Goal: Task Accomplishment & Management: Complete application form

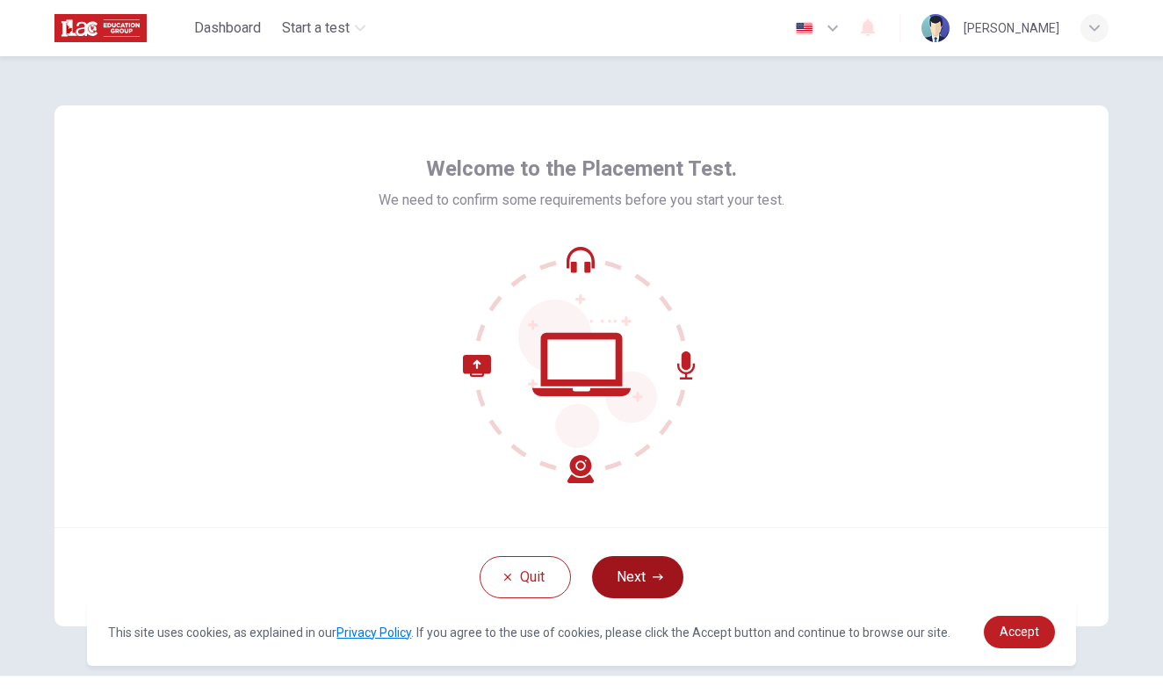
click at [639, 585] on button "Next" at bounding box center [637, 577] width 91 height 42
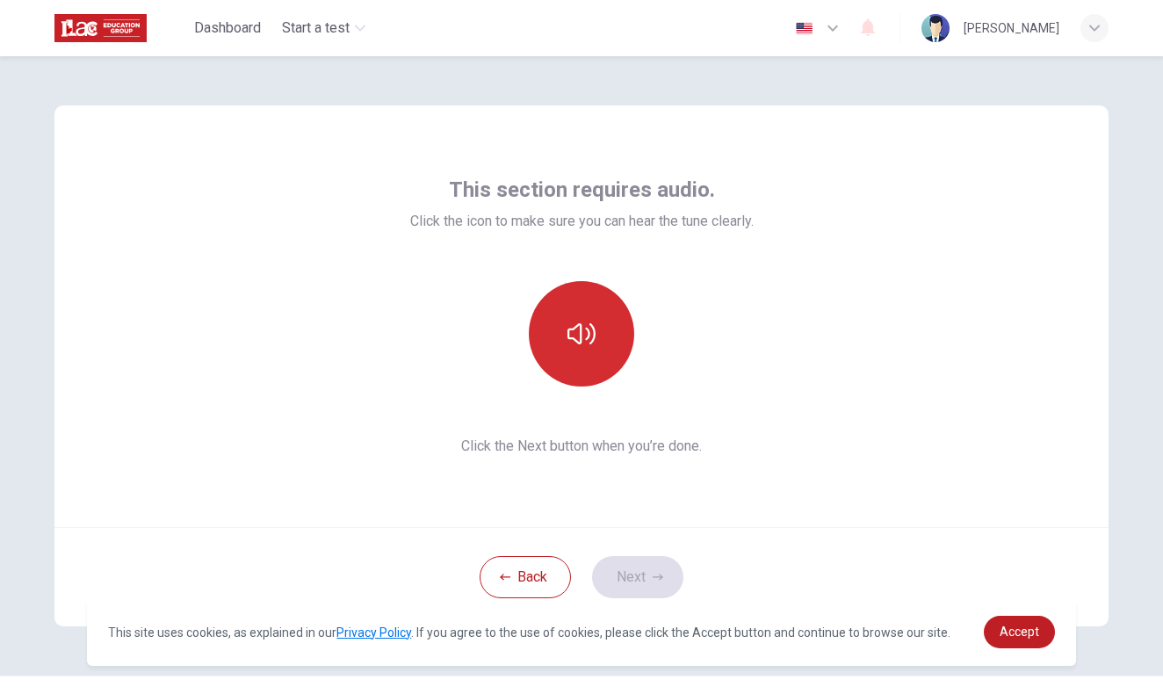
click at [583, 352] on button "button" at bounding box center [581, 333] width 105 height 105
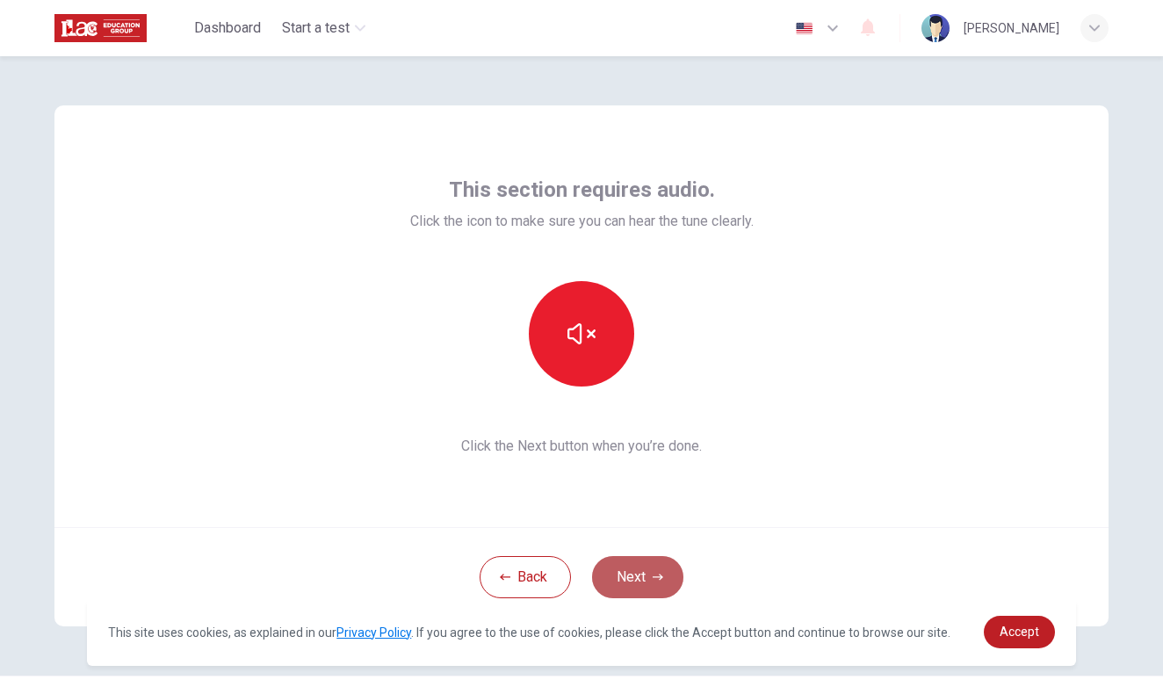
click at [637, 592] on button "Next" at bounding box center [637, 577] width 91 height 42
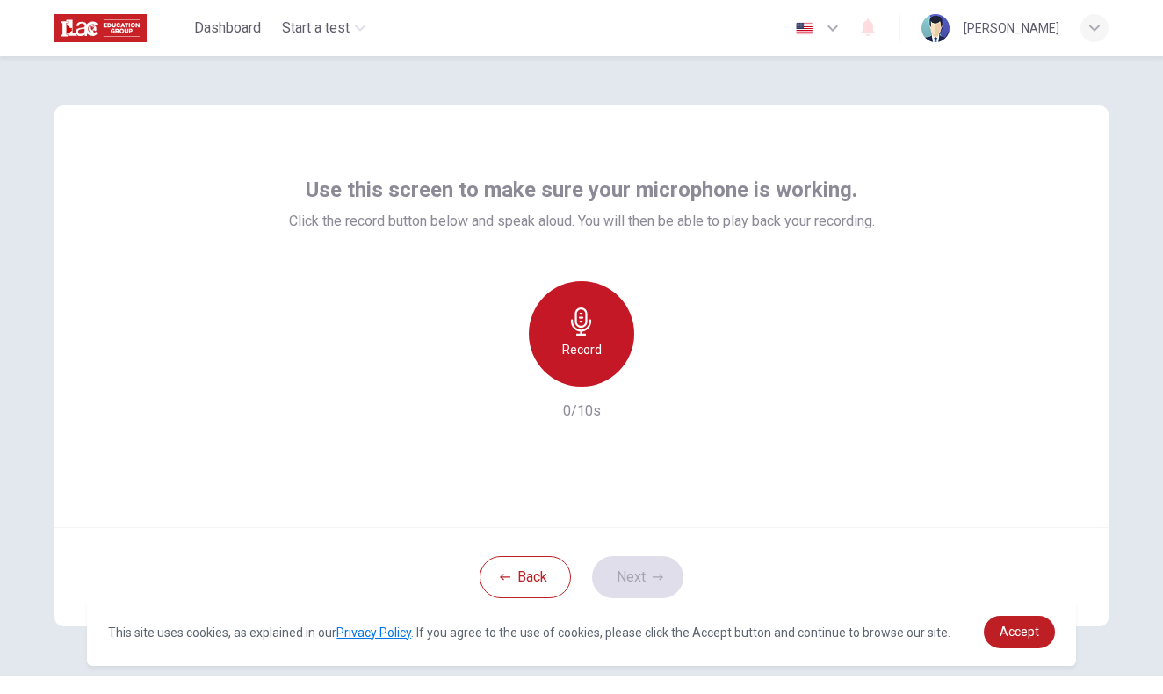
click at [582, 323] on icon "button" at bounding box center [581, 321] width 28 height 28
click at [580, 328] on icon "button" at bounding box center [581, 321] width 28 height 28
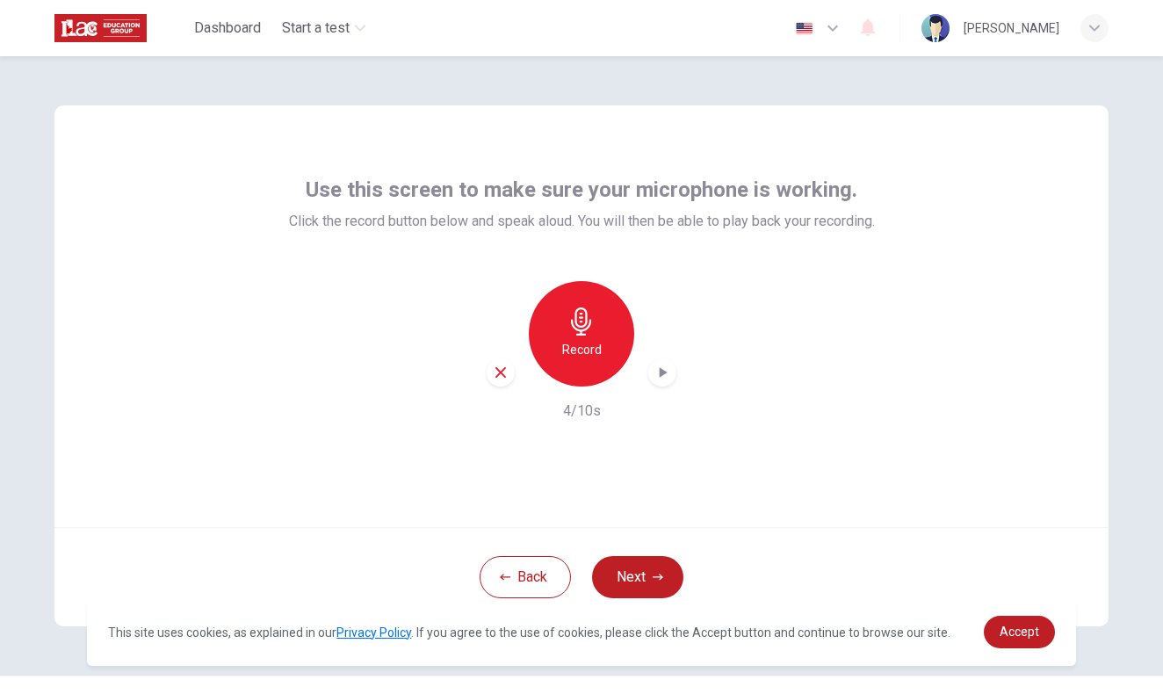
click at [659, 367] on icon "button" at bounding box center [663, 372] width 8 height 11
click at [647, 585] on button "Next" at bounding box center [637, 577] width 91 height 42
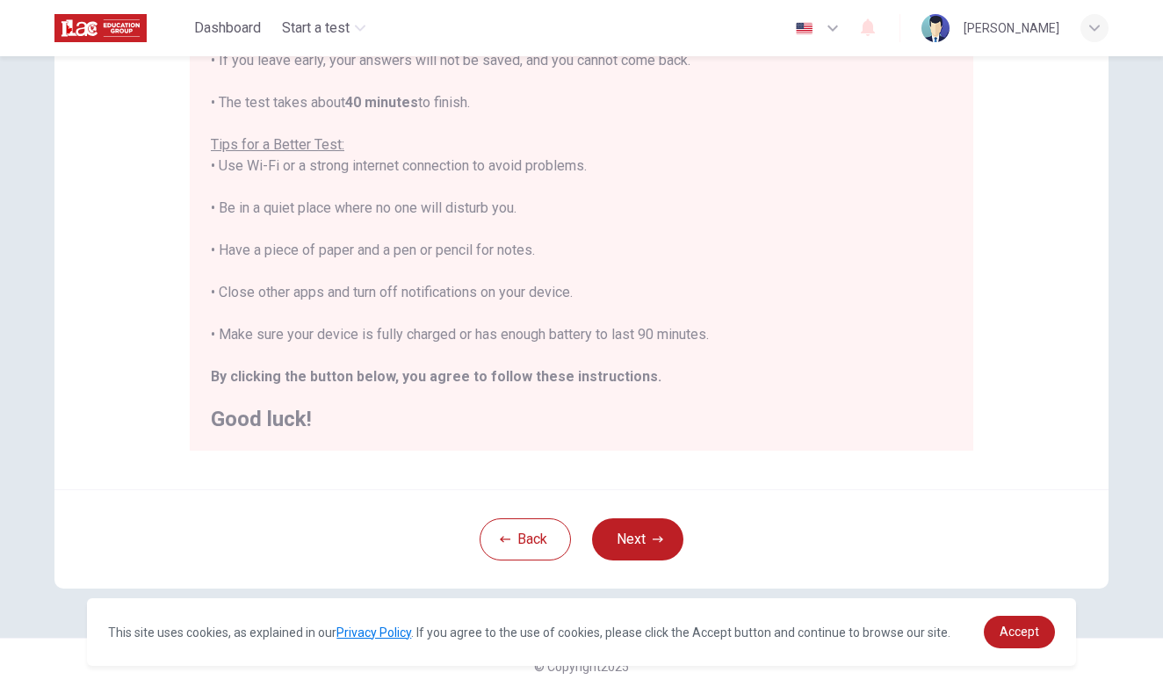
scroll to position [283, 0]
click at [656, 528] on button "Next" at bounding box center [637, 539] width 91 height 42
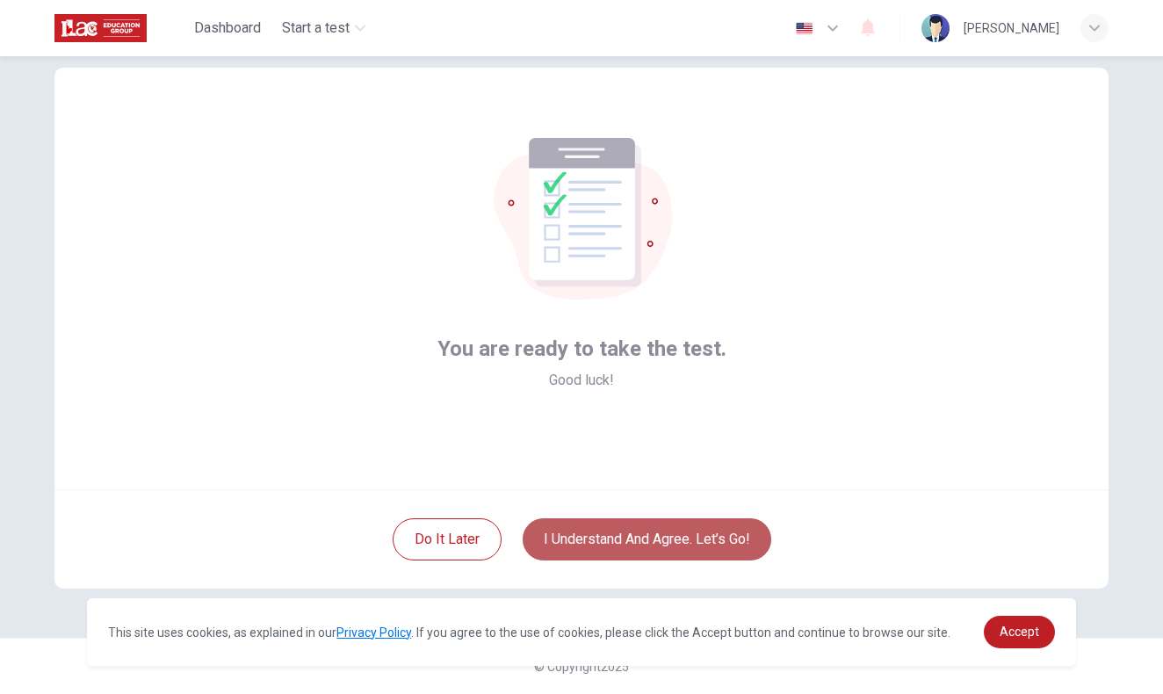
click at [686, 534] on button "I understand and agree. Let’s go!" at bounding box center [646, 539] width 249 height 42
click at [711, 527] on button "I understand and agree. Let’s go!" at bounding box center [646, 539] width 249 height 42
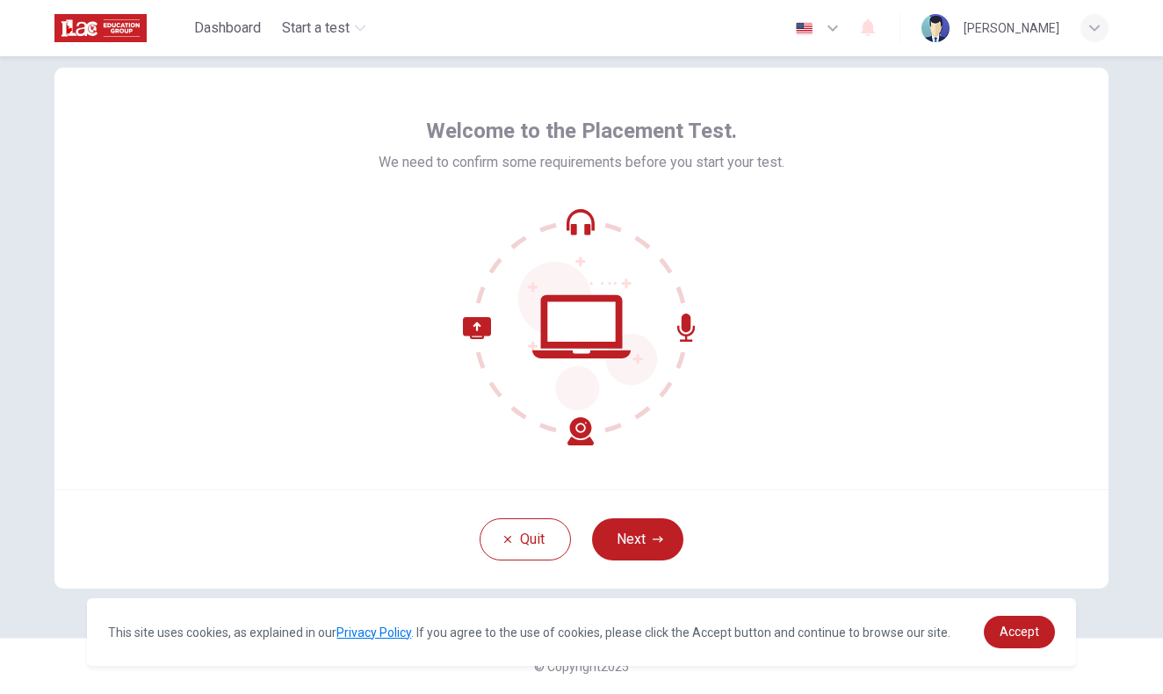
scroll to position [38, 0]
click at [657, 529] on button "Next" at bounding box center [637, 539] width 91 height 42
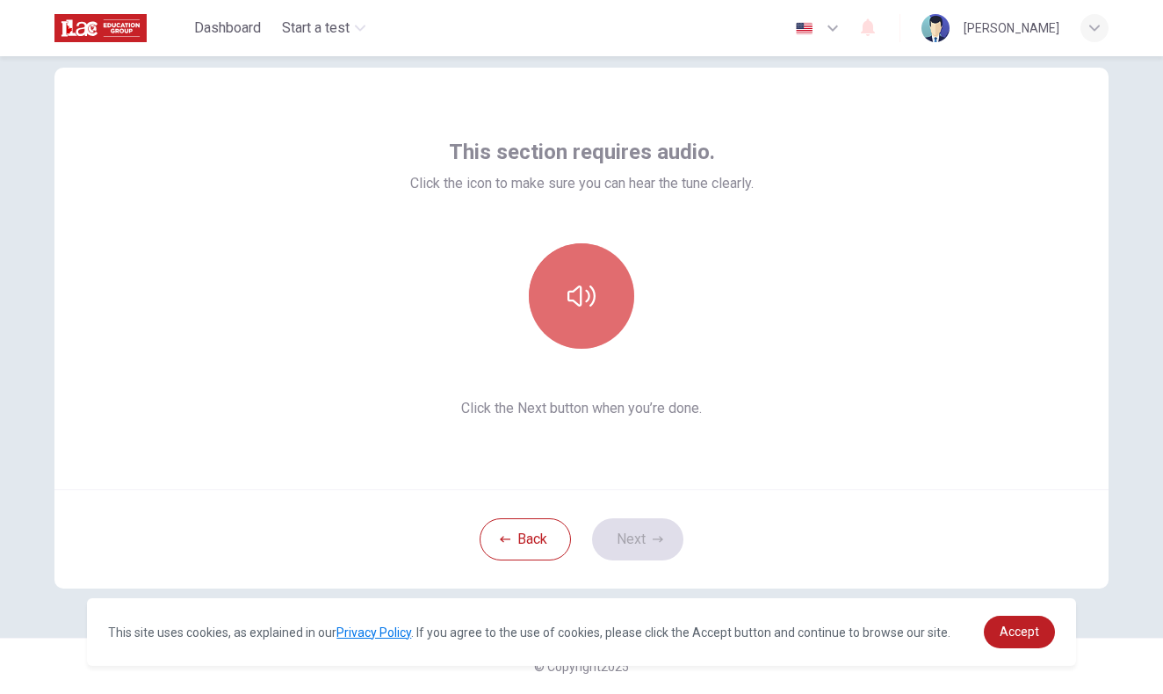
click at [594, 315] on button "button" at bounding box center [581, 295] width 105 height 105
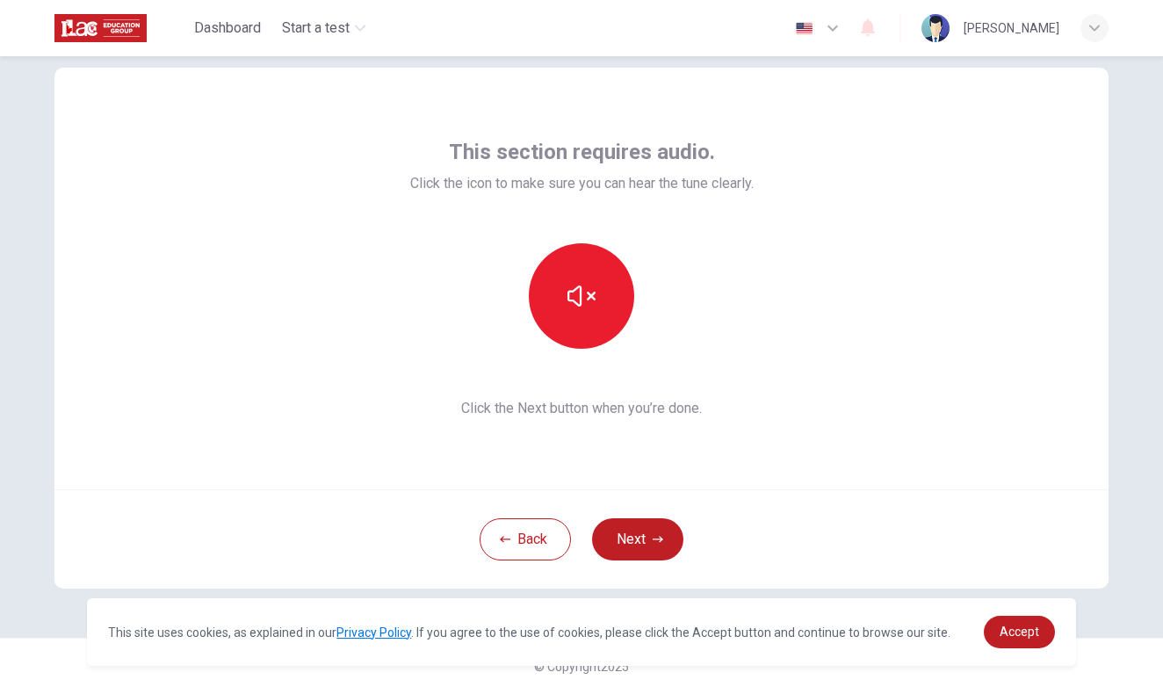
click at [771, 503] on div "Back Next" at bounding box center [581, 538] width 1054 height 99
click at [641, 534] on button "Next" at bounding box center [637, 539] width 91 height 42
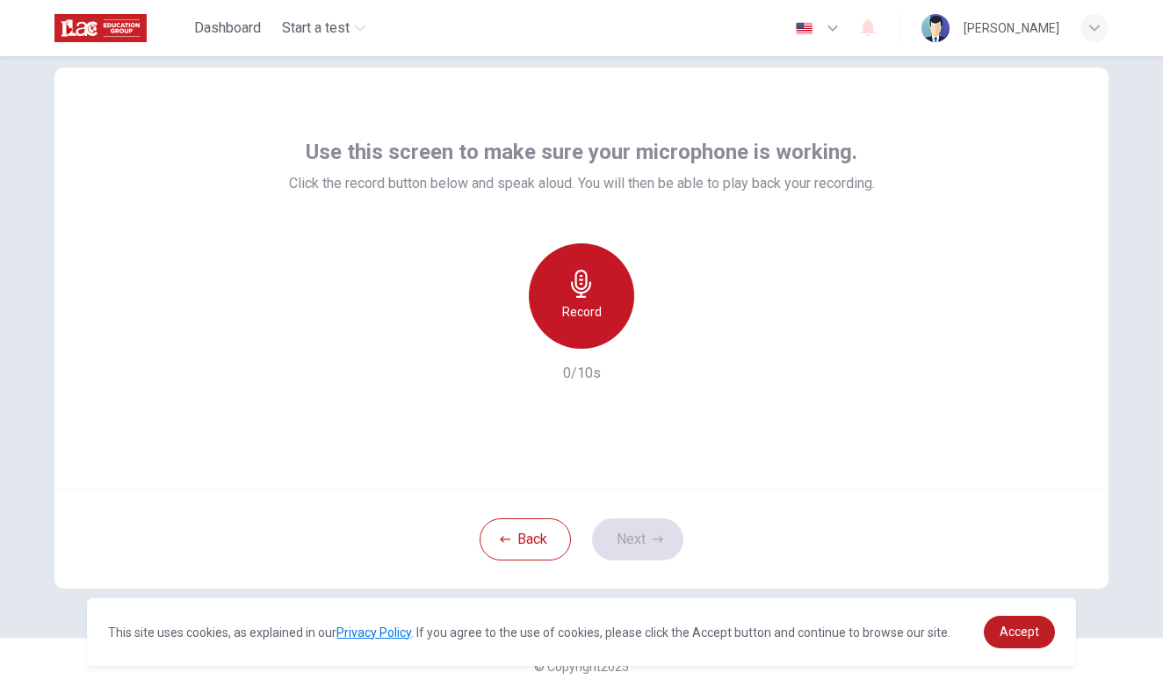
click at [606, 318] on div "Record" at bounding box center [581, 295] width 105 height 105
click at [605, 319] on div "Stop" at bounding box center [581, 295] width 105 height 105
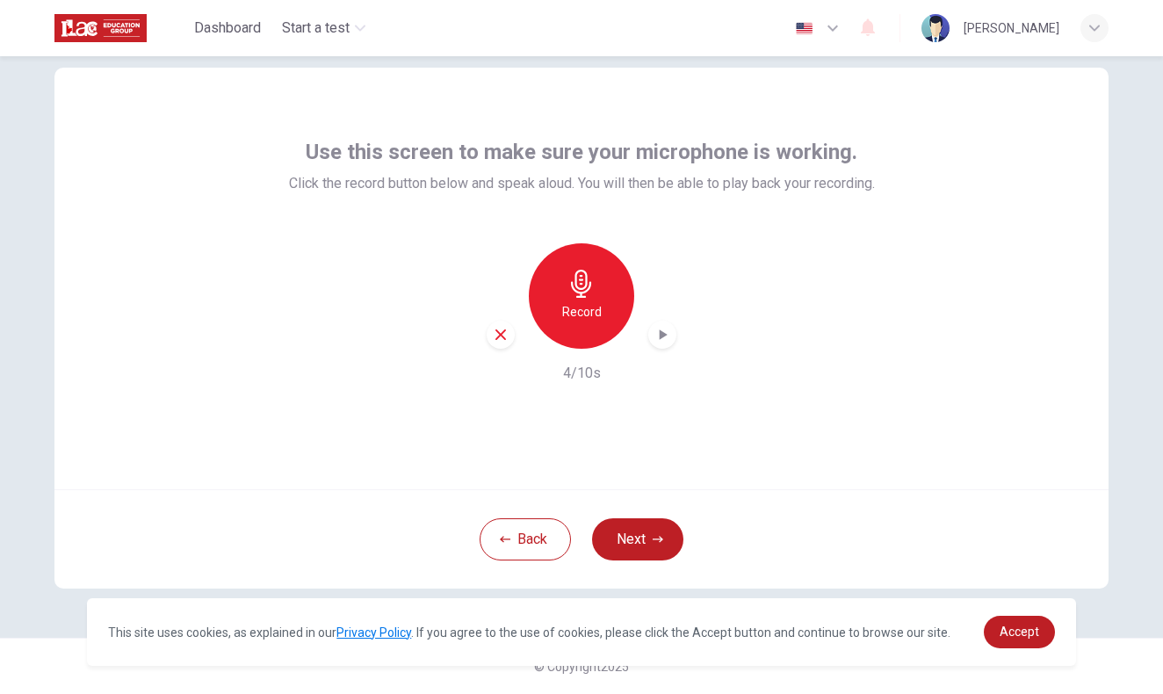
click at [663, 329] on icon "button" at bounding box center [663, 334] width 8 height 11
click at [630, 536] on button "Next" at bounding box center [637, 539] width 91 height 42
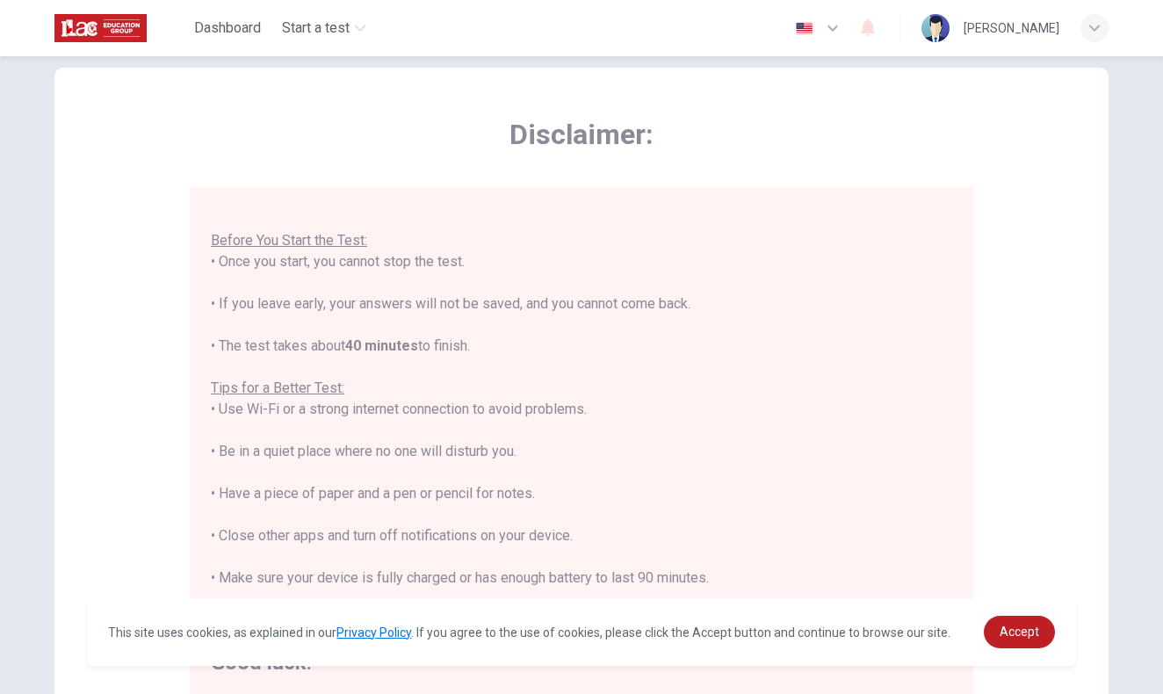
scroll to position [18, 0]
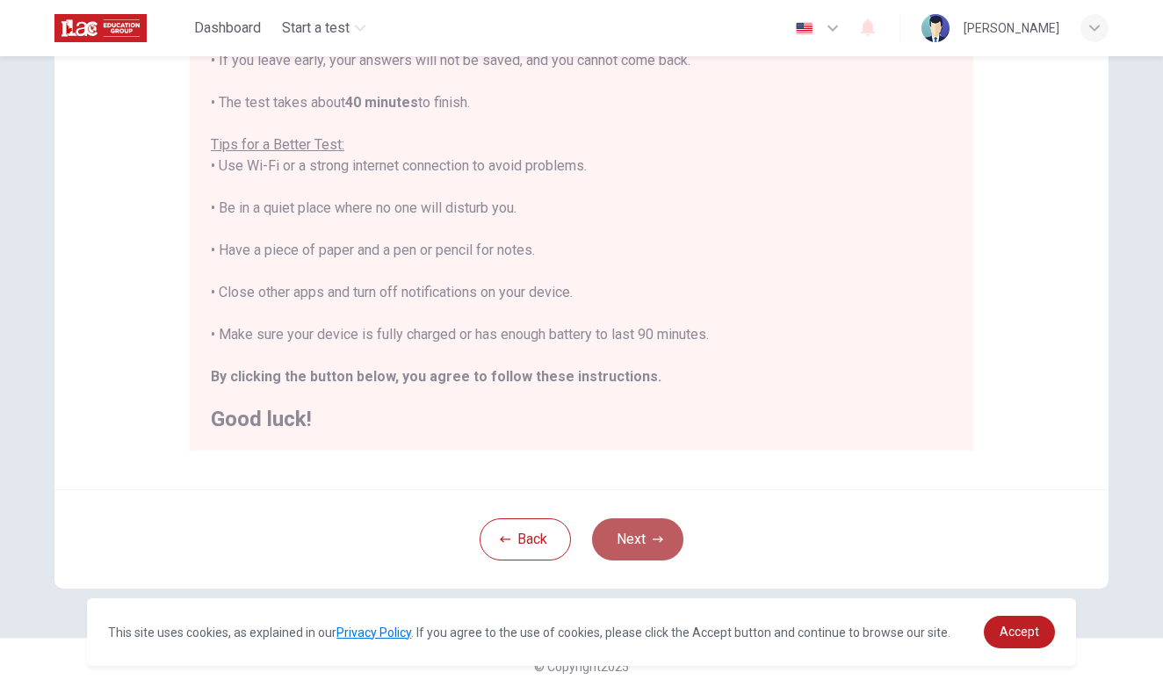
click at [643, 533] on button "Next" at bounding box center [637, 539] width 91 height 42
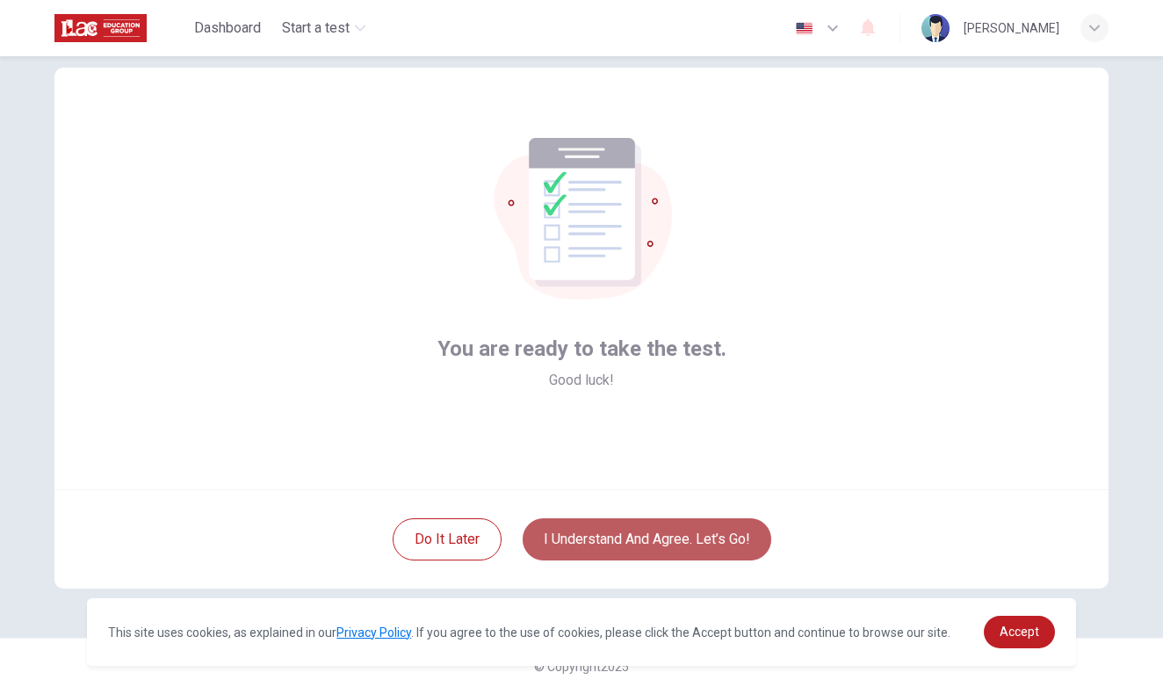
click at [643, 533] on button "I understand and agree. Let’s go!" at bounding box center [646, 539] width 249 height 42
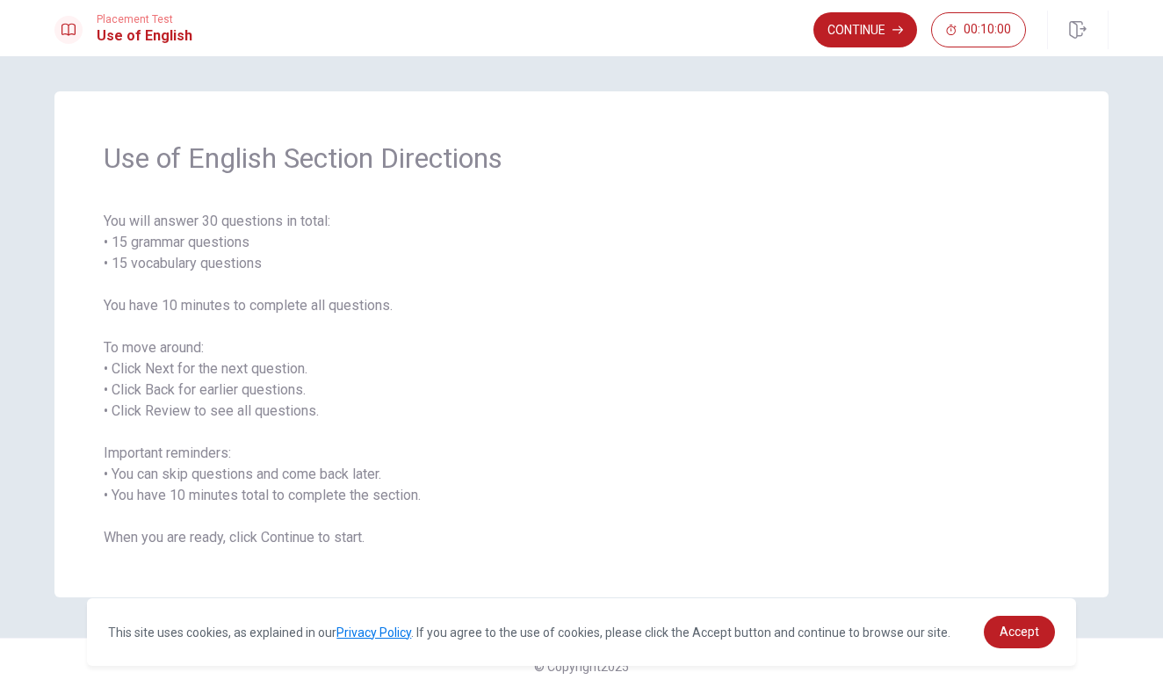
click at [865, 35] on button "Continue" at bounding box center [865, 29] width 104 height 35
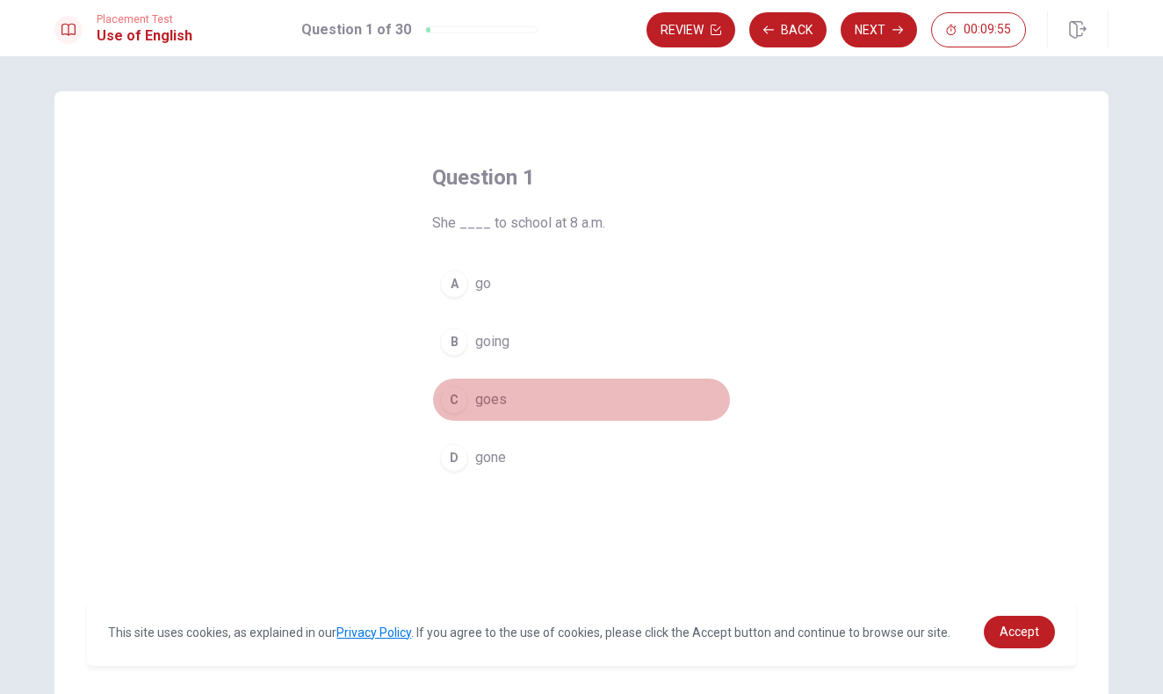
click at [458, 401] on div "C" at bounding box center [454, 399] width 28 height 28
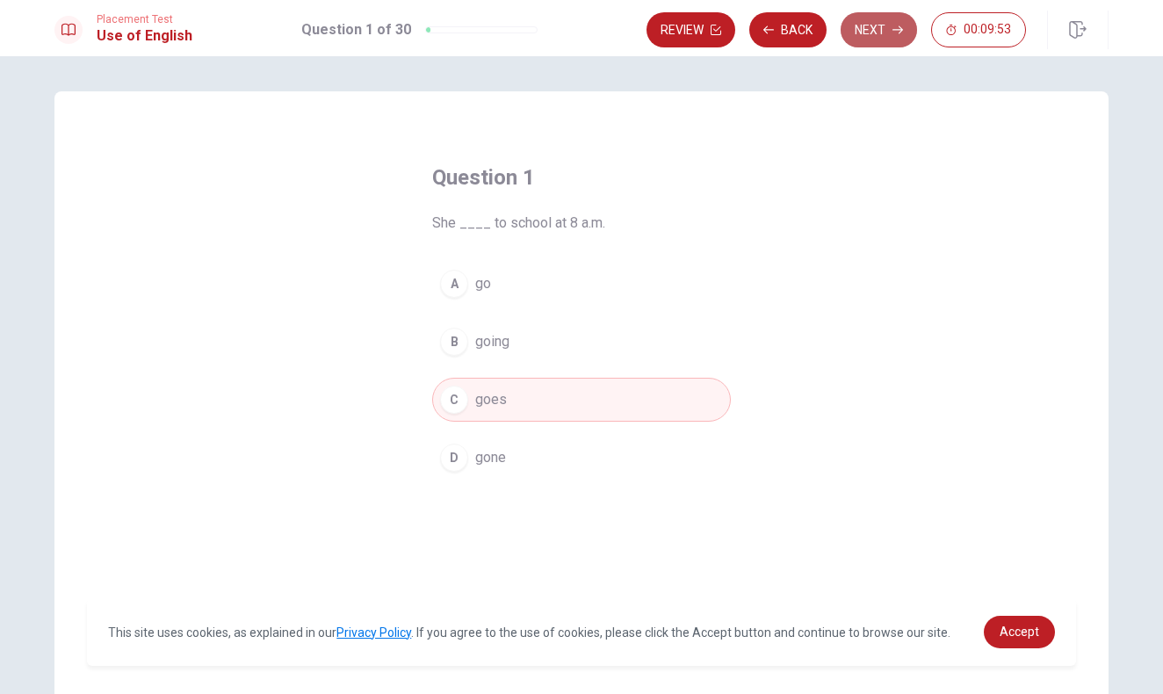
click at [866, 26] on button "Next" at bounding box center [878, 29] width 76 height 35
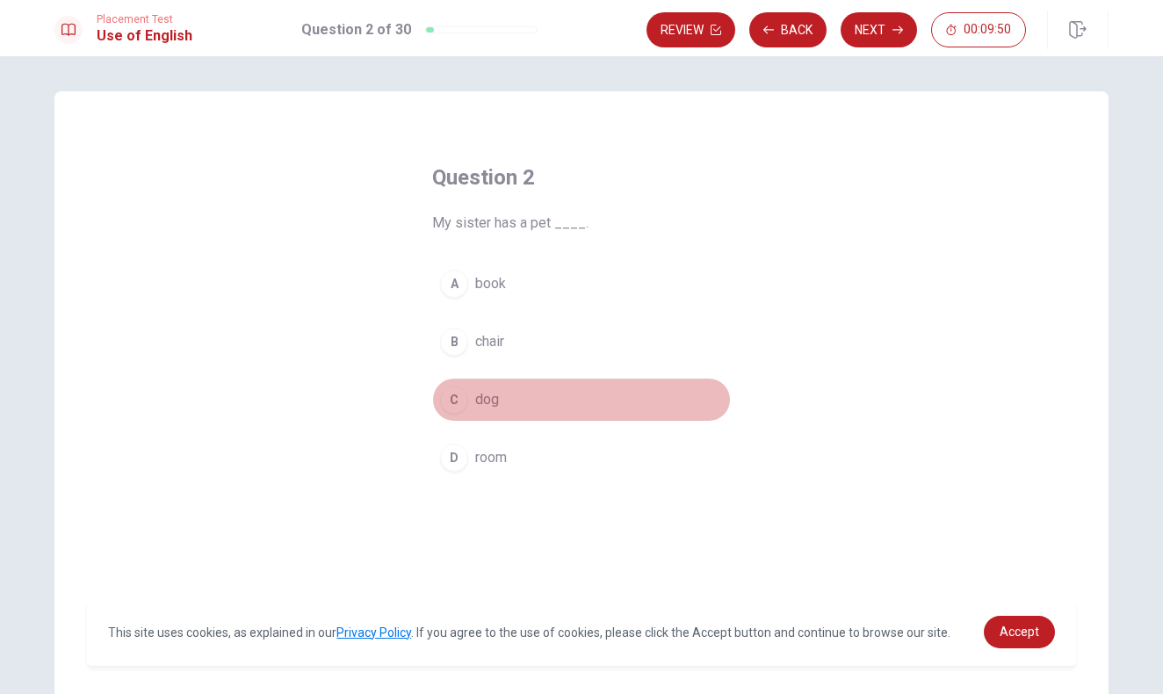
click at [458, 400] on div "C" at bounding box center [454, 399] width 28 height 28
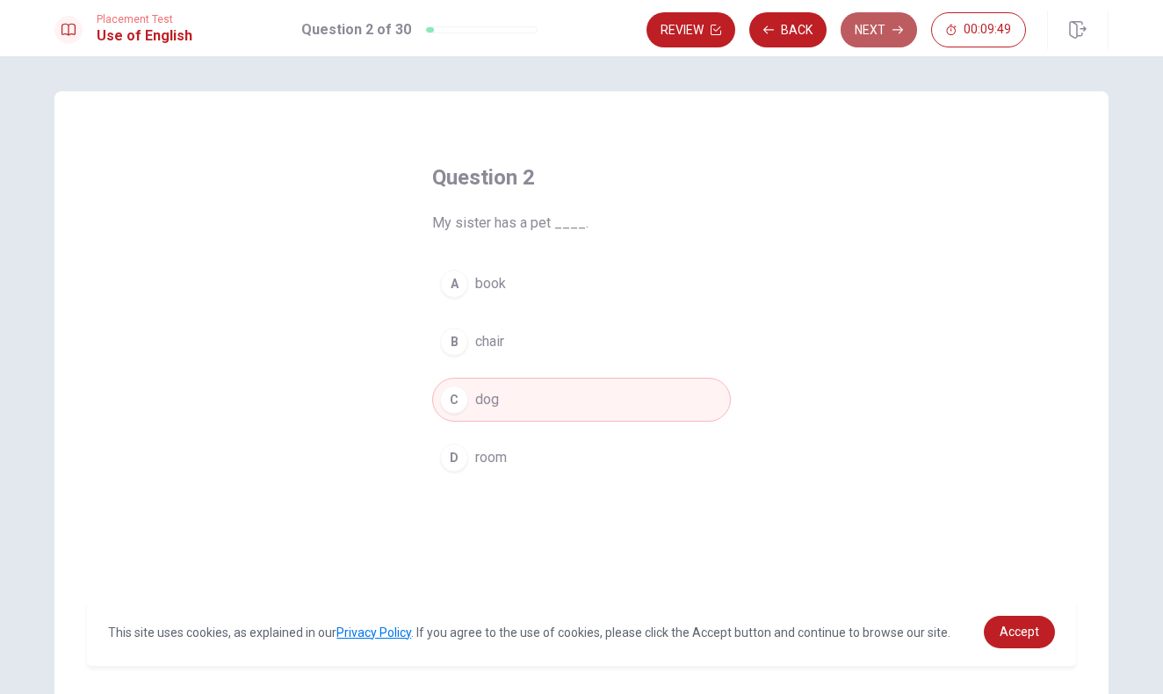
click at [869, 34] on button "Next" at bounding box center [878, 29] width 76 height 35
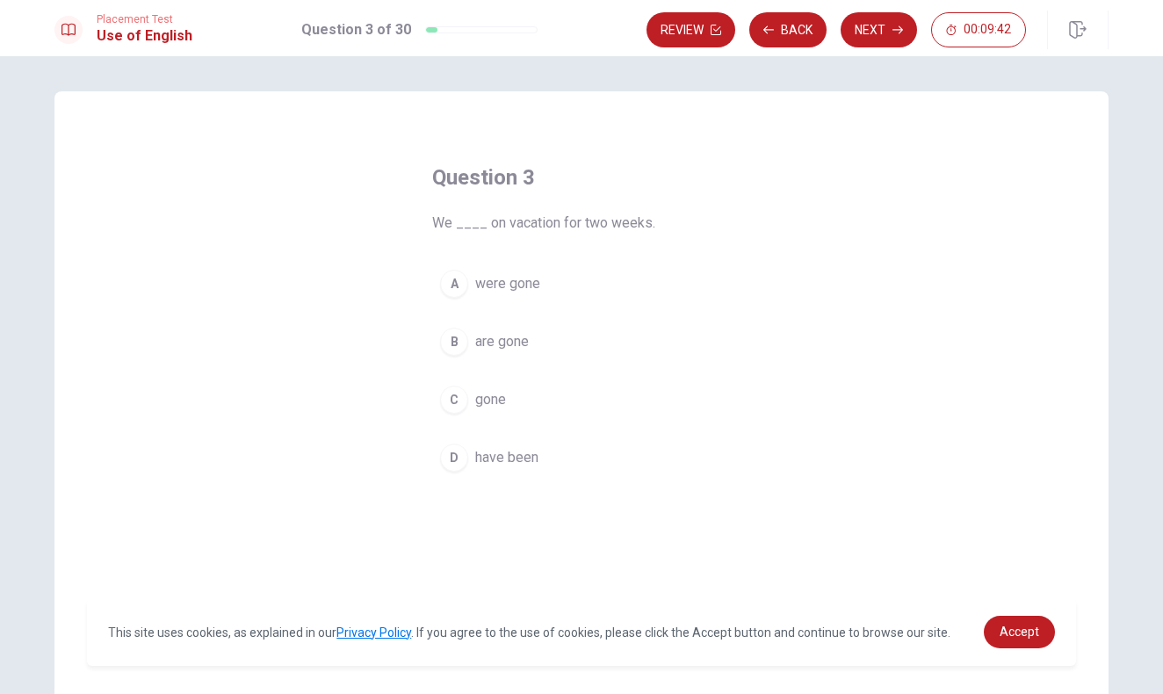
click at [452, 460] on div "D" at bounding box center [454, 457] width 28 height 28
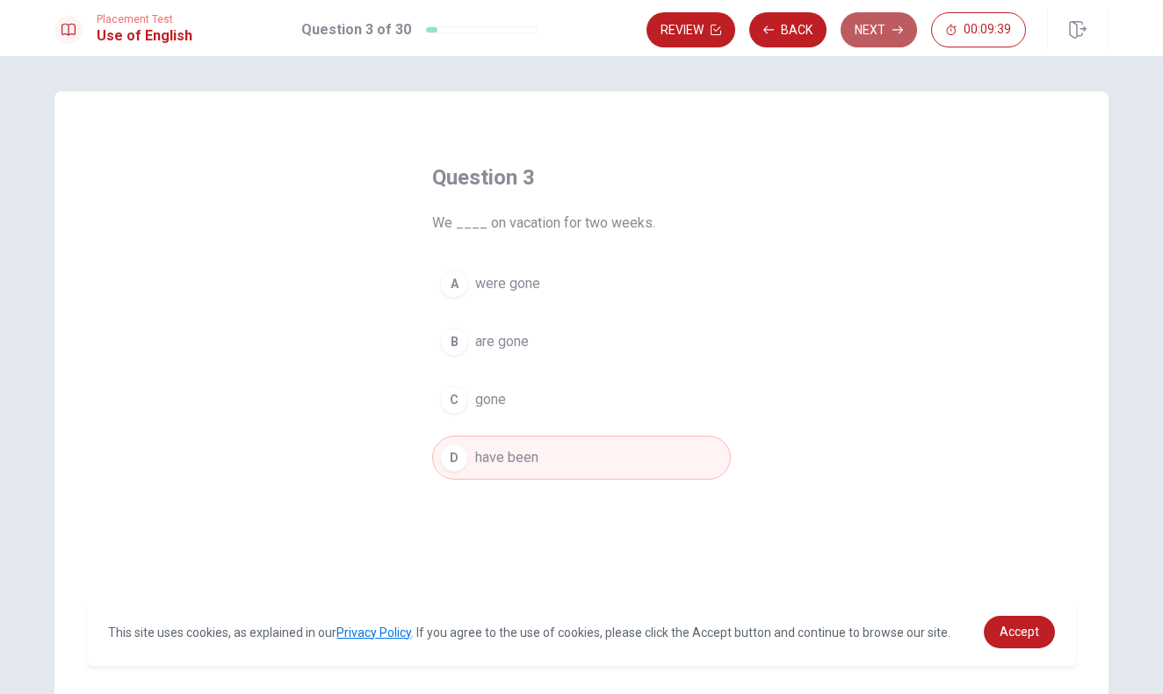
click at [890, 33] on button "Next" at bounding box center [878, 29] width 76 height 35
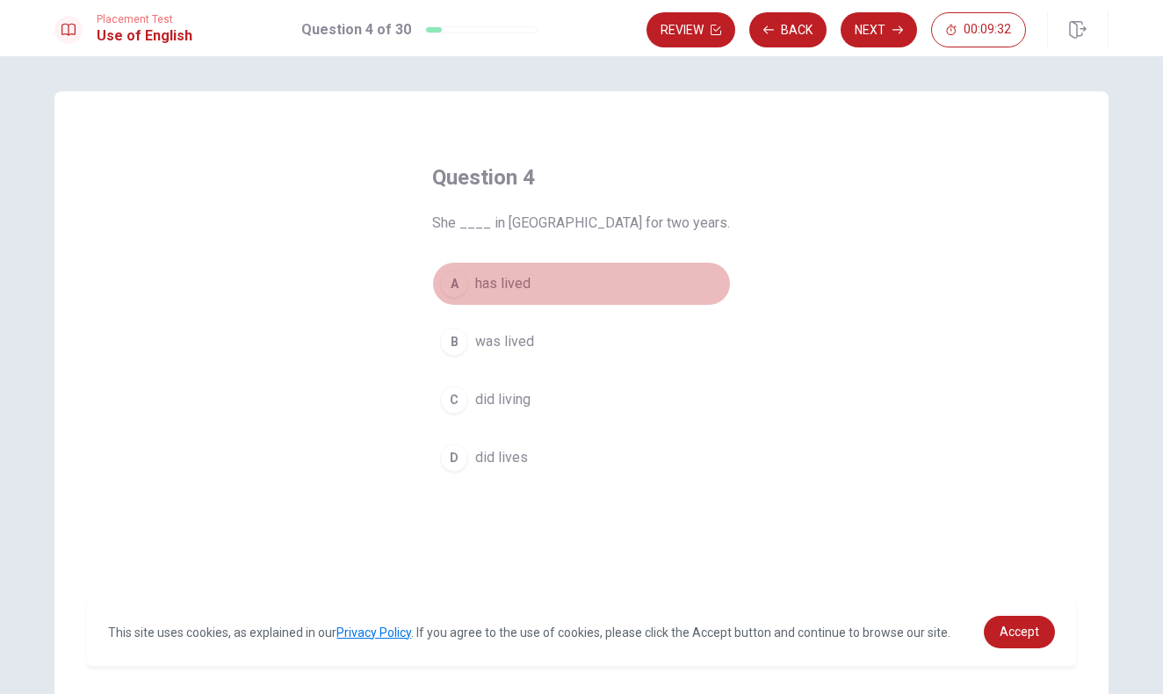
click at [459, 282] on div "A" at bounding box center [454, 284] width 28 height 28
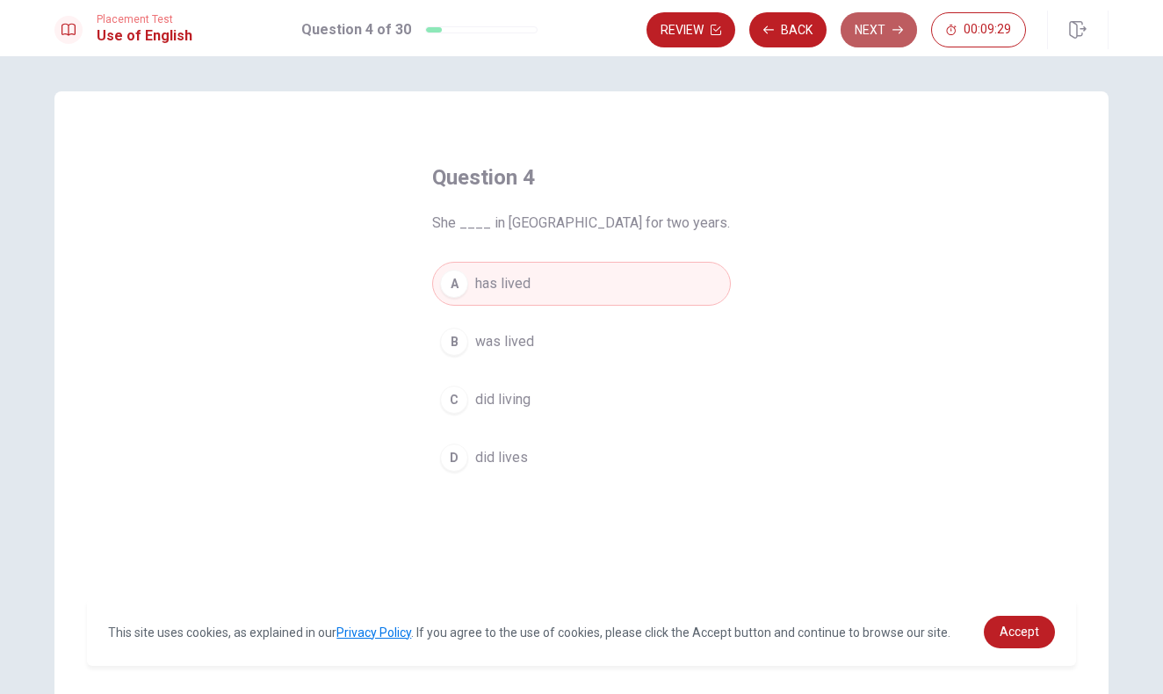
click at [875, 32] on button "Next" at bounding box center [878, 29] width 76 height 35
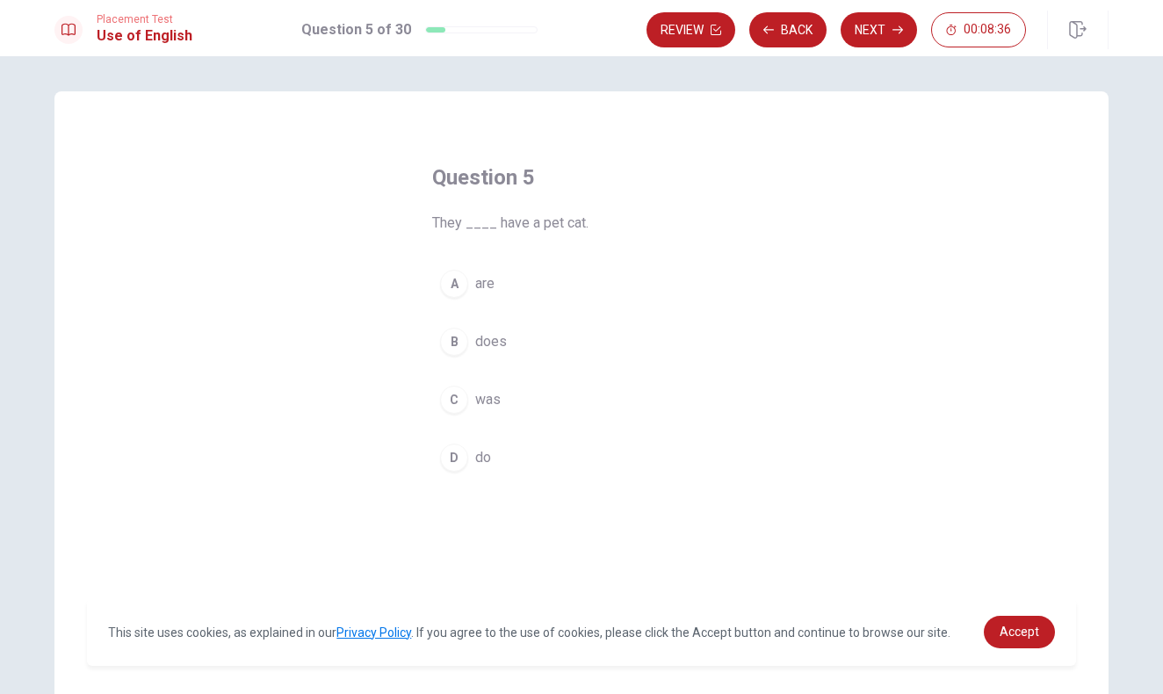
click at [449, 465] on div "D" at bounding box center [454, 457] width 28 height 28
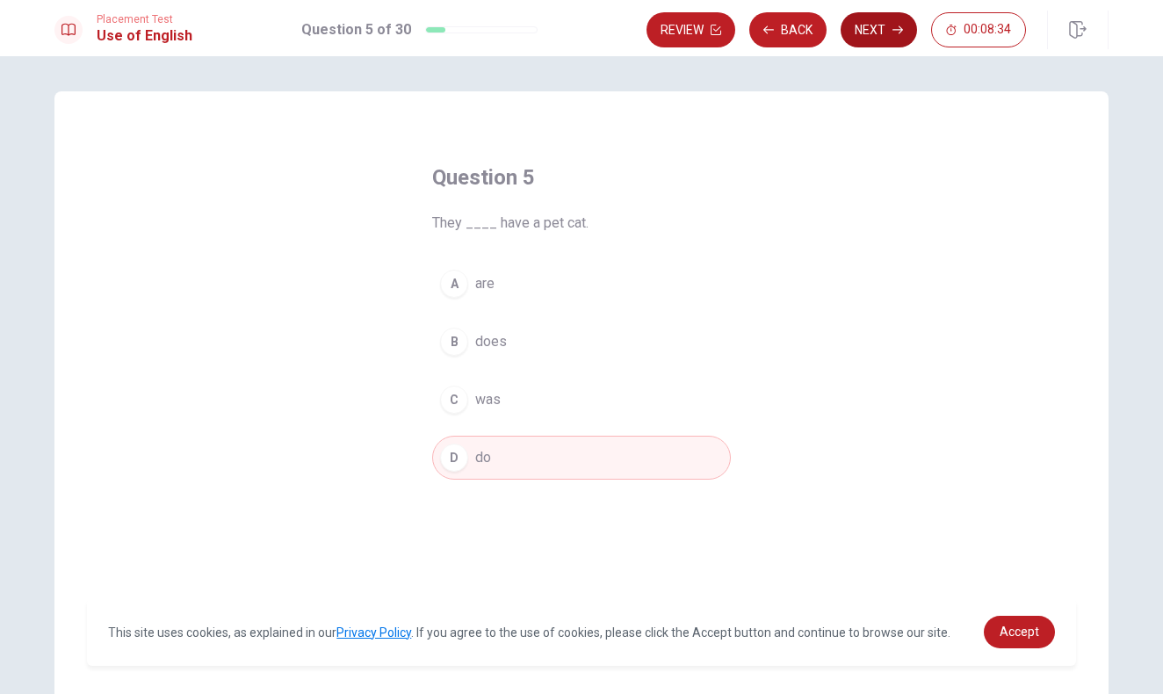
click at [893, 24] on button "Next" at bounding box center [878, 29] width 76 height 35
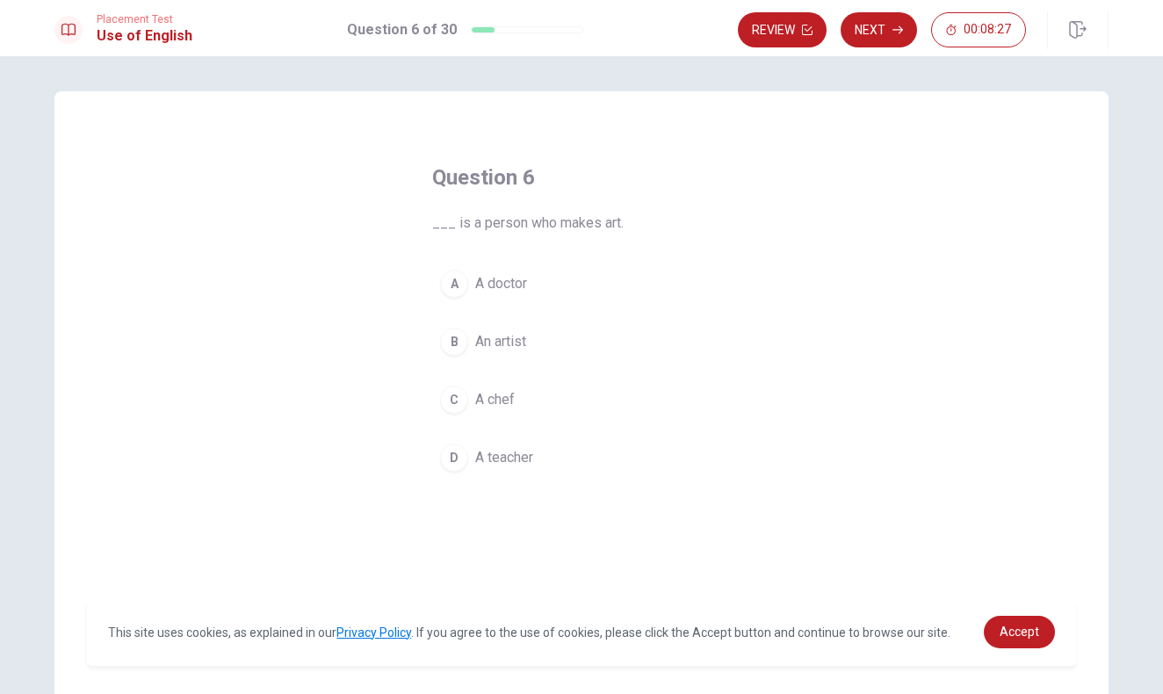
click at [494, 342] on span "An artist" at bounding box center [500, 341] width 51 height 21
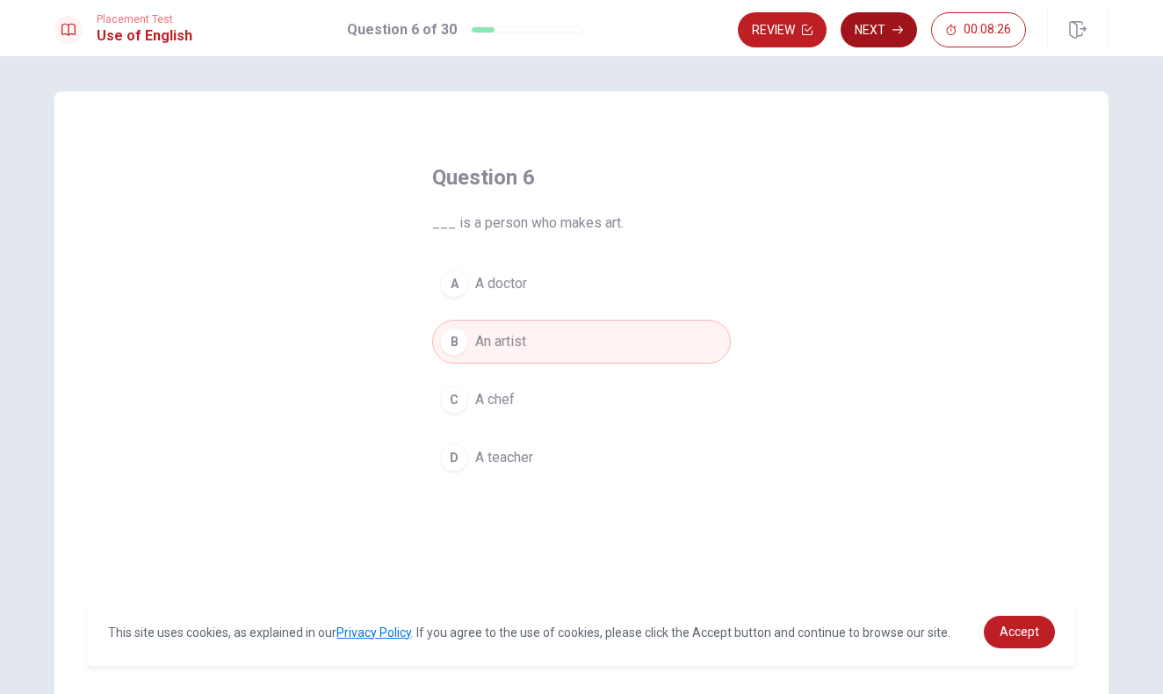
click at [882, 32] on button "Next" at bounding box center [878, 29] width 76 height 35
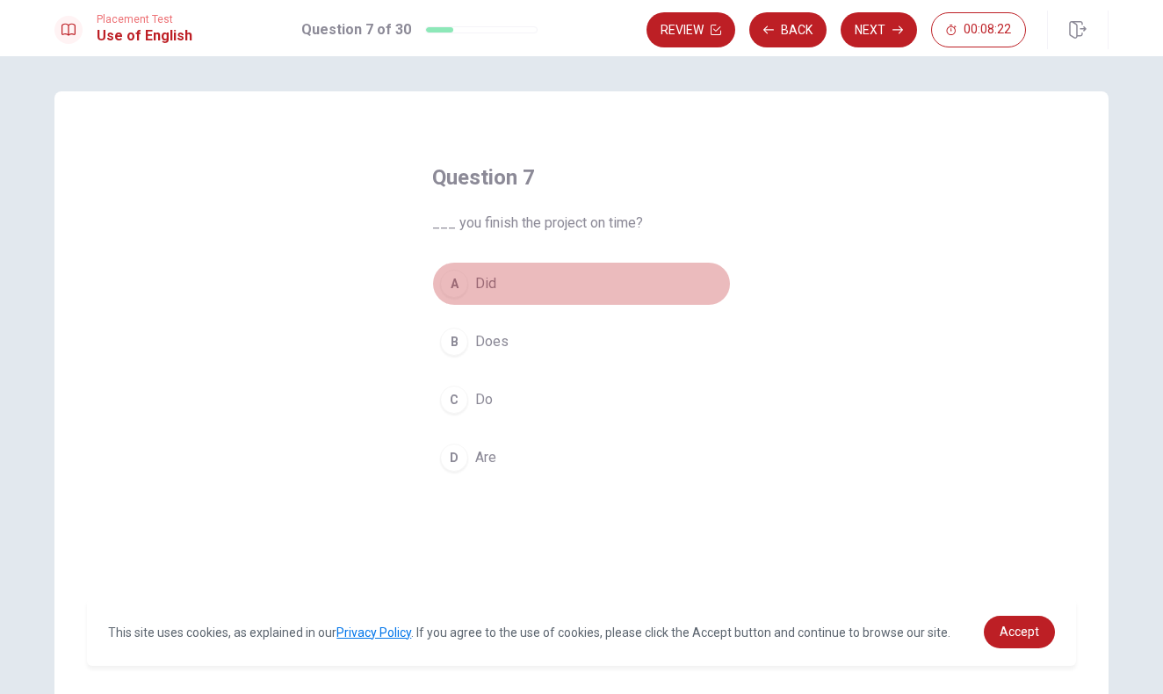
click at [455, 285] on div "A" at bounding box center [454, 284] width 28 height 28
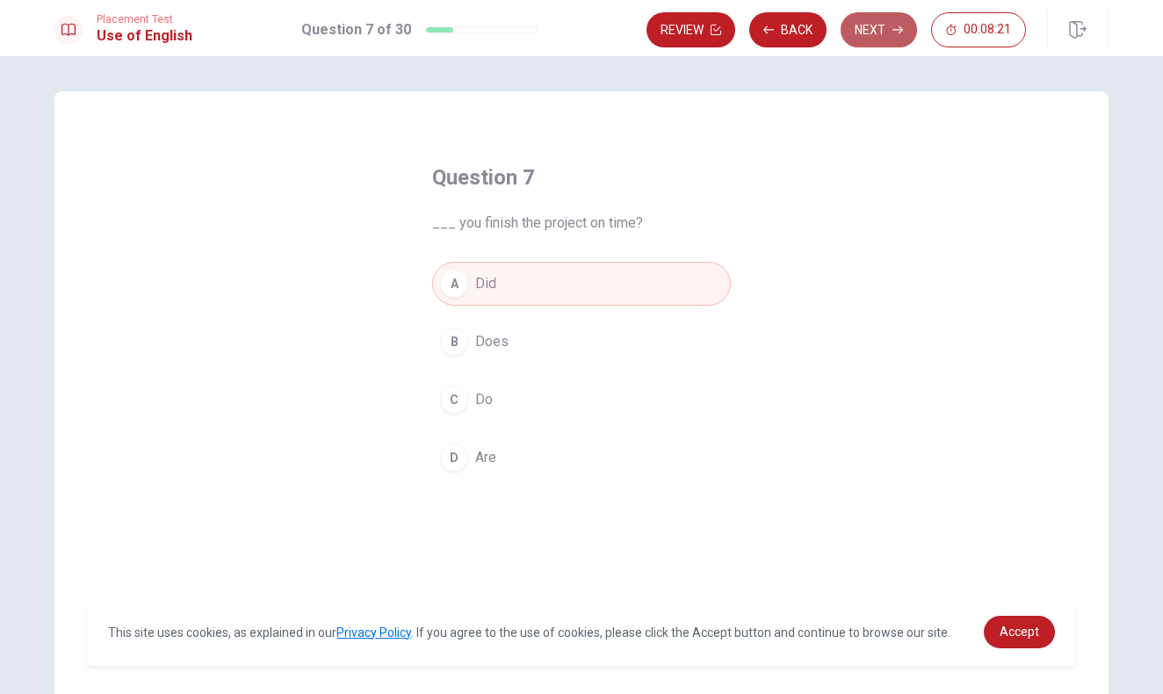
click at [866, 27] on button "Next" at bounding box center [878, 29] width 76 height 35
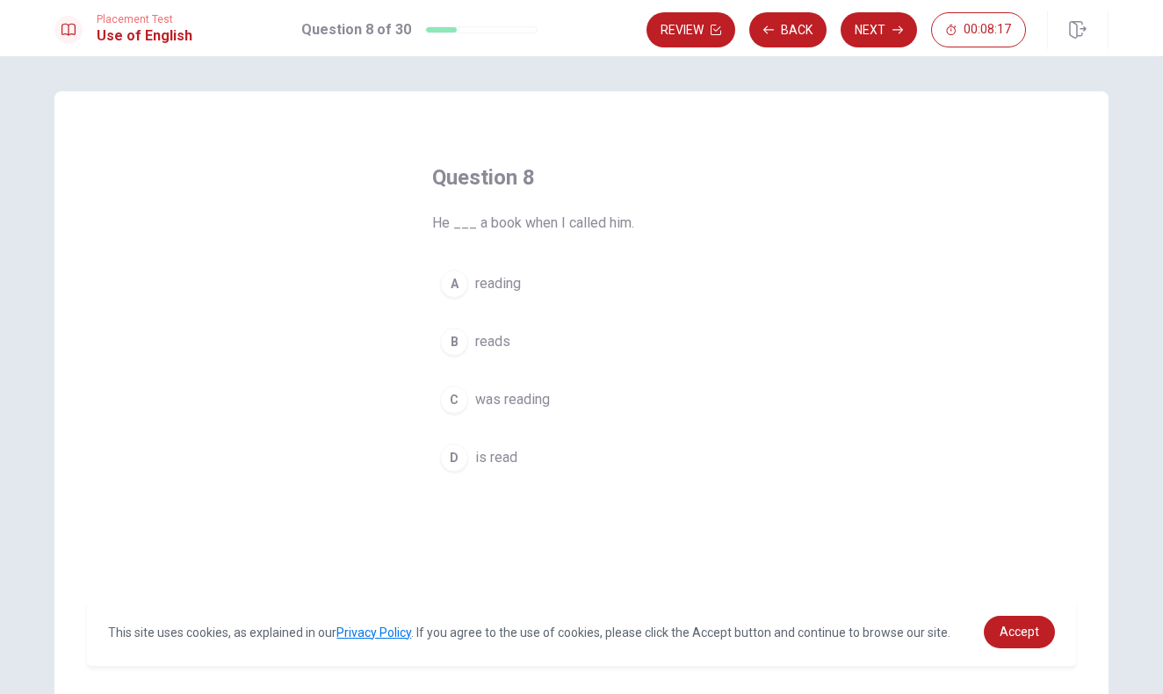
click at [470, 402] on button "C was reading" at bounding box center [581, 400] width 299 height 44
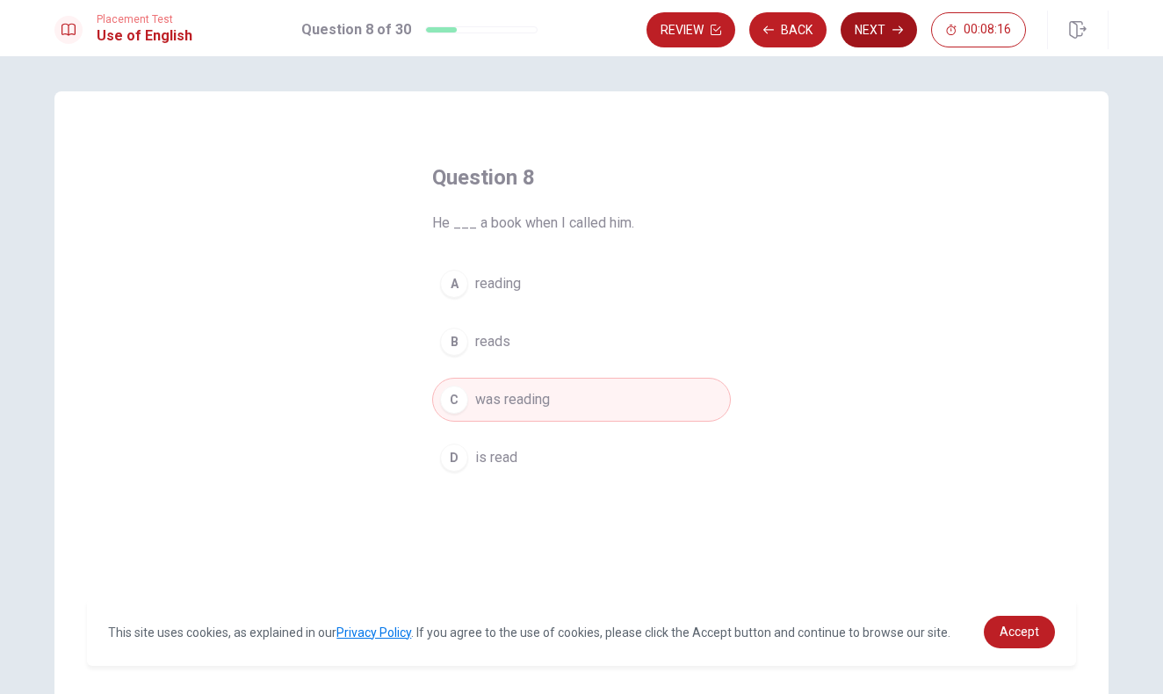
click at [861, 25] on button "Next" at bounding box center [878, 29] width 76 height 35
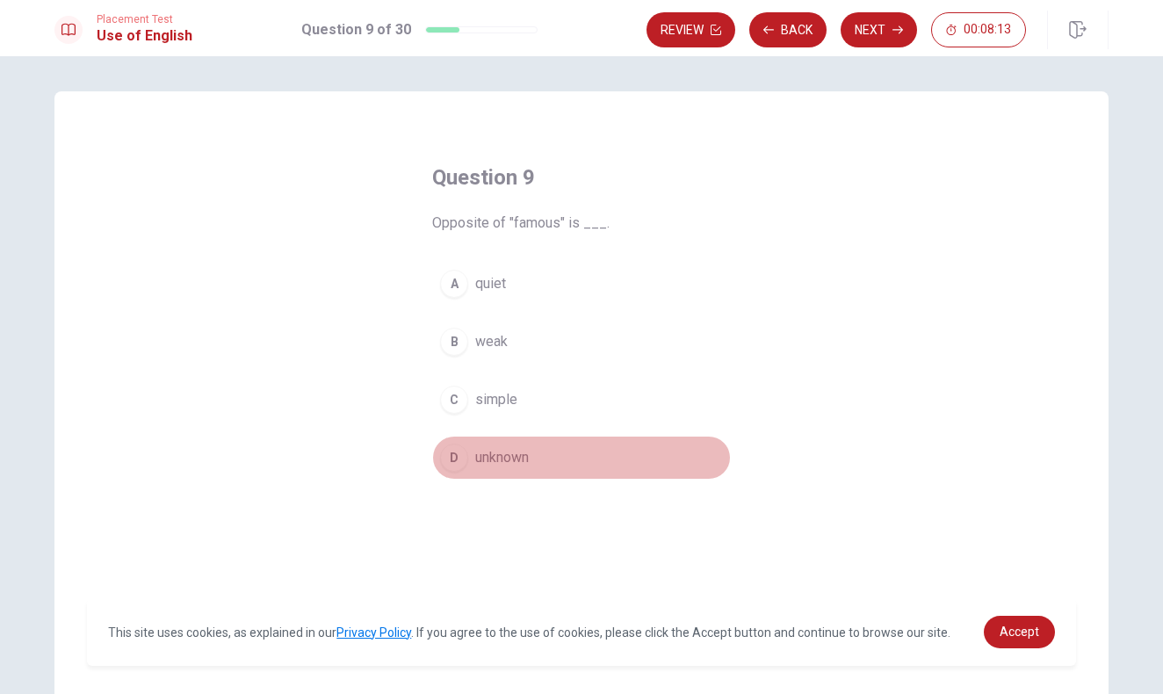
click at [503, 461] on span "unknown" at bounding box center [502, 457] width 54 height 21
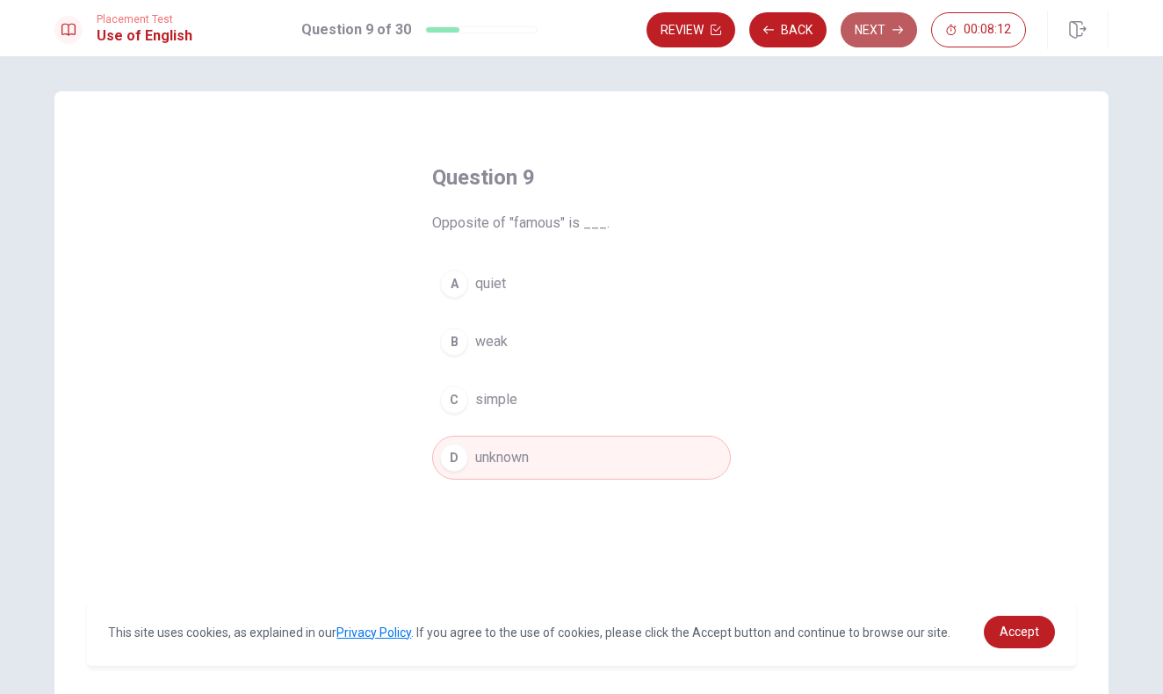
click at [885, 32] on button "Next" at bounding box center [878, 29] width 76 height 35
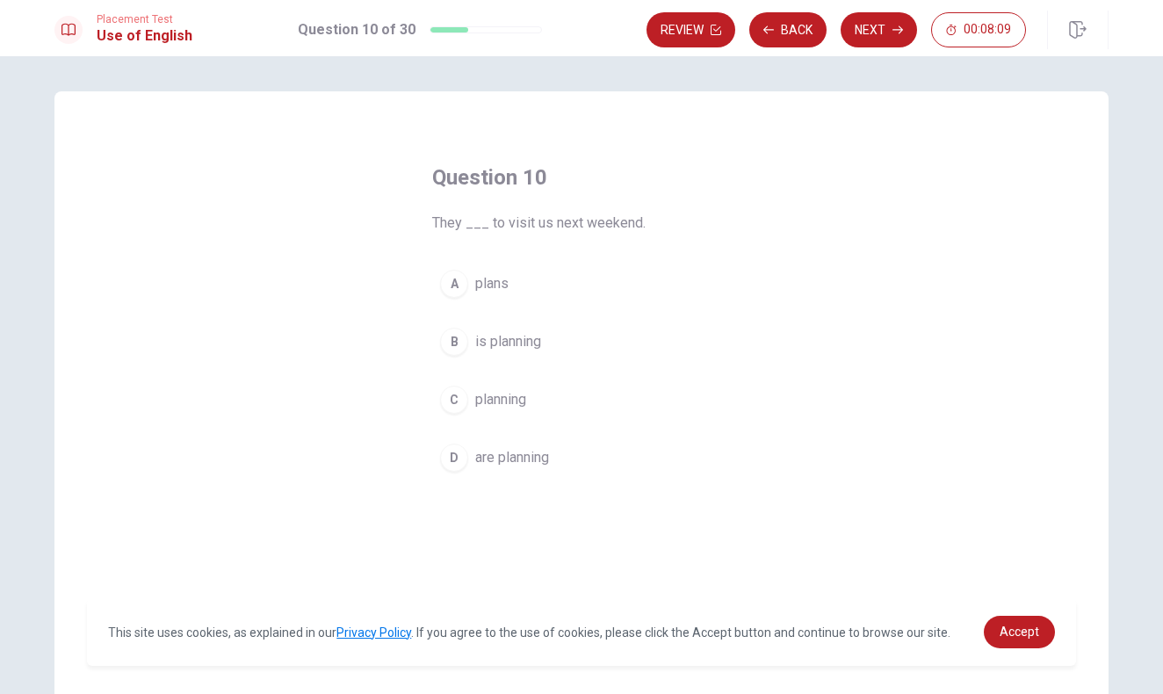
click at [514, 460] on span "are planning" at bounding box center [512, 457] width 74 height 21
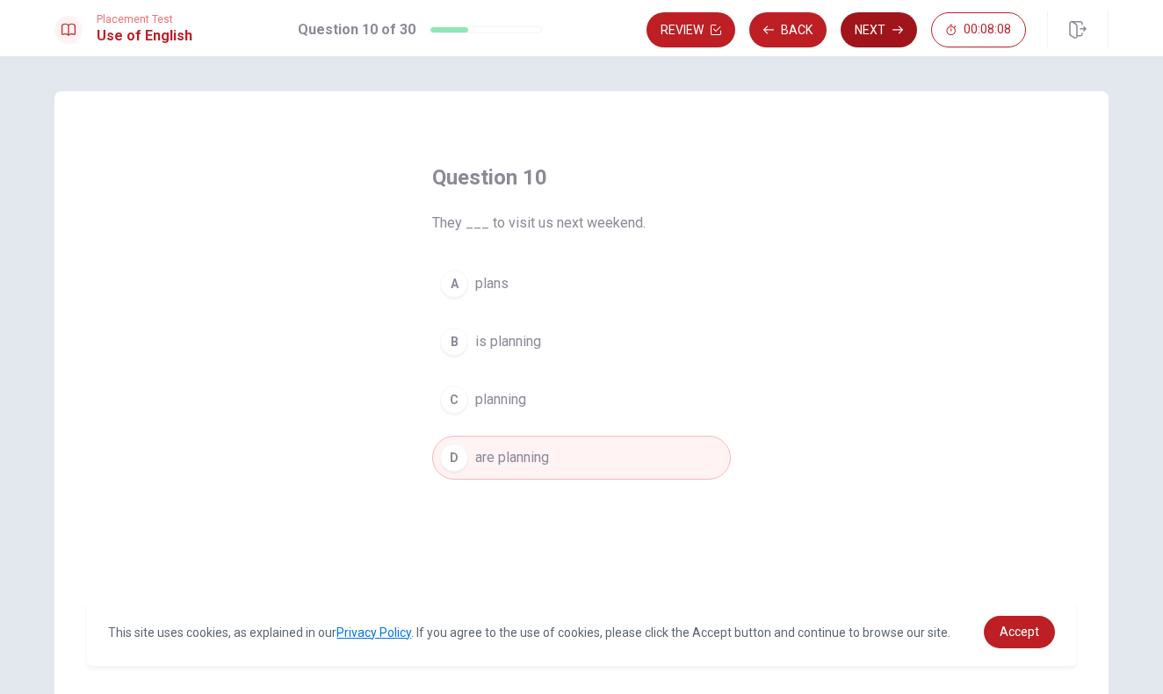
click at [861, 33] on button "Next" at bounding box center [878, 29] width 76 height 35
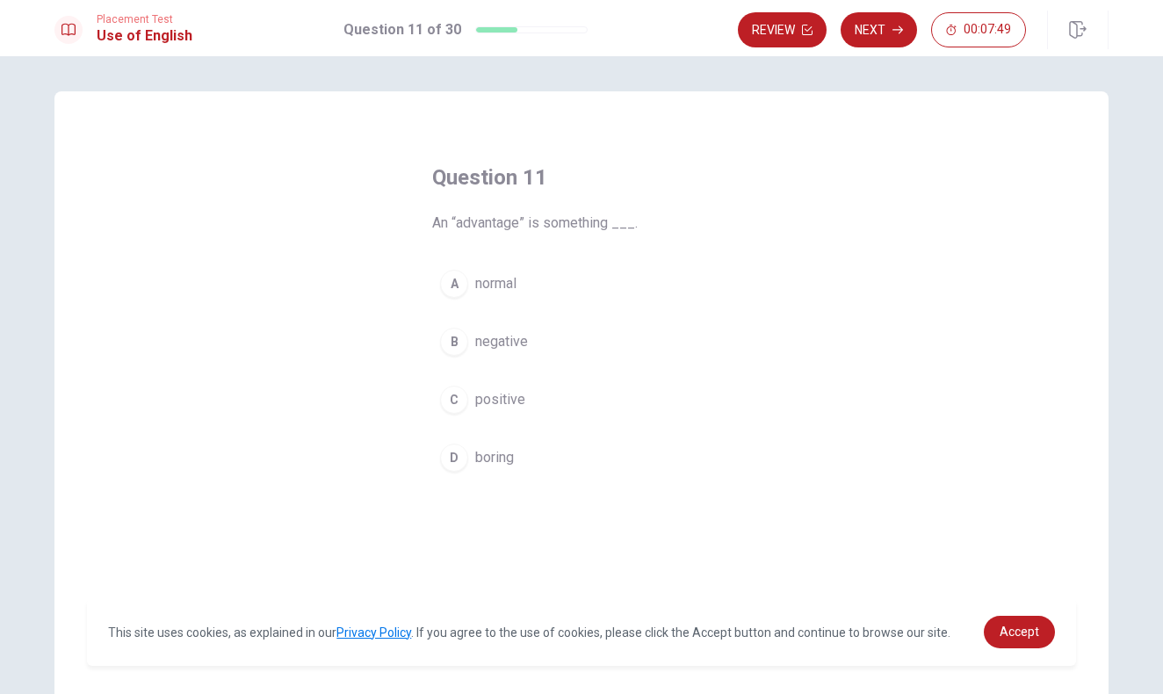
click at [497, 407] on span "positive" at bounding box center [500, 399] width 50 height 21
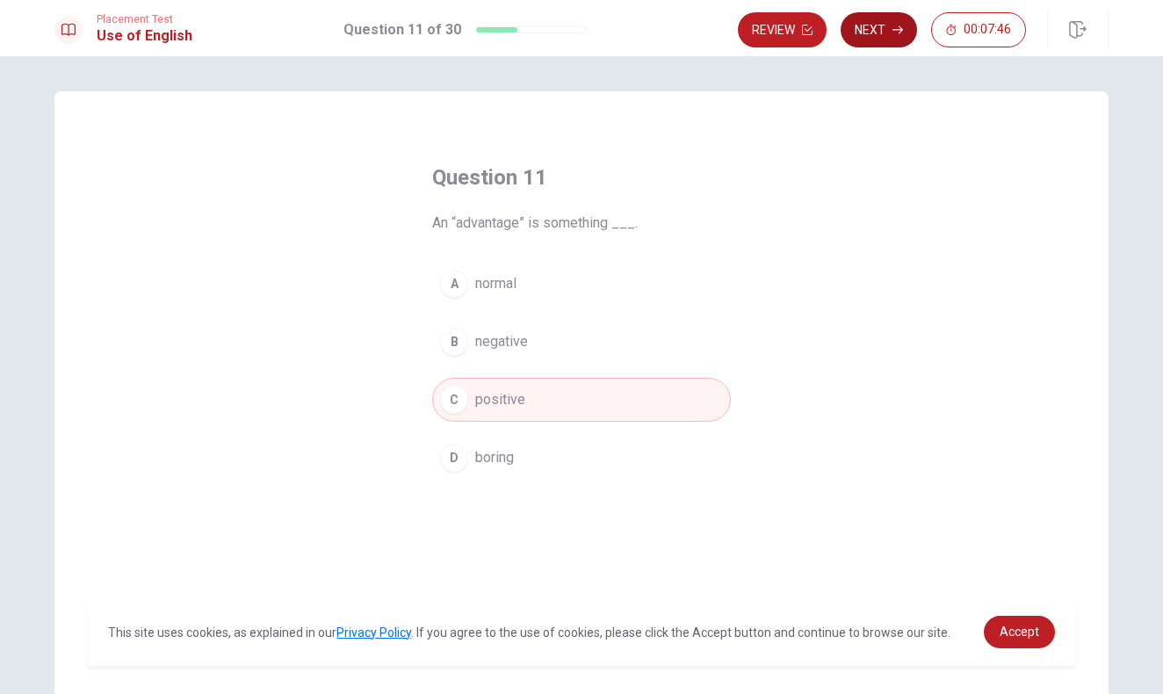
click at [873, 28] on button "Next" at bounding box center [878, 29] width 76 height 35
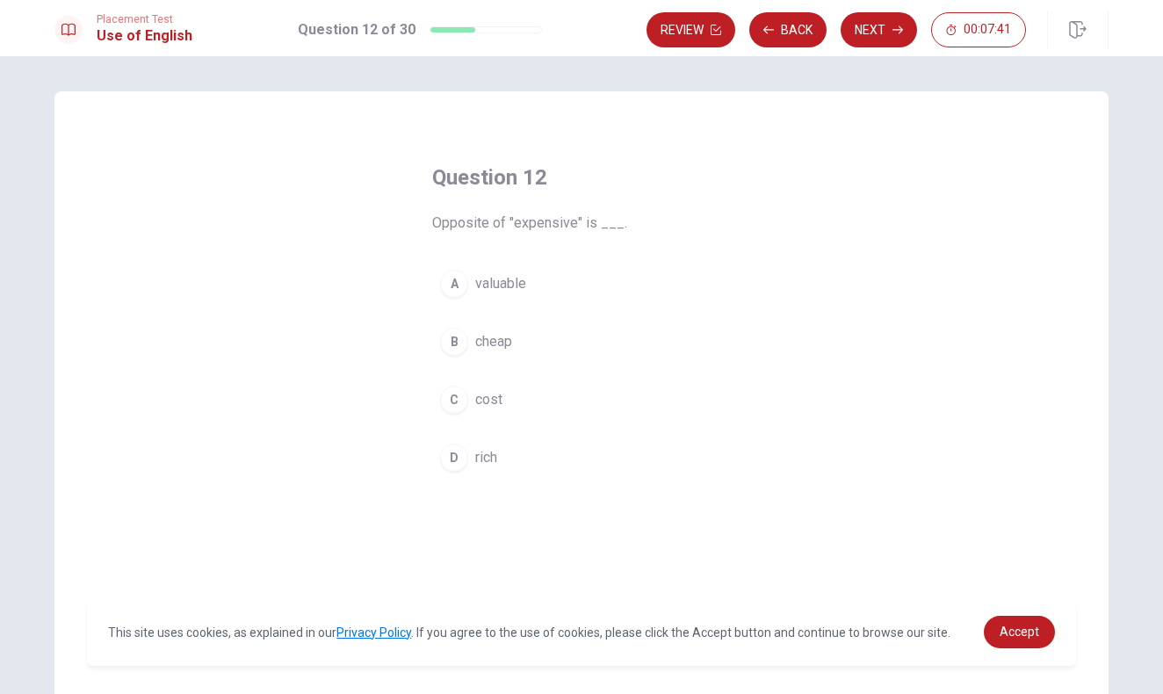
click at [505, 289] on span "valuable" at bounding box center [500, 283] width 51 height 21
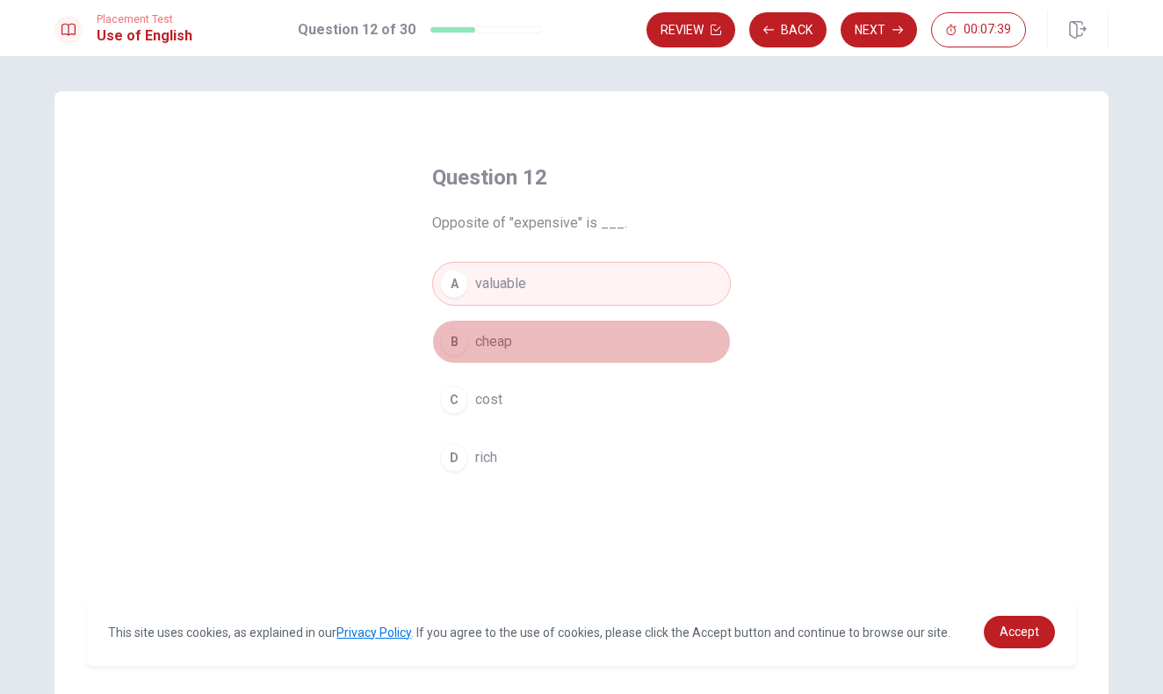
click at [482, 362] on button "B cheap" at bounding box center [581, 342] width 299 height 44
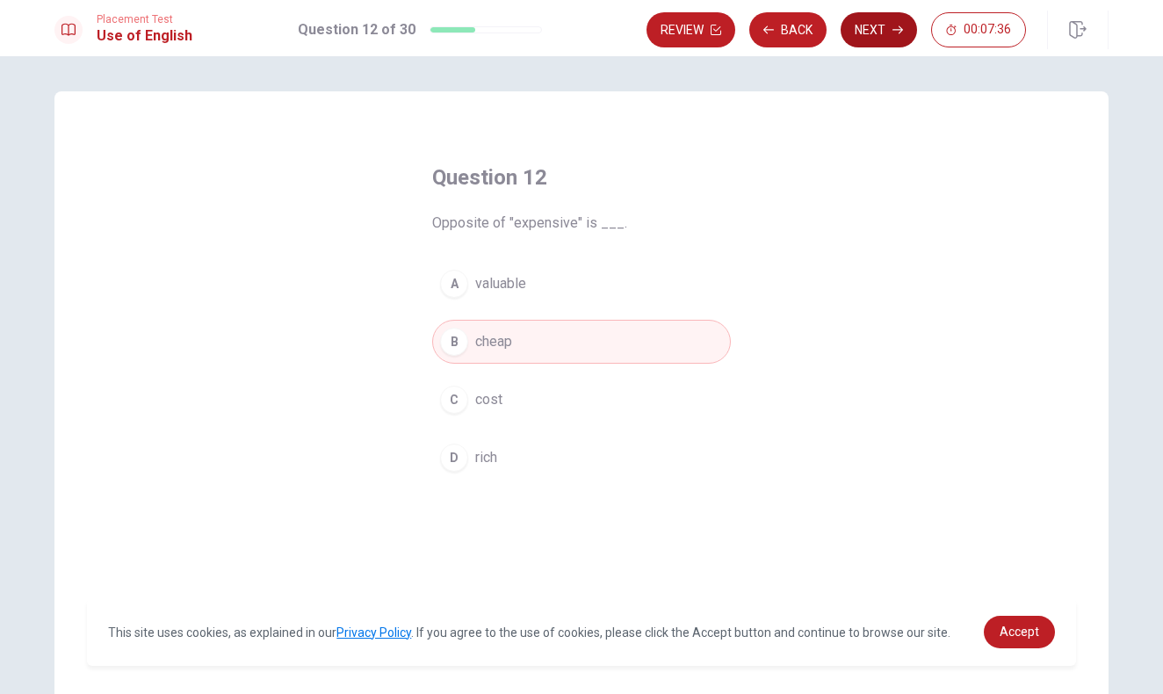
click at [877, 26] on button "Next" at bounding box center [878, 29] width 76 height 35
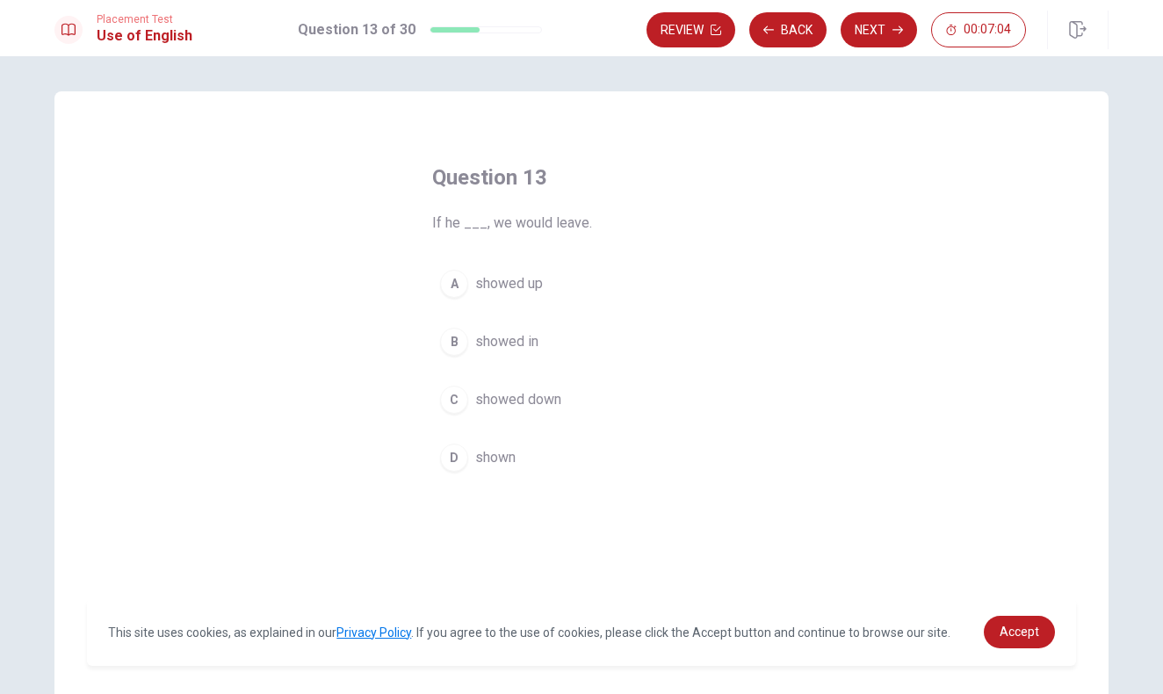
click at [541, 280] on button "A showed up" at bounding box center [581, 284] width 299 height 44
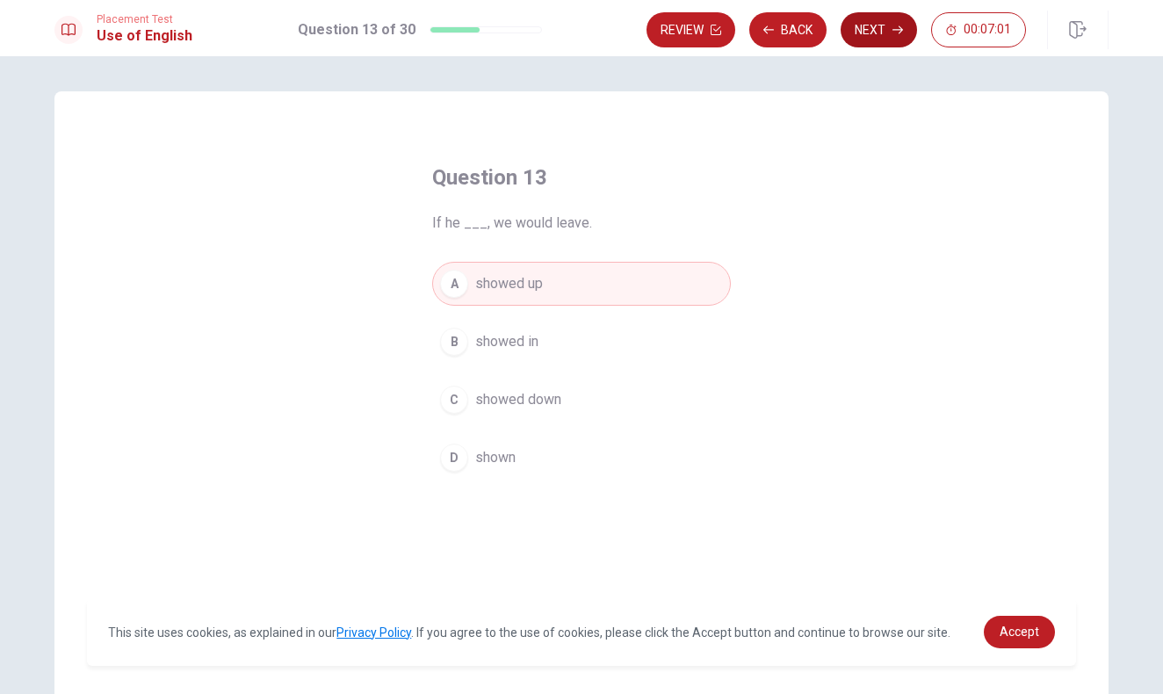
click at [889, 32] on button "Next" at bounding box center [878, 29] width 76 height 35
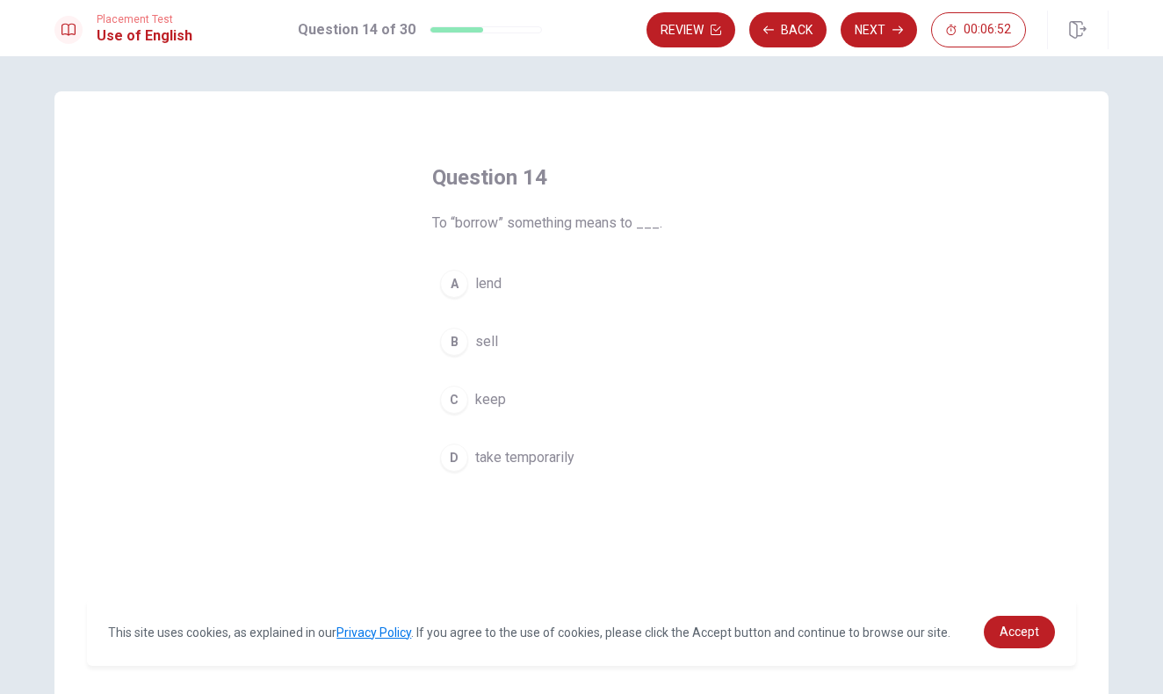
click at [537, 470] on button "D take temporarily" at bounding box center [581, 458] width 299 height 44
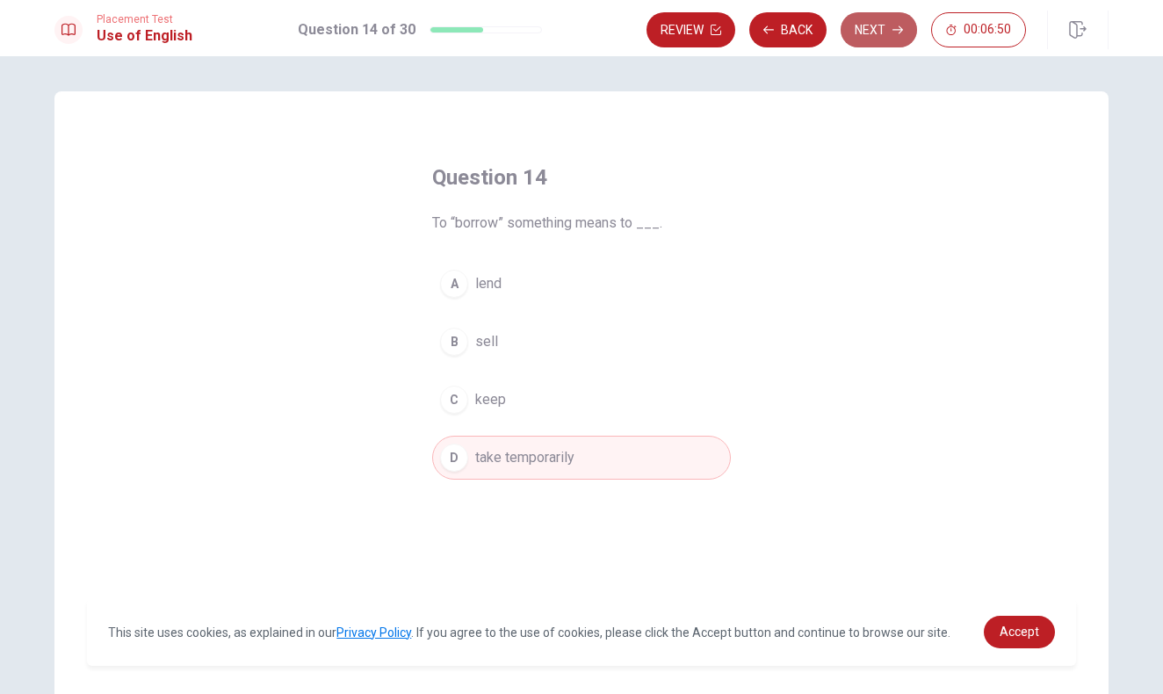
click at [868, 31] on button "Next" at bounding box center [878, 29] width 76 height 35
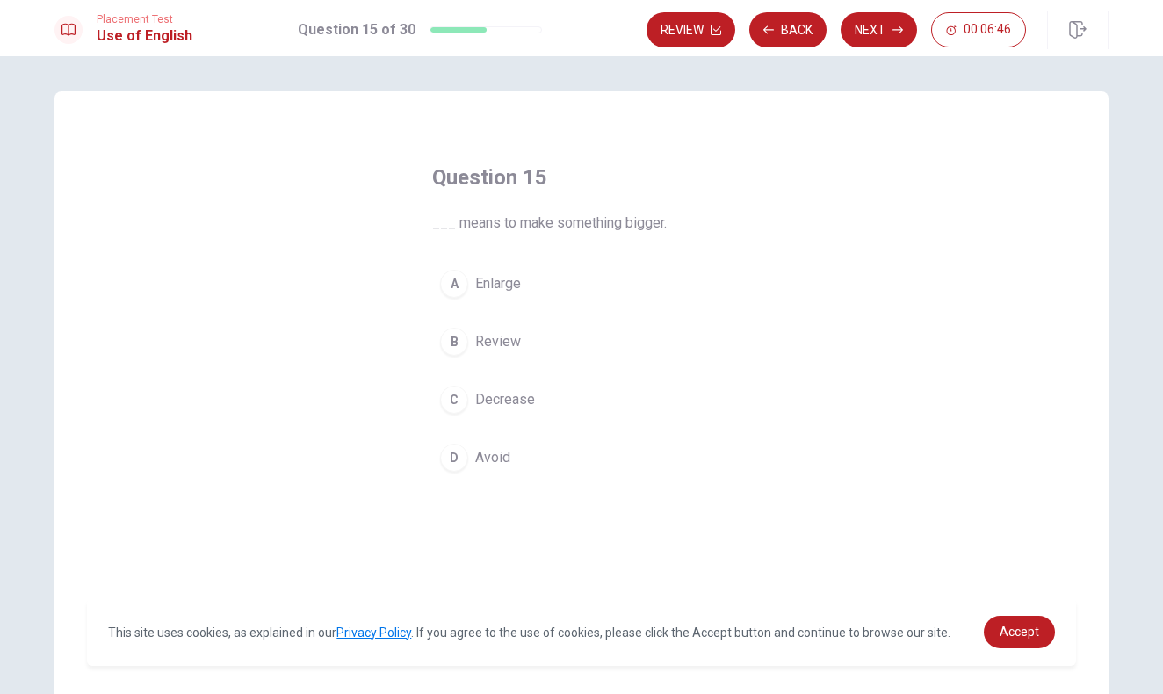
click at [505, 283] on span "Enlarge" at bounding box center [498, 283] width 46 height 21
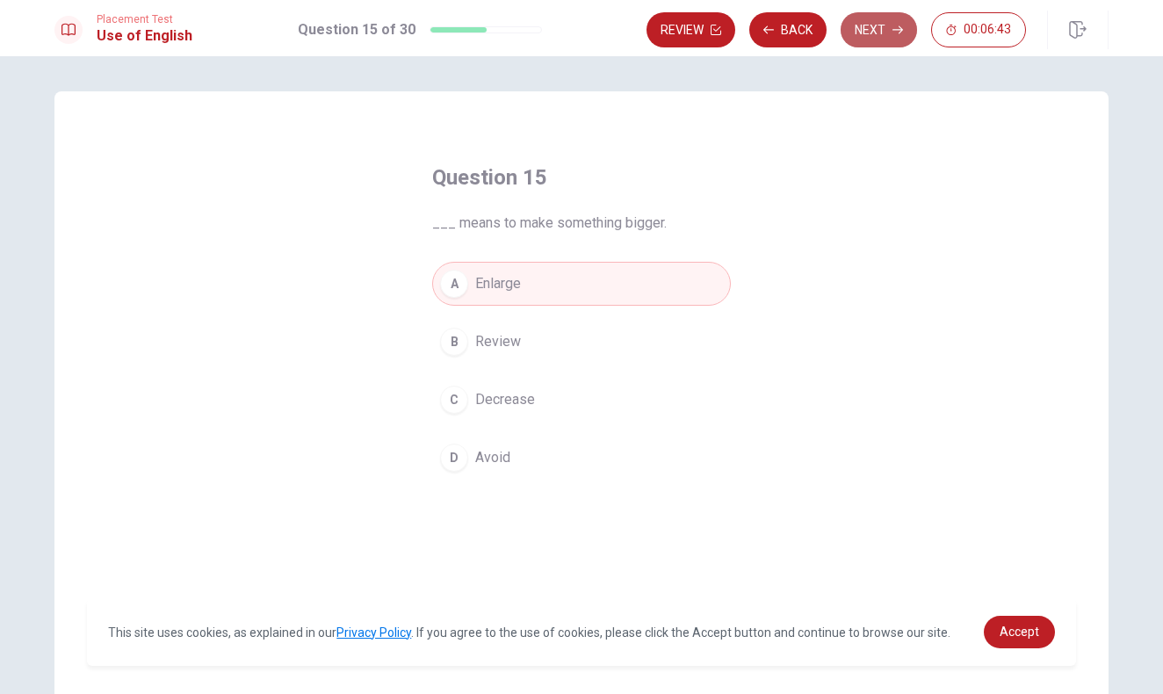
click at [878, 32] on button "Next" at bounding box center [878, 29] width 76 height 35
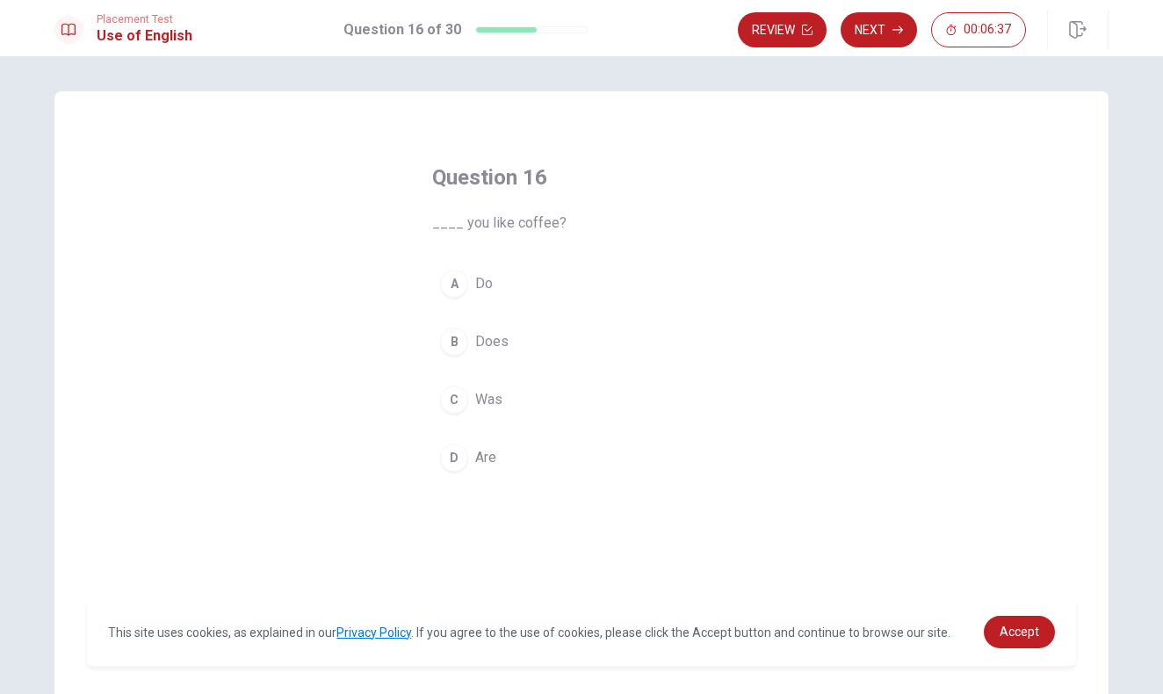
click at [477, 281] on span "Do" at bounding box center [484, 283] width 18 height 21
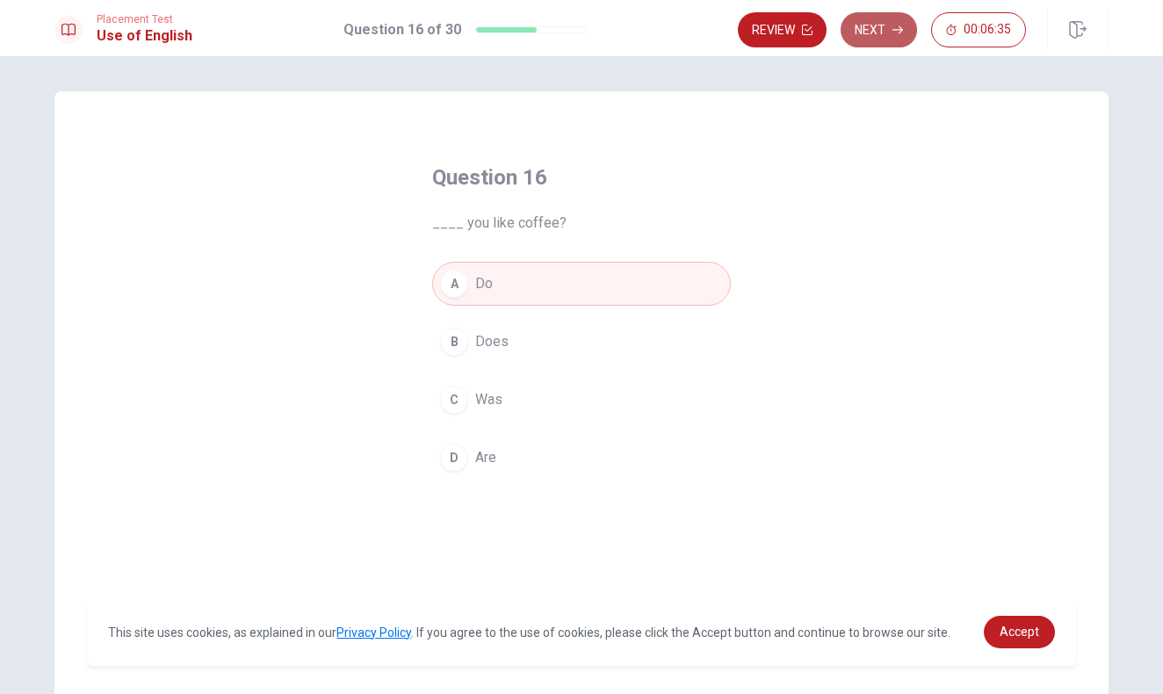
click at [892, 27] on icon "button" at bounding box center [897, 30] width 11 height 11
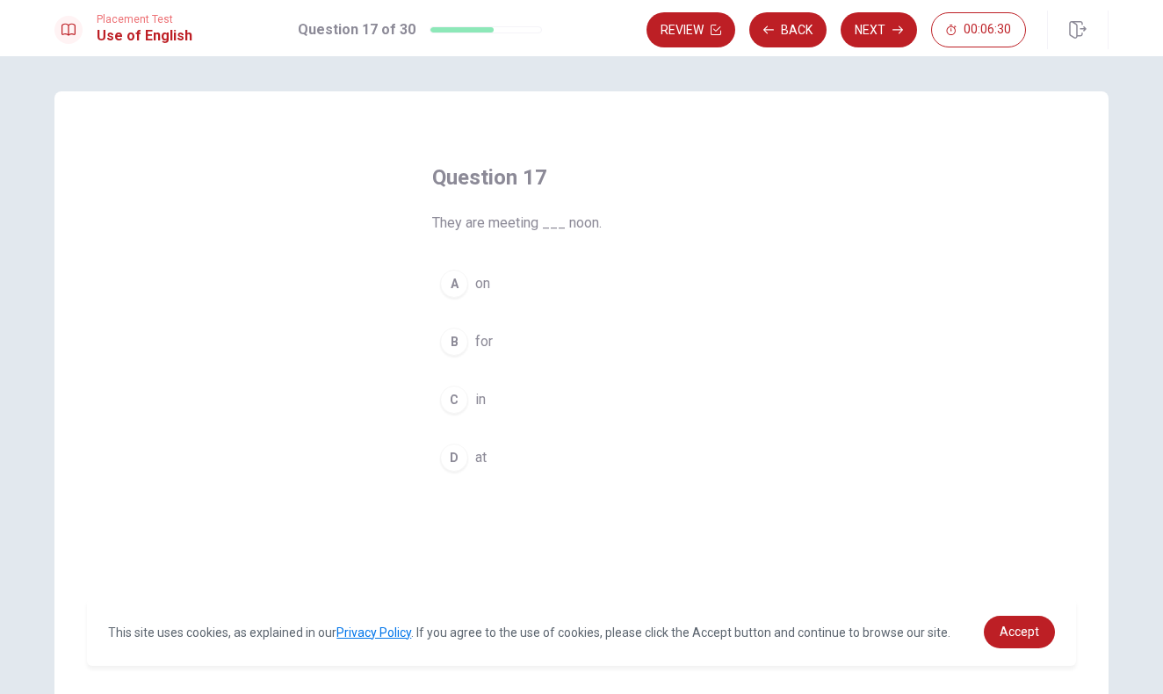
click at [465, 457] on div "D" at bounding box center [454, 457] width 28 height 28
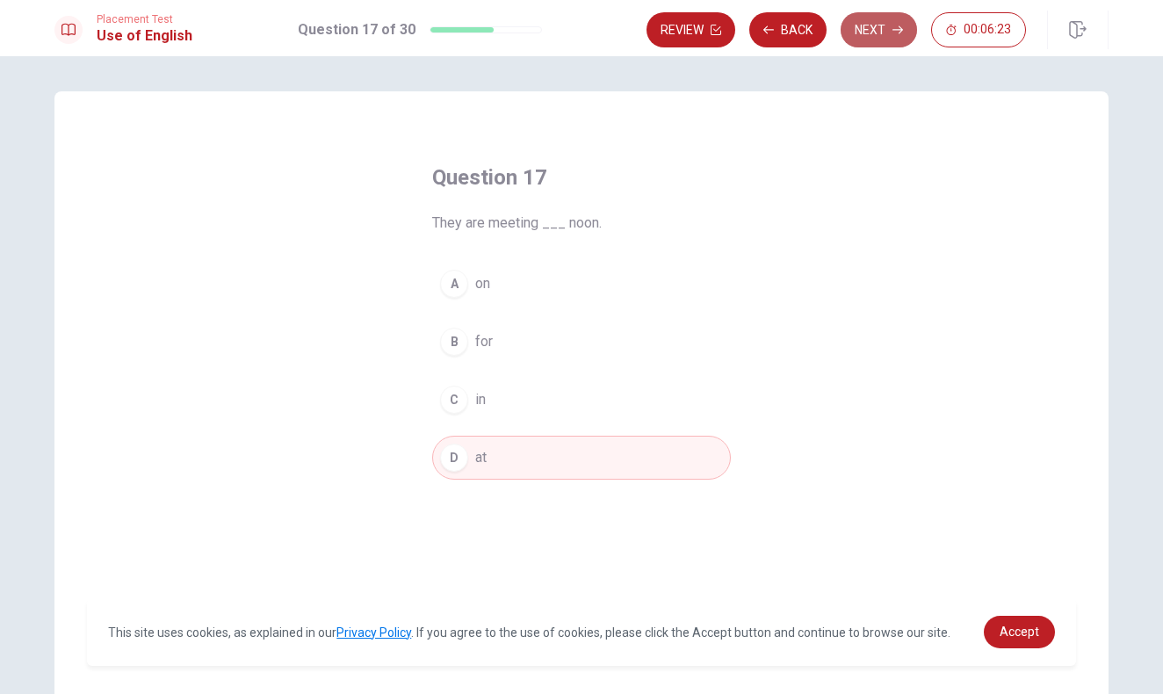
click at [875, 37] on button "Next" at bounding box center [878, 29] width 76 height 35
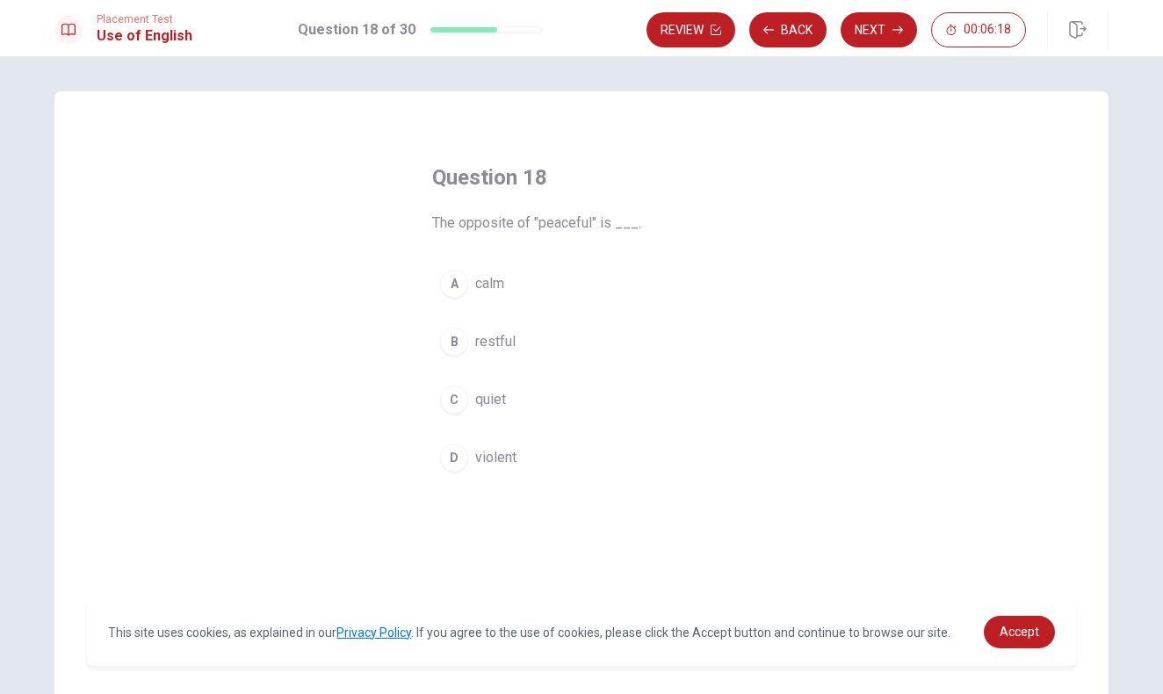
click at [495, 457] on span "violent" at bounding box center [495, 457] width 41 height 21
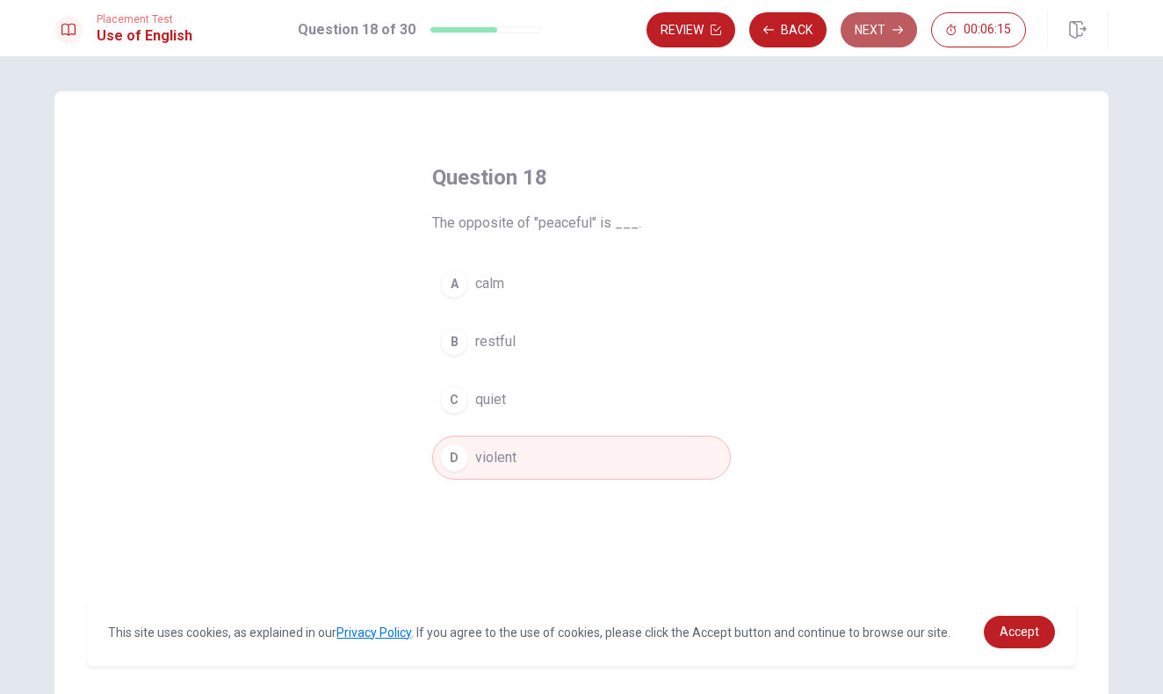
click at [864, 20] on button "Next" at bounding box center [878, 29] width 76 height 35
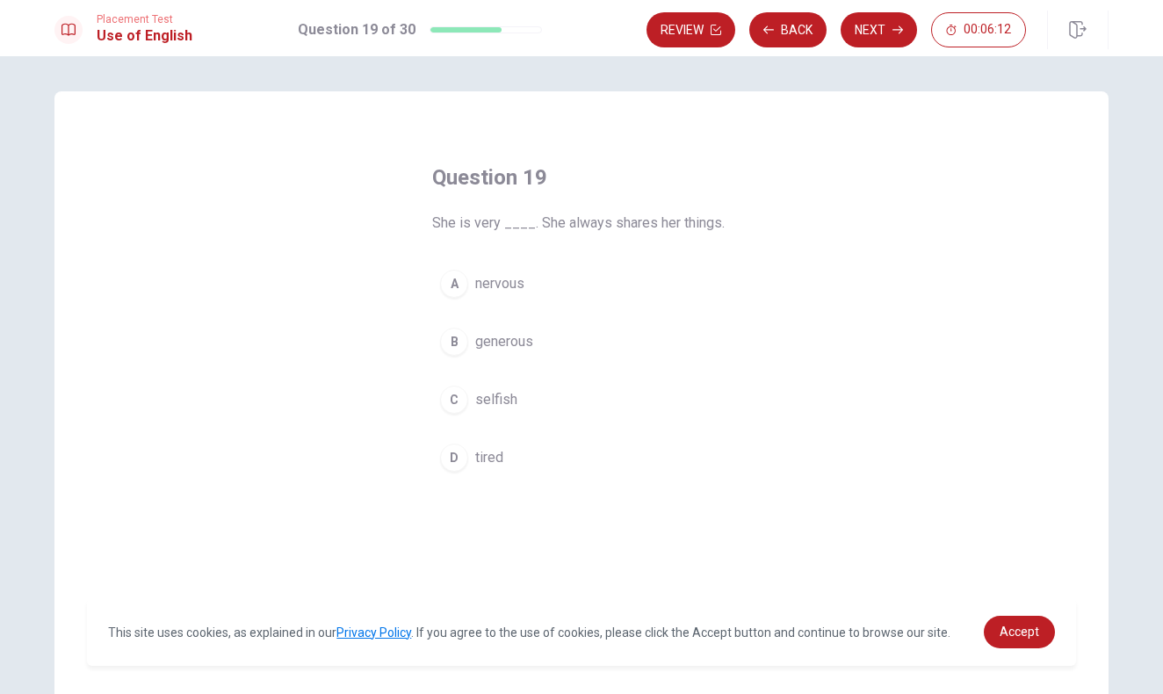
click at [493, 397] on span "selfish" at bounding box center [496, 399] width 42 height 21
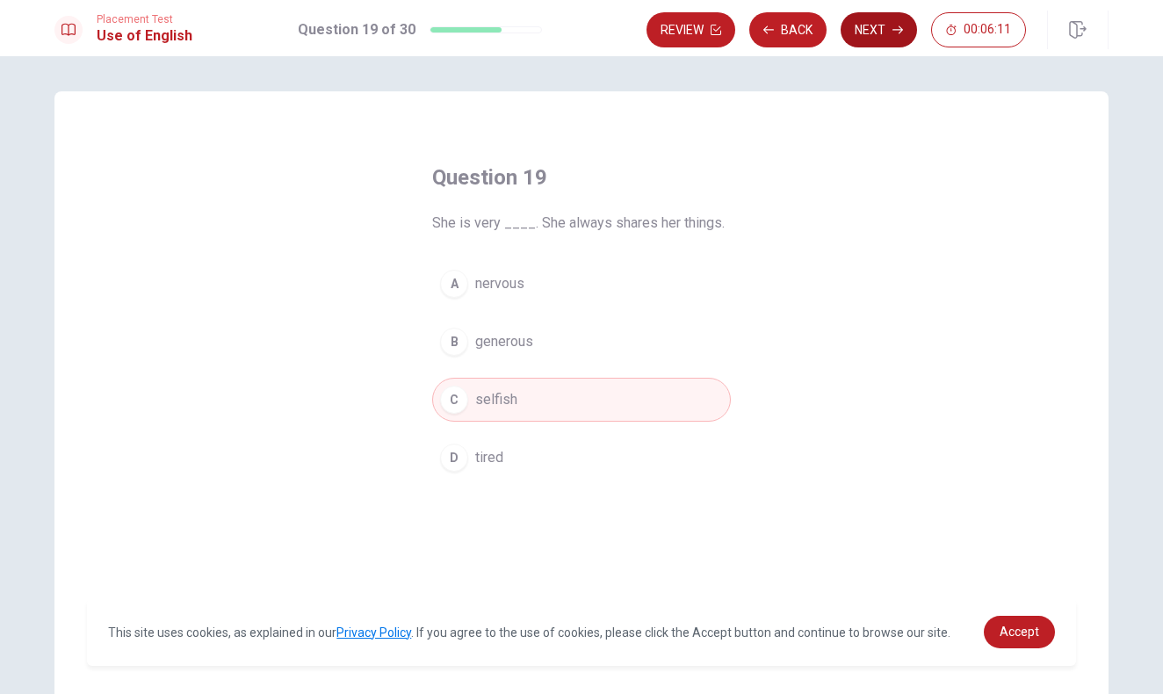
click at [875, 28] on button "Next" at bounding box center [878, 29] width 76 height 35
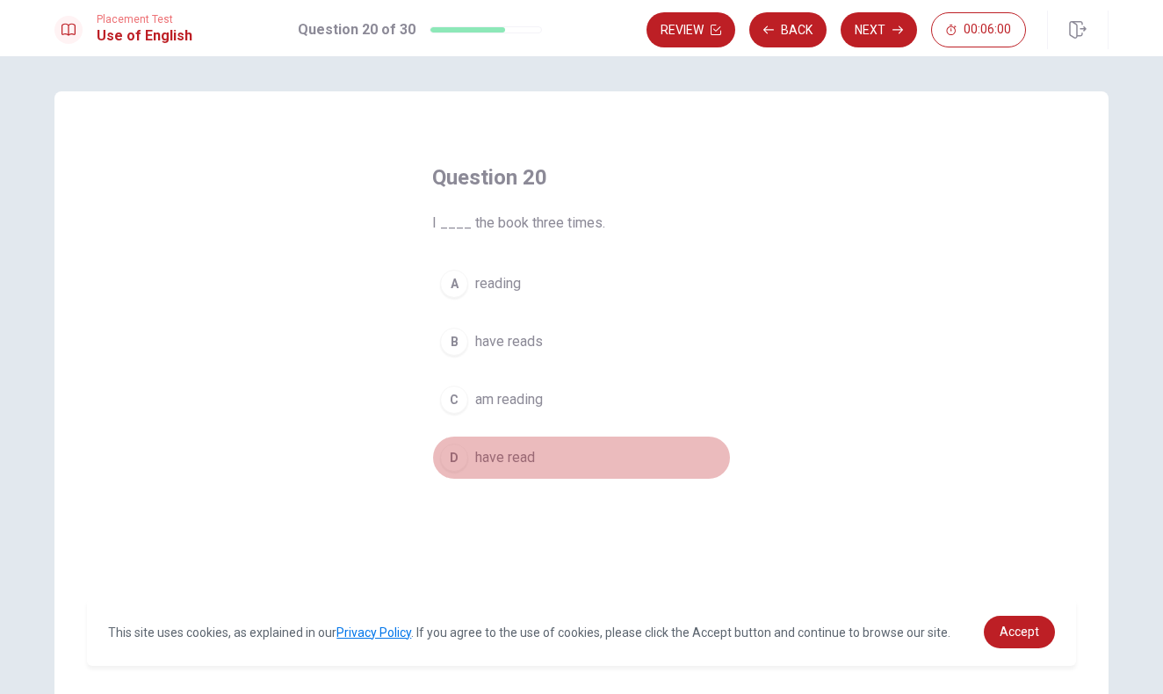
click at [514, 449] on span "have read" at bounding box center [505, 457] width 60 height 21
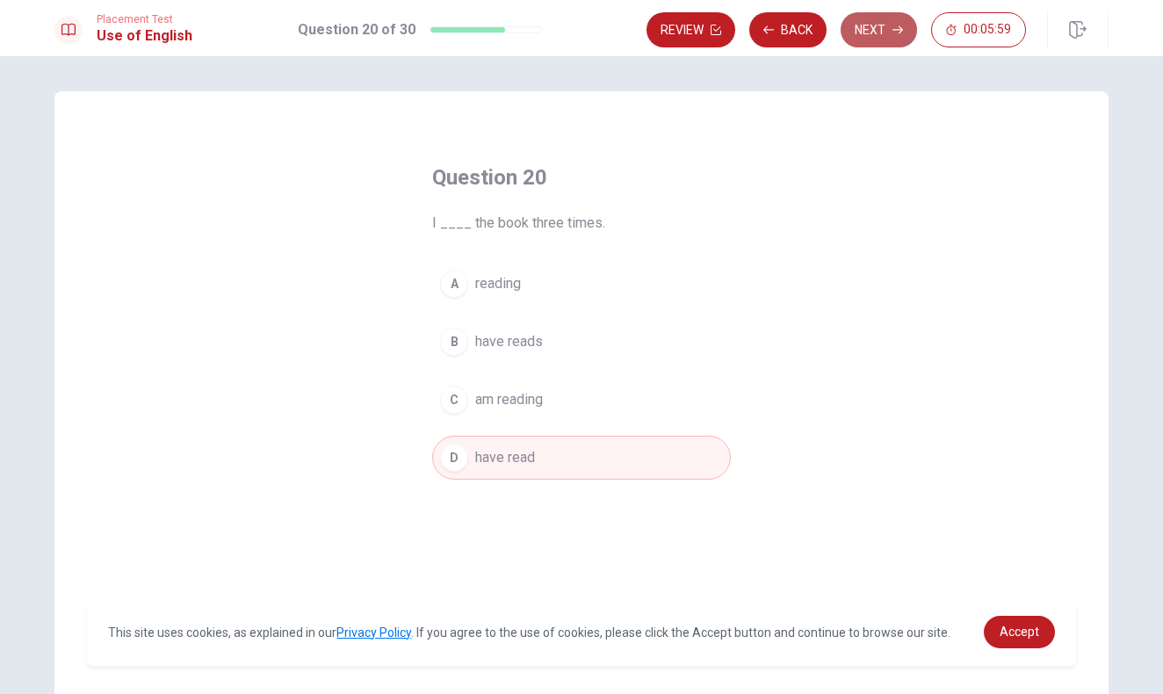
click at [879, 29] on button "Next" at bounding box center [878, 29] width 76 height 35
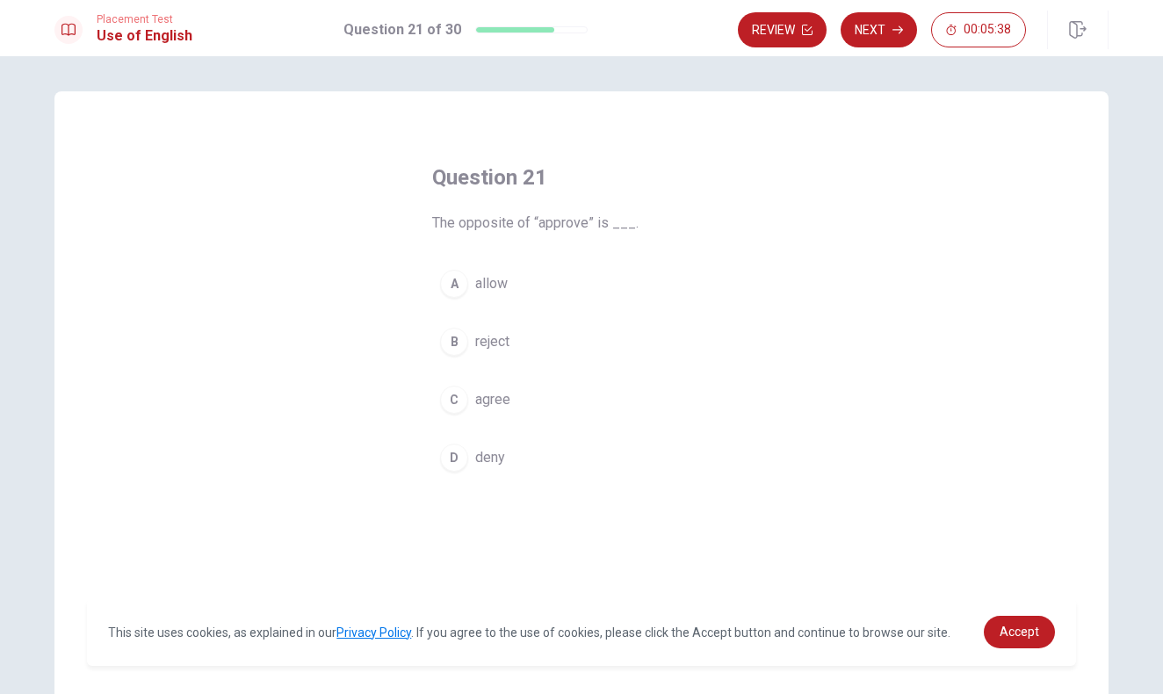
click at [484, 344] on span "reject" at bounding box center [492, 341] width 34 height 21
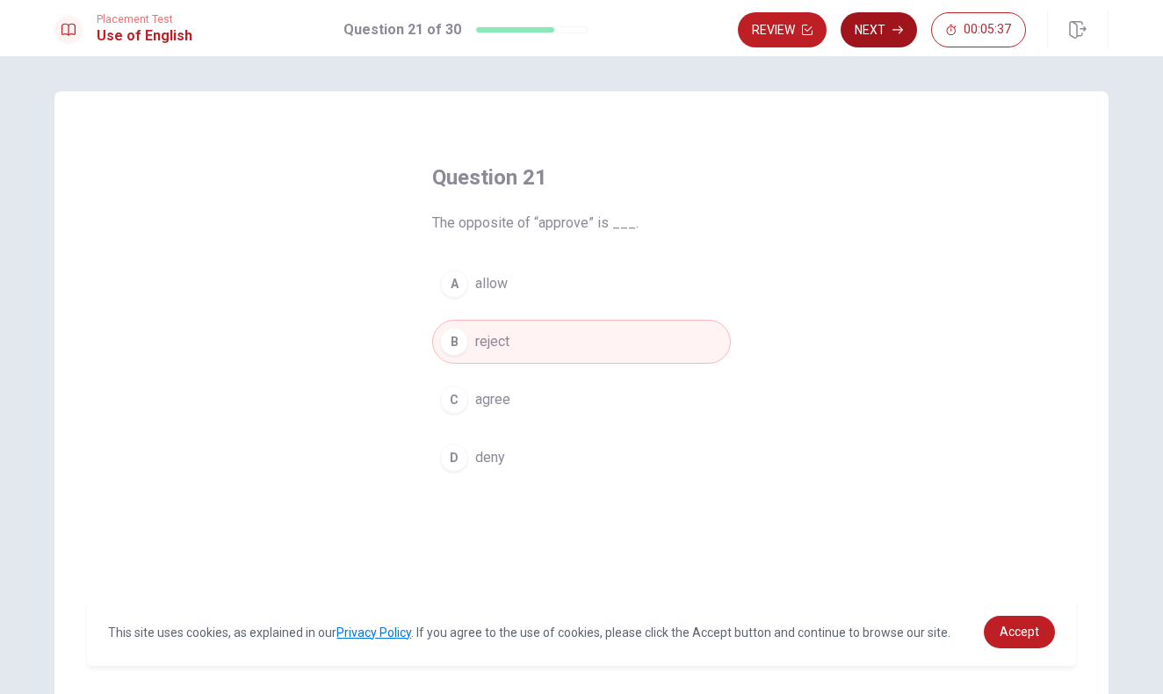
click at [882, 35] on button "Next" at bounding box center [878, 29] width 76 height 35
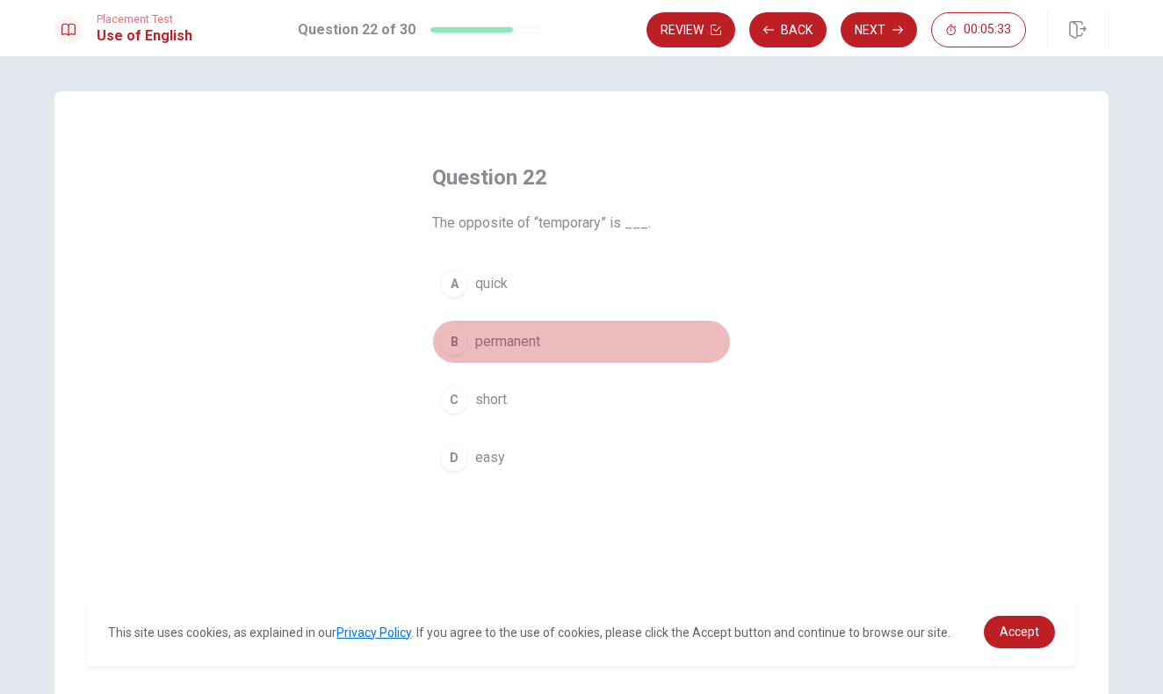
click at [527, 342] on span "permanent" at bounding box center [507, 341] width 65 height 21
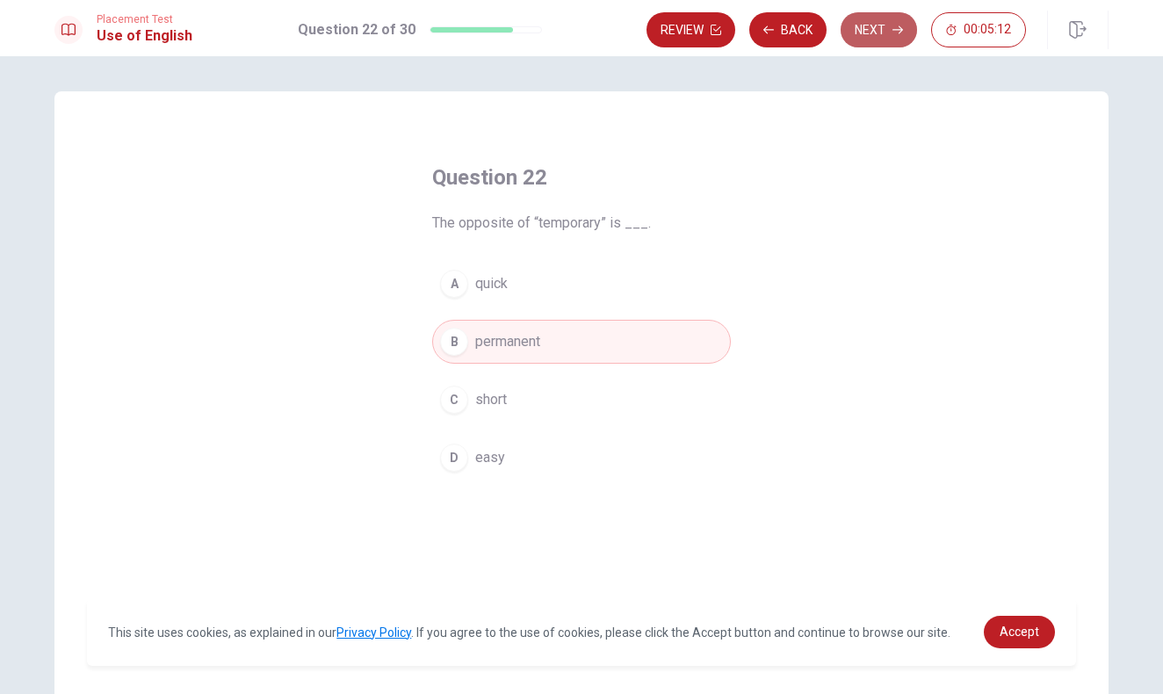
click at [858, 28] on button "Next" at bounding box center [878, 29] width 76 height 35
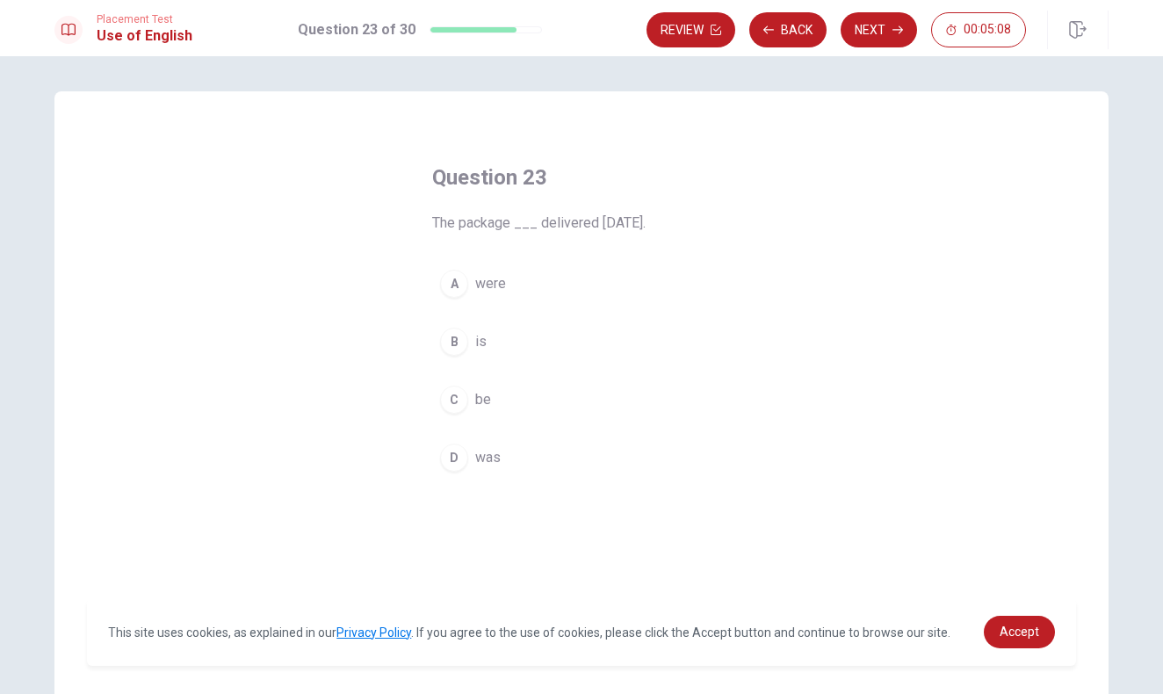
click at [479, 455] on span "was" at bounding box center [487, 457] width 25 height 21
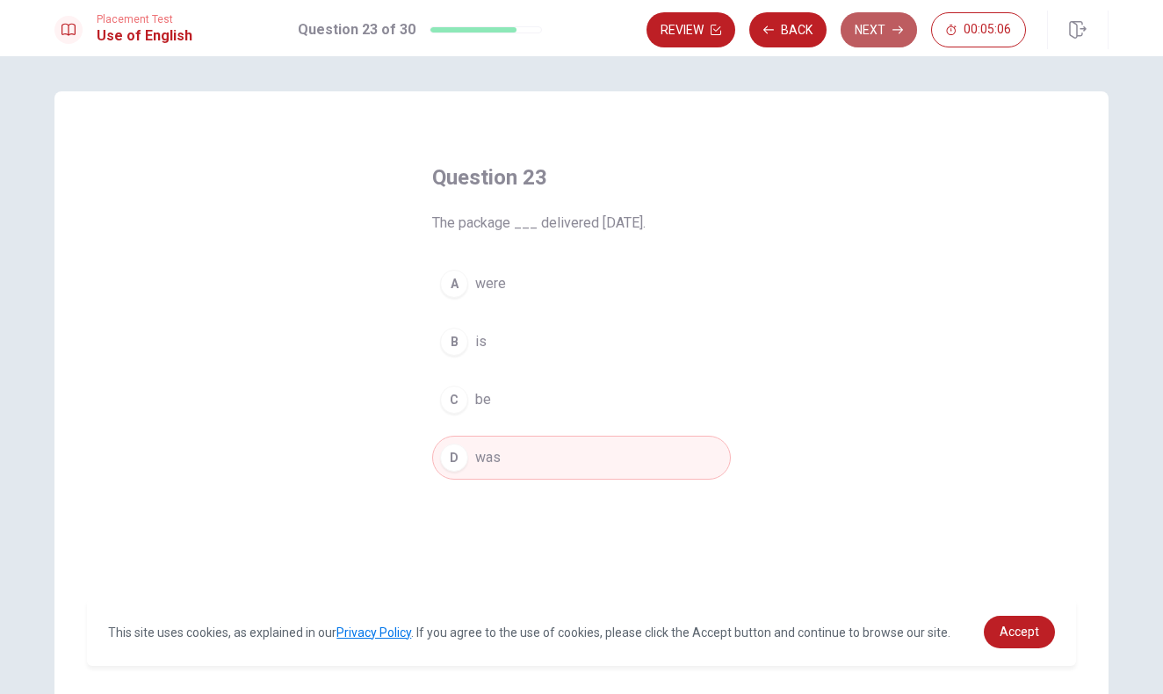
click at [863, 31] on button "Next" at bounding box center [878, 29] width 76 height 35
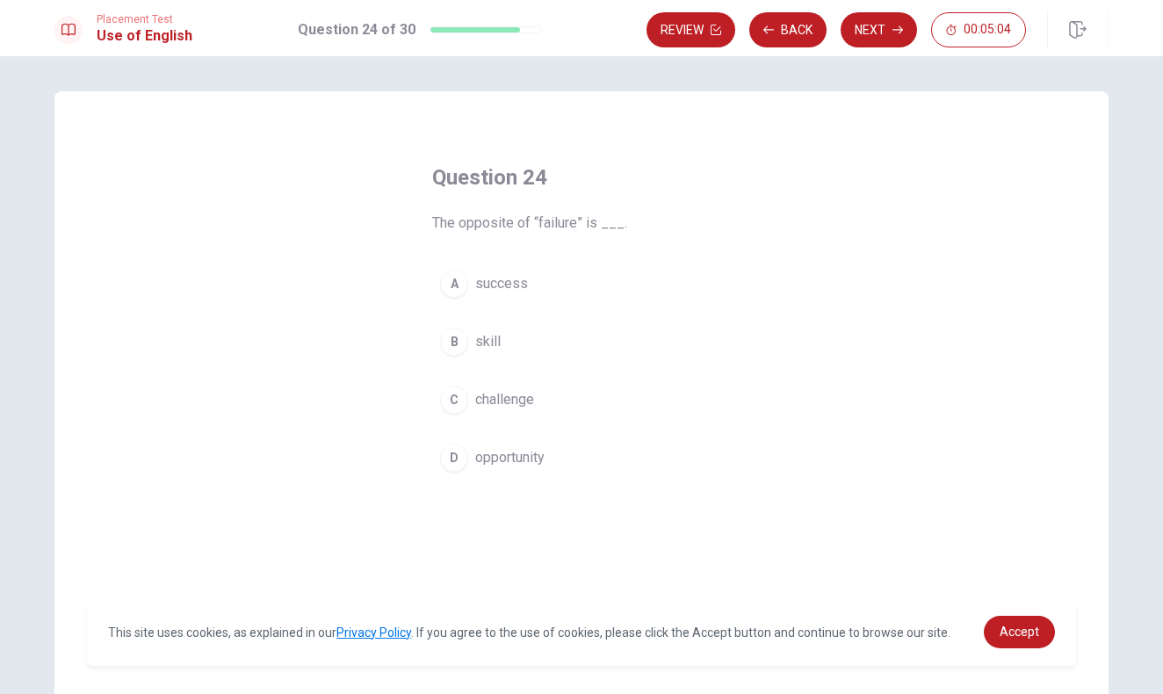
click at [480, 286] on span "success" at bounding box center [501, 283] width 53 height 21
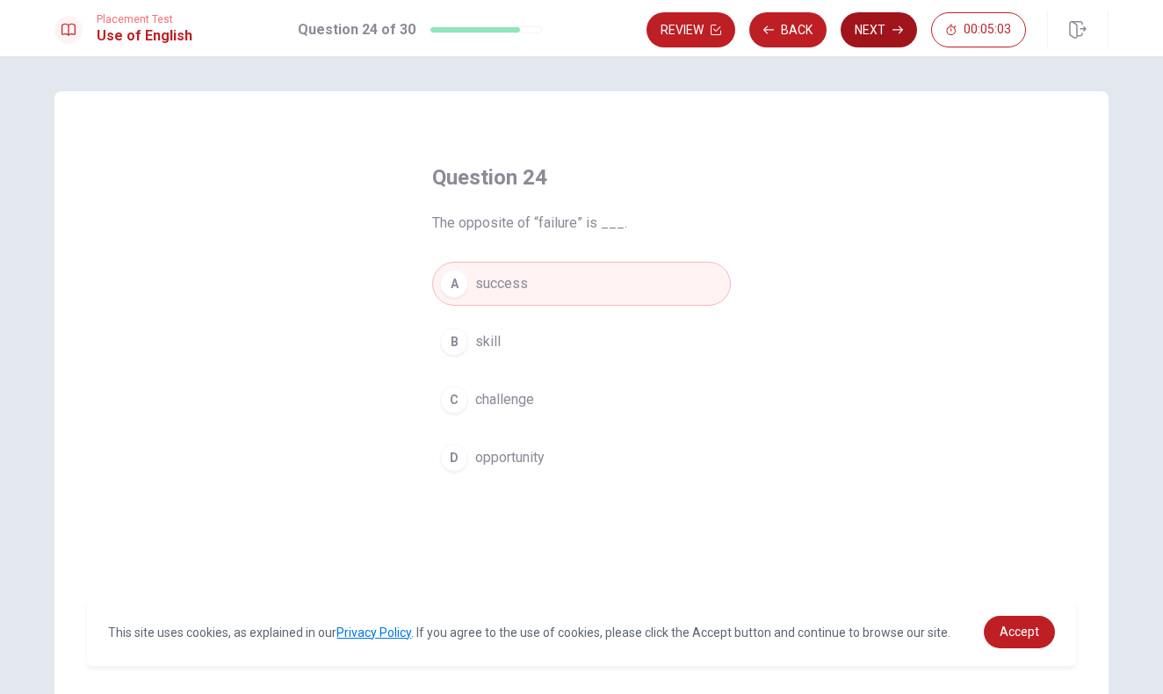
click at [866, 43] on button "Next" at bounding box center [878, 29] width 76 height 35
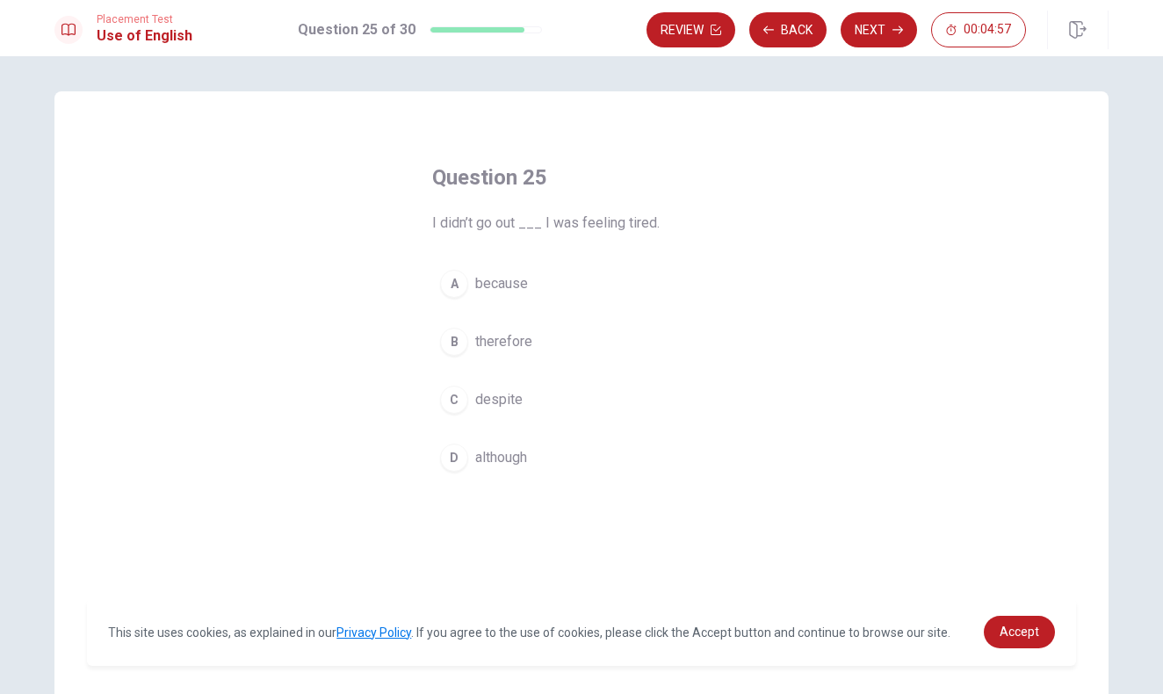
click at [516, 283] on span "because" at bounding box center [501, 283] width 53 height 21
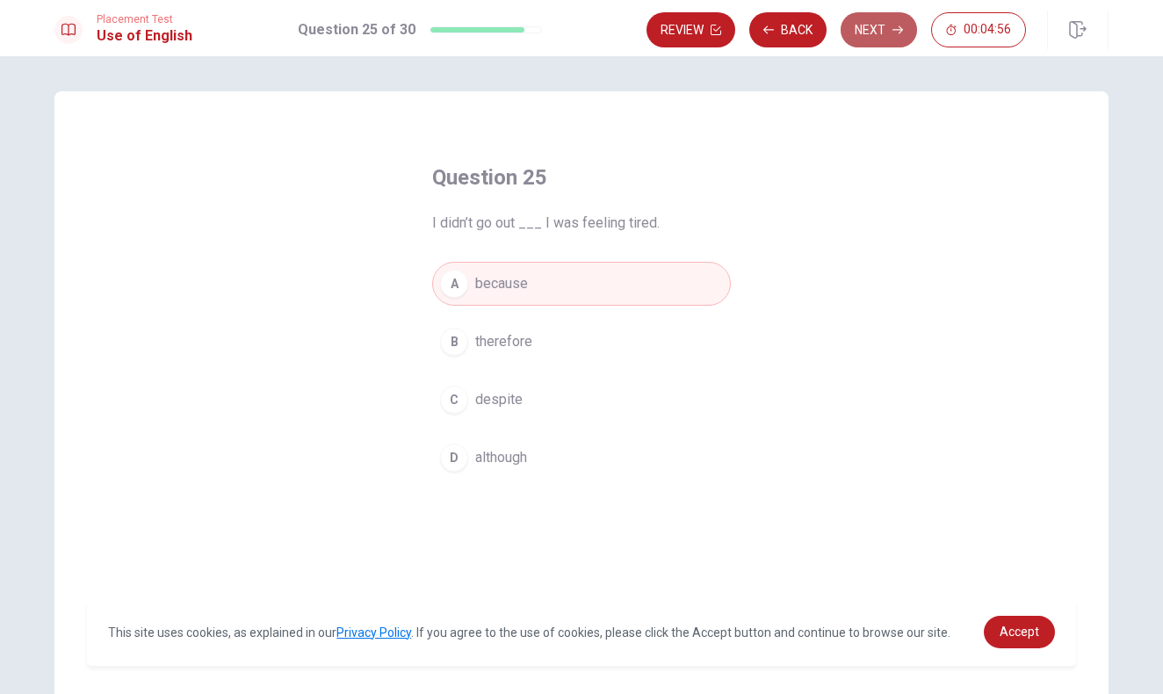
click at [869, 31] on button "Next" at bounding box center [878, 29] width 76 height 35
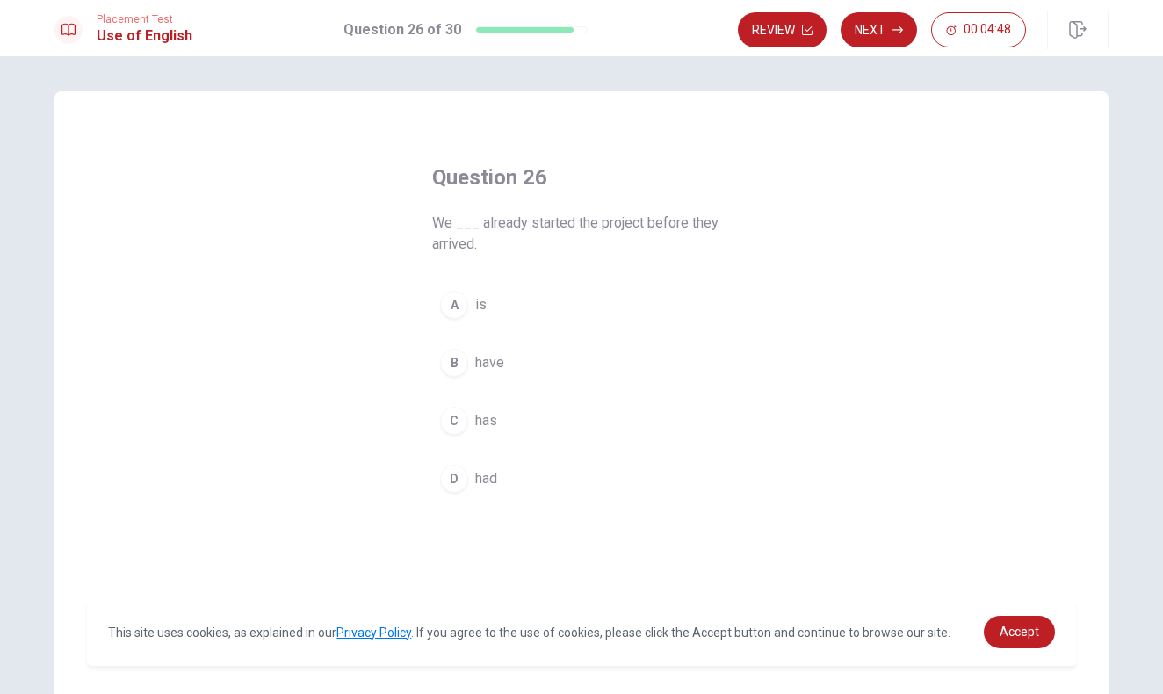
click at [486, 478] on span "had" at bounding box center [486, 478] width 22 height 21
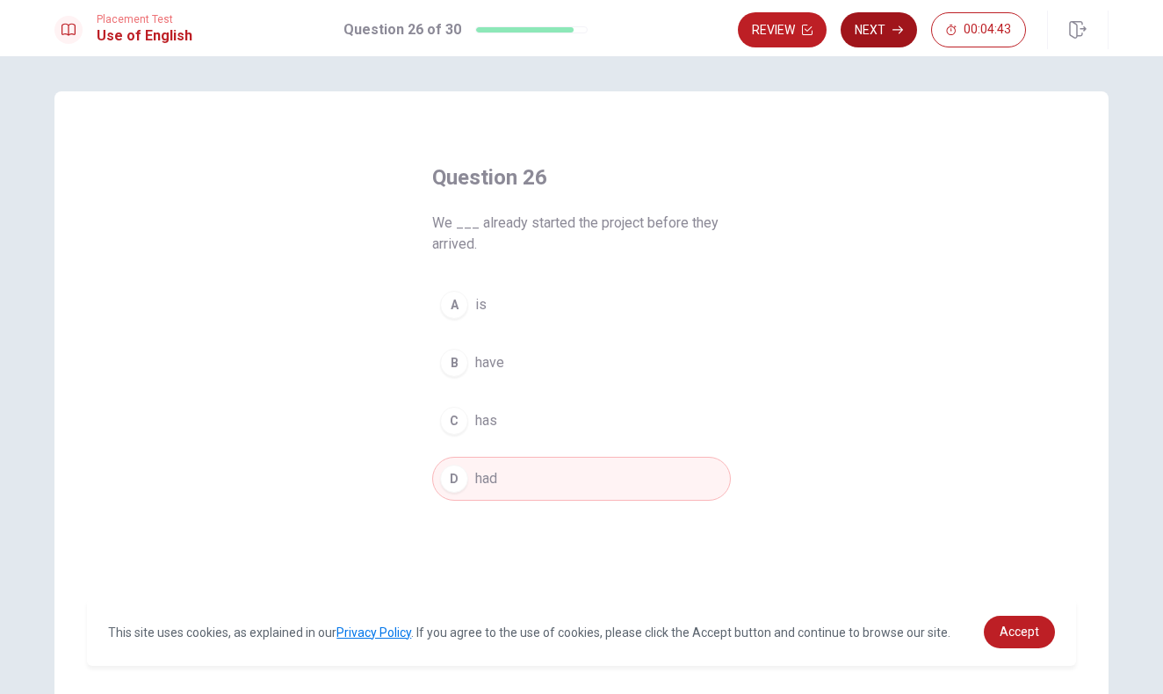
click at [875, 38] on button "Next" at bounding box center [878, 29] width 76 height 35
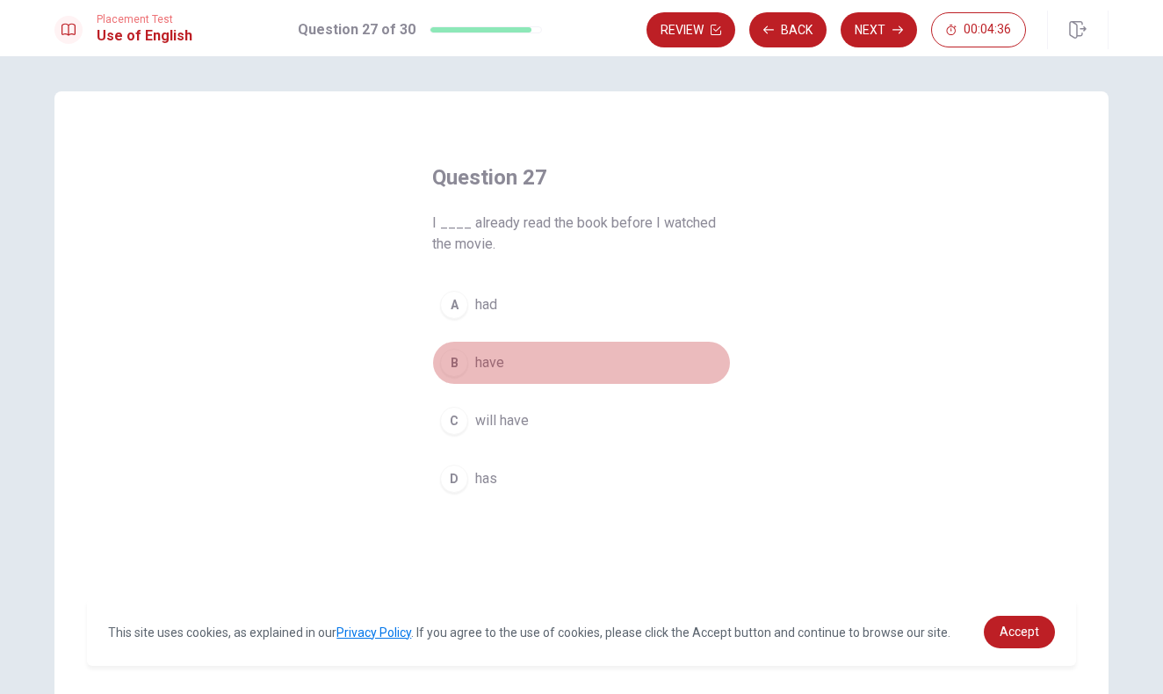
click at [479, 364] on span "have" at bounding box center [489, 362] width 29 height 21
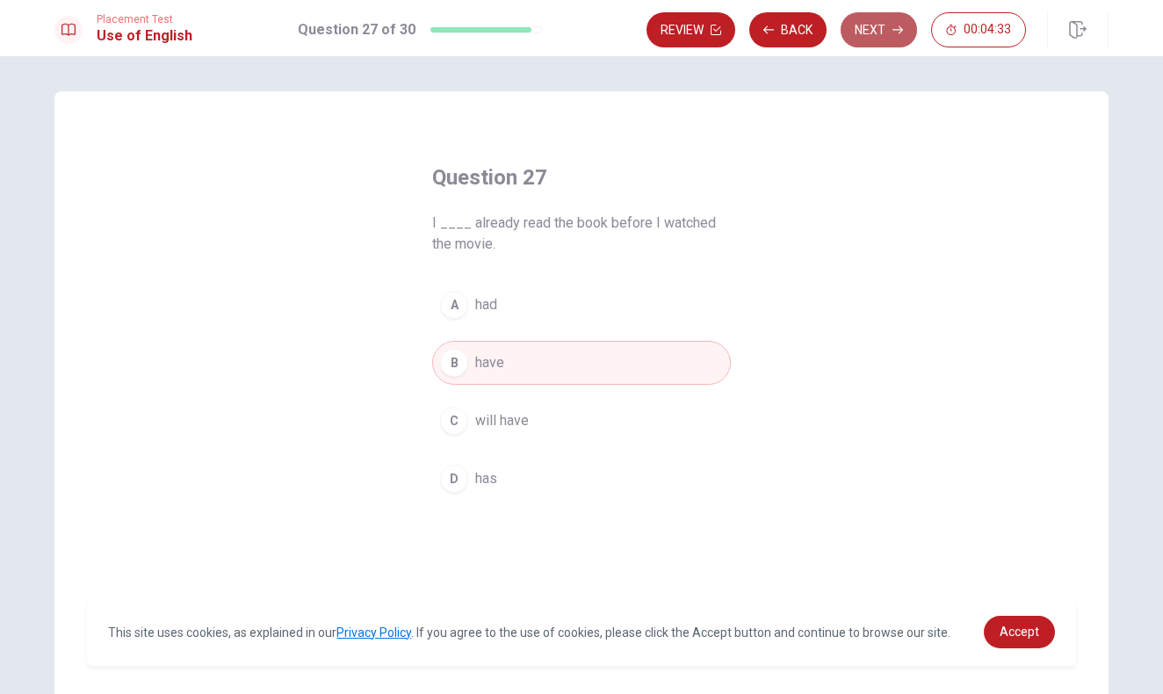
click at [886, 38] on button "Next" at bounding box center [878, 29] width 76 height 35
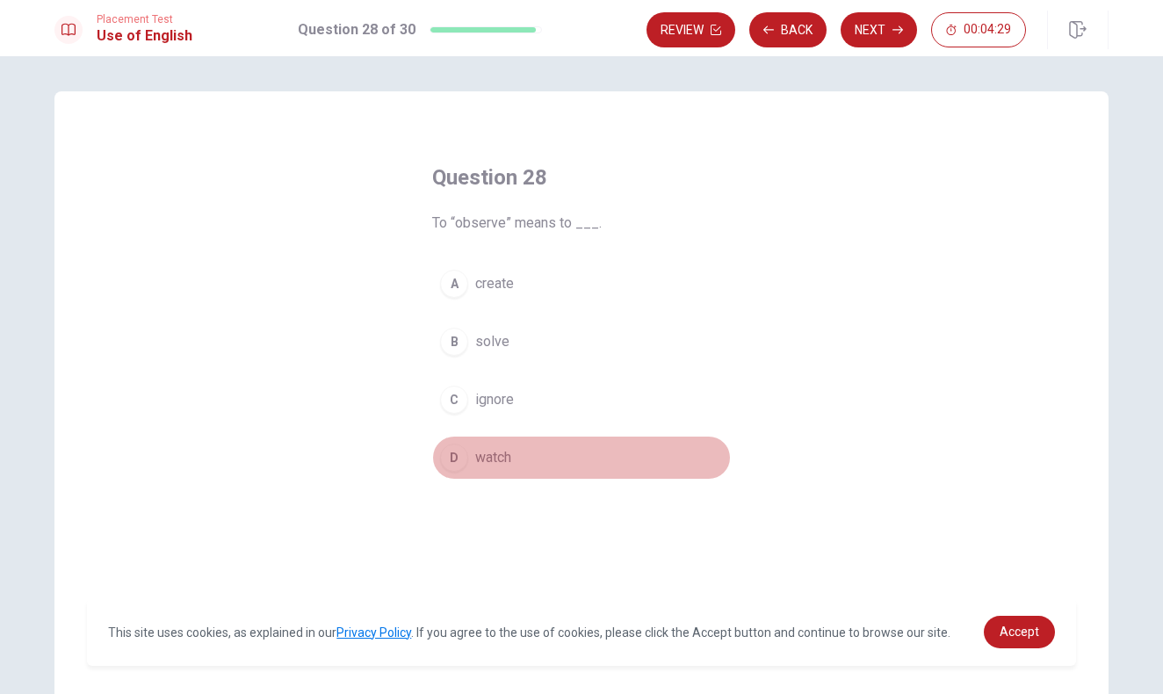
click at [503, 457] on span "watch" at bounding box center [493, 457] width 36 height 21
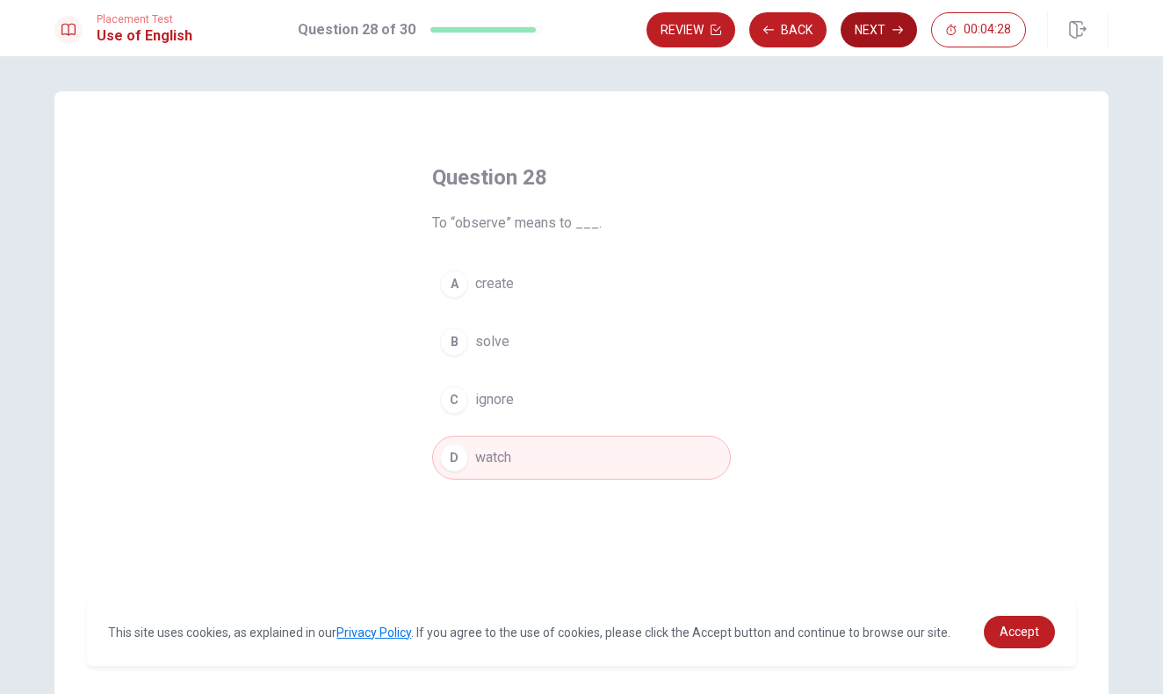
click at [875, 26] on button "Next" at bounding box center [878, 29] width 76 height 35
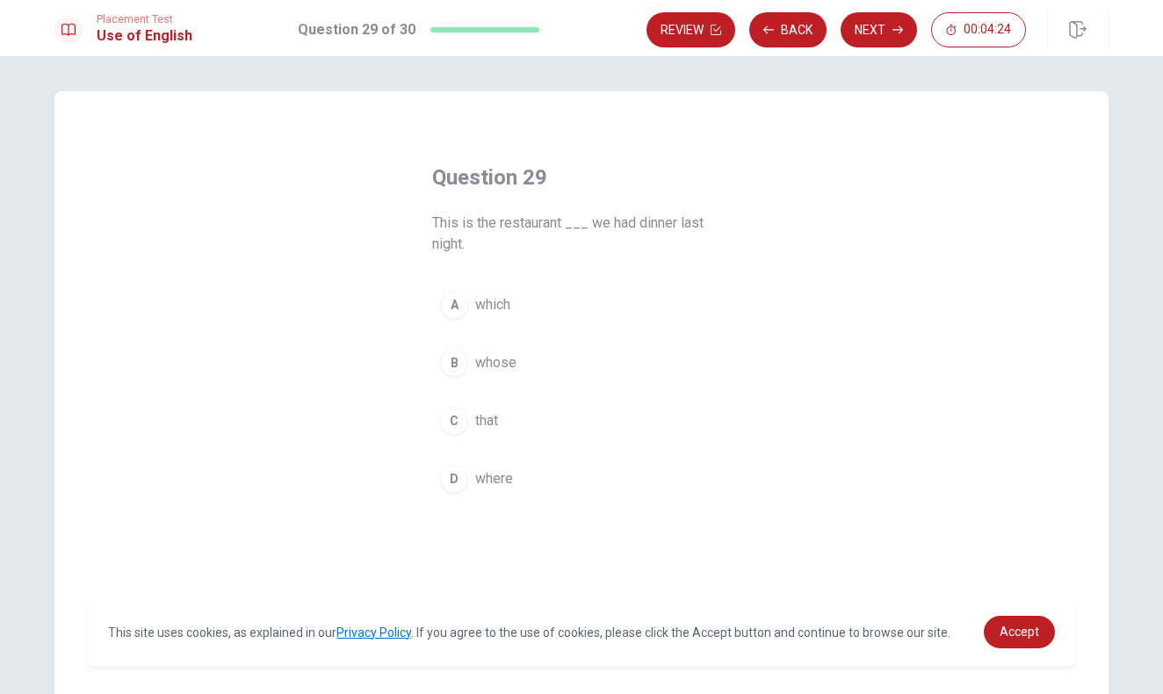
click at [498, 486] on span "where" at bounding box center [494, 478] width 38 height 21
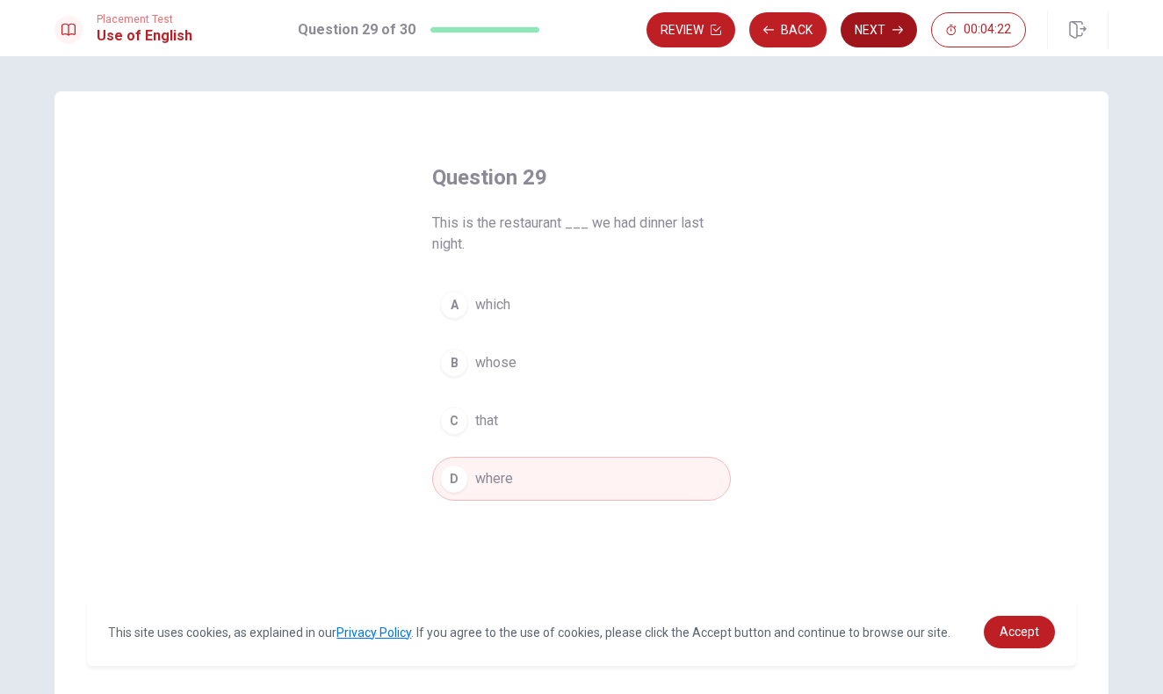
click at [873, 25] on button "Next" at bounding box center [878, 29] width 76 height 35
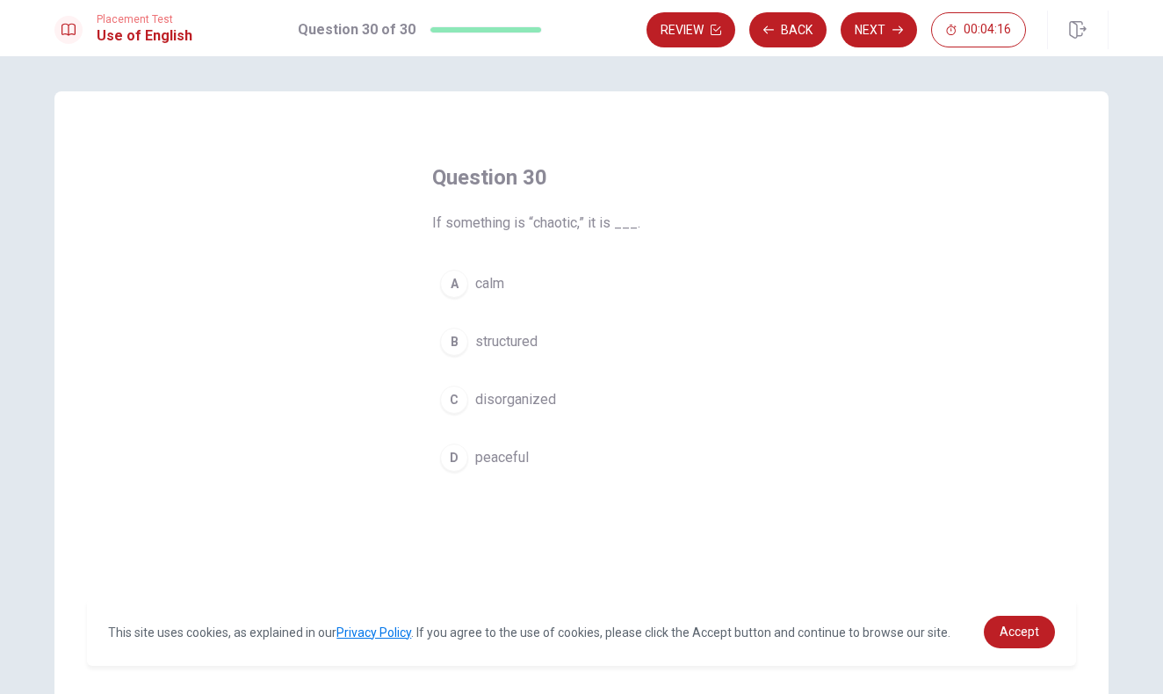
click at [544, 400] on span "disorganized" at bounding box center [515, 399] width 81 height 21
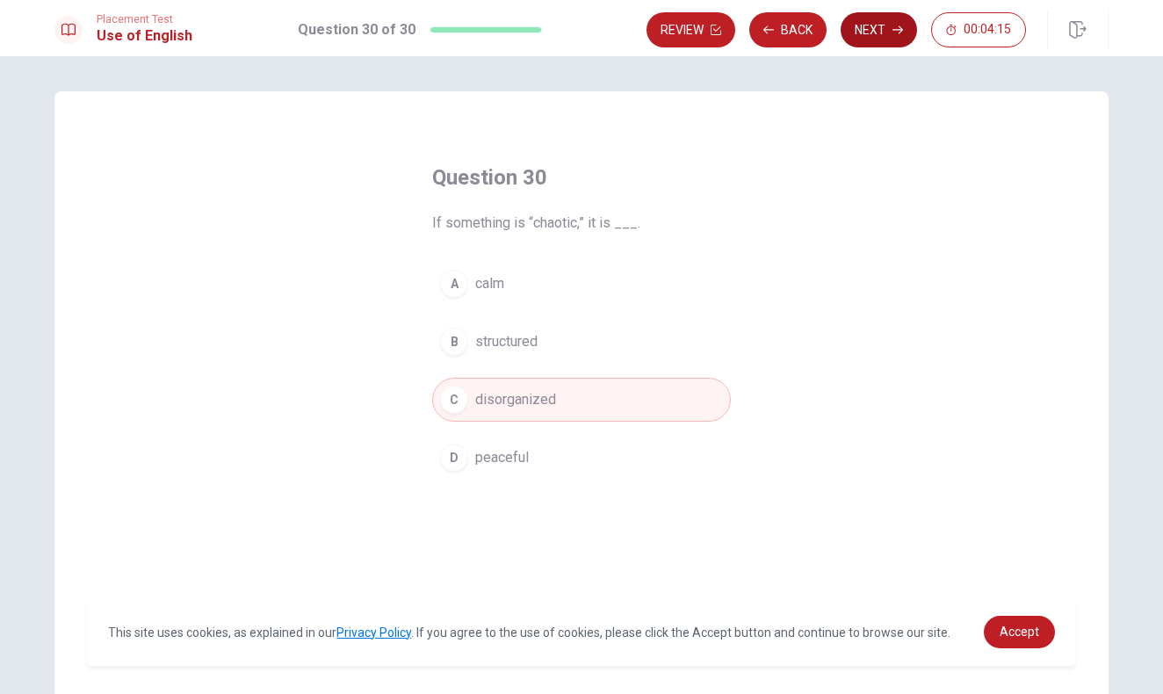
click at [868, 26] on button "Next" at bounding box center [878, 29] width 76 height 35
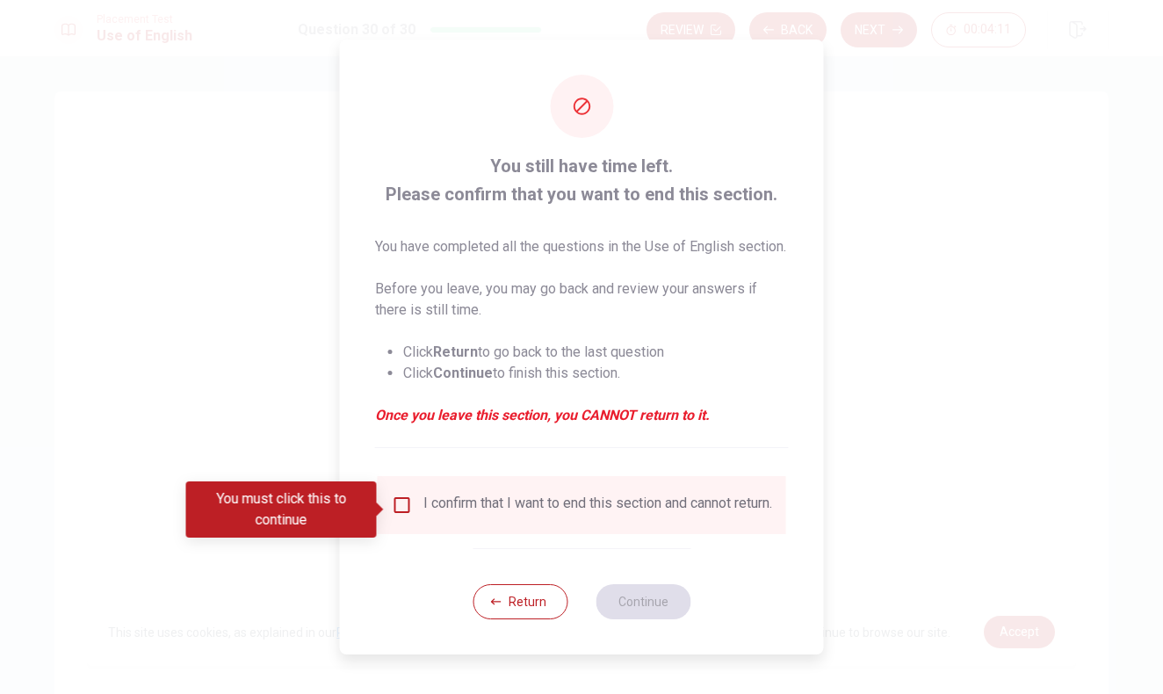
click at [434, 515] on div "I confirm that I want to end this section and cannot return." at bounding box center [597, 504] width 349 height 21
click at [398, 513] on input "You must click this to continue" at bounding box center [402, 504] width 21 height 21
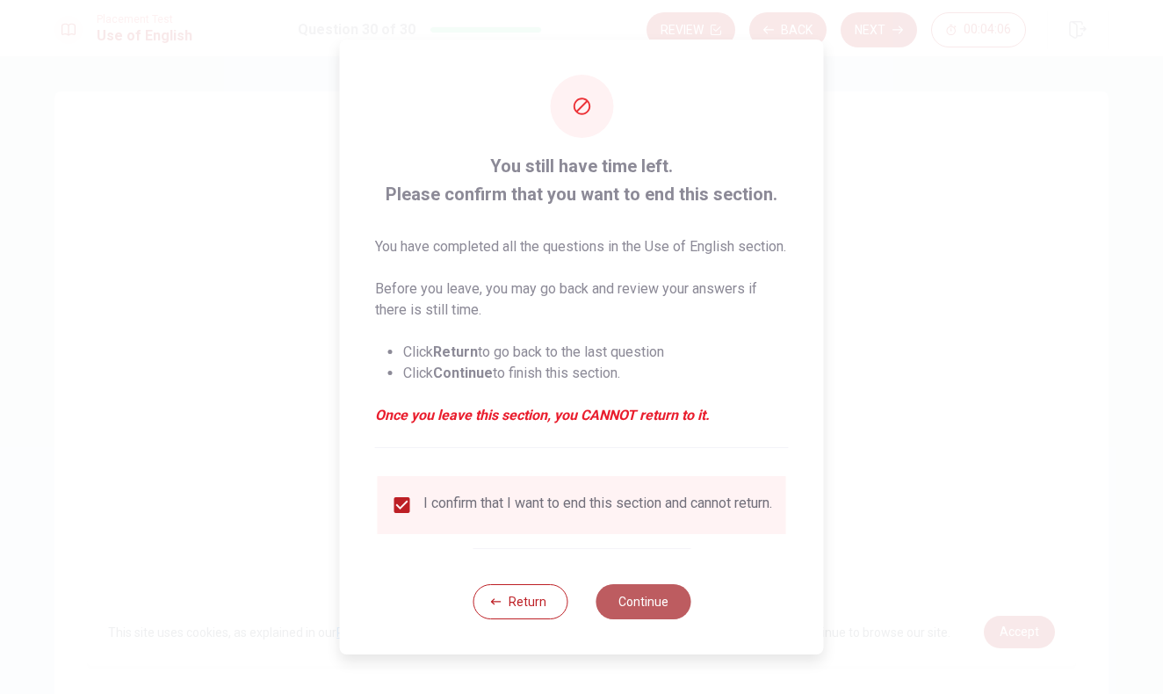
click at [651, 616] on button "Continue" at bounding box center [642, 601] width 95 height 35
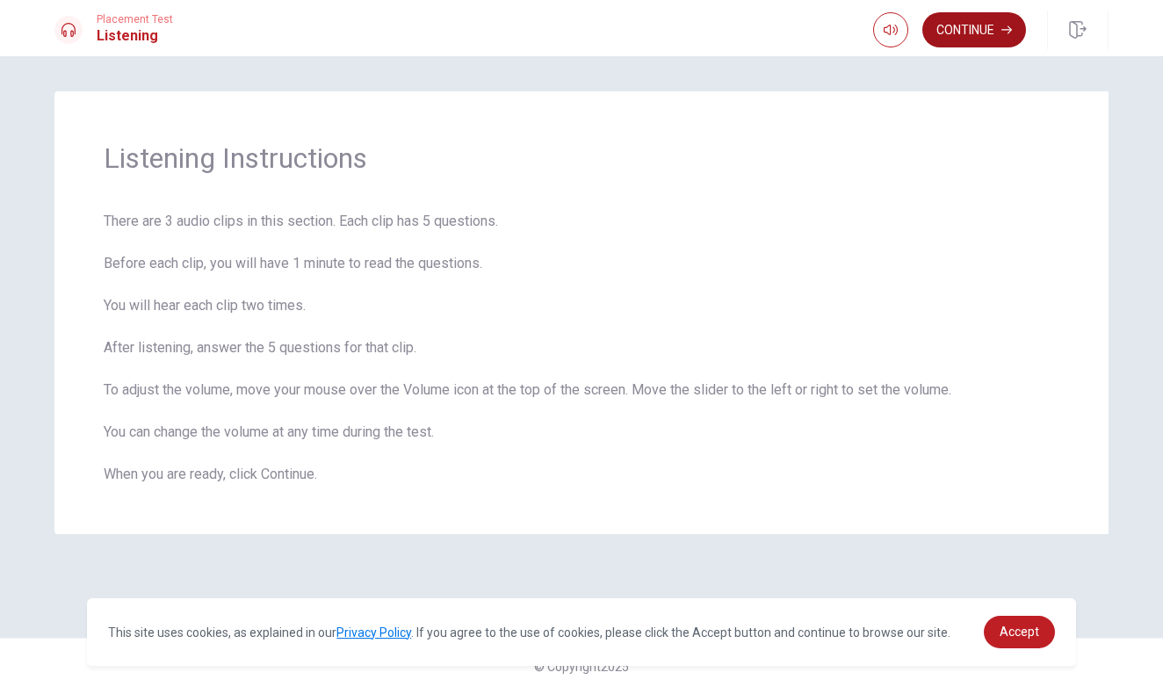
click at [955, 39] on button "Continue" at bounding box center [974, 29] width 104 height 35
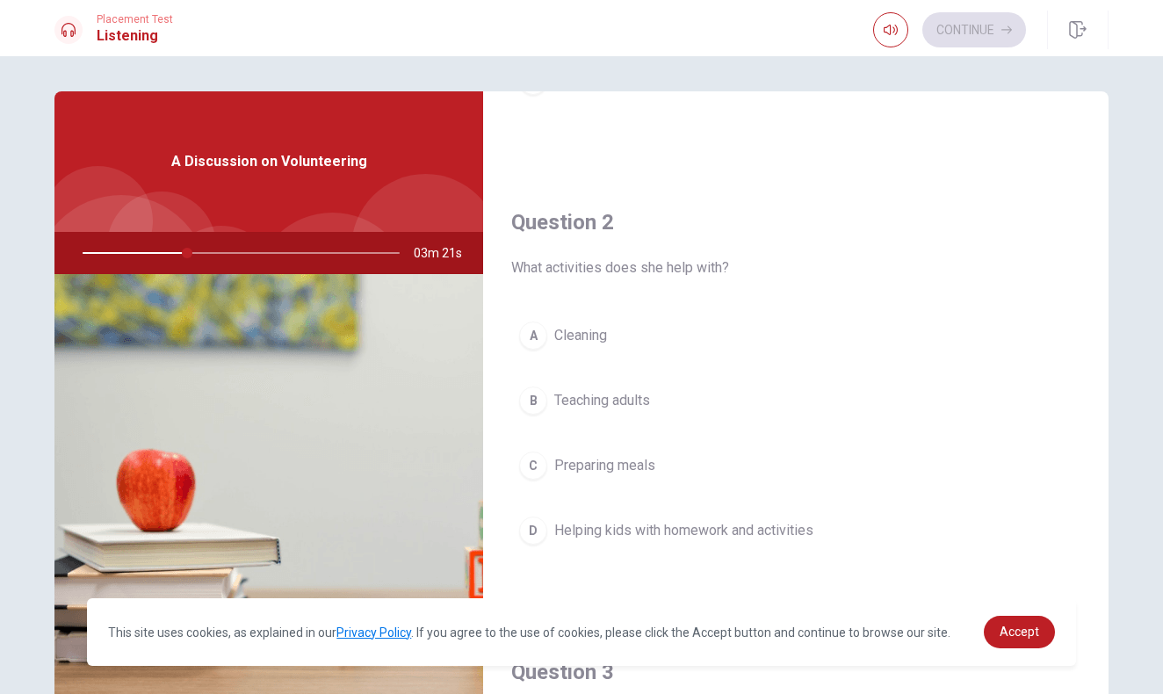
scroll to position [364, 0]
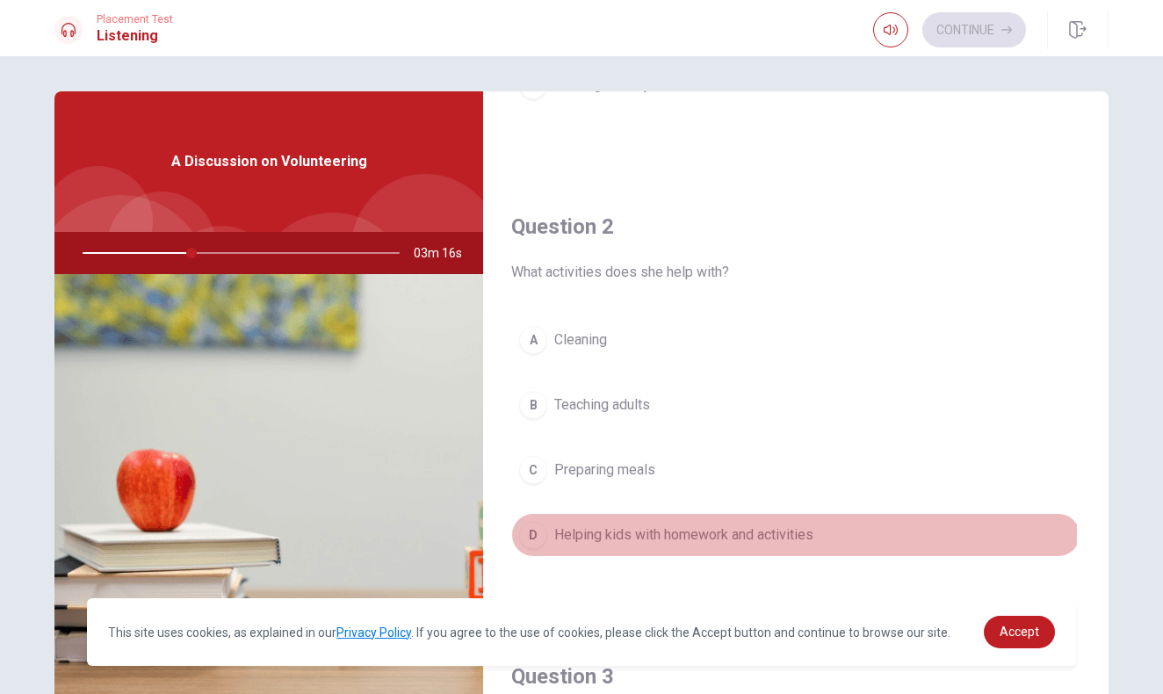
click at [535, 532] on div "D" at bounding box center [533, 535] width 28 height 28
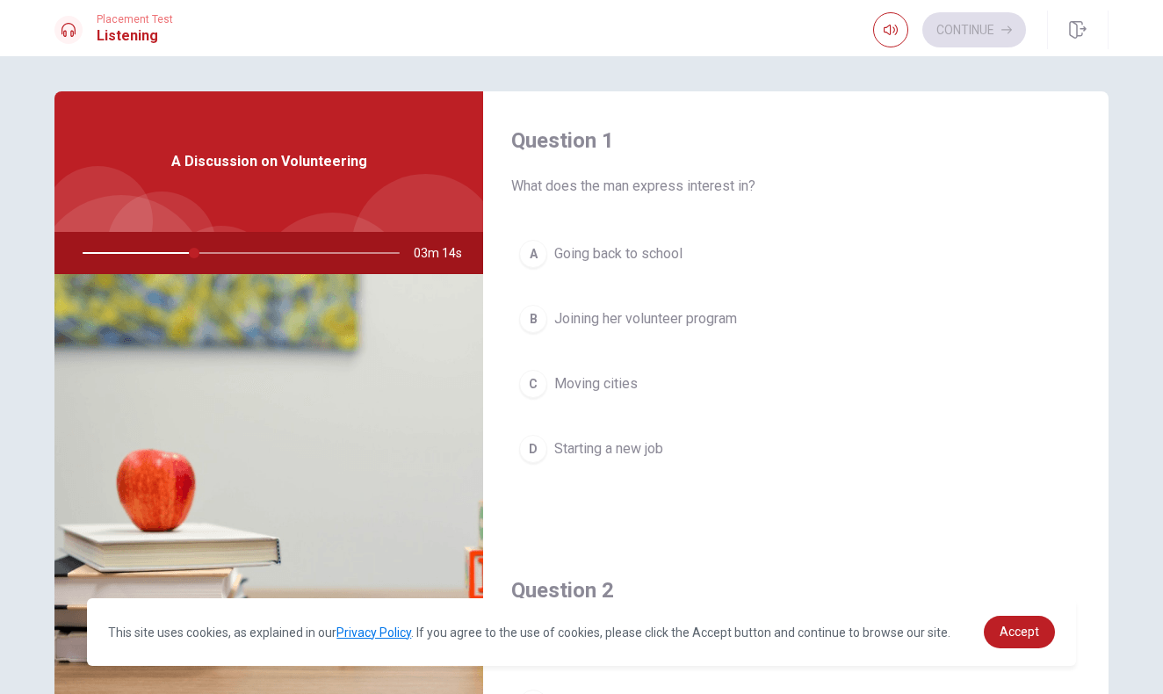
scroll to position [0, 0]
click at [613, 321] on span "Joining her volunteer program" at bounding box center [645, 318] width 183 height 21
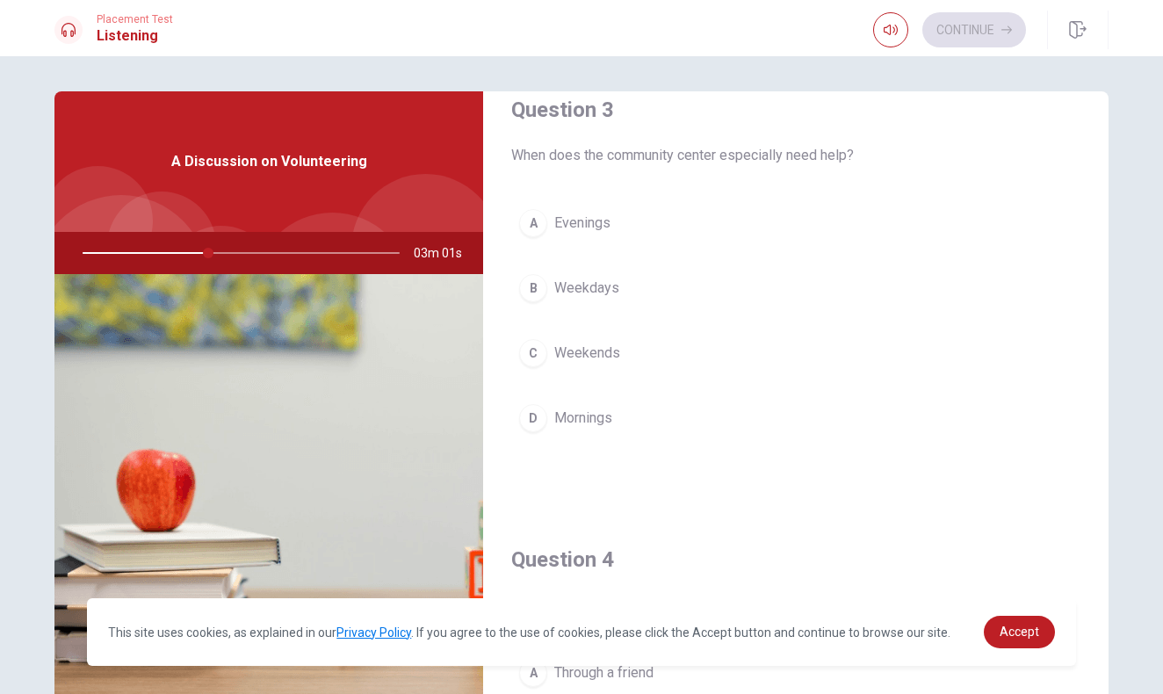
scroll to position [929, 0]
click at [591, 357] on span "Weekends" at bounding box center [587, 353] width 66 height 21
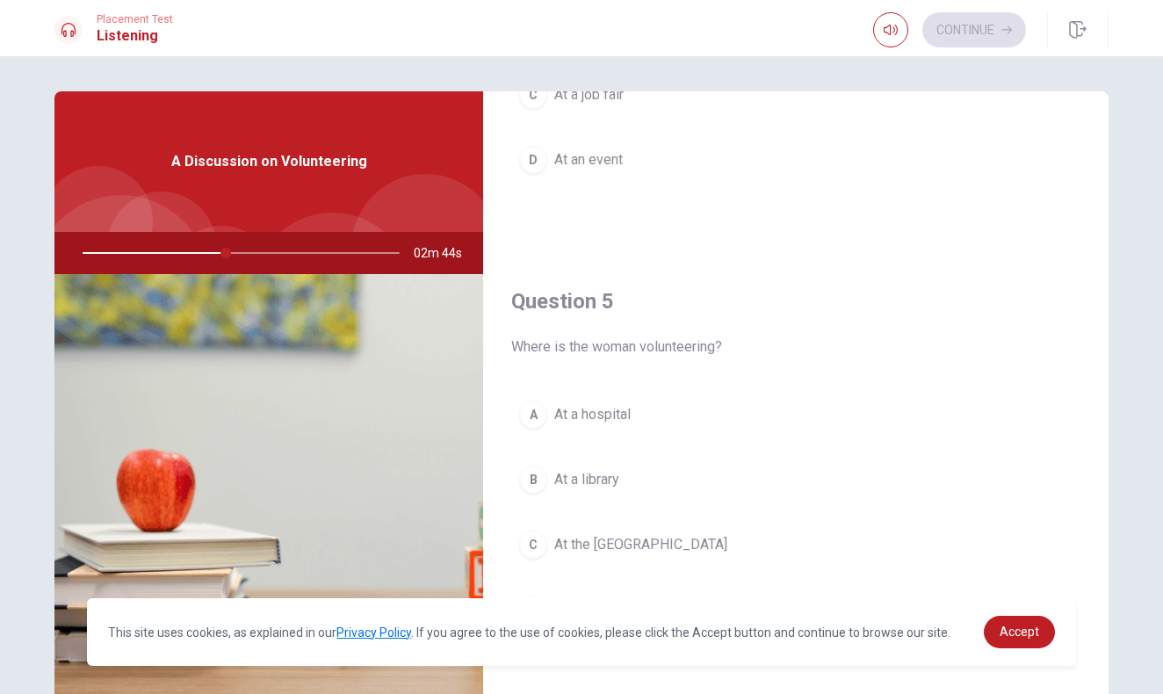
scroll to position [1638, 0]
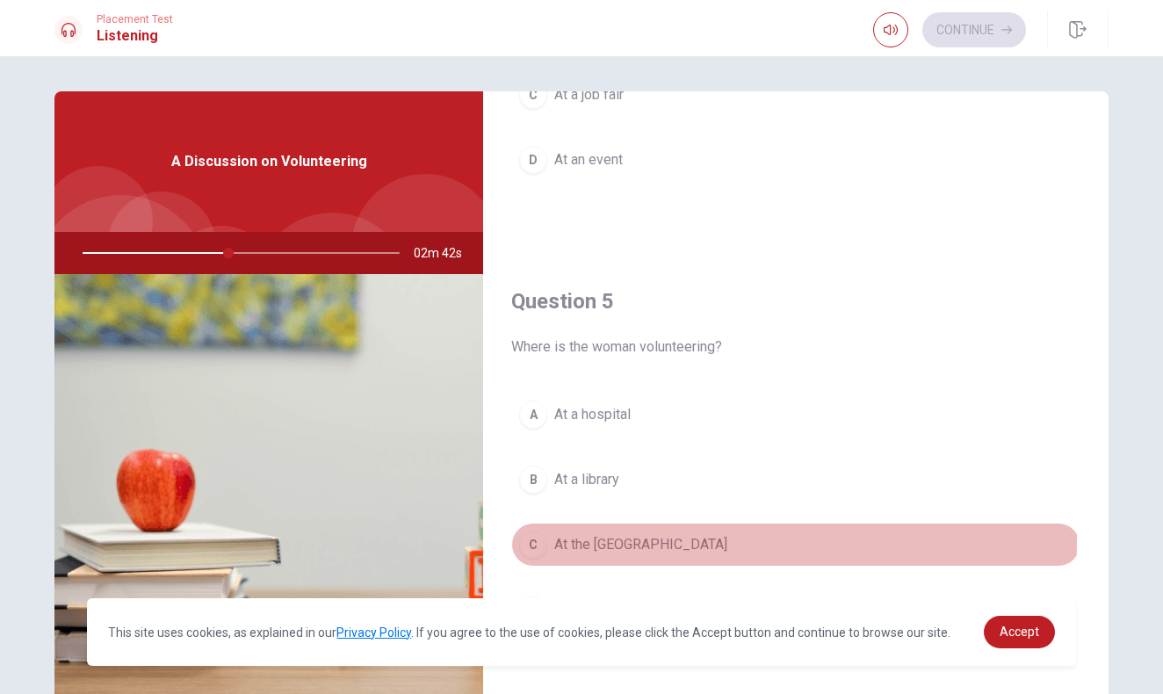
click at [606, 541] on span "At the [GEOGRAPHIC_DATA]" at bounding box center [640, 544] width 173 height 21
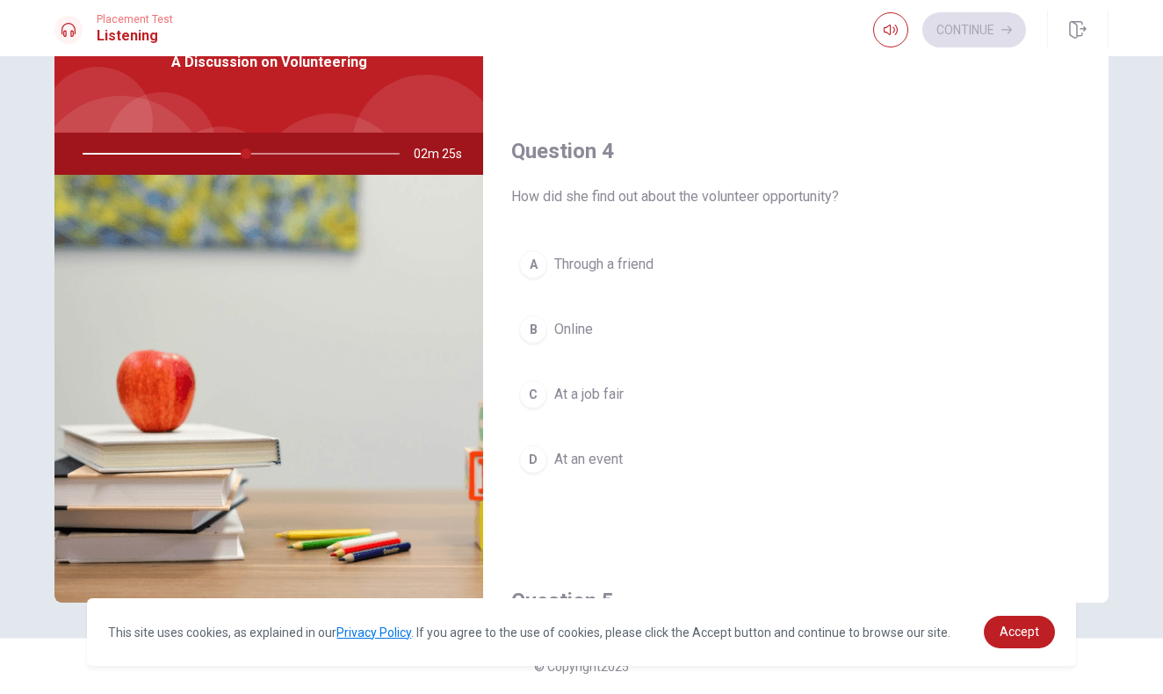
scroll to position [1231, 0]
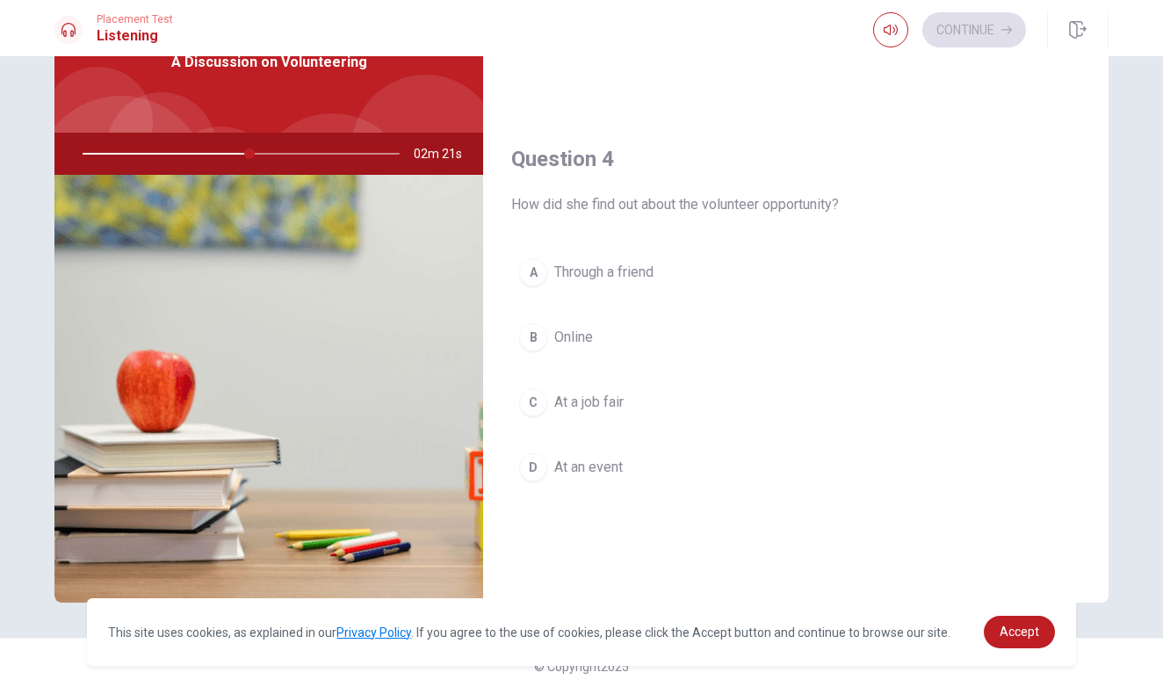
click at [573, 338] on span "Online" at bounding box center [573, 337] width 39 height 21
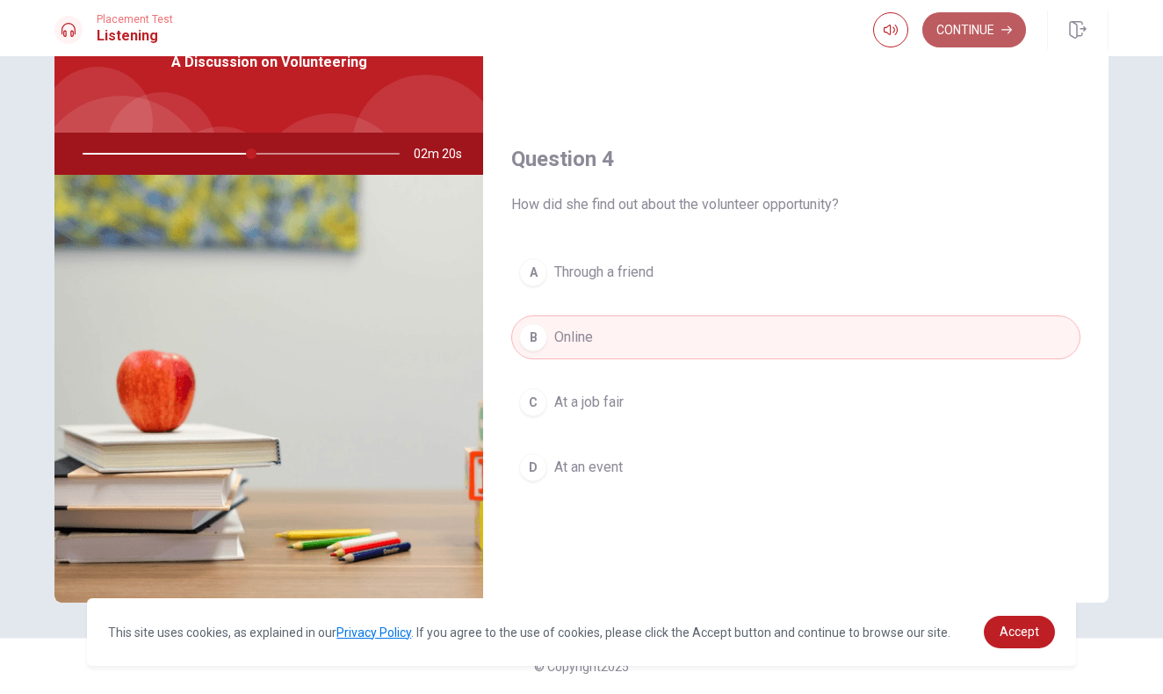
click at [960, 24] on button "Continue" at bounding box center [974, 29] width 104 height 35
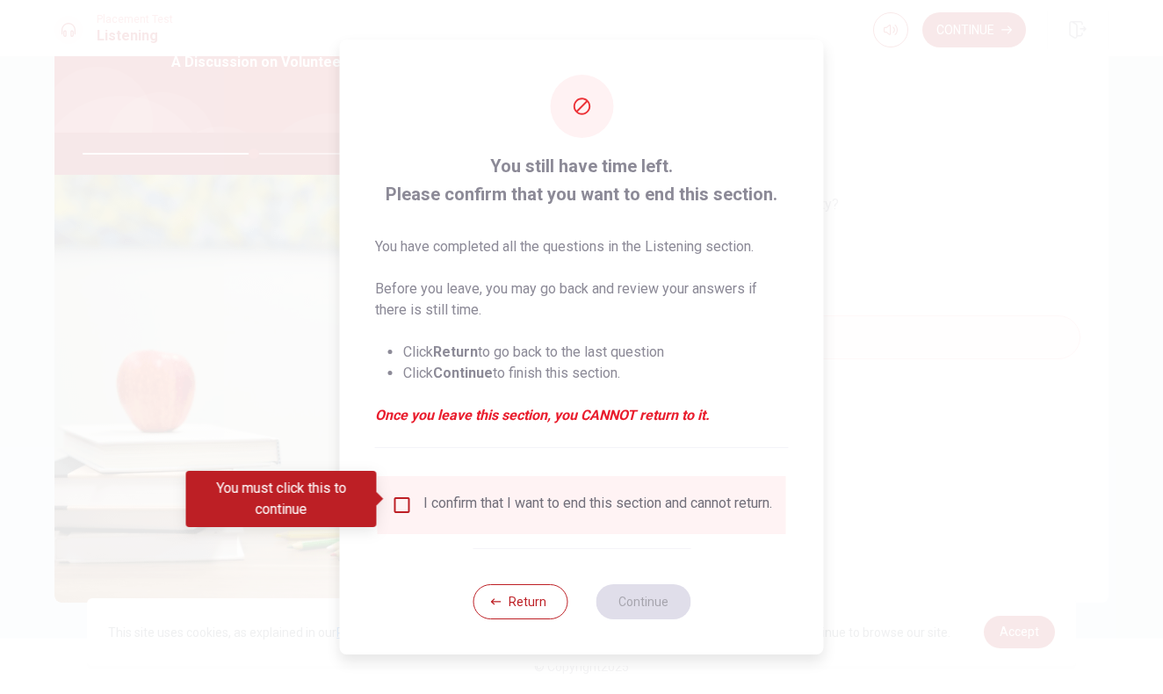
click at [399, 507] on input "You must click this to continue" at bounding box center [402, 504] width 21 height 21
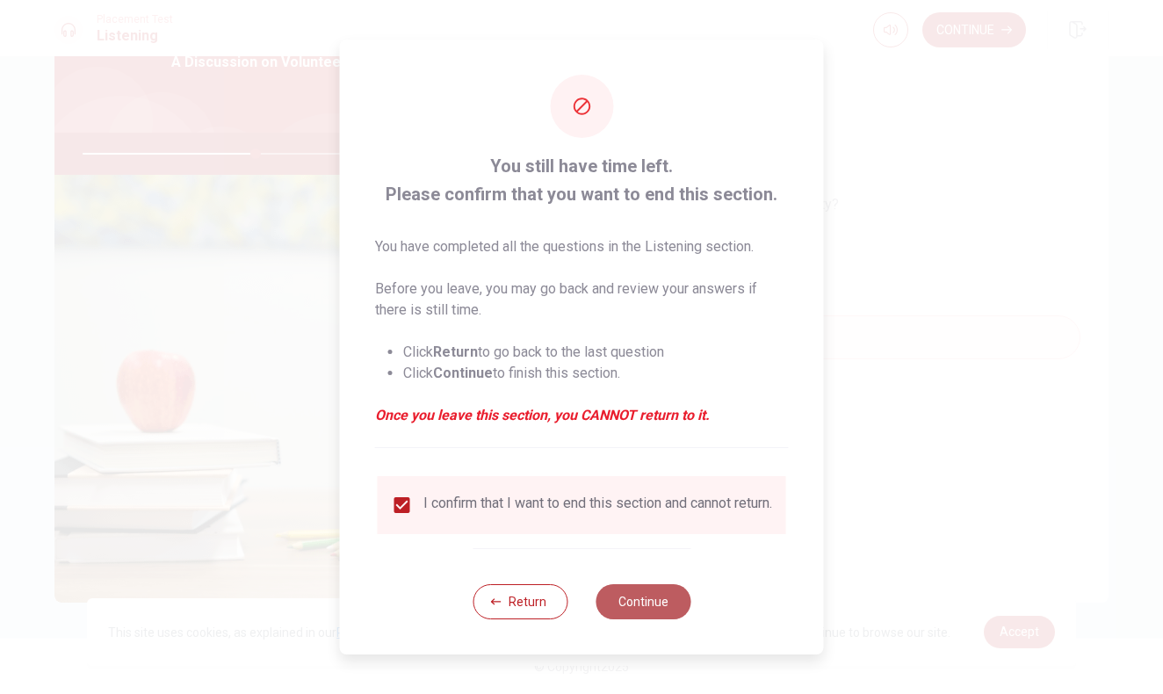
click at [661, 615] on button "Continue" at bounding box center [642, 601] width 95 height 35
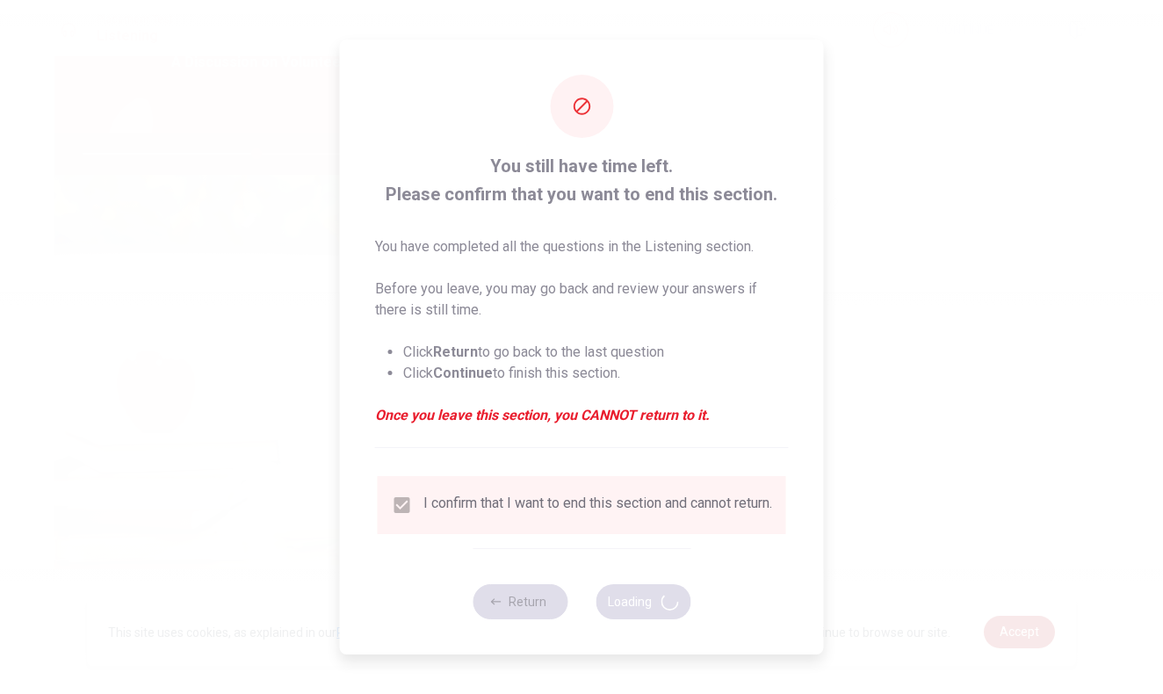
type input "55"
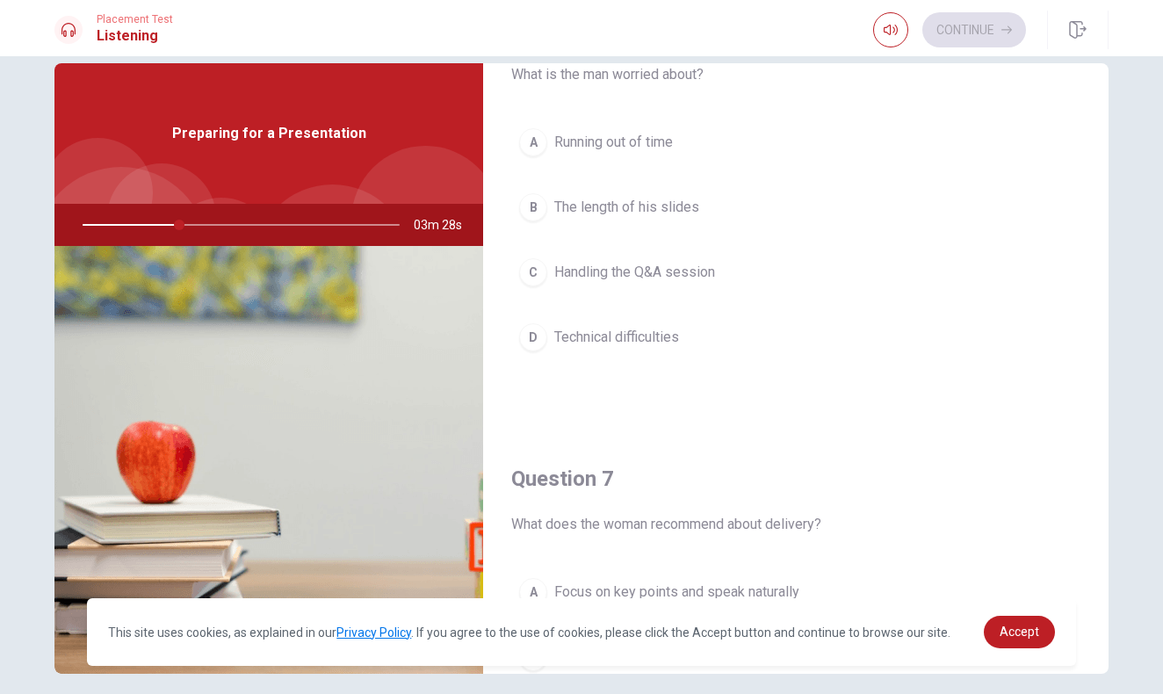
scroll to position [83, 0]
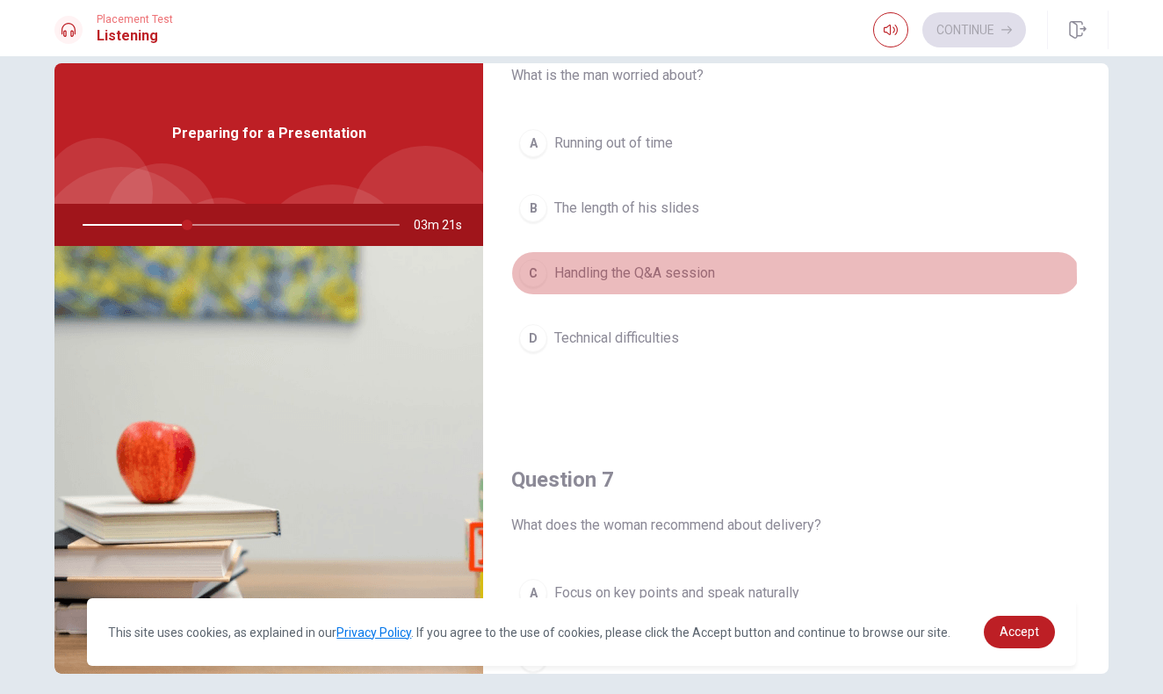
click at [652, 277] on span "Handling the Q&A session" at bounding box center [634, 273] width 161 height 21
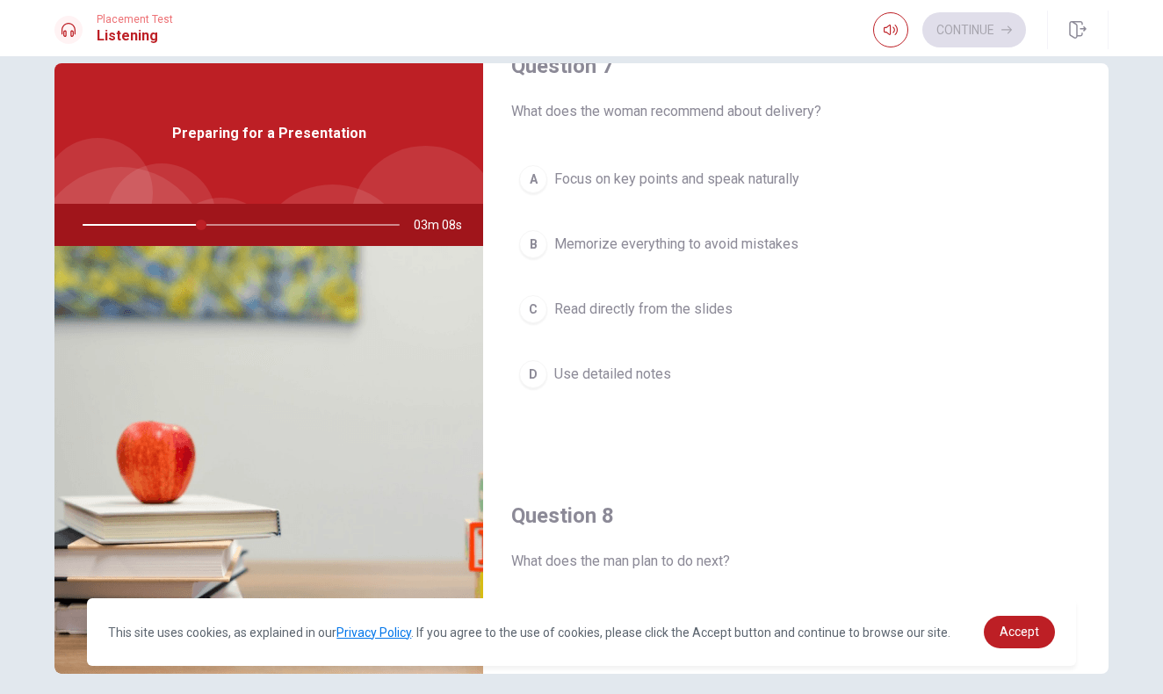
scroll to position [508, 0]
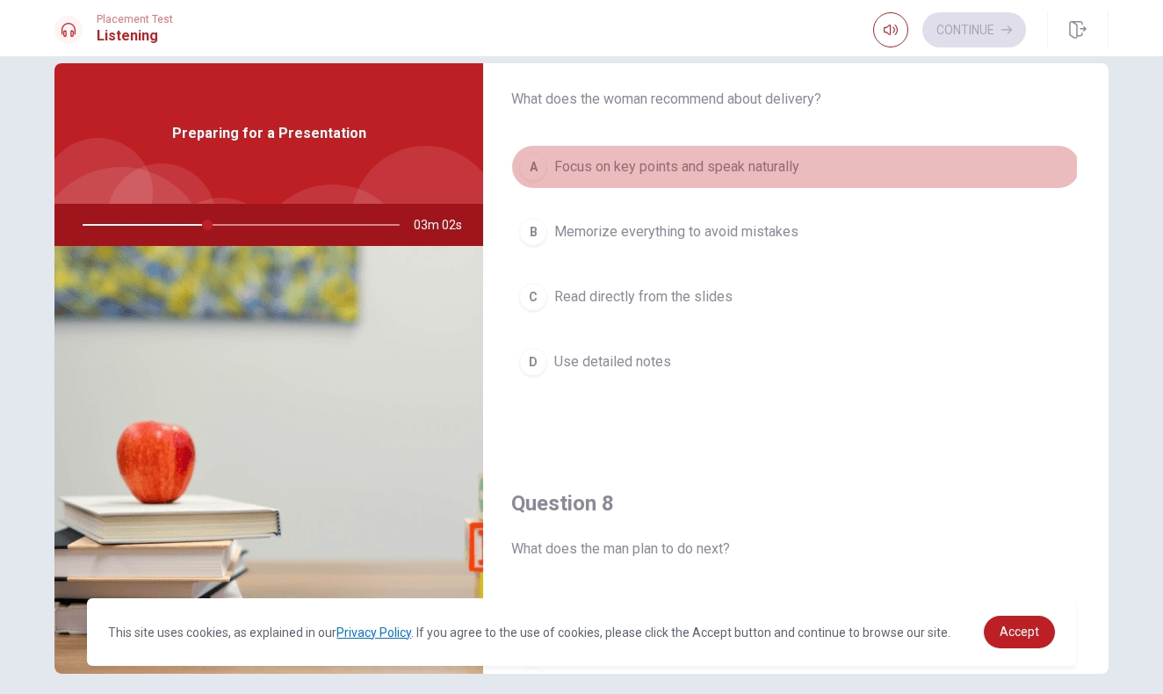
click at [685, 167] on span "Focus on key points and speak naturally" at bounding box center [676, 166] width 245 height 21
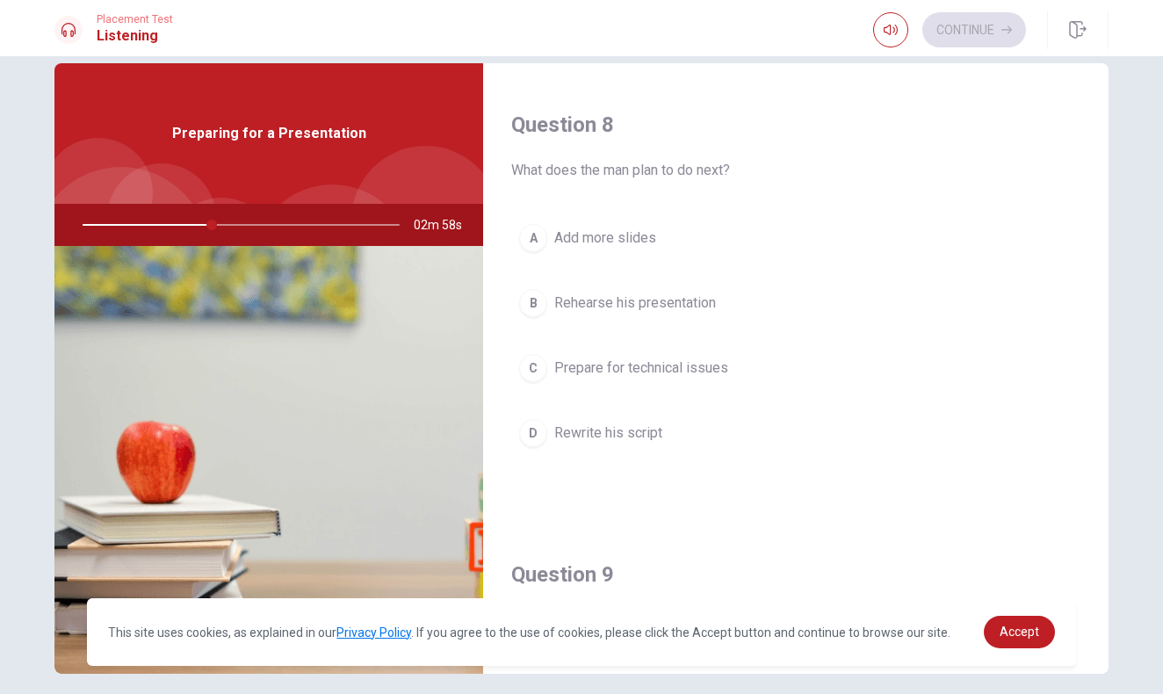
scroll to position [901, 0]
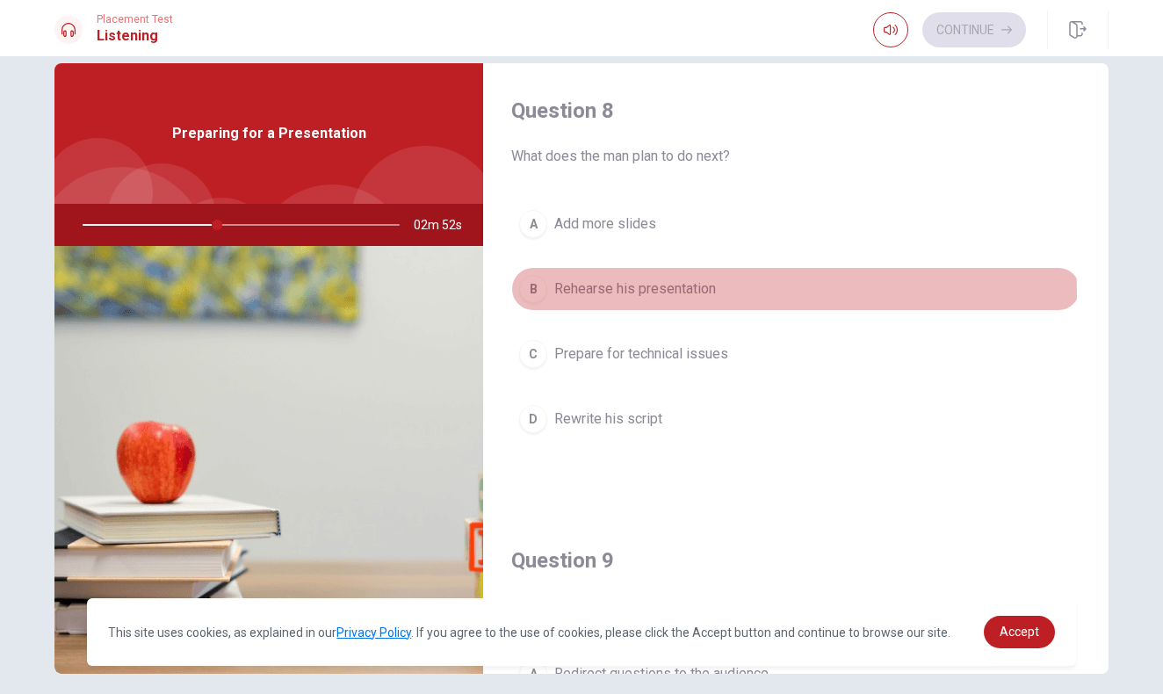
click at [645, 293] on span "Rehearse his presentation" at bounding box center [635, 288] width 162 height 21
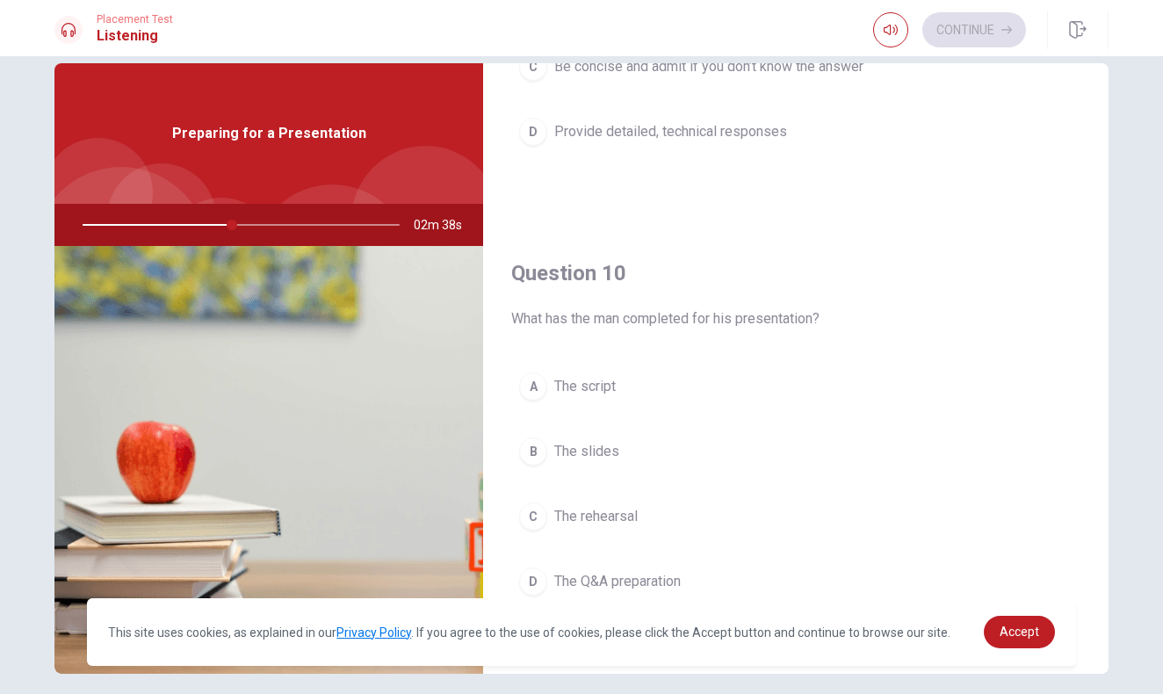
scroll to position [1638, 0]
click at [598, 456] on span "The slides" at bounding box center [586, 451] width 65 height 21
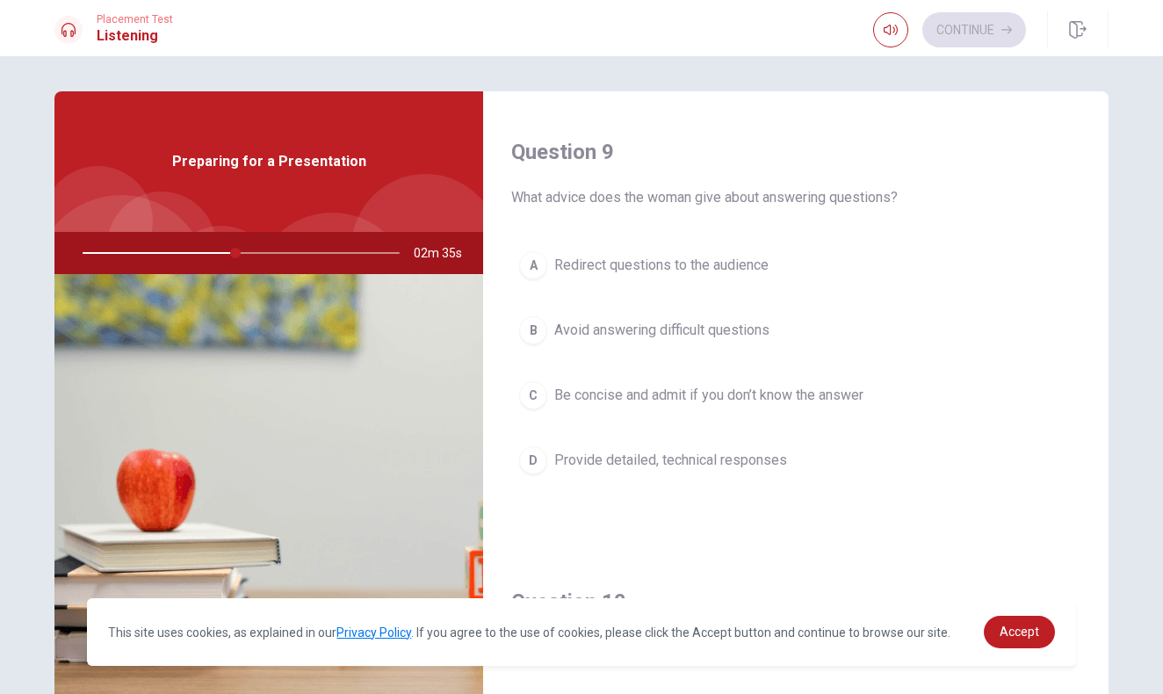
scroll to position [1326, 0]
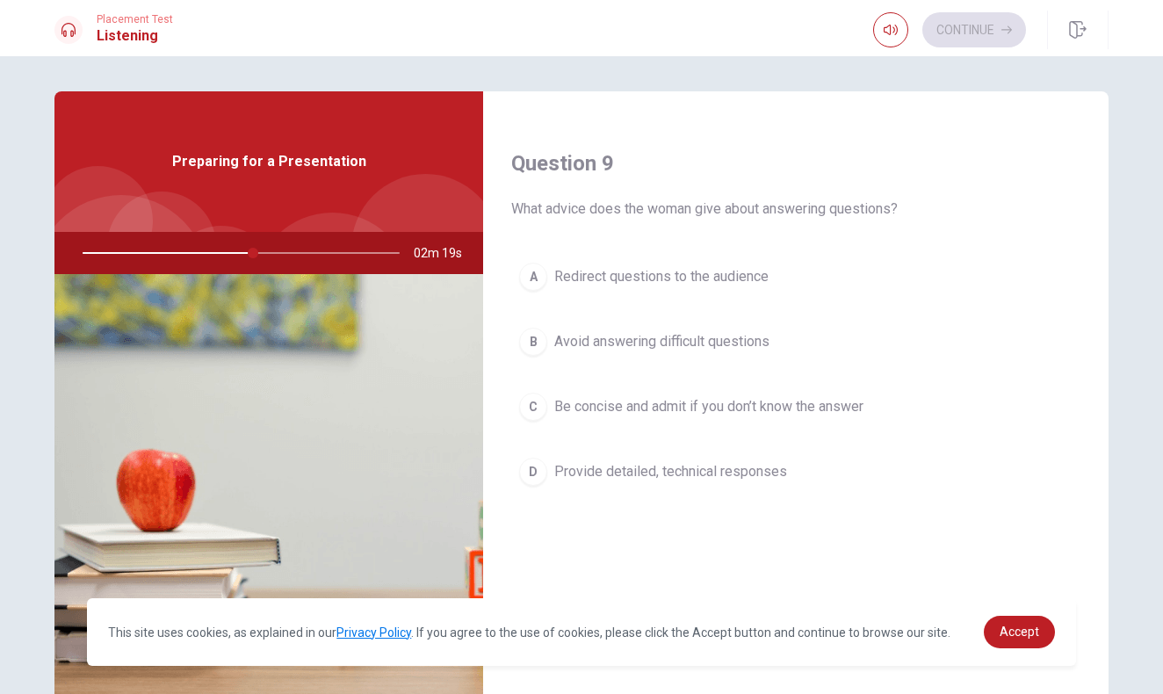
click at [678, 413] on span "Be concise and admit if you don’t know the answer" at bounding box center [708, 406] width 309 height 21
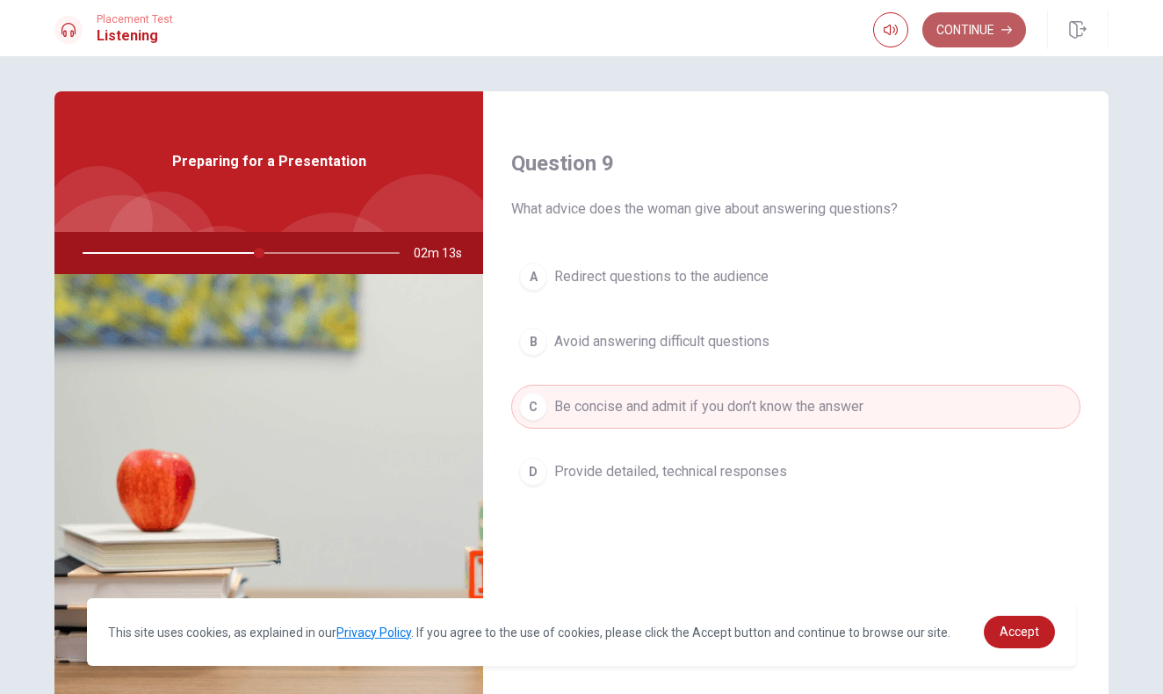
click at [971, 26] on button "Continue" at bounding box center [974, 29] width 104 height 35
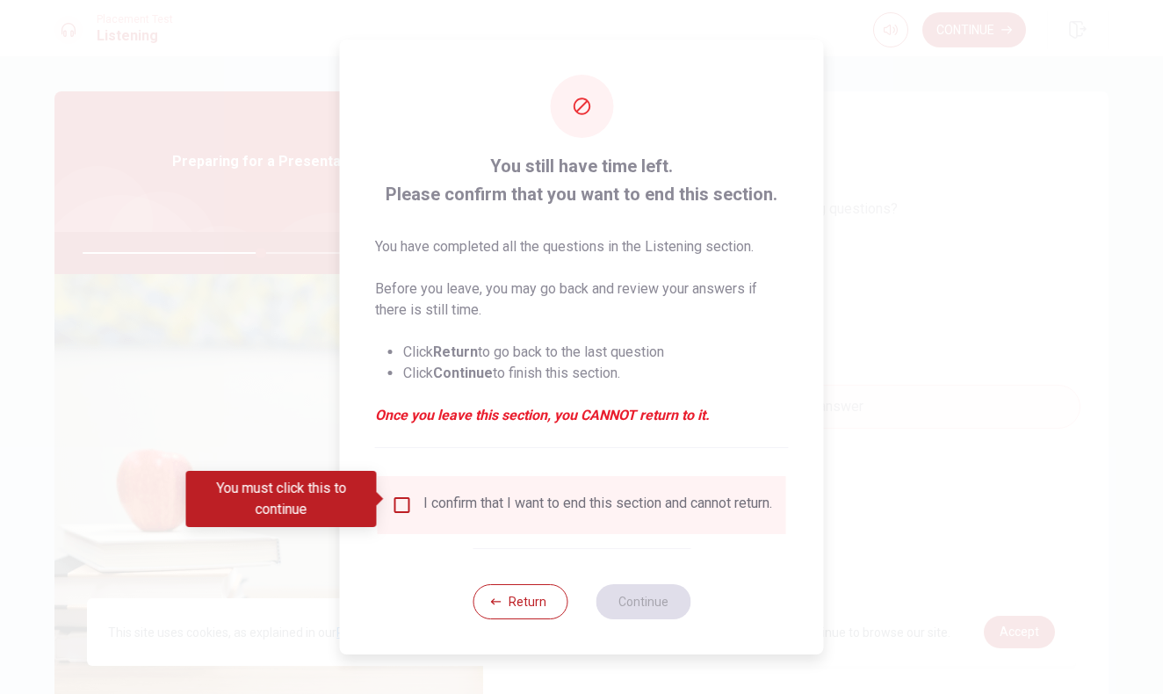
click at [402, 502] on input "You must click this to continue" at bounding box center [402, 504] width 21 height 21
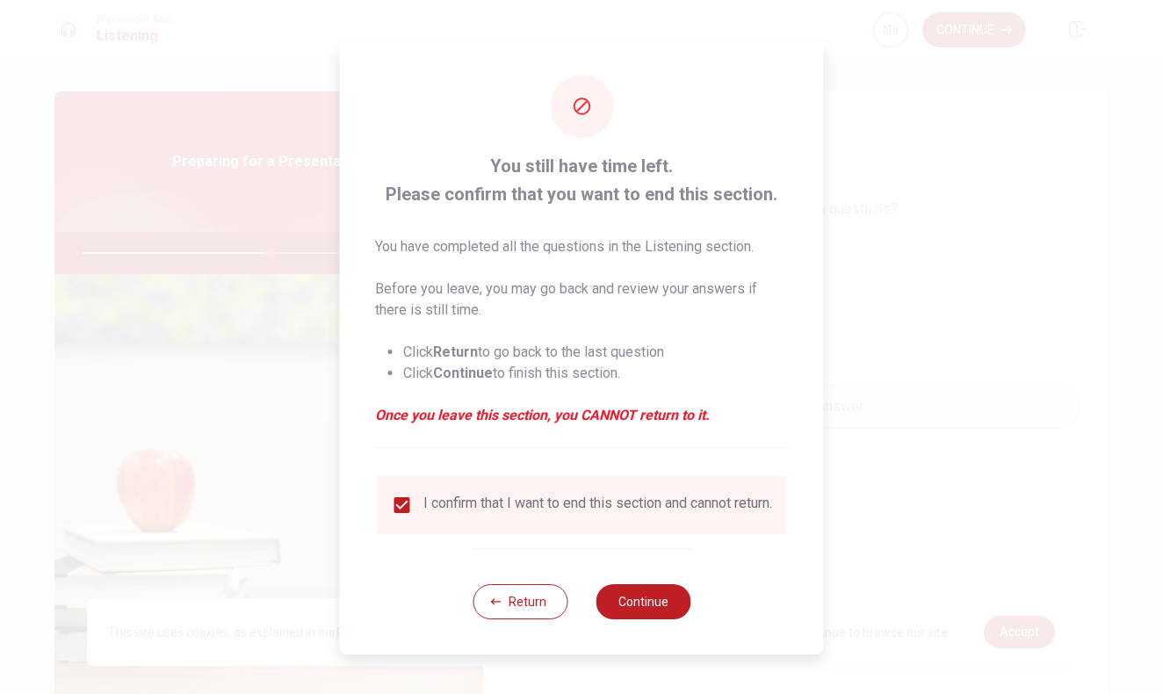
click at [544, 600] on button "Return" at bounding box center [519, 601] width 95 height 35
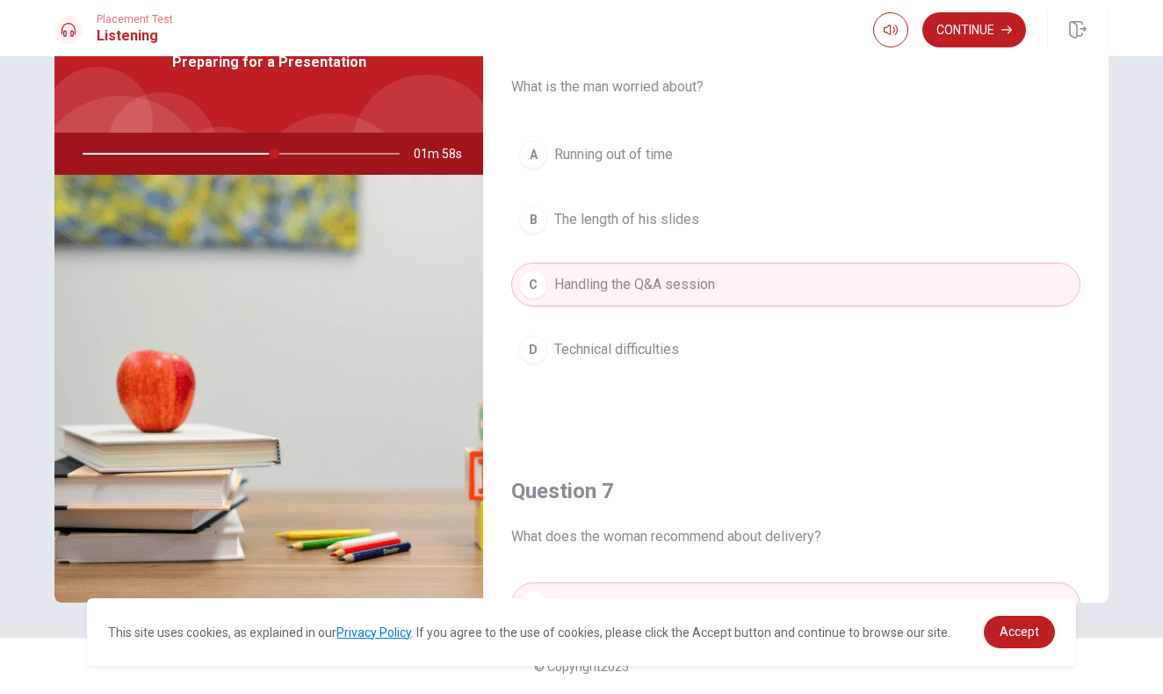
scroll to position [0, 0]
click at [976, 38] on button "Continue" at bounding box center [974, 29] width 104 height 35
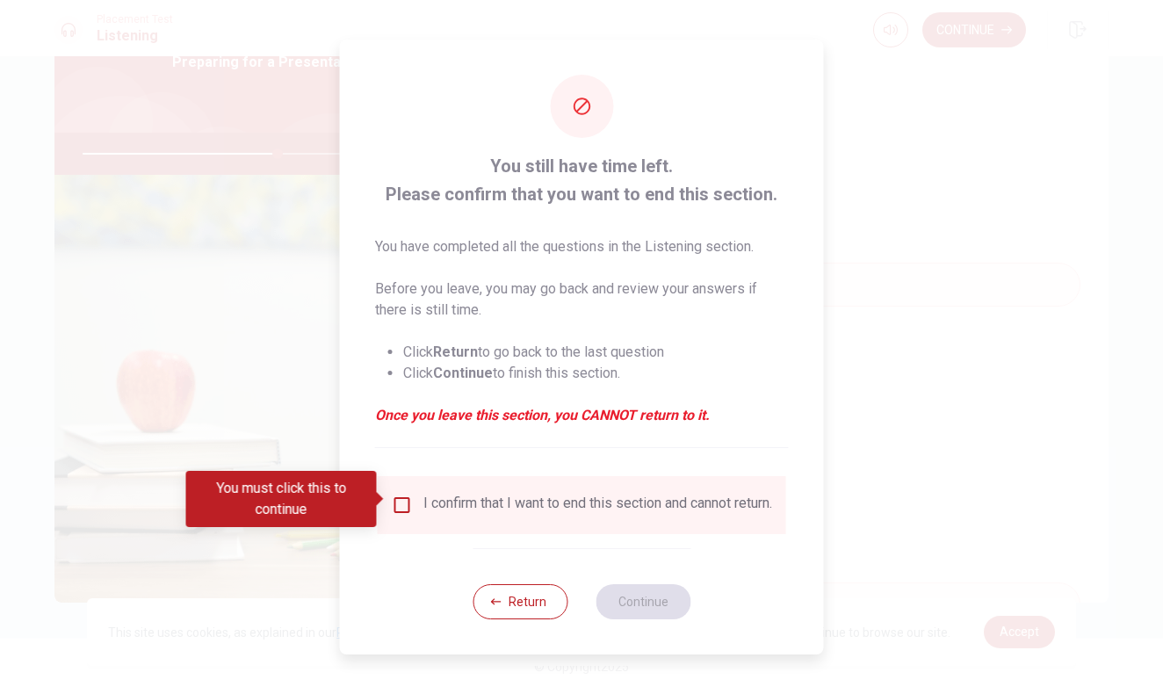
click at [400, 497] on input "You must click this to continue" at bounding box center [402, 504] width 21 height 21
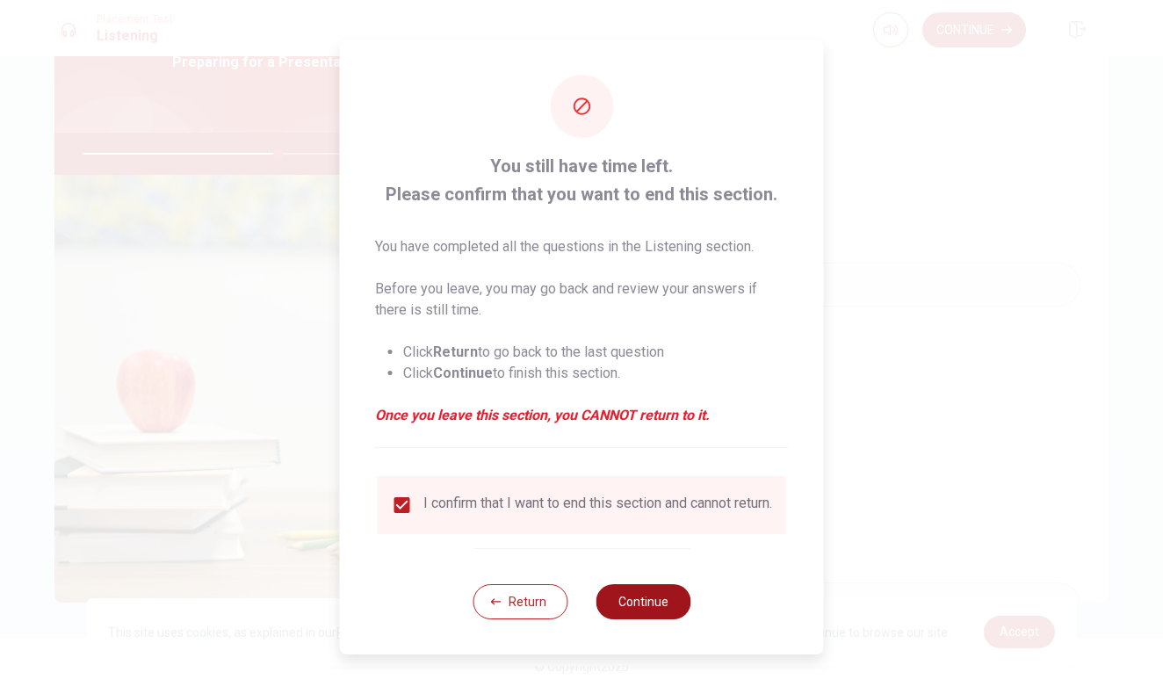
click at [660, 598] on button "Continue" at bounding box center [642, 601] width 95 height 35
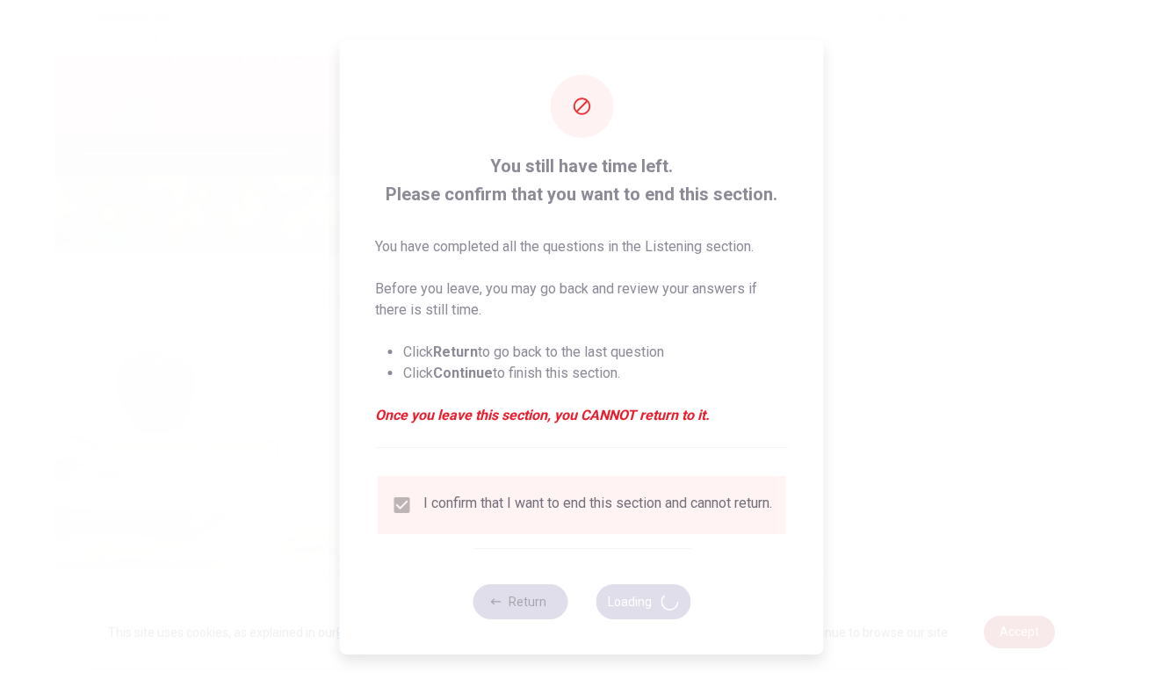
type input "63"
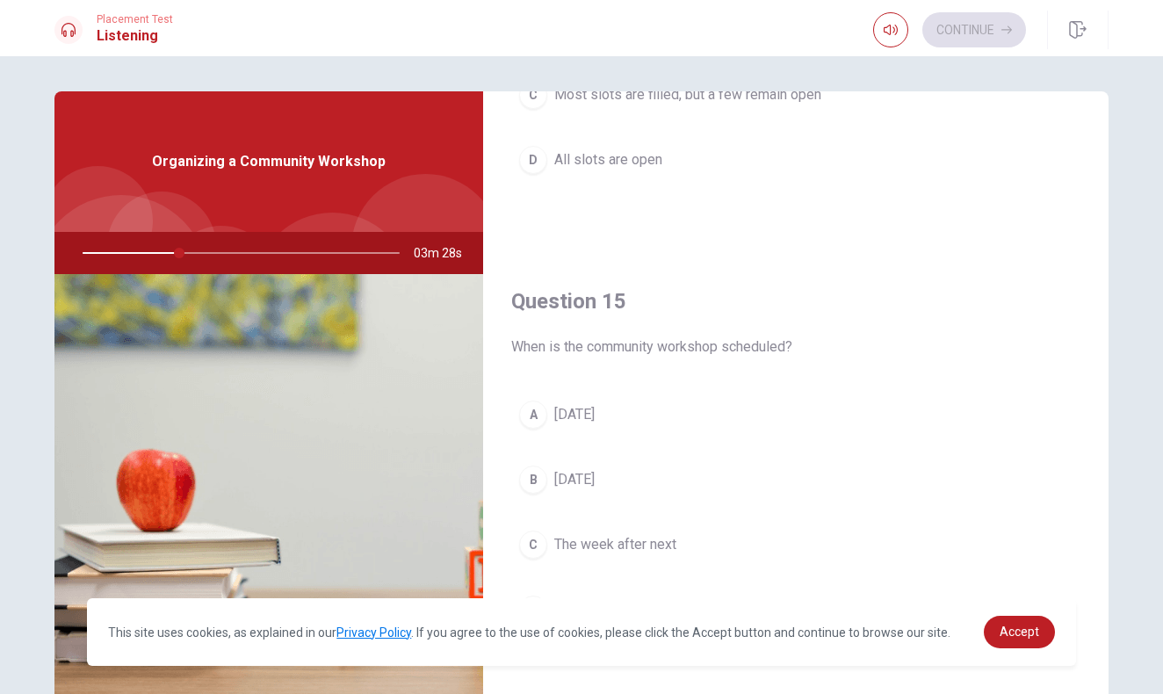
scroll to position [1638, 0]
click at [594, 477] on span "[DATE]" at bounding box center [574, 479] width 40 height 21
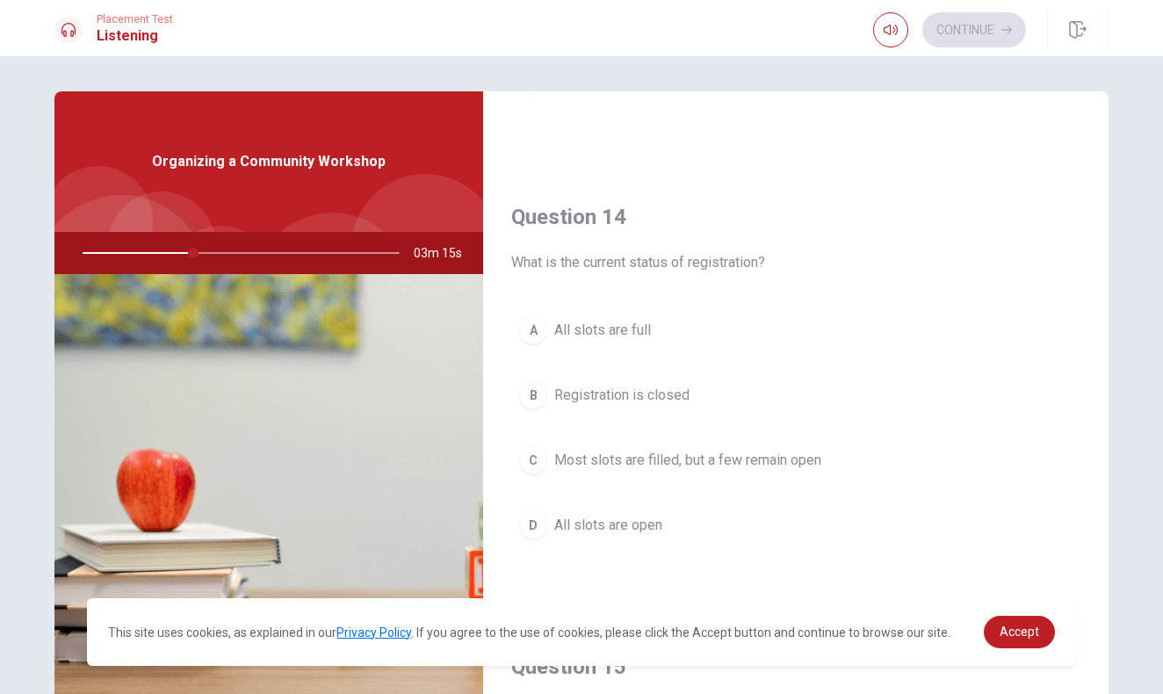
scroll to position [1275, 0]
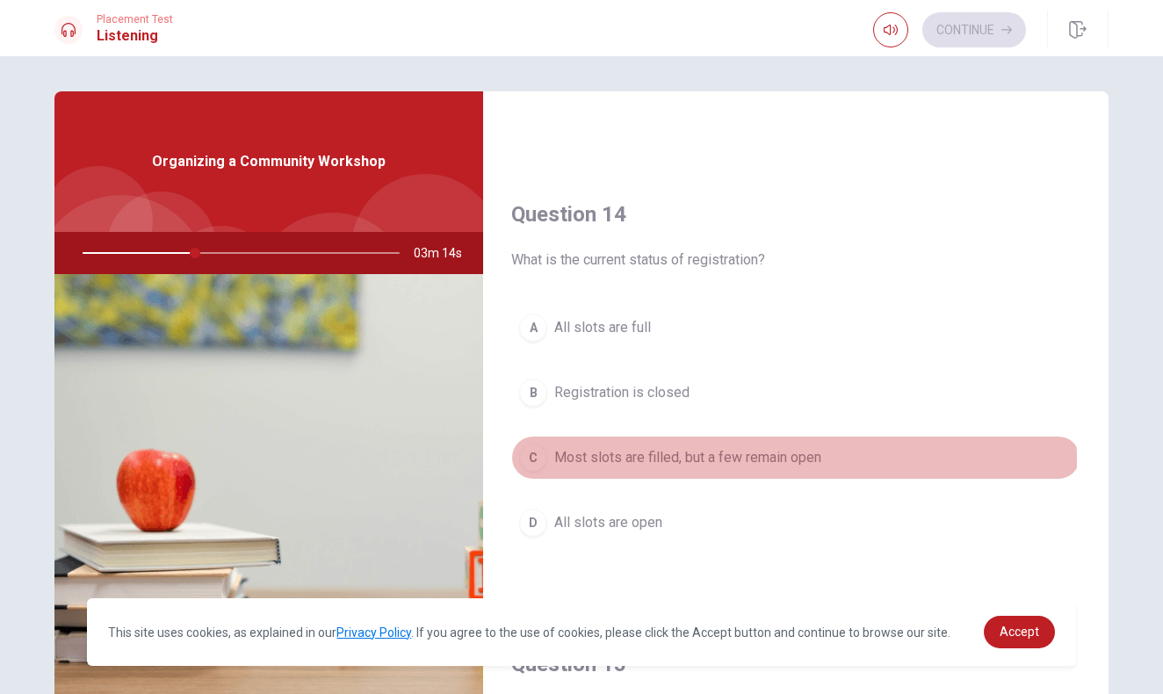
click at [623, 462] on span "Most slots are filled, but a few remain open" at bounding box center [687, 457] width 267 height 21
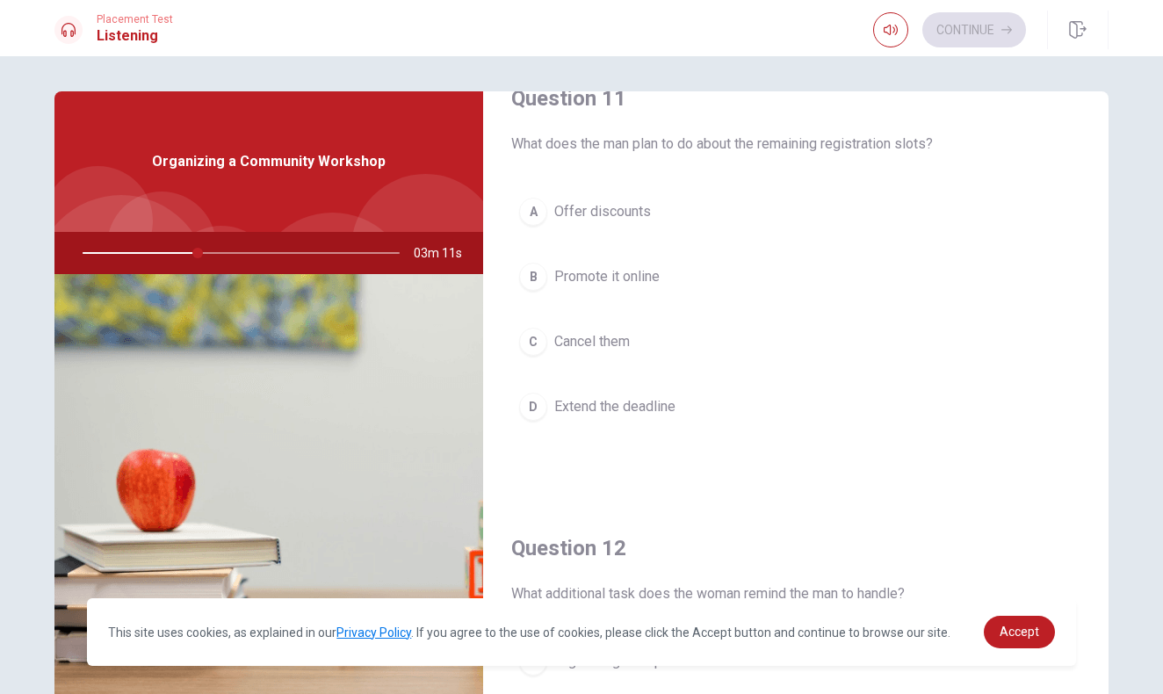
scroll to position [0, 0]
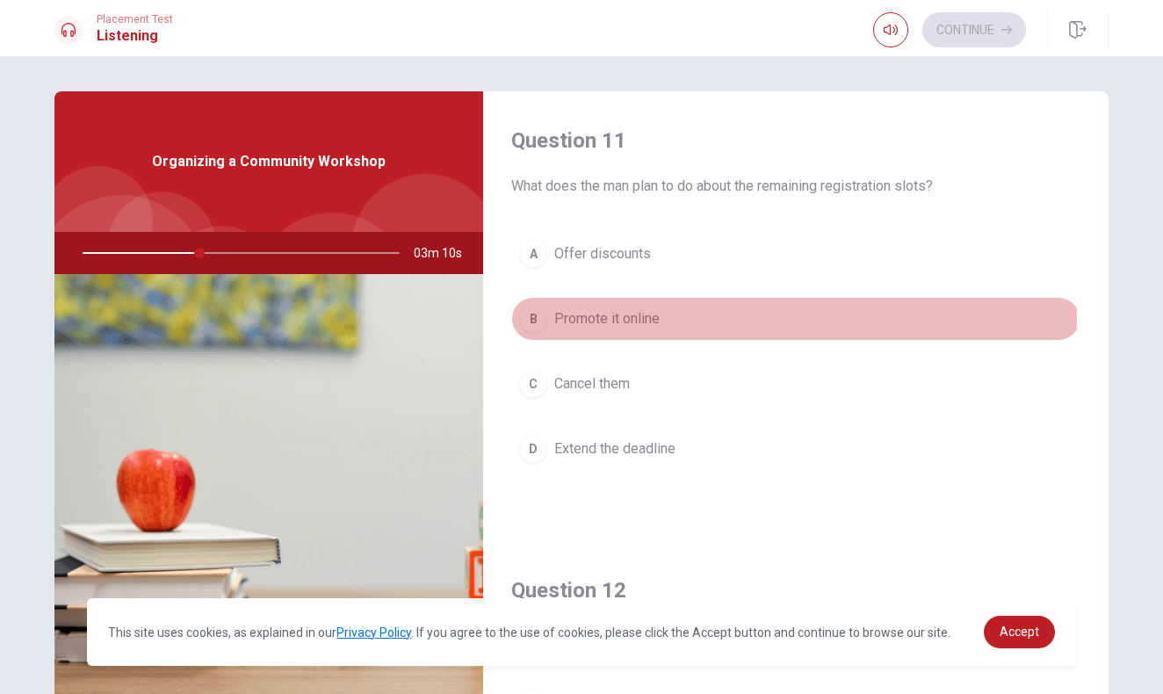
click at [621, 322] on span "Promote it online" at bounding box center [606, 318] width 105 height 21
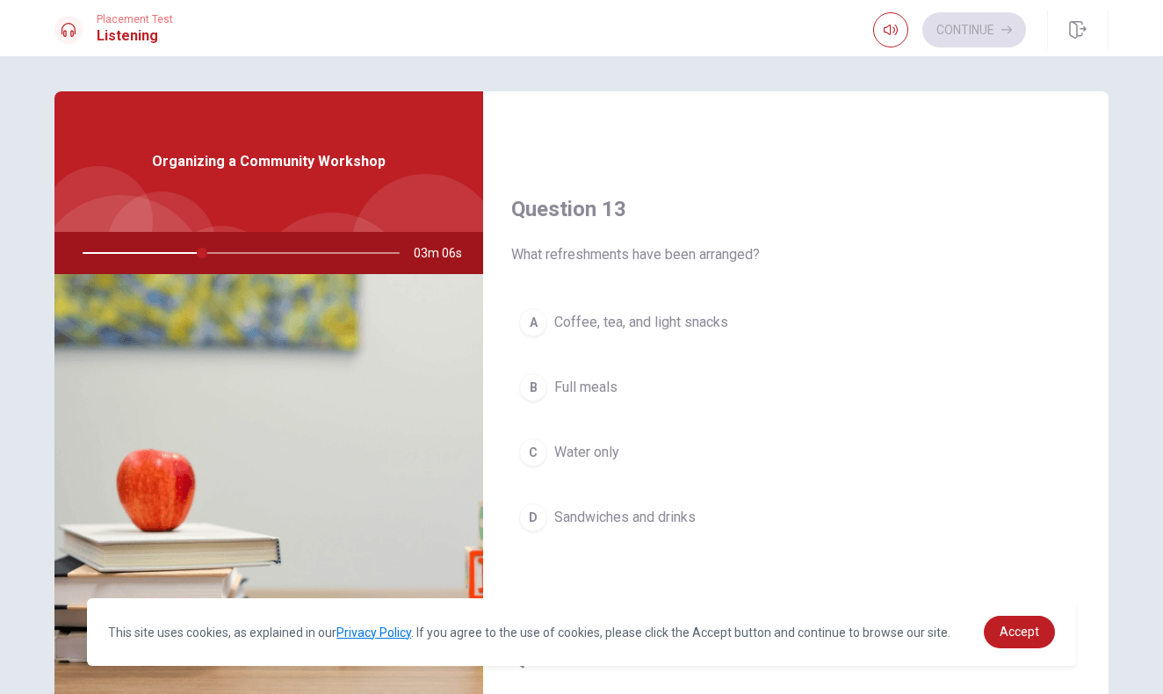
scroll to position [836, 0]
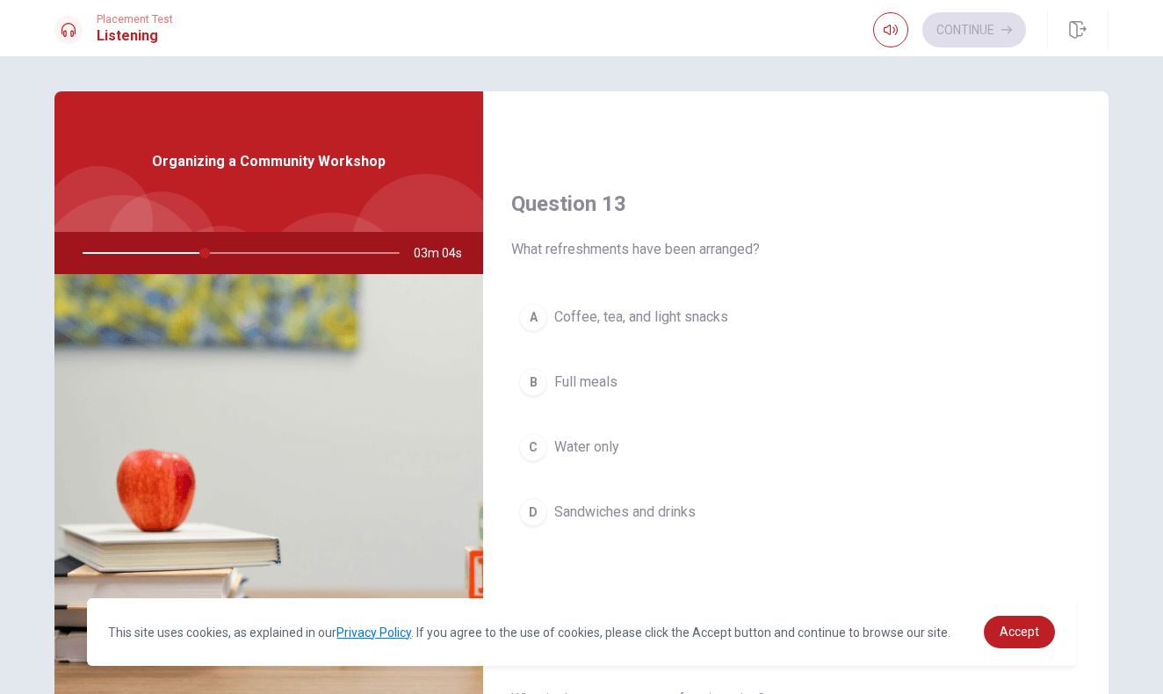
click at [622, 323] on span "Coffee, tea, and light snacks" at bounding box center [641, 316] width 174 height 21
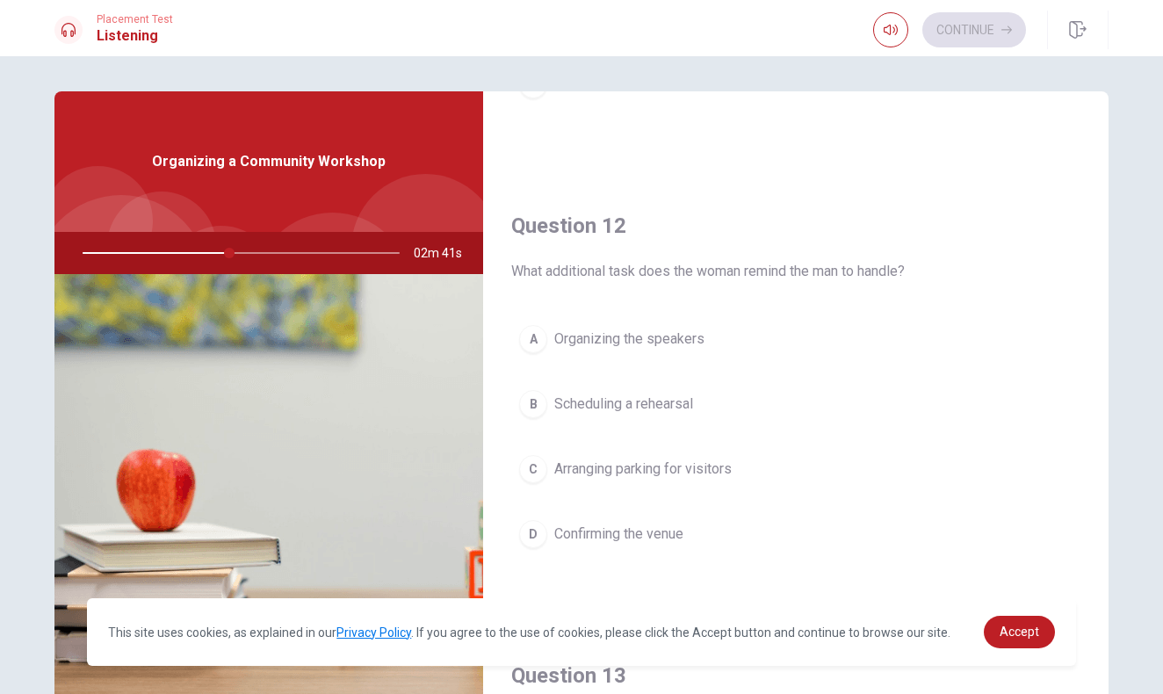
scroll to position [367, 0]
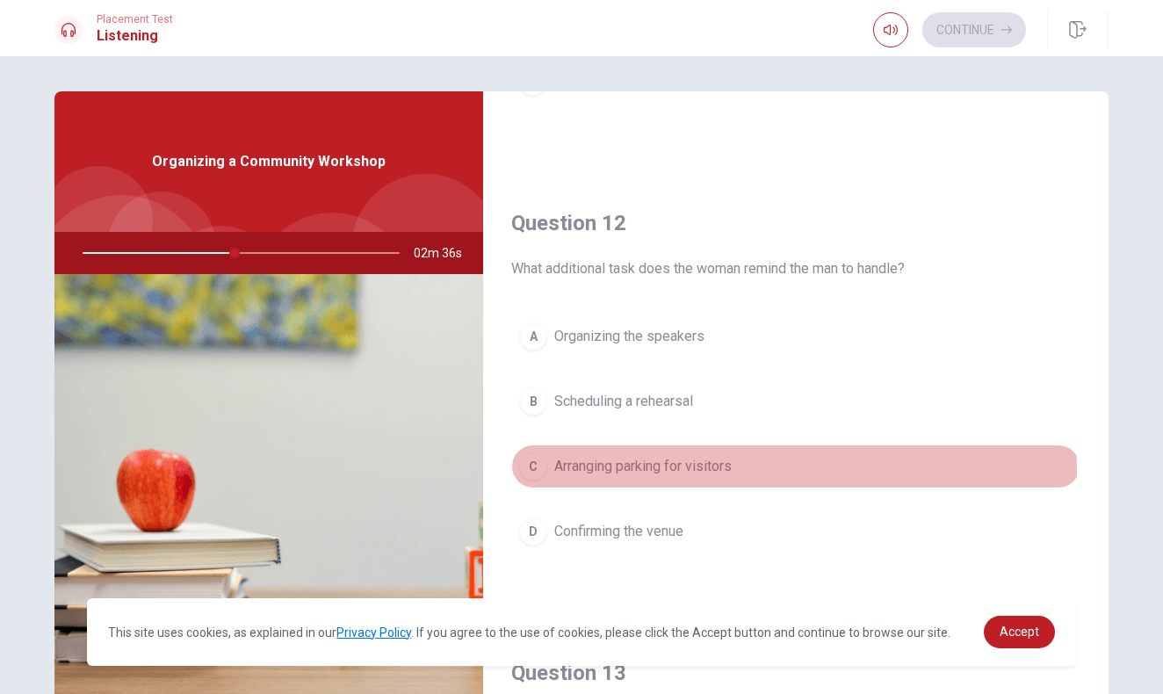
click at [694, 472] on span "Arranging parking for visitors" at bounding box center [642, 466] width 177 height 21
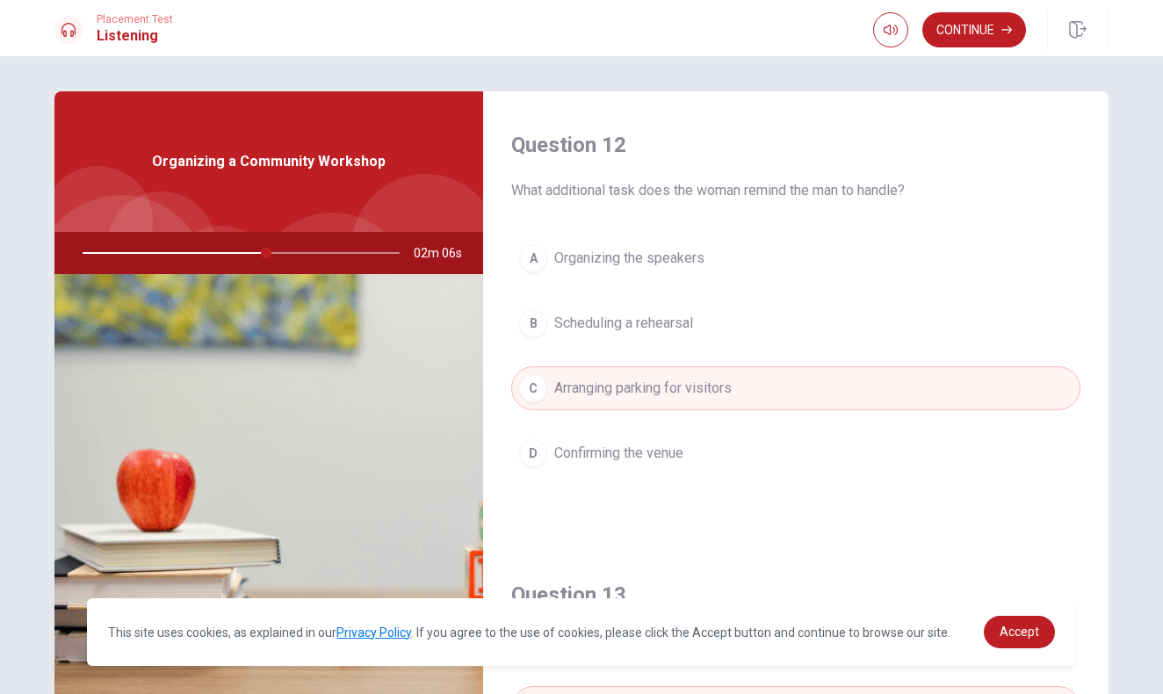
scroll to position [444, 0]
click at [990, 37] on button "Continue" at bounding box center [974, 29] width 104 height 35
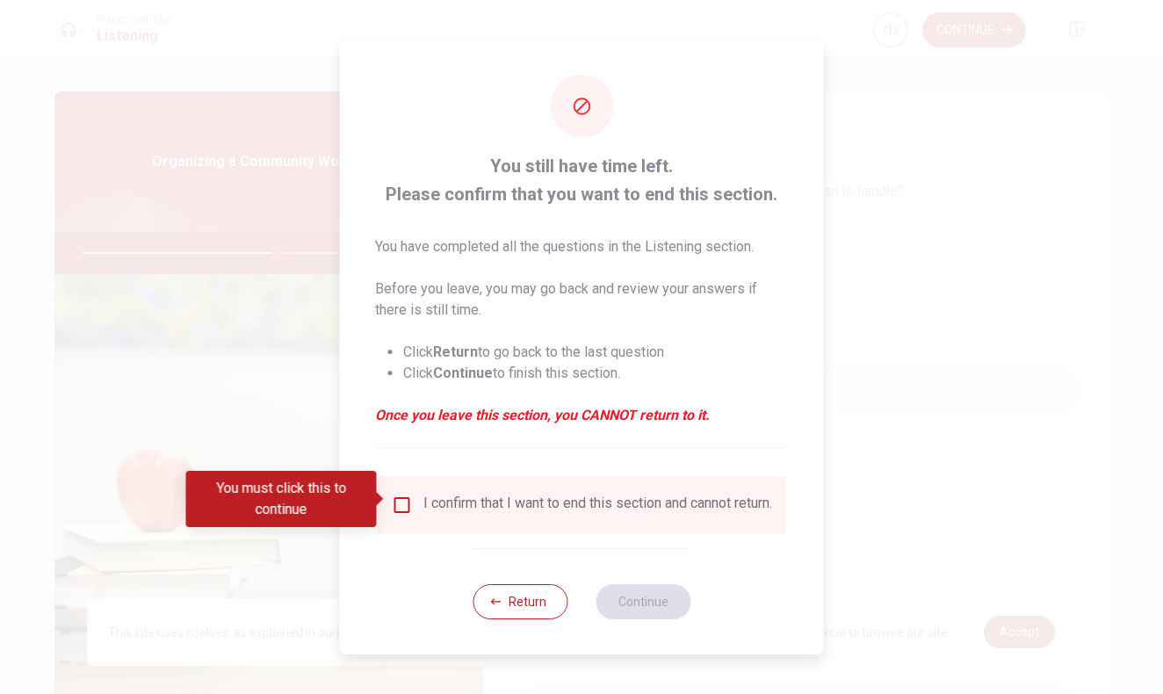
click at [399, 510] on div "I confirm that I want to end this section and cannot return." at bounding box center [582, 504] width 380 height 21
click at [402, 499] on input "You must click this to continue" at bounding box center [402, 504] width 21 height 21
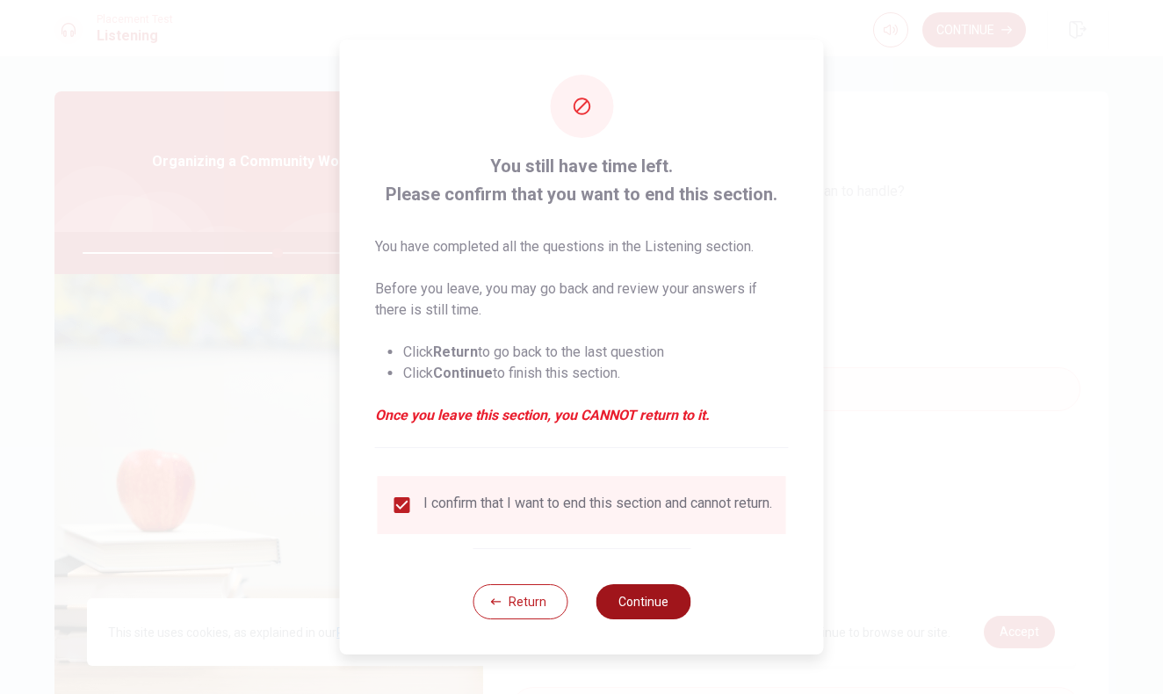
click at [649, 605] on button "Continue" at bounding box center [642, 601] width 95 height 35
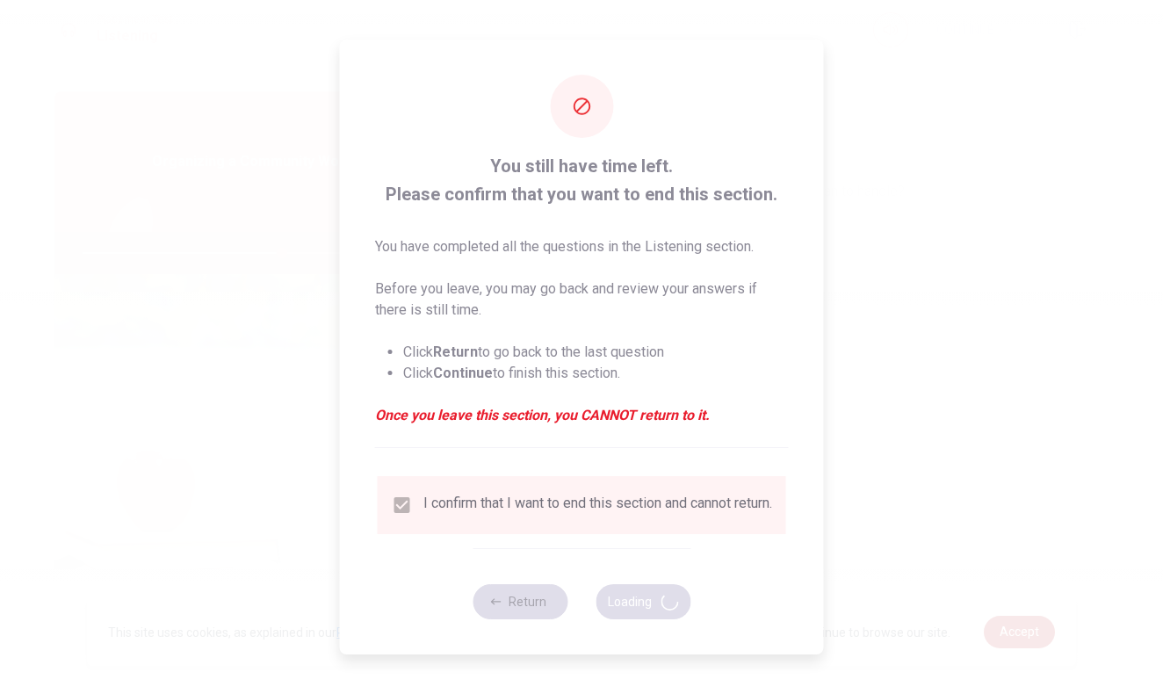
type input "63"
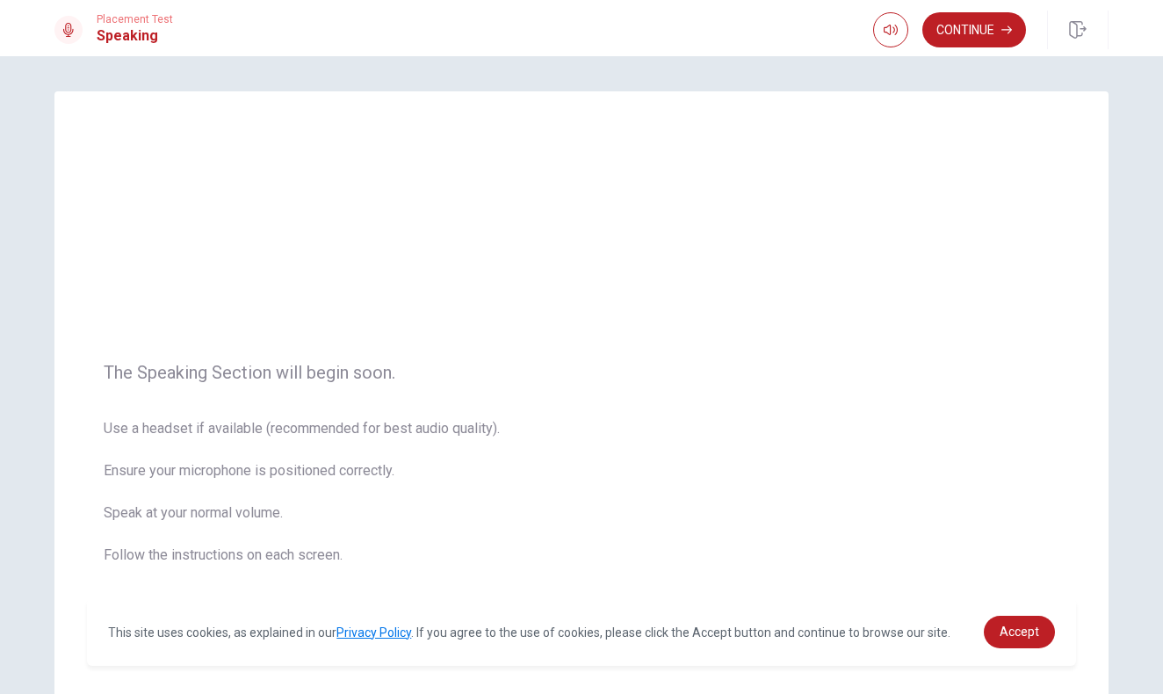
scroll to position [0, 0]
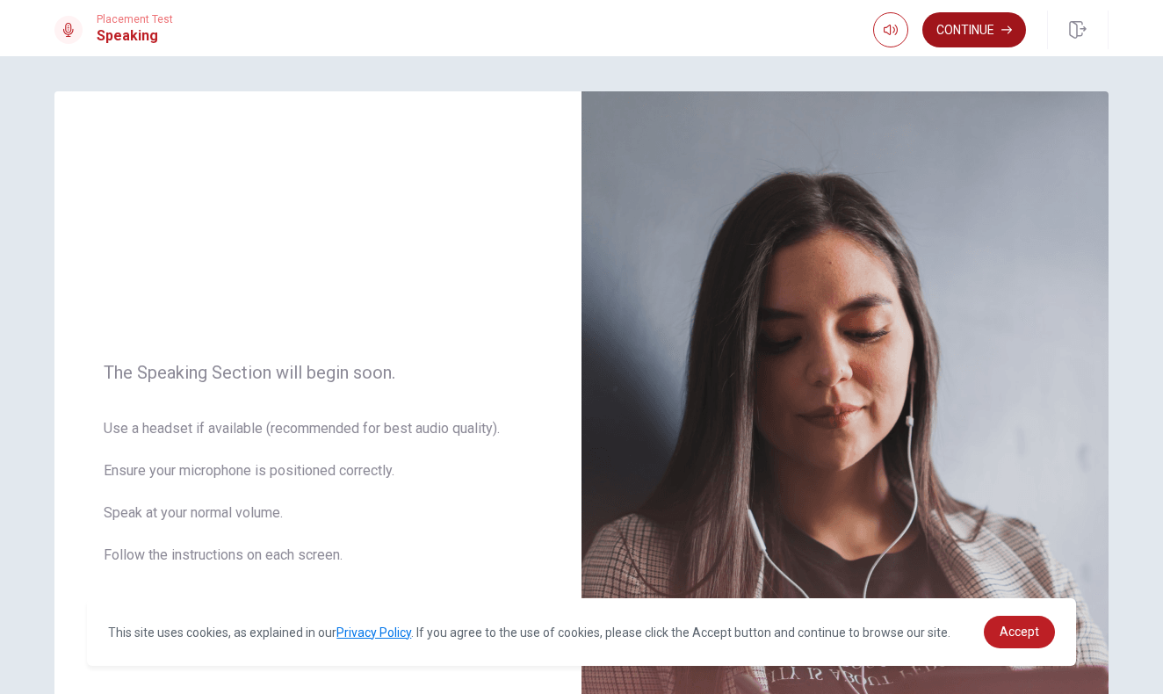
click at [969, 25] on button "Continue" at bounding box center [974, 29] width 104 height 35
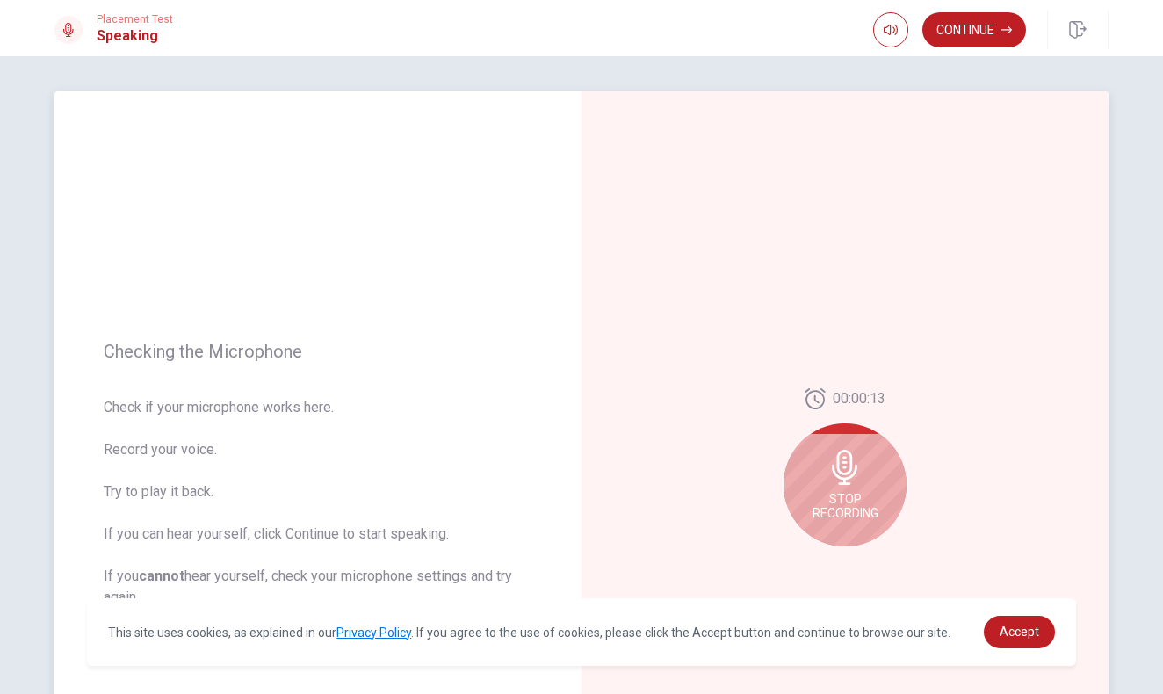
click at [830, 457] on icon at bounding box center [844, 467] width 35 height 35
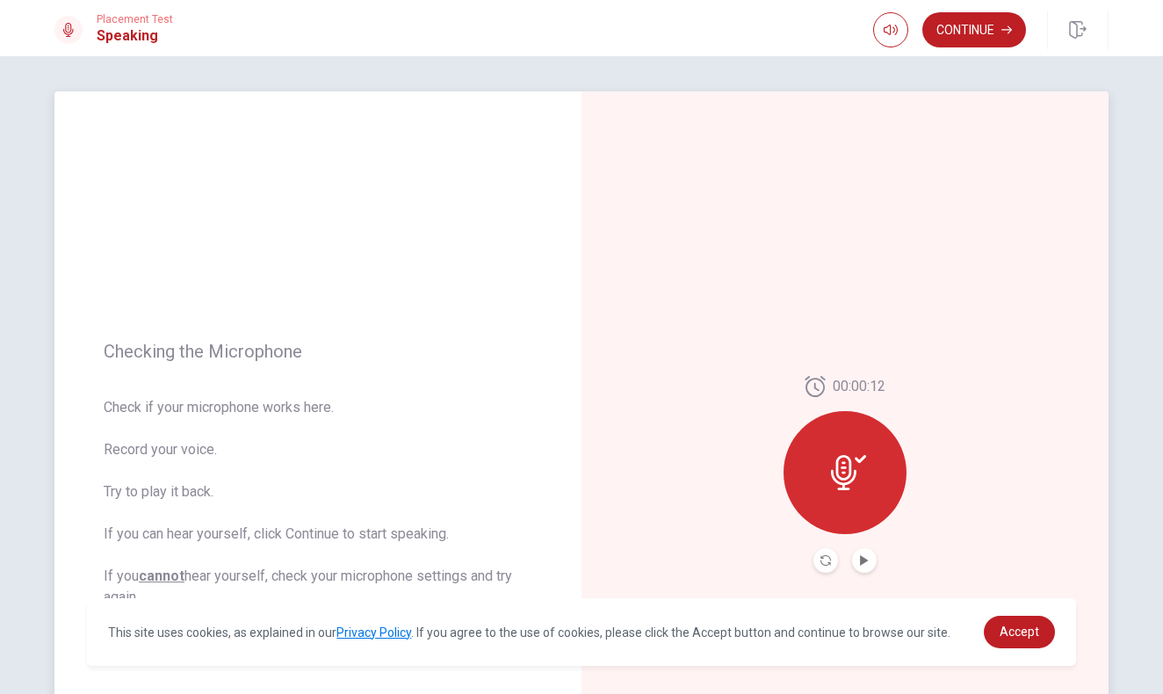
click at [855, 471] on icon at bounding box center [848, 472] width 35 height 35
click at [860, 565] on icon "Play Audio" at bounding box center [864, 560] width 8 height 11
click at [860, 565] on button "Play Audio" at bounding box center [864, 560] width 25 height 25
click at [854, 452] on div at bounding box center [844, 472] width 123 height 123
click at [879, 431] on div at bounding box center [844, 472] width 123 height 123
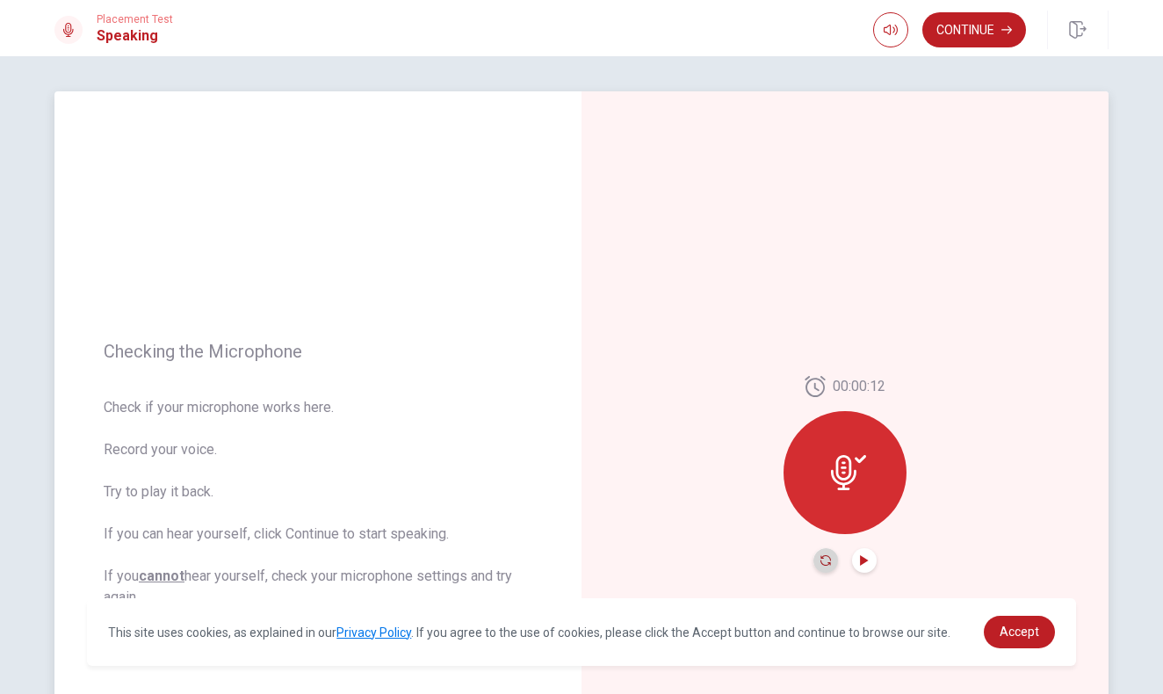
click at [824, 564] on icon "Record Again" at bounding box center [825, 560] width 11 height 11
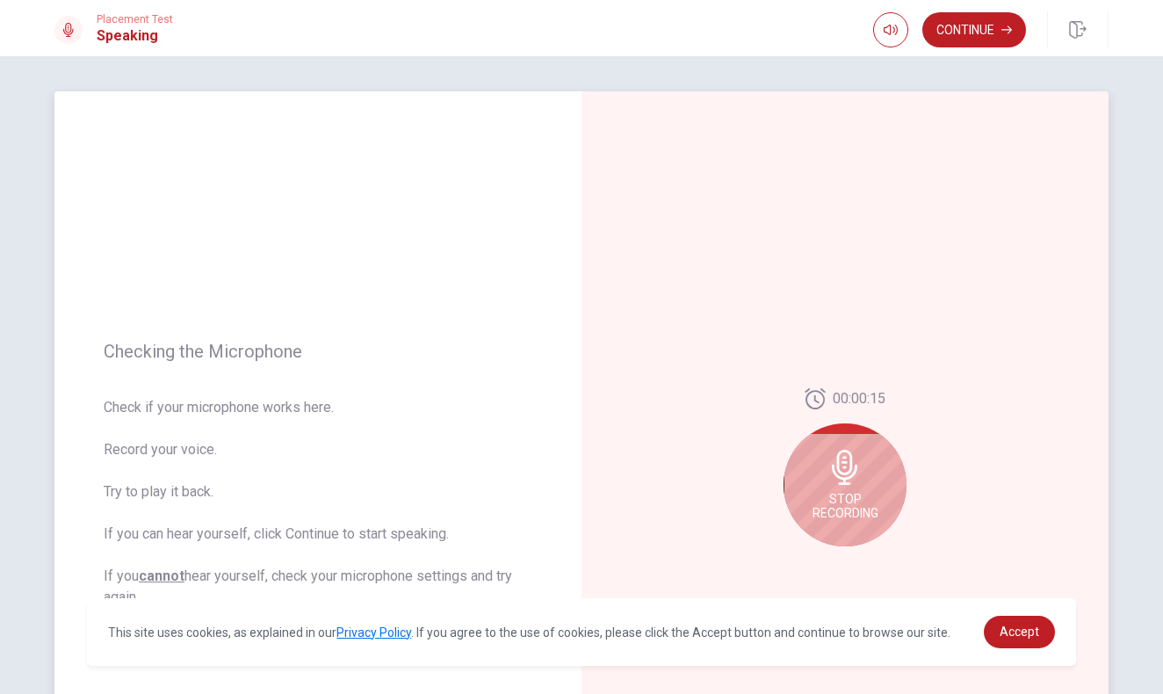
click at [837, 478] on icon at bounding box center [844, 467] width 25 height 35
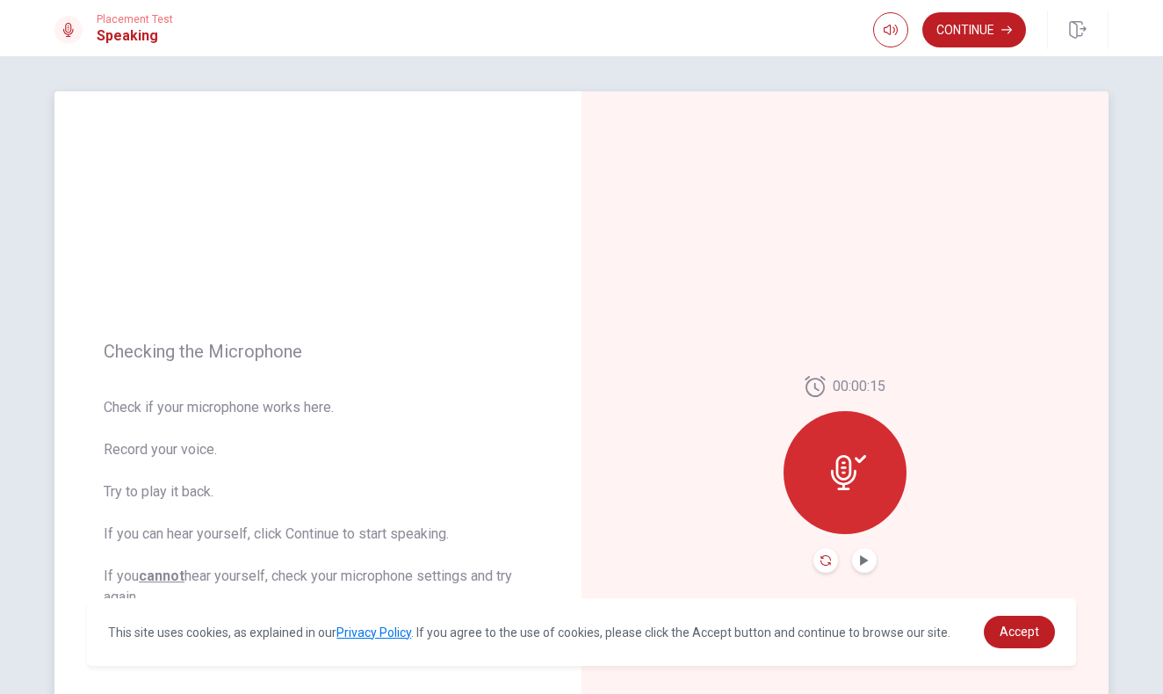
click at [823, 555] on icon "Record Again" at bounding box center [825, 560] width 11 height 11
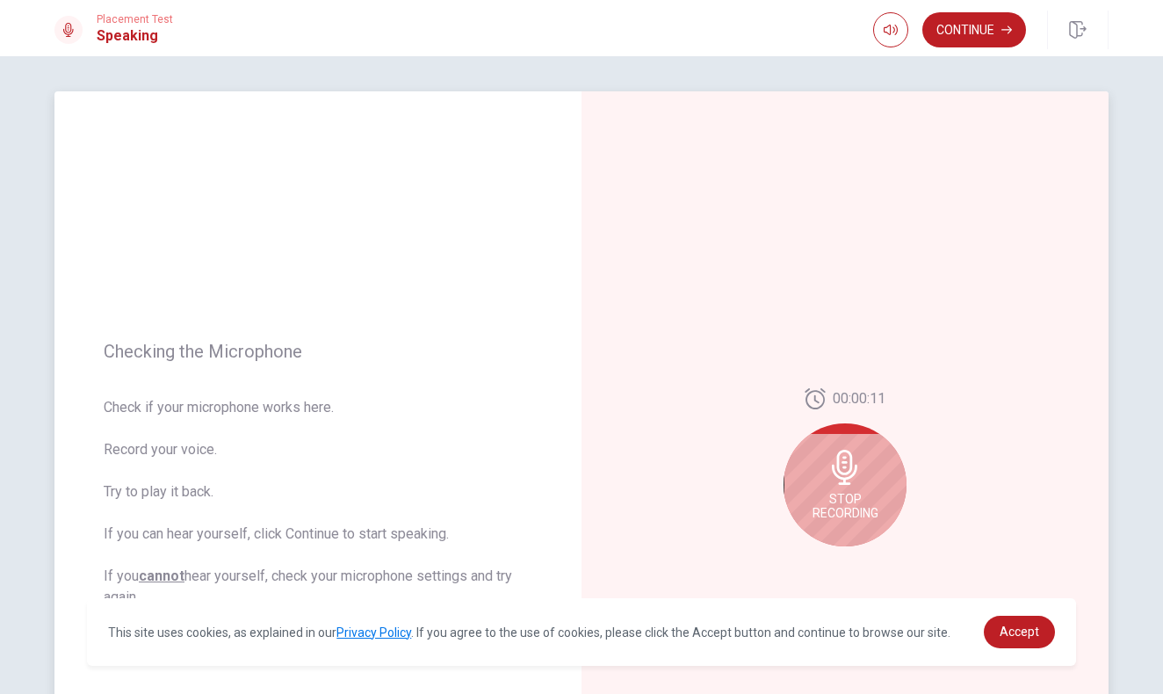
click at [849, 477] on icon at bounding box center [844, 467] width 25 height 35
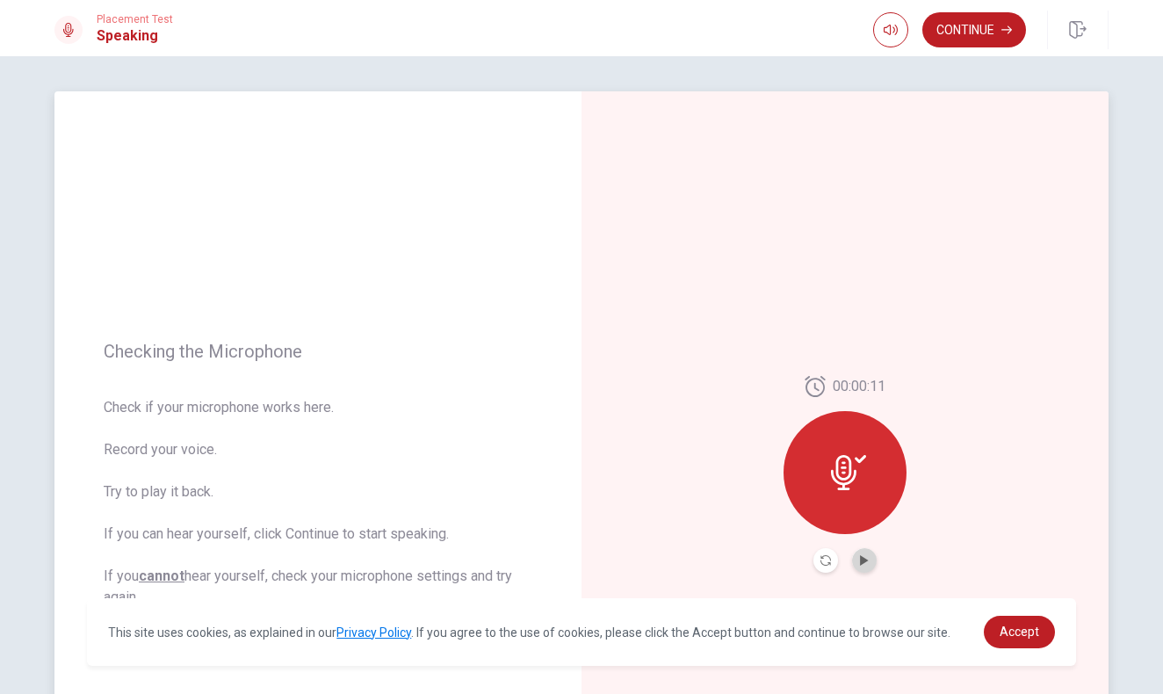
click at [859, 554] on button "Play Audio" at bounding box center [864, 560] width 25 height 25
click at [988, 35] on button "Continue" at bounding box center [974, 29] width 104 height 35
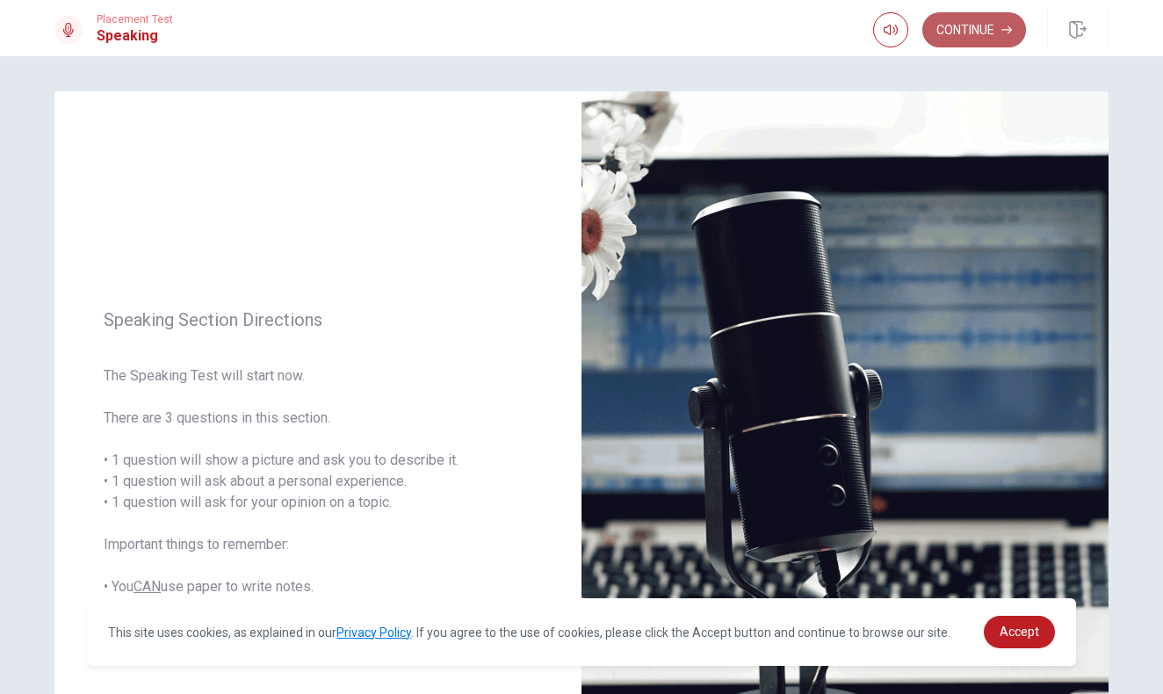
click at [954, 33] on button "Continue" at bounding box center [974, 29] width 104 height 35
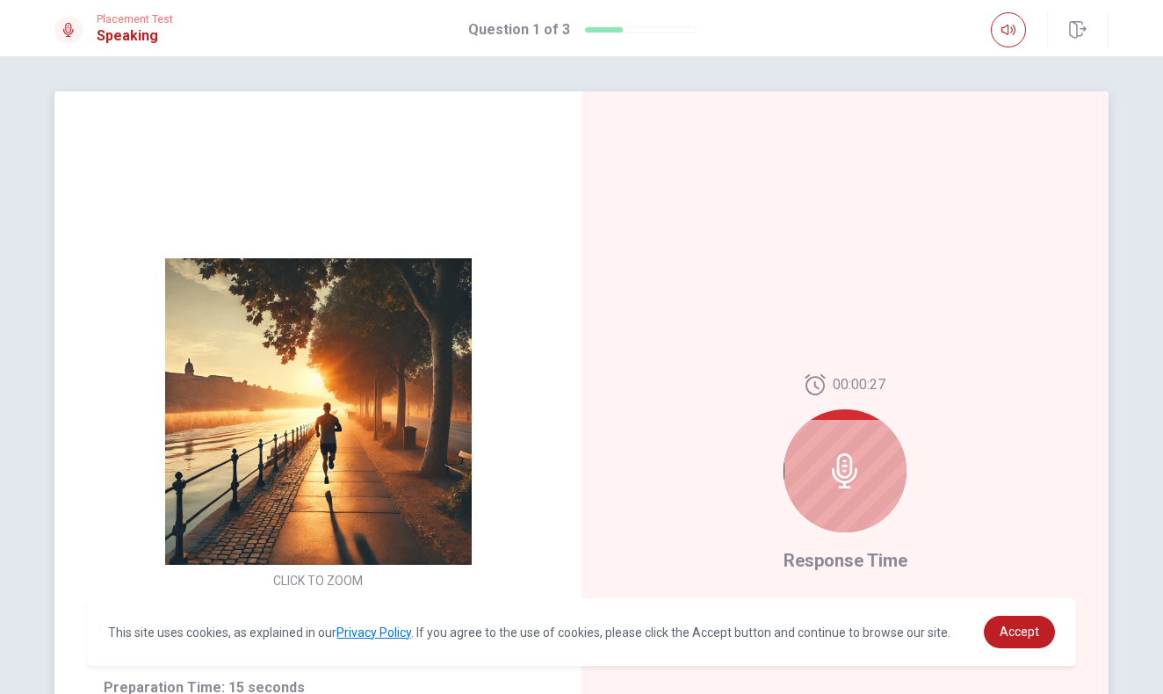
click at [846, 474] on icon at bounding box center [844, 470] width 25 height 35
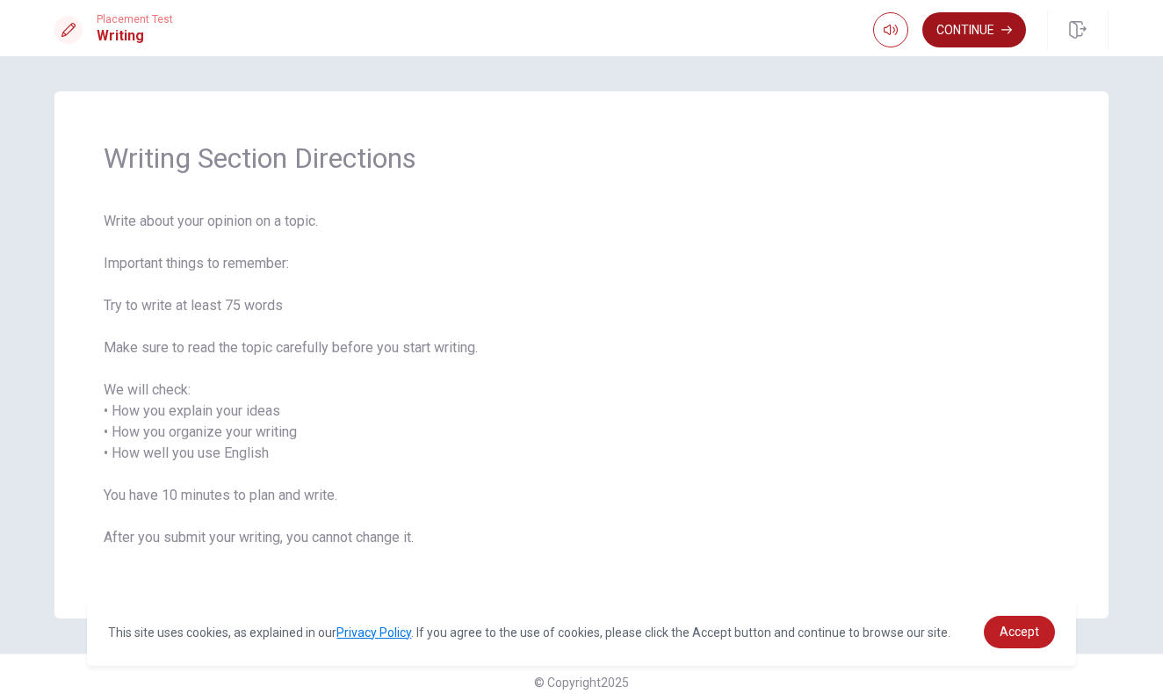
click at [943, 40] on button "Continue" at bounding box center [974, 29] width 104 height 35
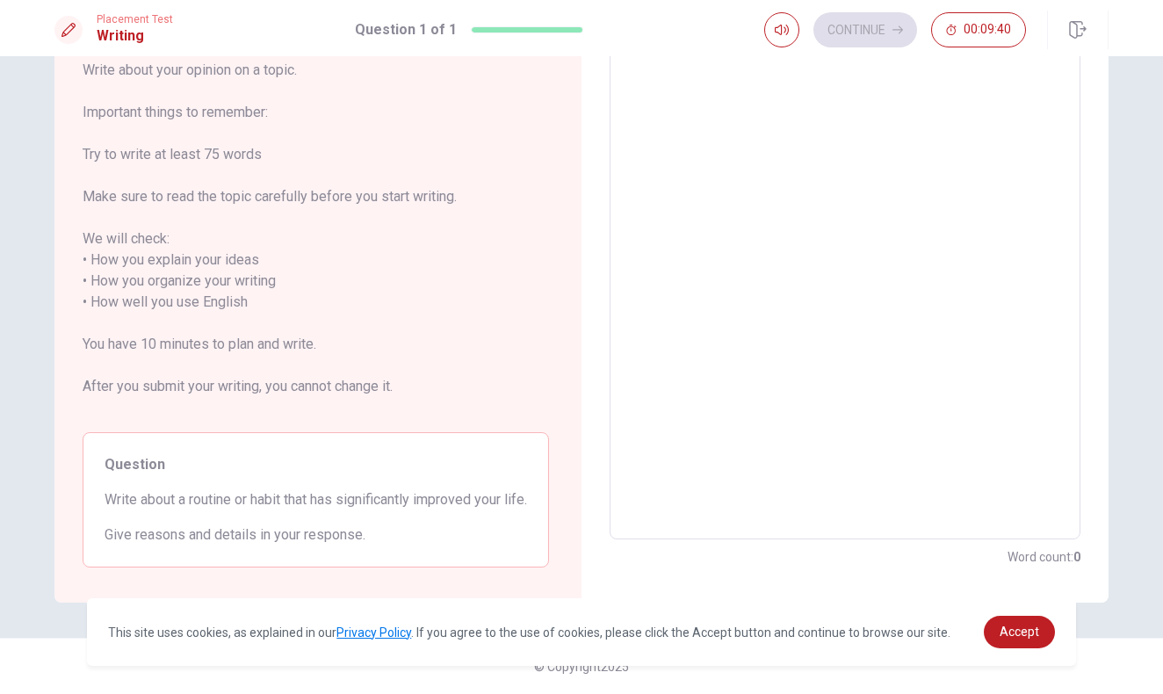
scroll to position [130, 0]
click at [654, 287] on textarea at bounding box center [845, 292] width 446 height 466
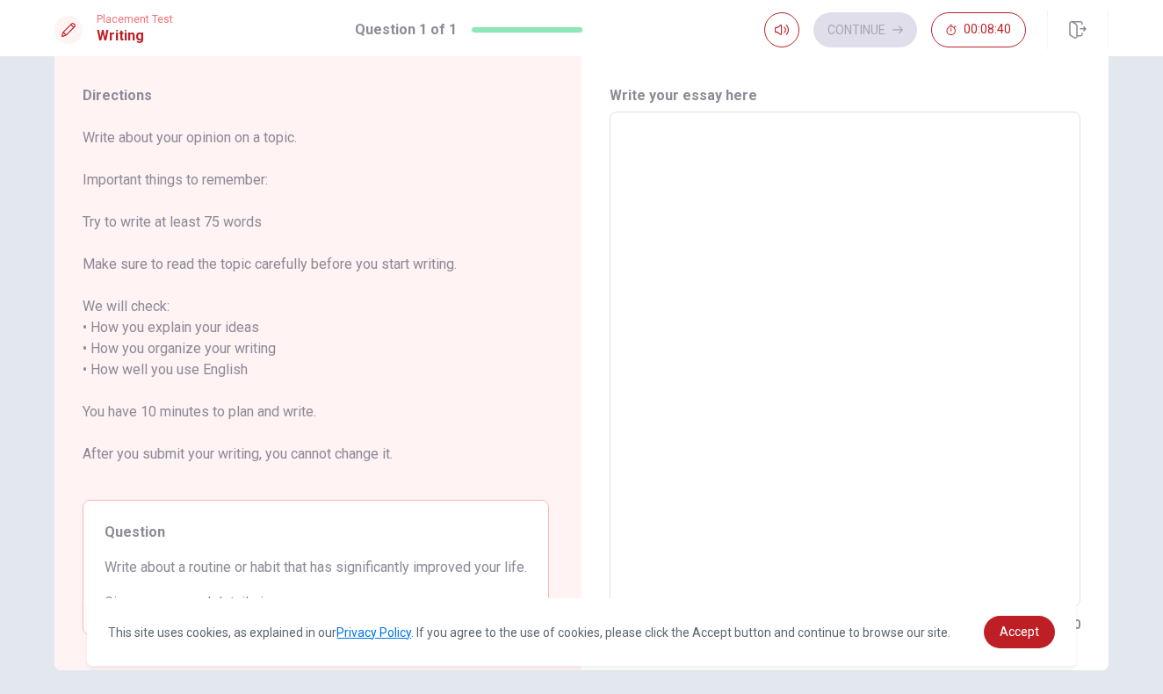
scroll to position [48, 0]
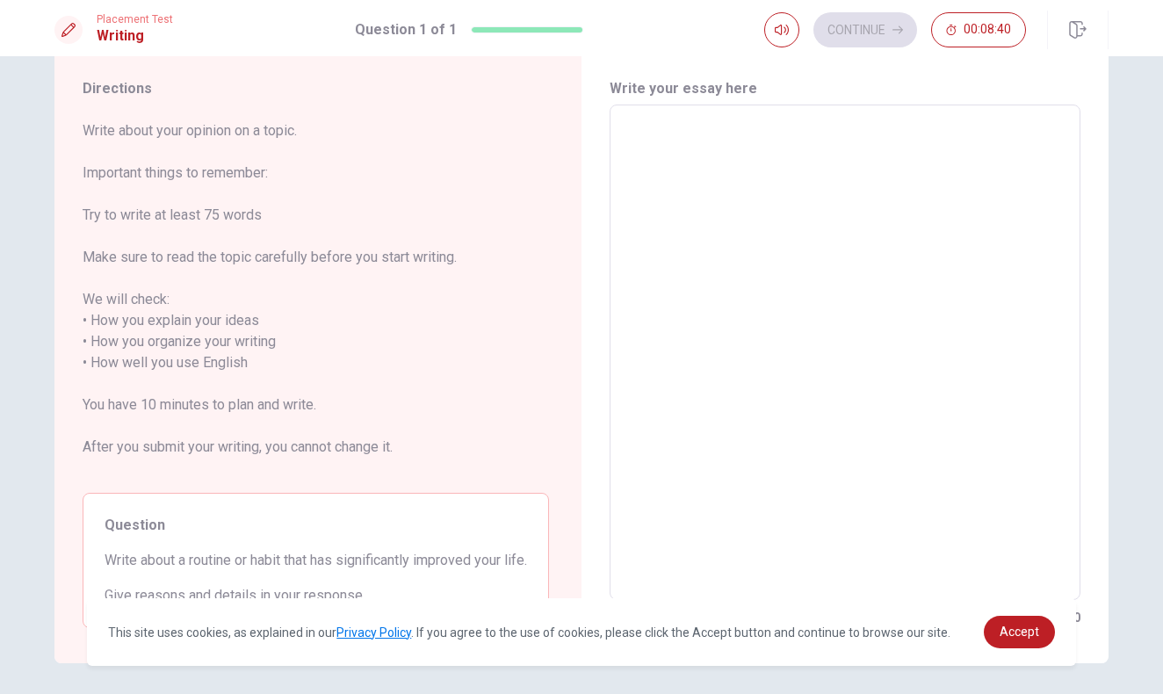
type textarea "i"
type textarea "x"
type textarea "I"
type textarea "x"
type textarea "I"
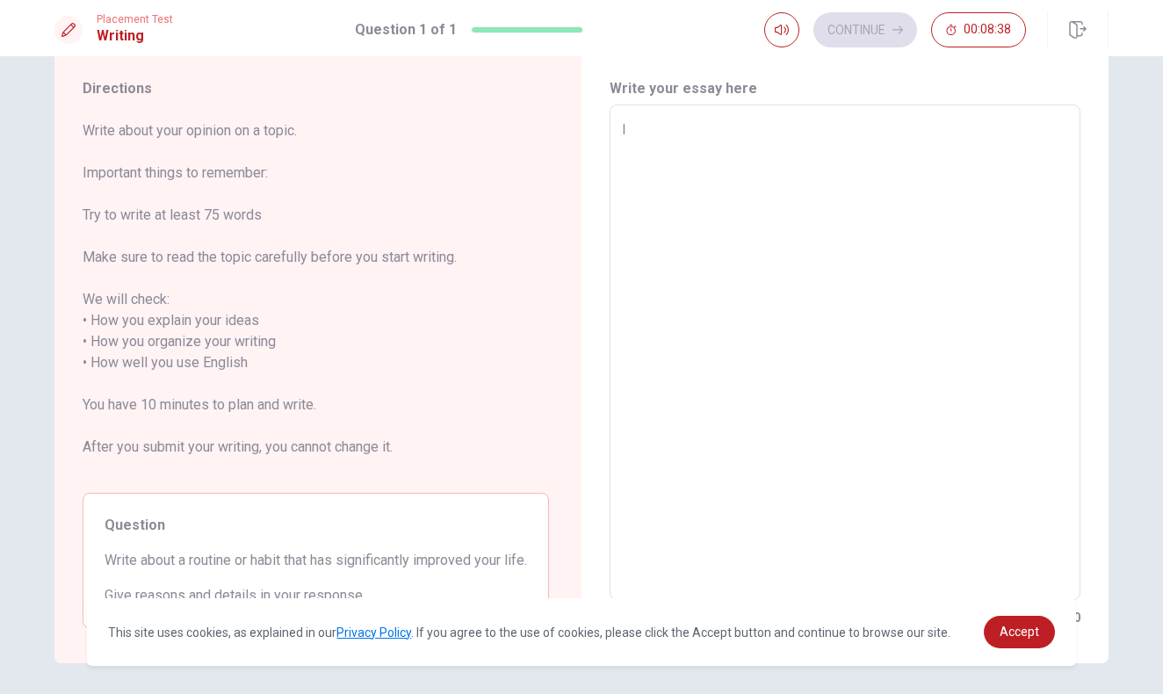
type textarea "x"
type textarea "I h"
type textarea "x"
type textarea "I ha"
type textarea "x"
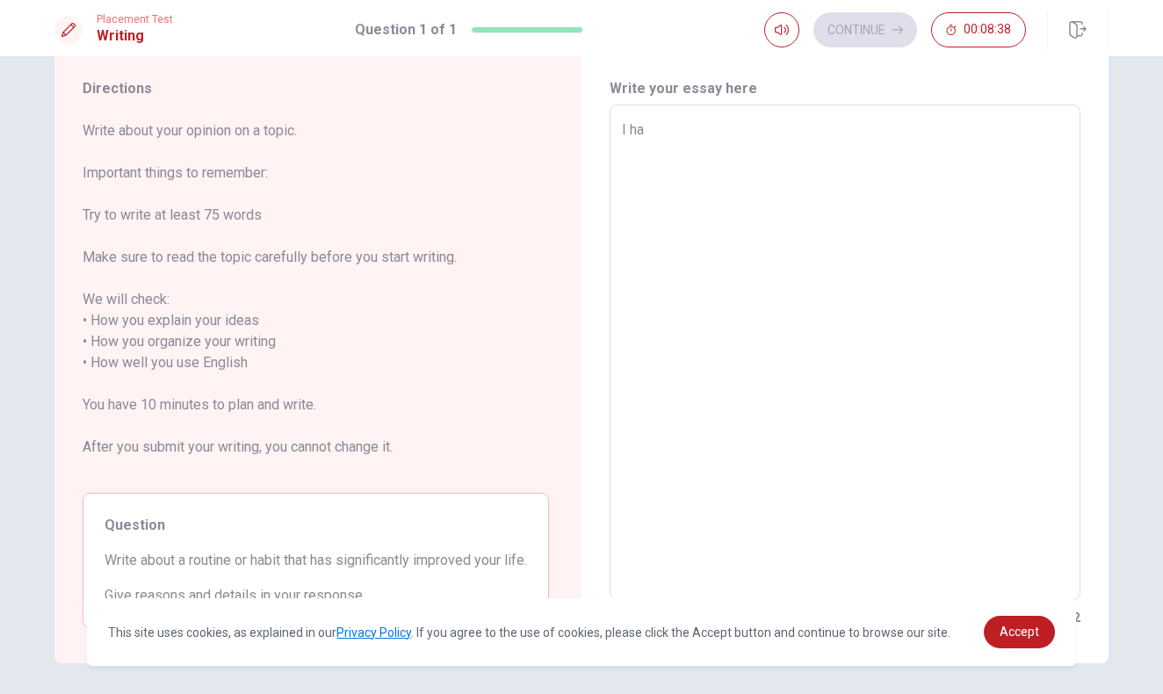
type textarea "I hav"
type textarea "x"
type textarea "I have"
type textarea "x"
type textarea "I have"
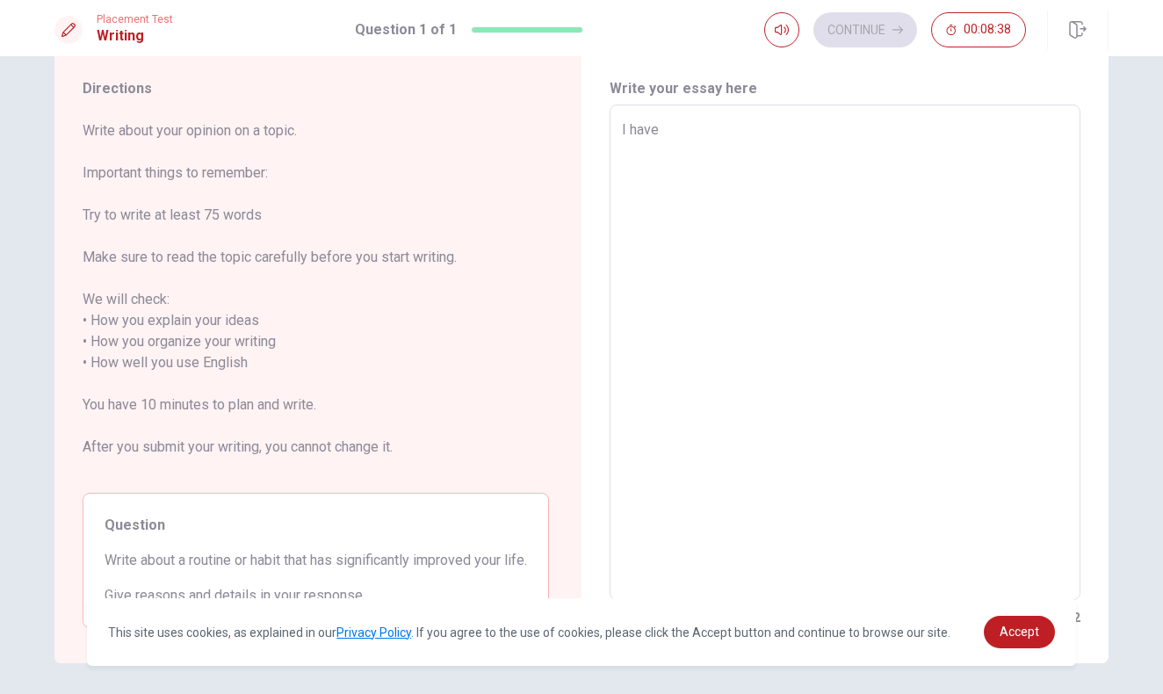
type textarea "x"
type textarea "I have l"
type textarea "x"
type textarea "I have lo"
type textarea "x"
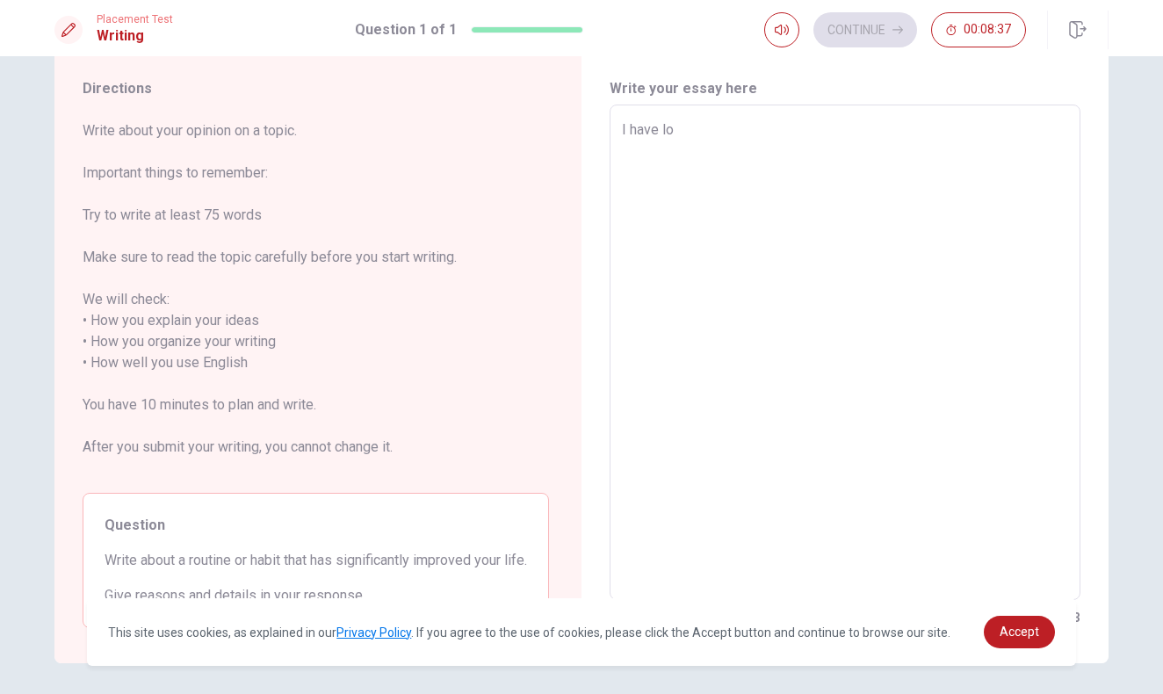
type textarea "I have lot"
type textarea "x"
type textarea "I have lots"
type textarea "x"
type textarea "I have lots"
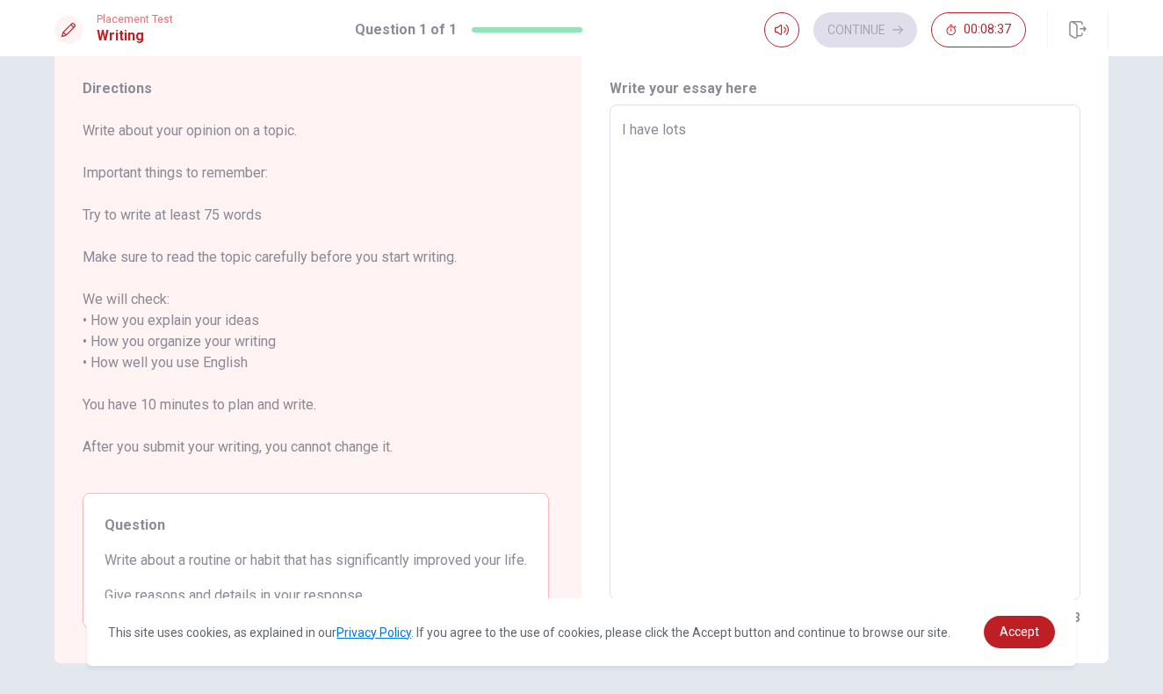
type textarea "x"
type textarea "I have lots o"
type textarea "x"
type textarea "I have lots of"
type textarea "x"
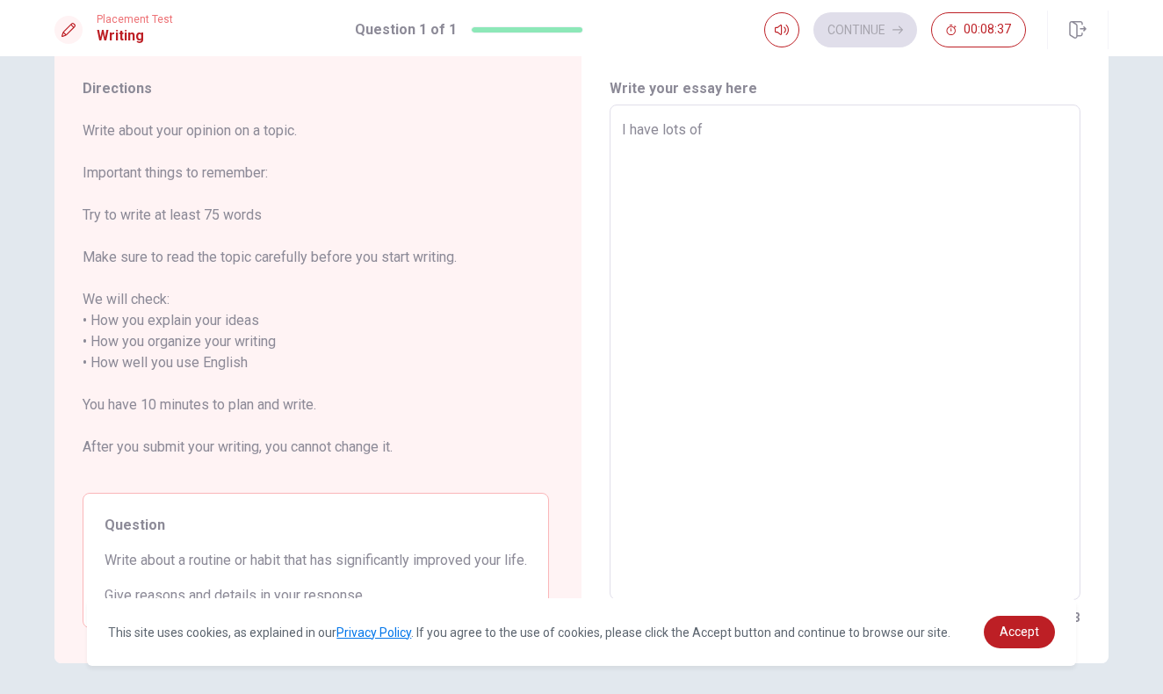
type textarea "I have lots of"
type textarea "x"
type textarea "I have lots of h"
type textarea "x"
type textarea "I have lots of ha"
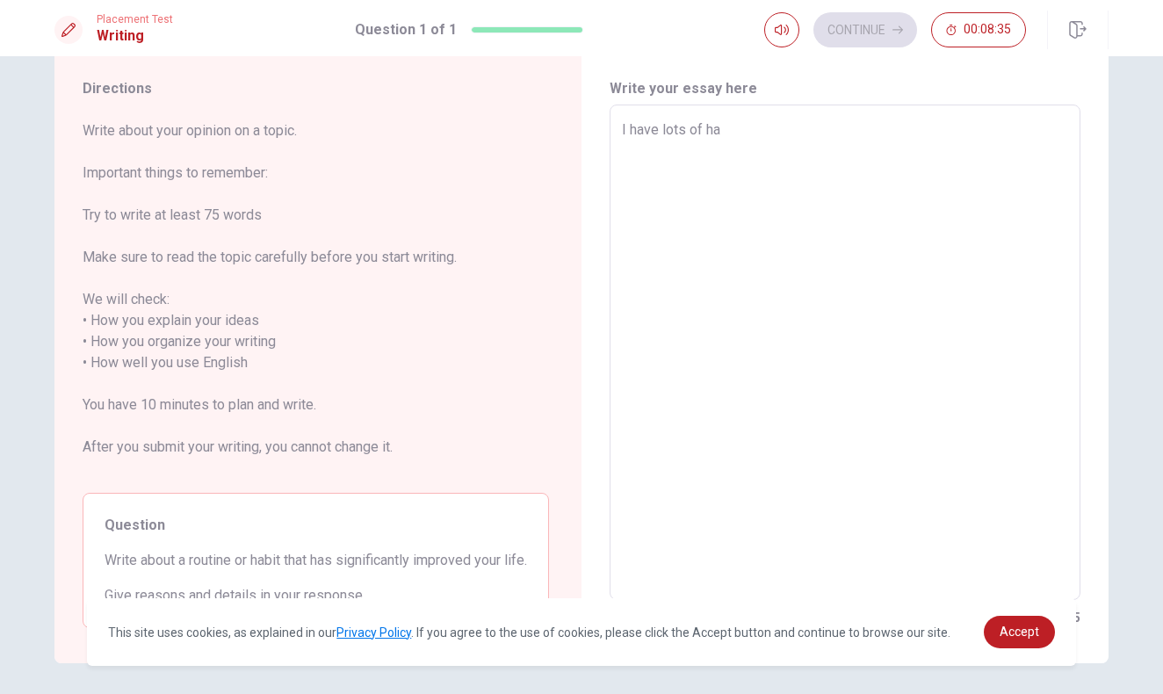
type textarea "x"
type textarea "I have lots of h"
type textarea "x"
type textarea "I have lots of"
type textarea "x"
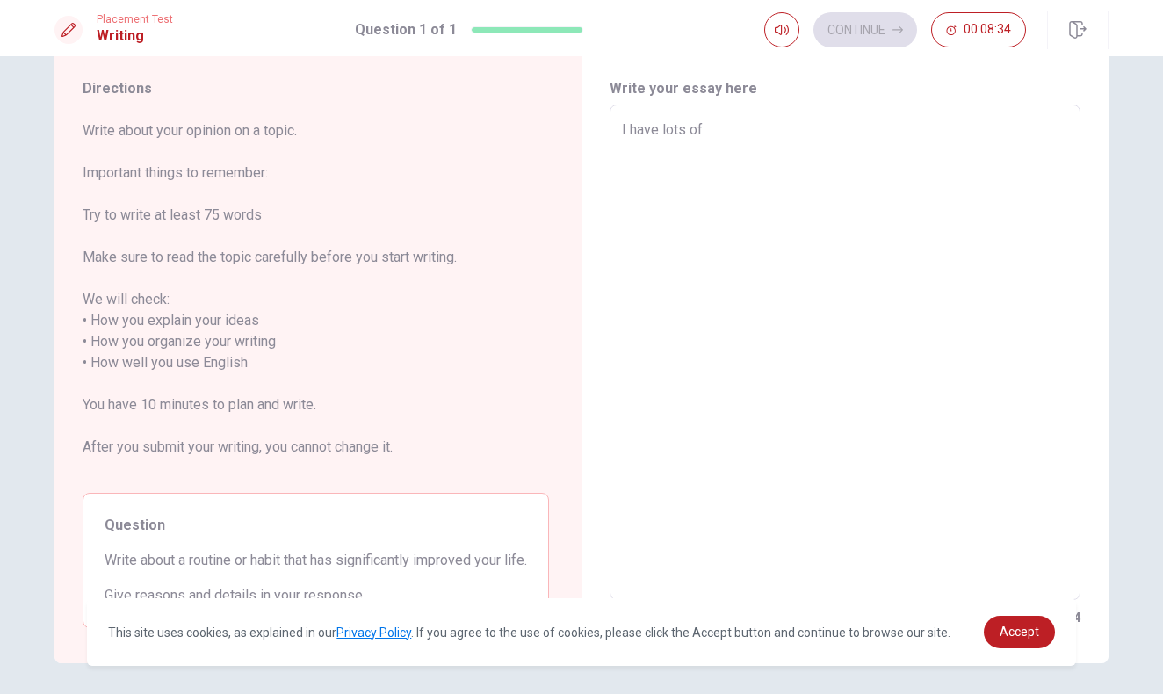
type textarea "I have lots of"
type textarea "x"
type textarea "I have lots o"
type textarea "x"
type textarea "I have lots"
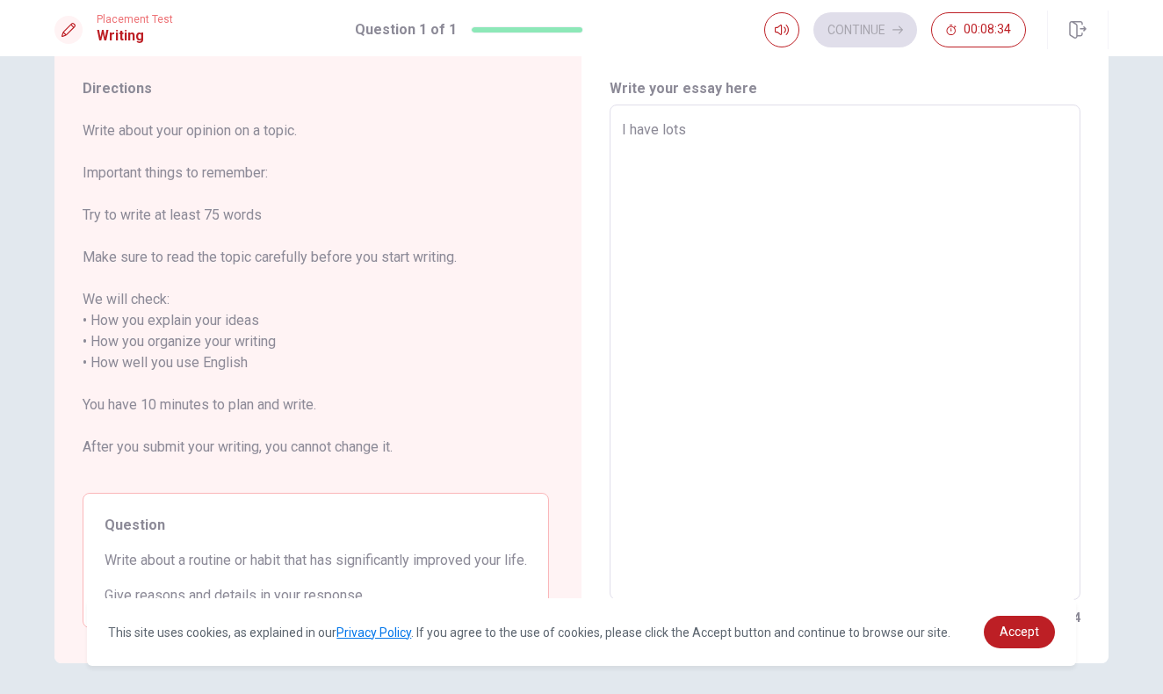
type textarea "x"
type textarea "I have lots"
type textarea "x"
type textarea "I have lot"
type textarea "x"
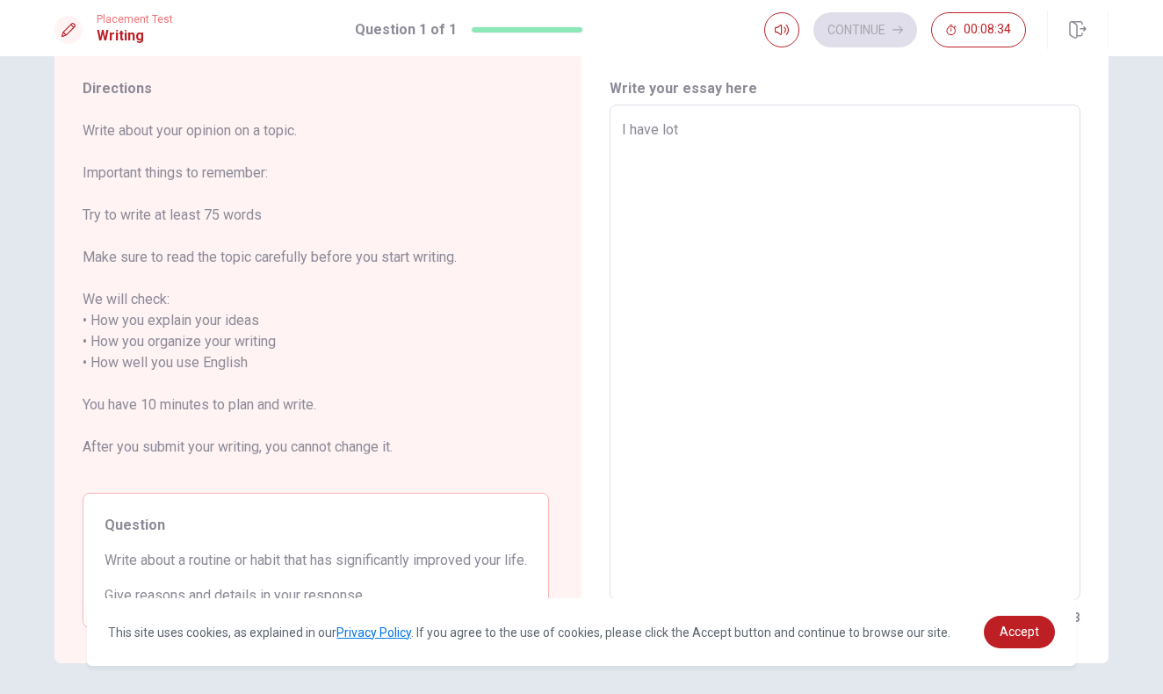
type textarea "I have lo"
type textarea "x"
type textarea "I have l"
type textarea "x"
type textarea "I have"
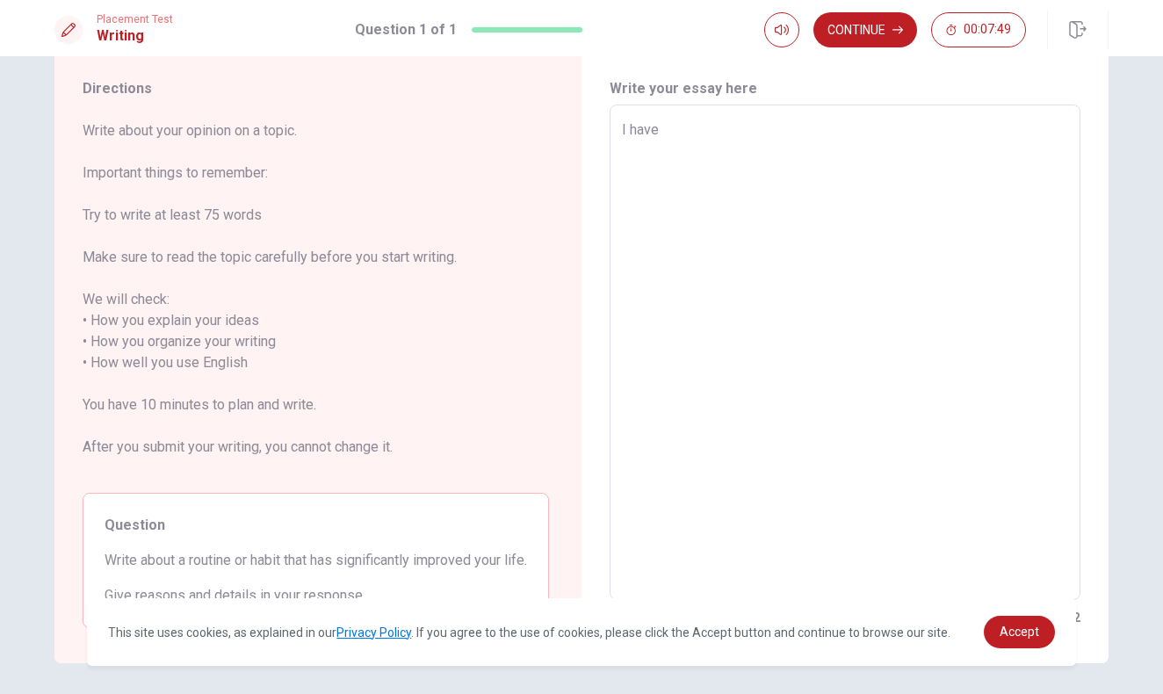
type textarea "x"
type textarea "I have s"
type textarea "x"
type textarea "I have so"
type textarea "x"
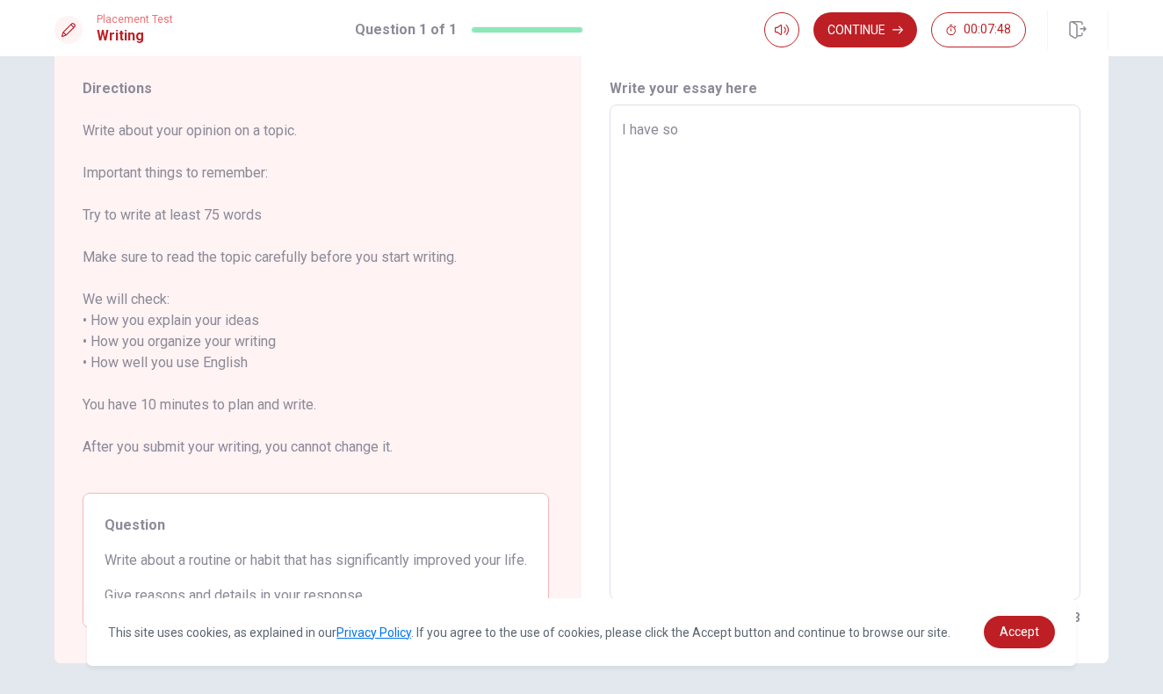
type textarea "I have som"
type textarea "x"
type textarea "I have some"
type textarea "x"
type textarea "I have some"
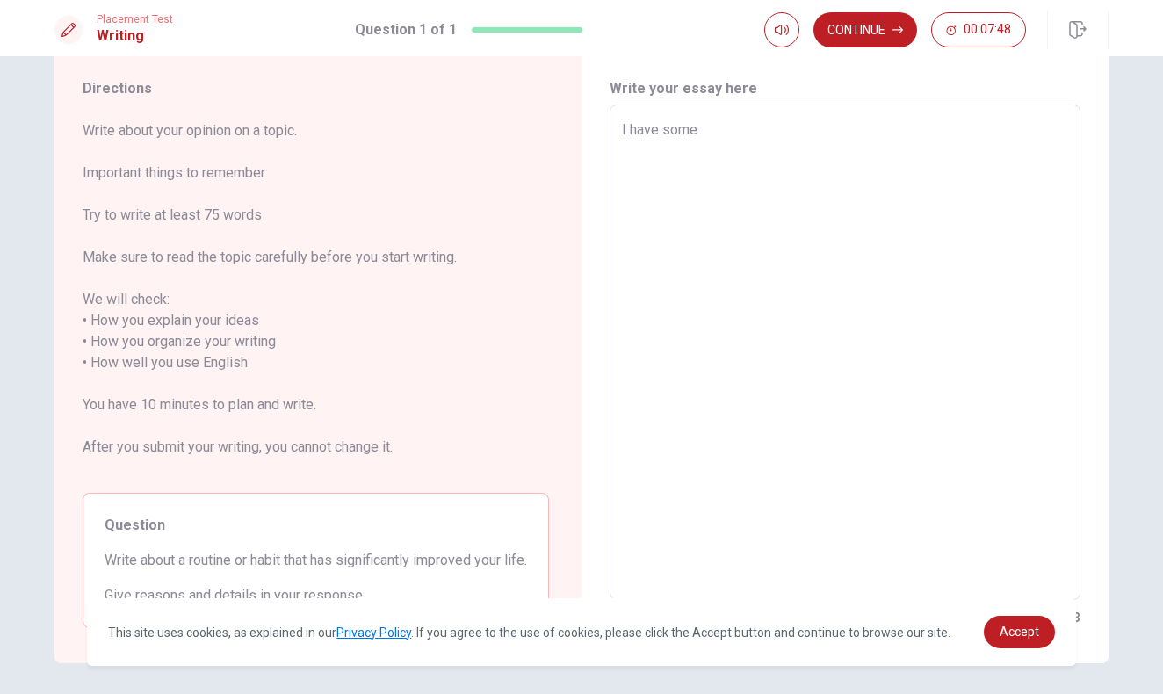
type textarea "x"
type textarea "I have some h"
type textarea "x"
type textarea "I have some ha"
type textarea "x"
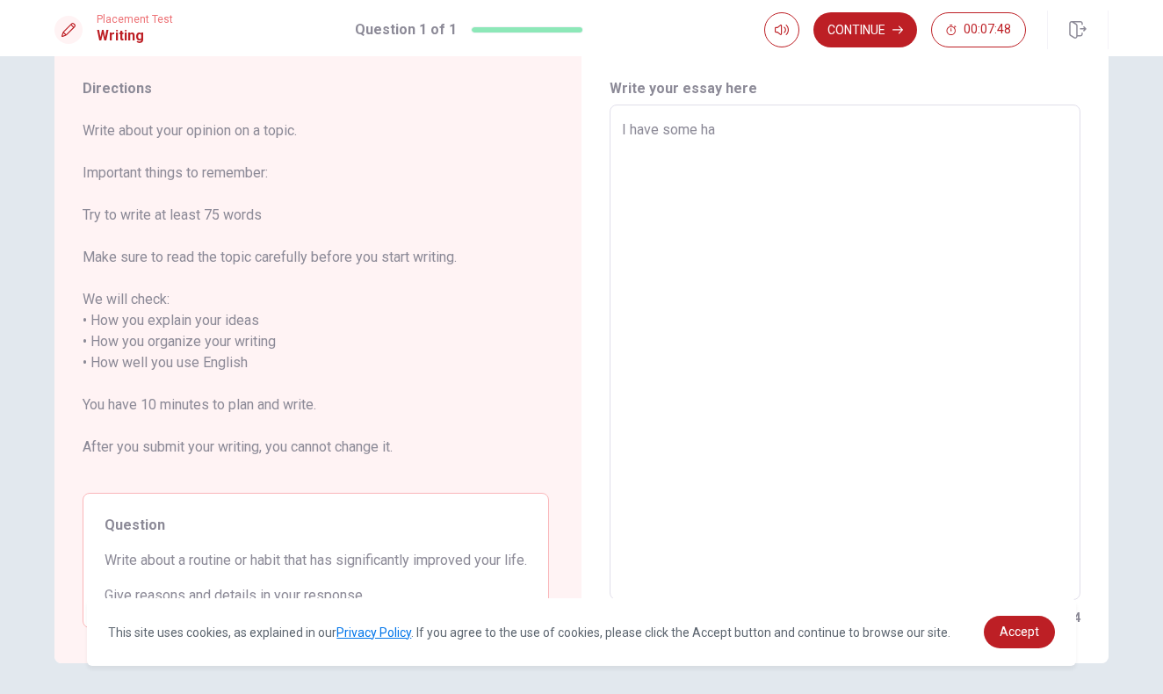
type textarea "I have some hab"
type textarea "x"
type textarea "I have some habt"
type textarea "x"
type textarea "I have some habti"
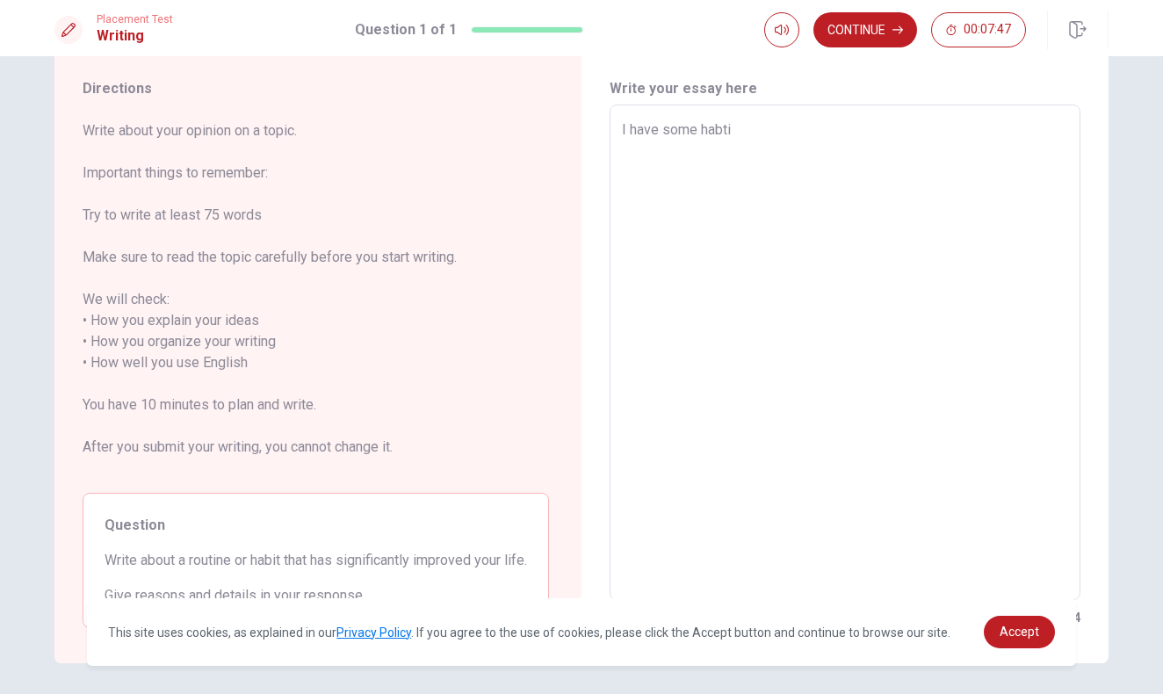
type textarea "x"
type textarea "I have some habt"
type textarea "x"
type textarea "I have some hab"
type textarea "x"
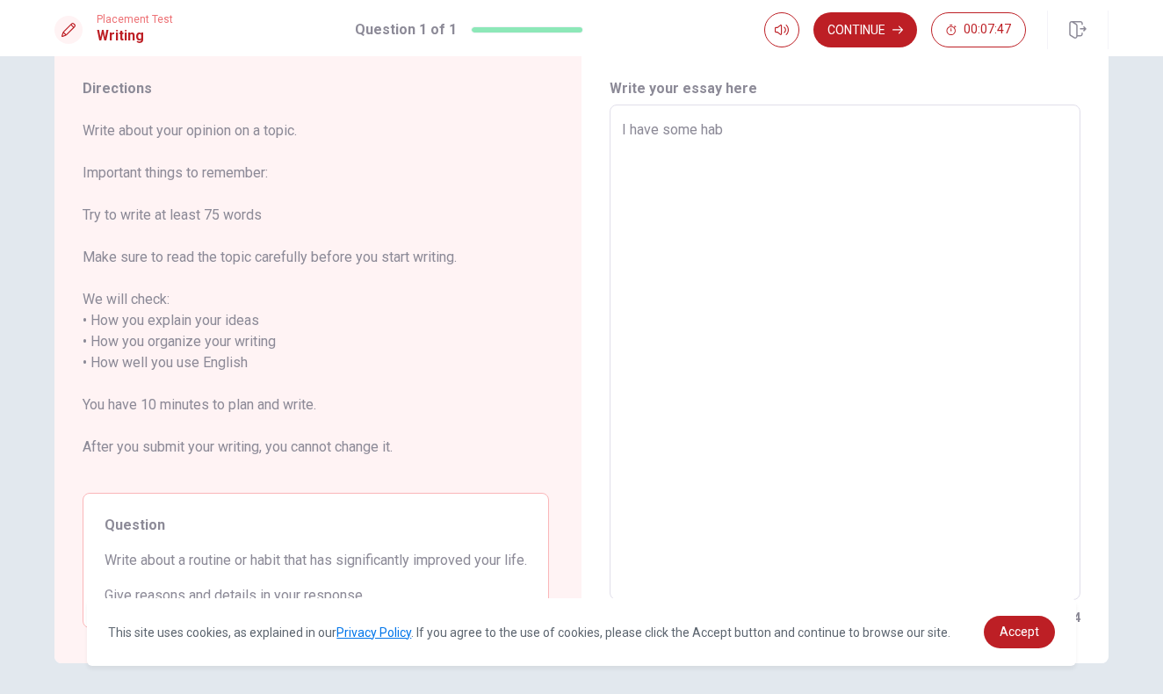
type textarea "I have some habi"
type textarea "x"
type textarea "I have some habit"
type textarea "x"
type textarea "I have some habits"
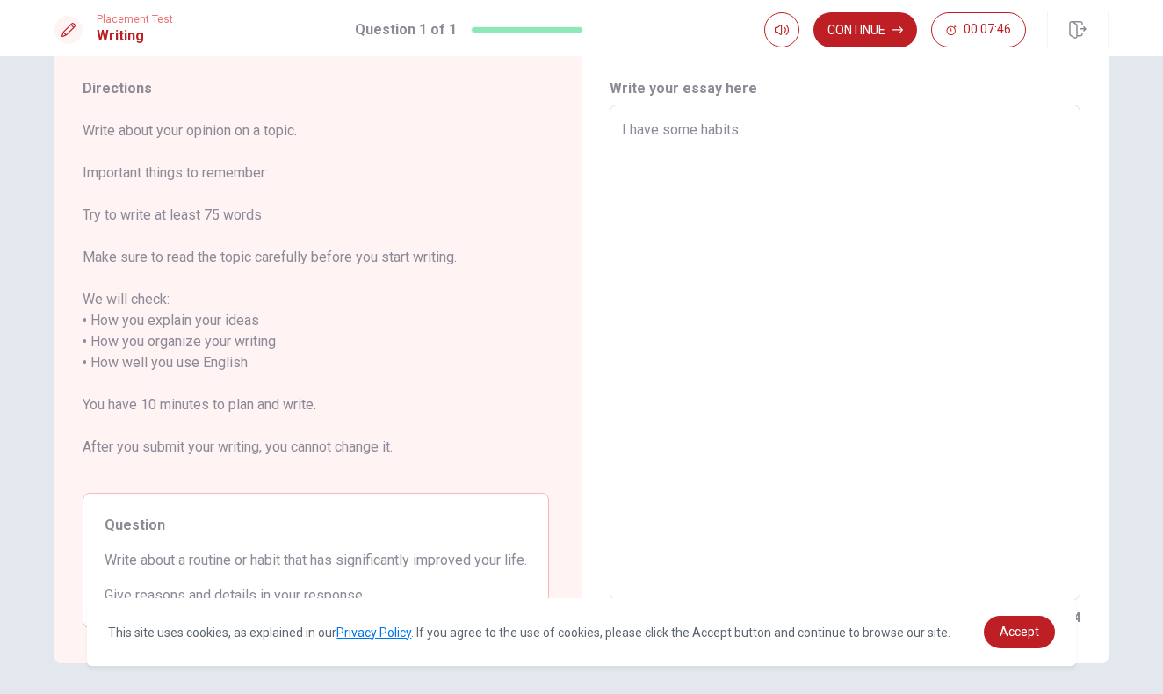
type textarea "x"
type textarea "I have some habits."
type textarea "x"
type textarea "I have some habits."
type textarea "x"
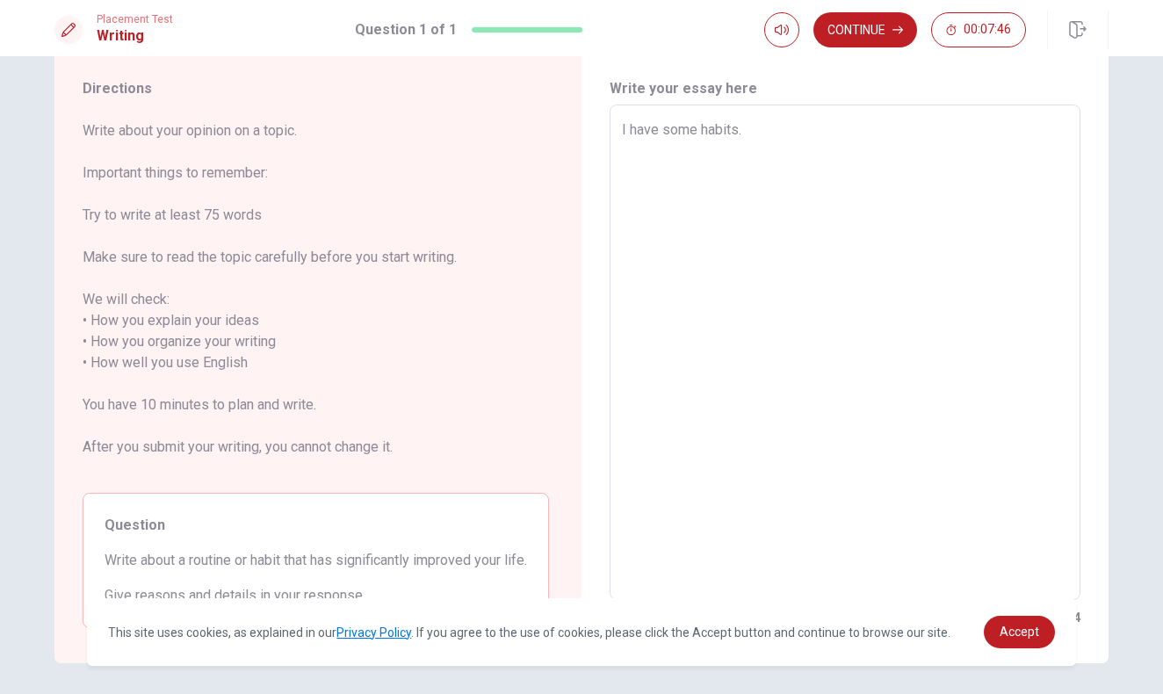
type textarea "I have some habits. O"
type textarea "x"
type textarea "I have some habits. On"
type textarea "x"
type textarea "I have some habits. One"
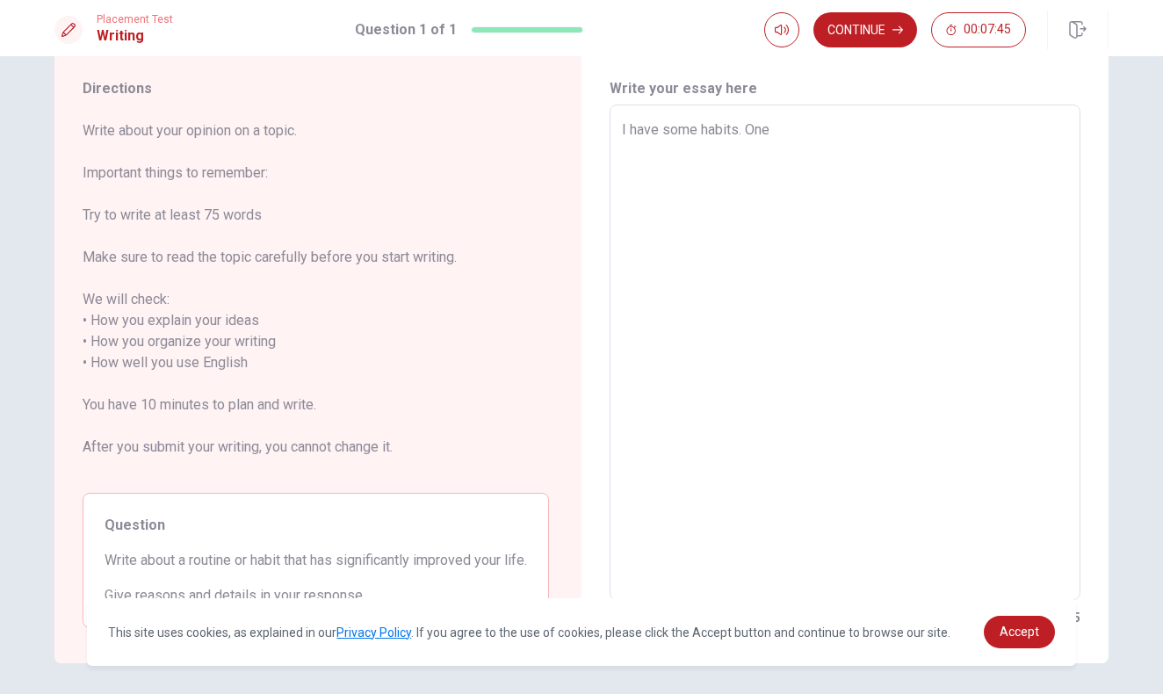
type textarea "x"
type textarea "I have some habits. One"
type textarea "x"
type textarea "I have some habits. One o"
type textarea "x"
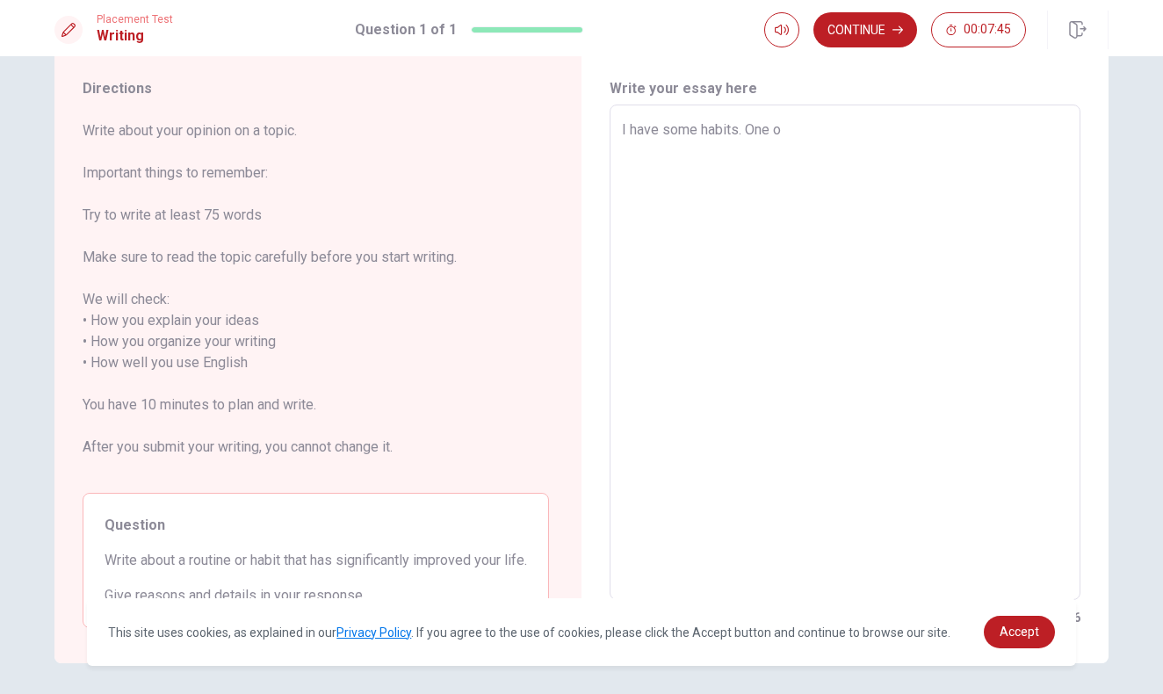
type textarea "I have some habits. One of"
type textarea "x"
type textarea "I have some habits. One of"
type textarea "x"
type textarea "I have some habits. One of t"
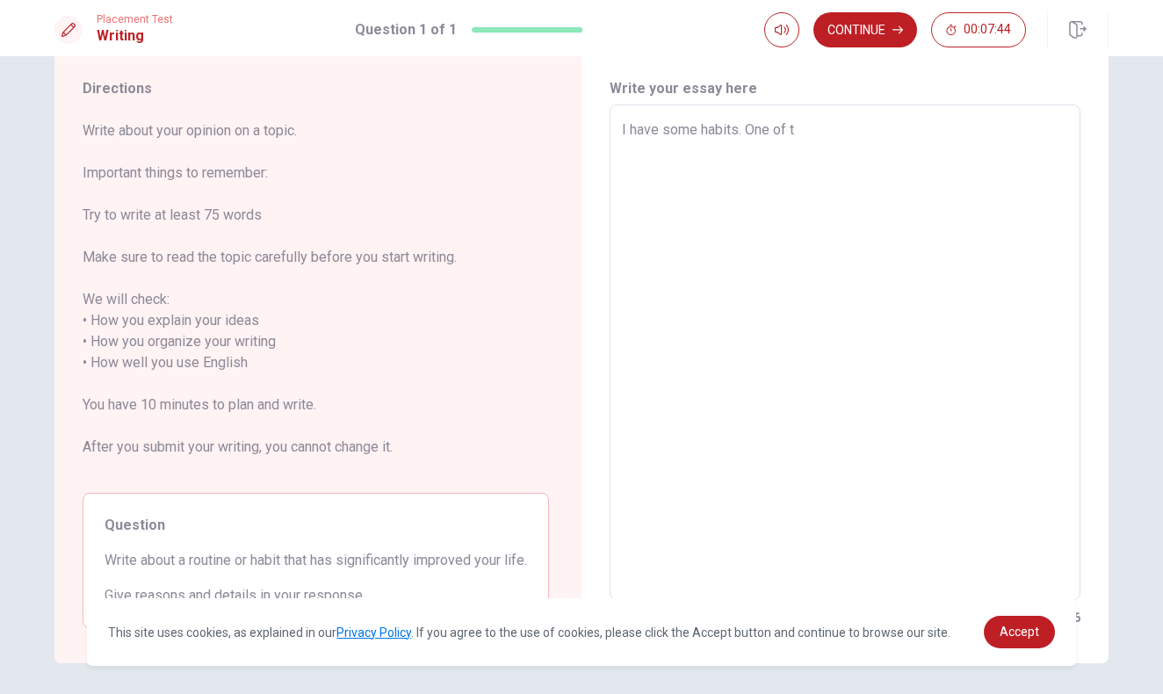
type textarea "x"
type textarea "I have some habits. One of th"
type textarea "x"
type textarea "I have some habits. One of tho"
type textarea "x"
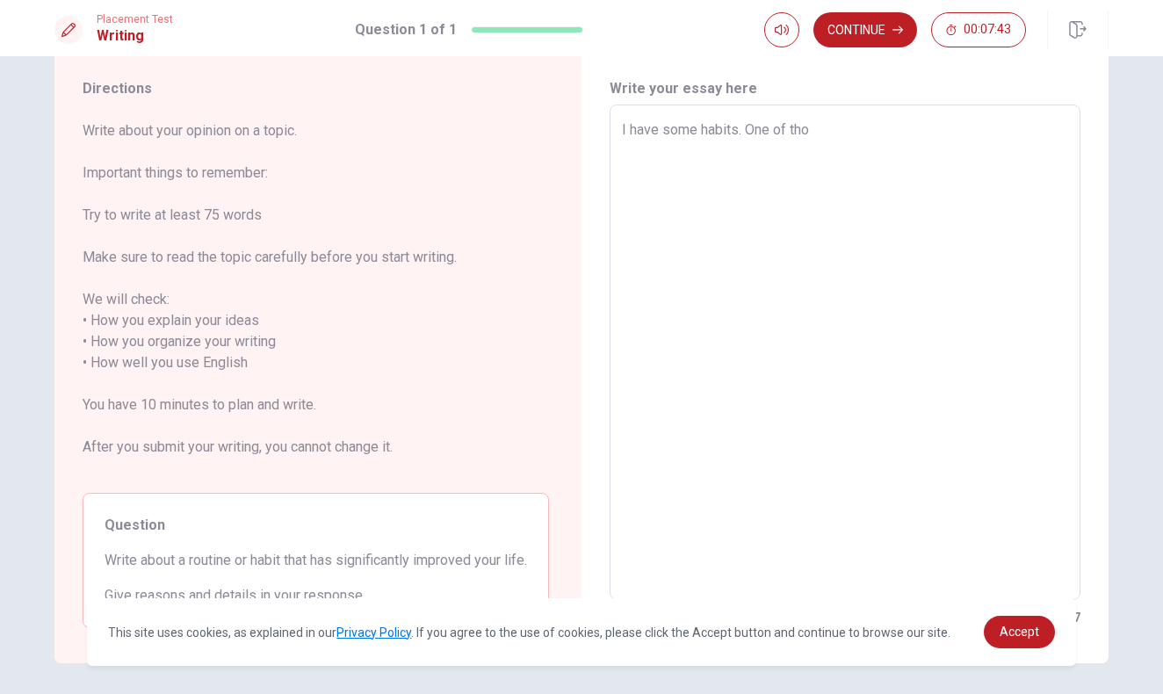
type textarea "I have some habits. One of thoe"
type textarea "x"
type textarea "I have some habits. One of thoes"
type textarea "x"
type textarea "I have some habits. One of thoe"
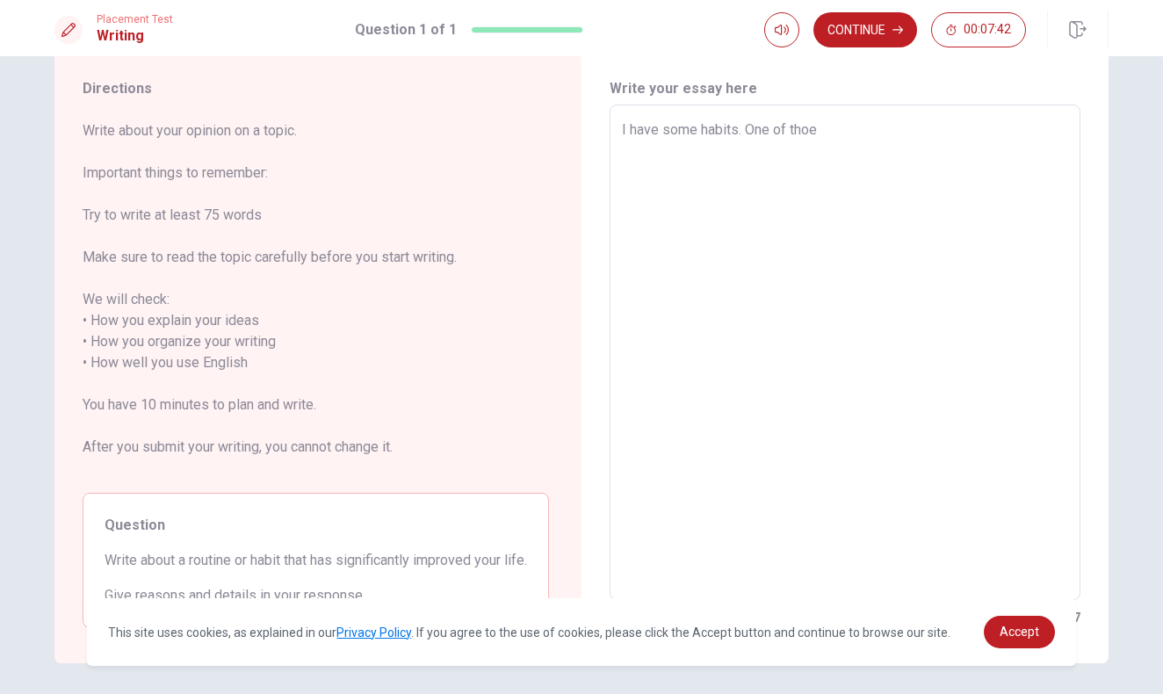
type textarea "x"
type textarea "I have some habits. One of tho"
type textarea "x"
type textarea "I have some habits. One of [PERSON_NAME]"
type textarea "x"
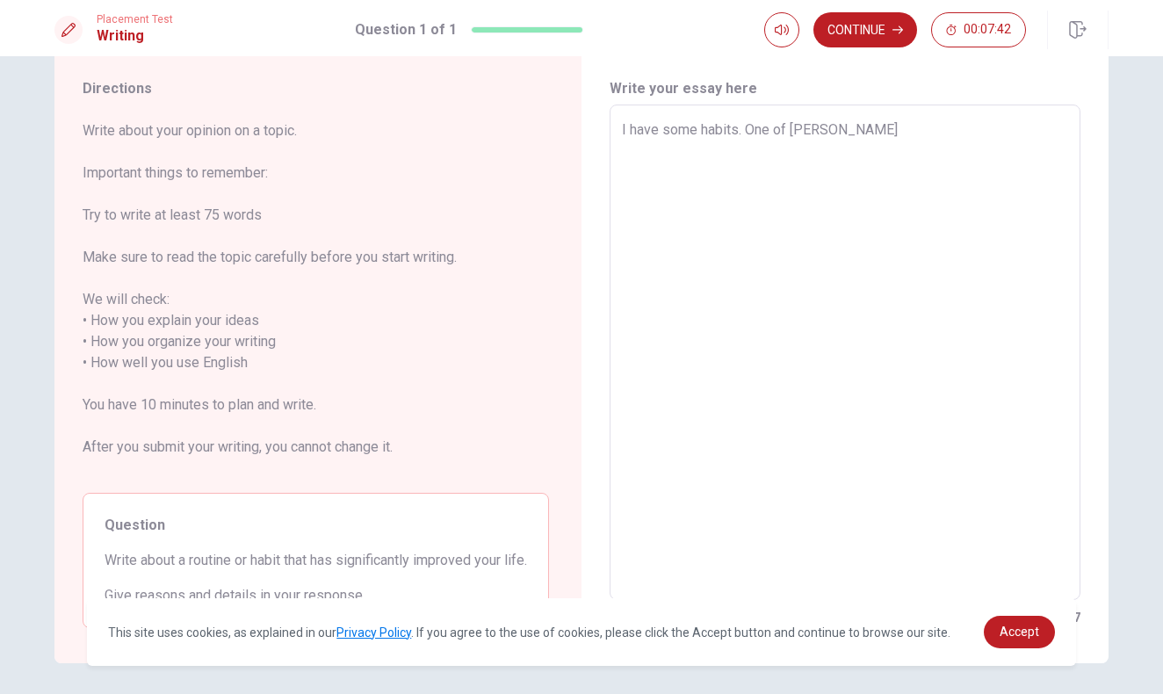
type textarea "I have some habits. One of those"
type textarea "x"
type textarea "I have some habits. One of those,"
type textarea "x"
type textarea "I have some habits. One of those,"
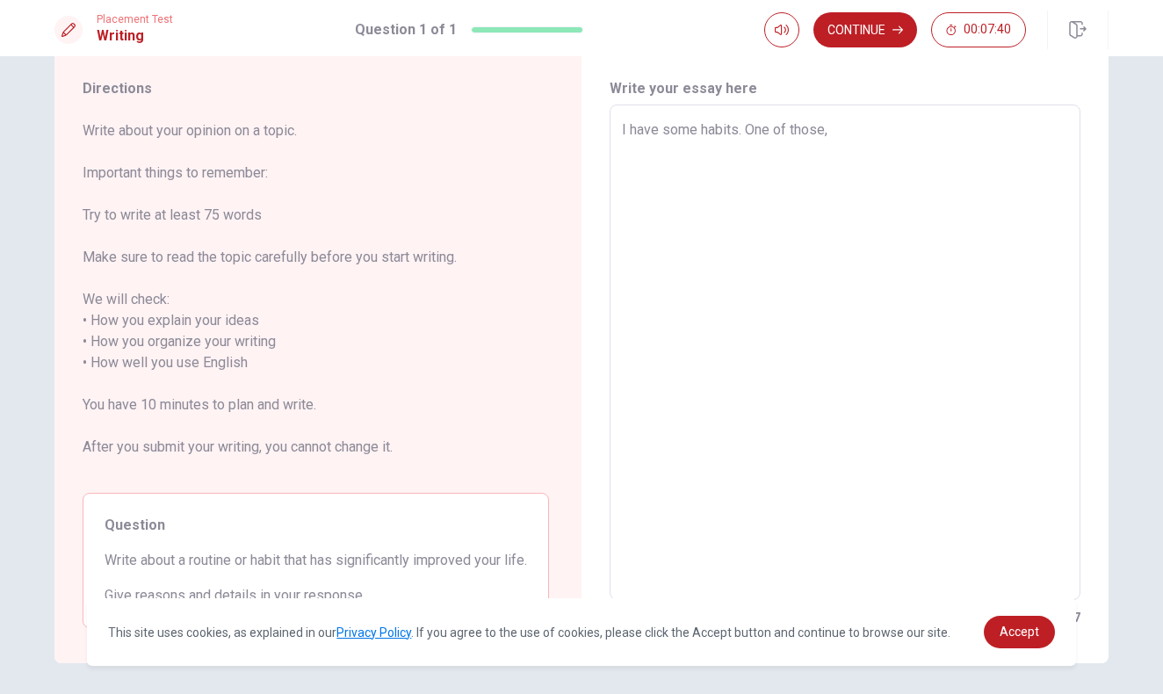
type textarea "x"
type textarea "I have some habits. One of those, d"
type textarea "x"
type textarea "I have some habits. One of those, dr"
type textarea "x"
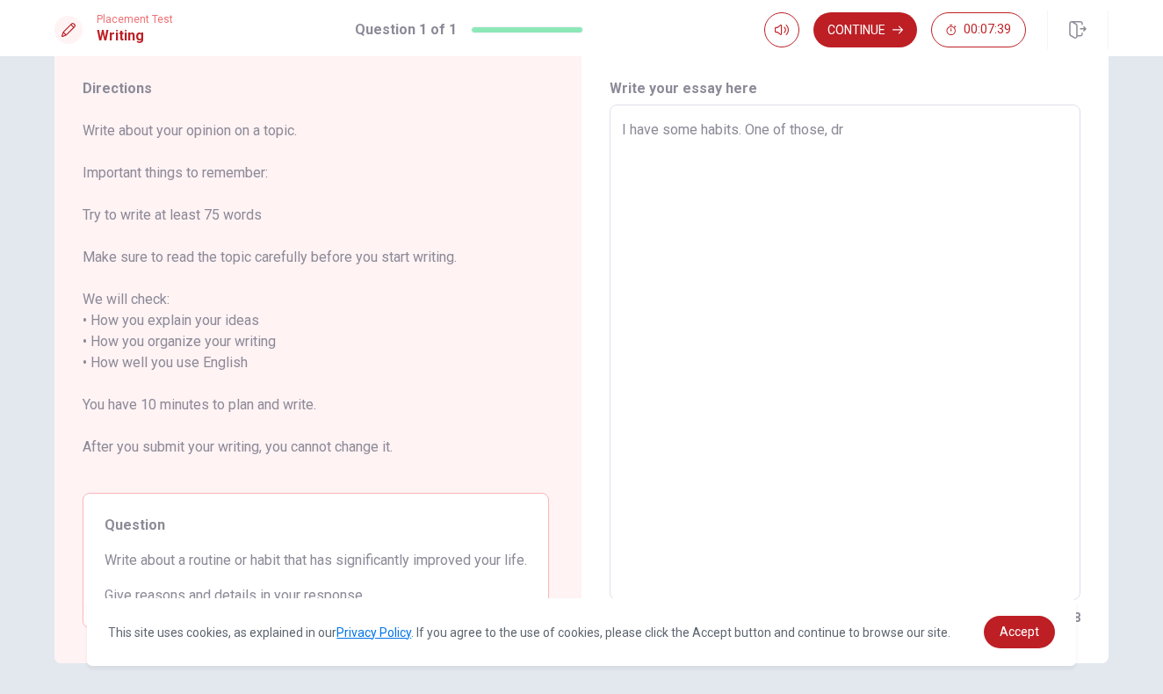
type textarea "I have some habits. One of those, dra"
type textarea "x"
type textarea "I have some habits. One of those, draw"
type textarea "x"
type textarea "I have some habits. One of those, drawi"
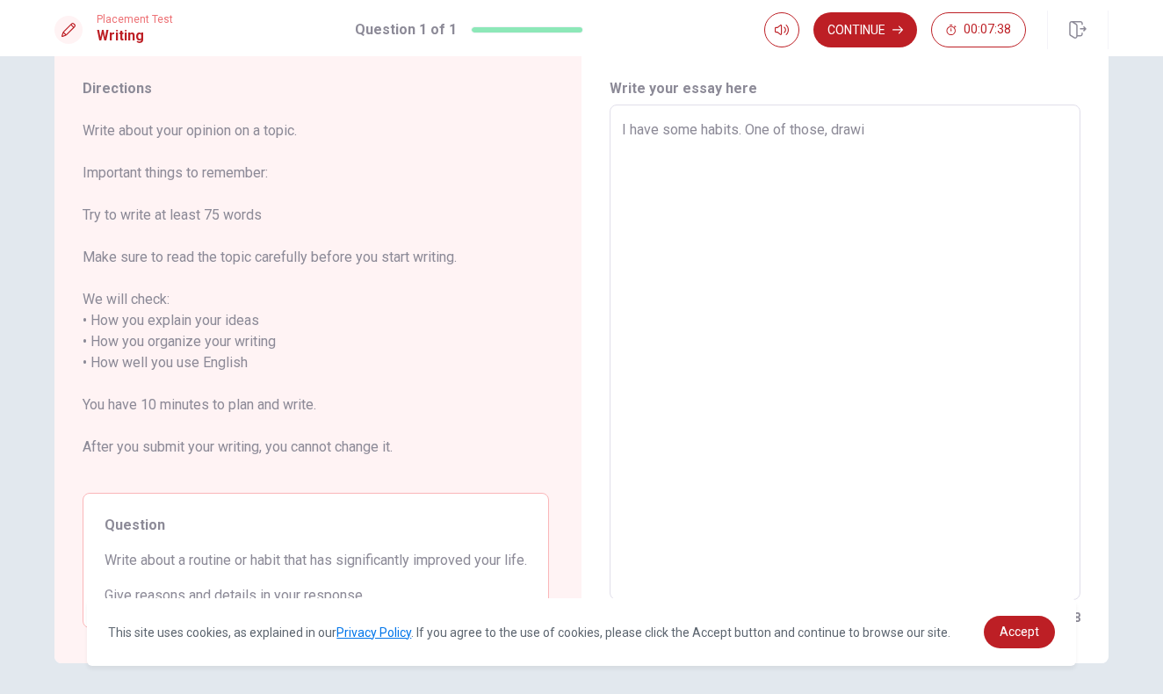
type textarea "x"
type textarea "I have some habits. One of those, drawin"
type textarea "x"
type textarea "I have some habits. One of those, drawing"
type textarea "x"
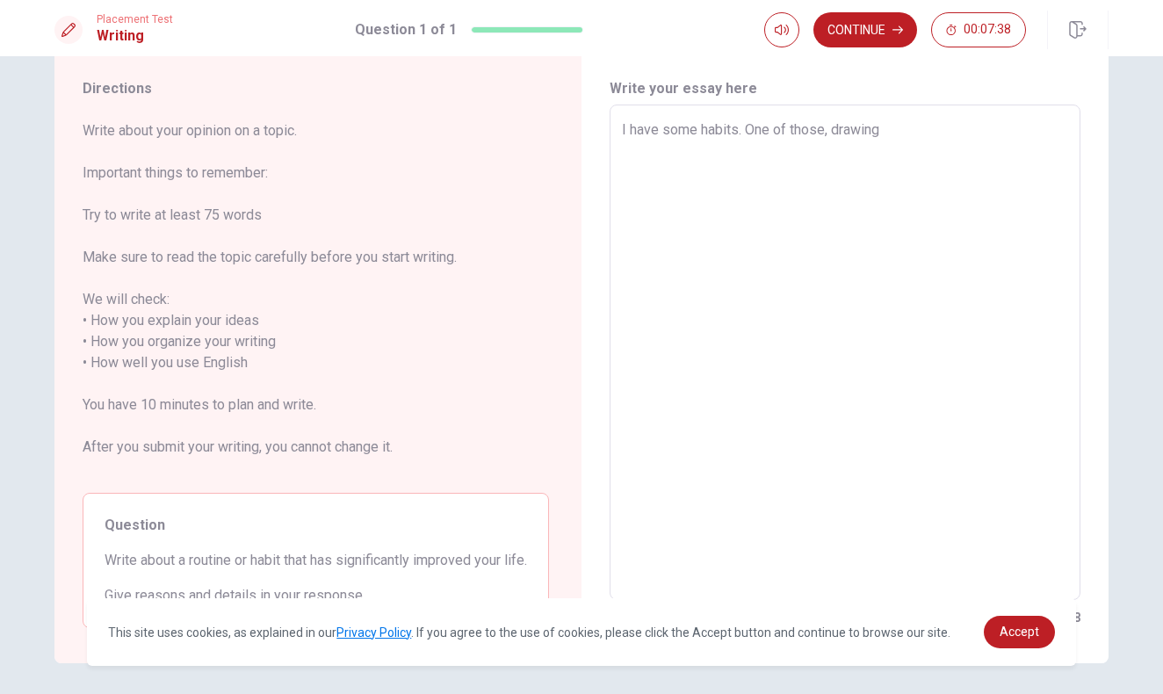
type textarea "I have some habits. One of those, drawing"
type textarea "x"
type textarea "I have some habits. One of those, drawing s"
type textarea "x"
type textarea "I have some habits. One of those, drawing"
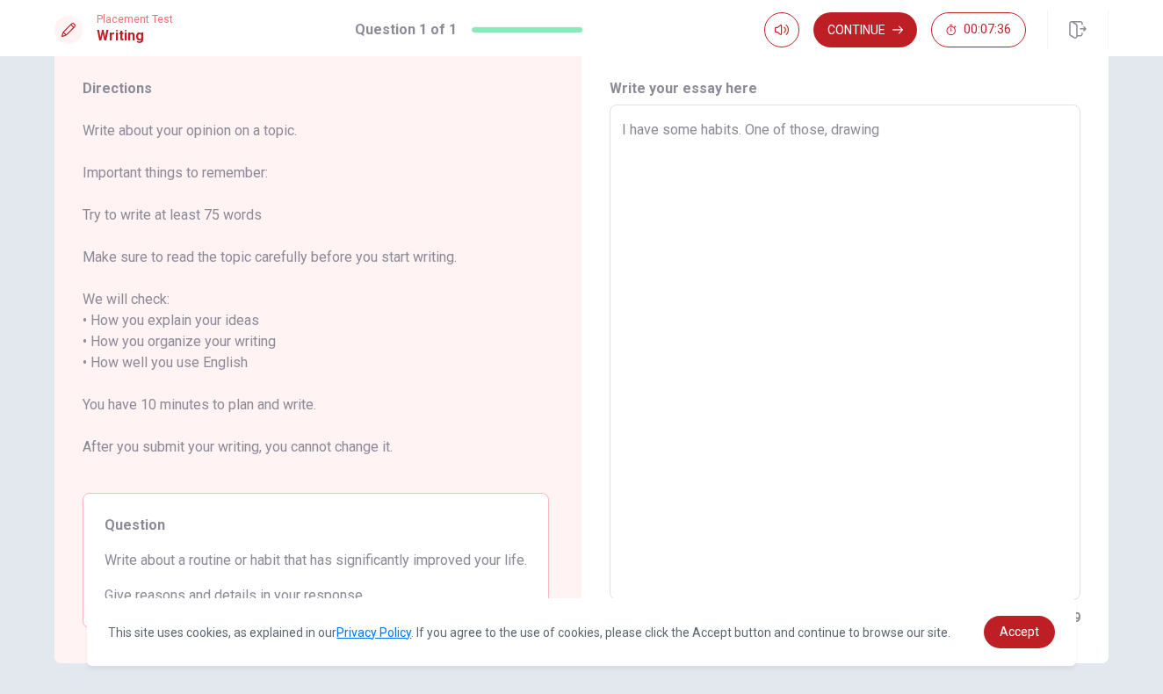
type textarea "x"
type textarea "I have some habits. One of those, drawing a"
type textarea "x"
type textarea "I have some habits. One of those, drawing a"
type textarea "x"
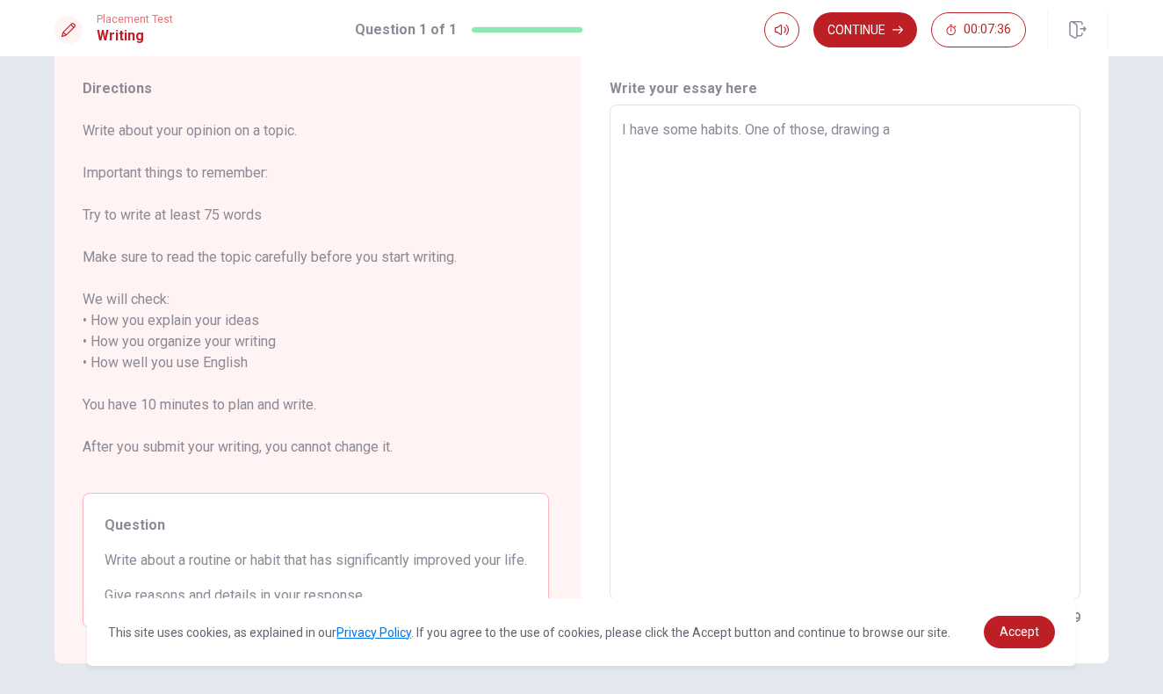
type textarea "I have some habits. One of those, drawing a s"
type textarea "x"
type textarea "I have some habits. One of those, drawing a sh"
type textarea "x"
type textarea "I have some habits. One of those, drawing a sho"
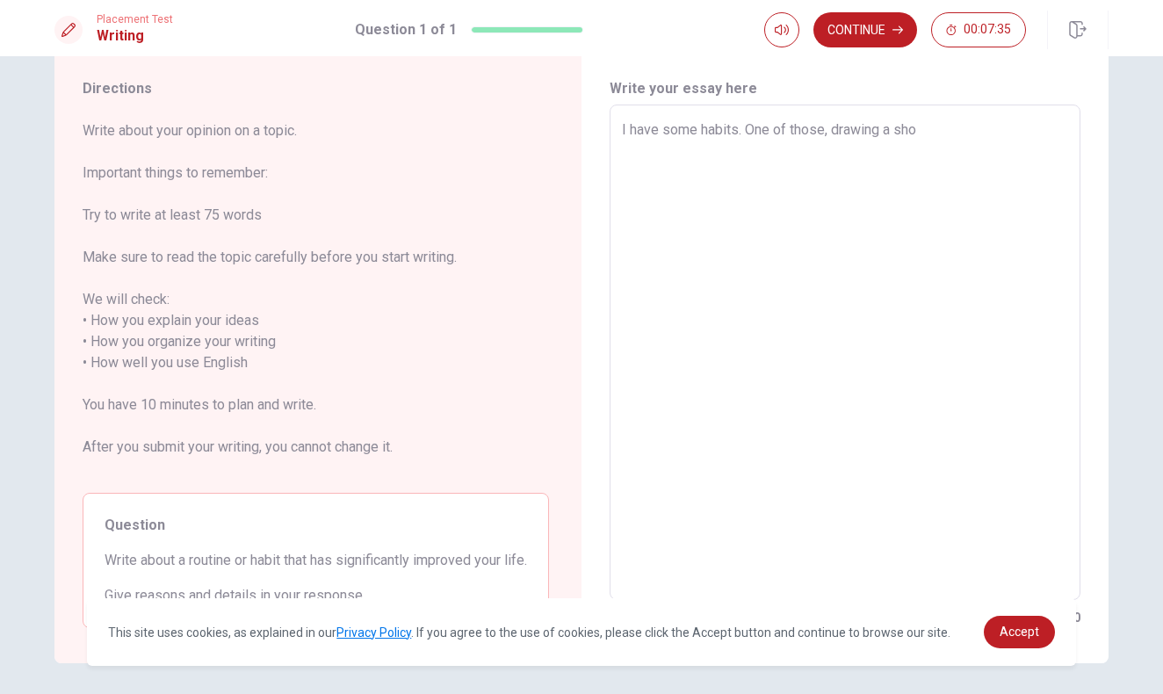
type textarea "x"
type textarea "I have some habits. One of those, drawing a shor"
type textarea "x"
type textarea "I have some habits. One of those, drawing a short"
type textarea "x"
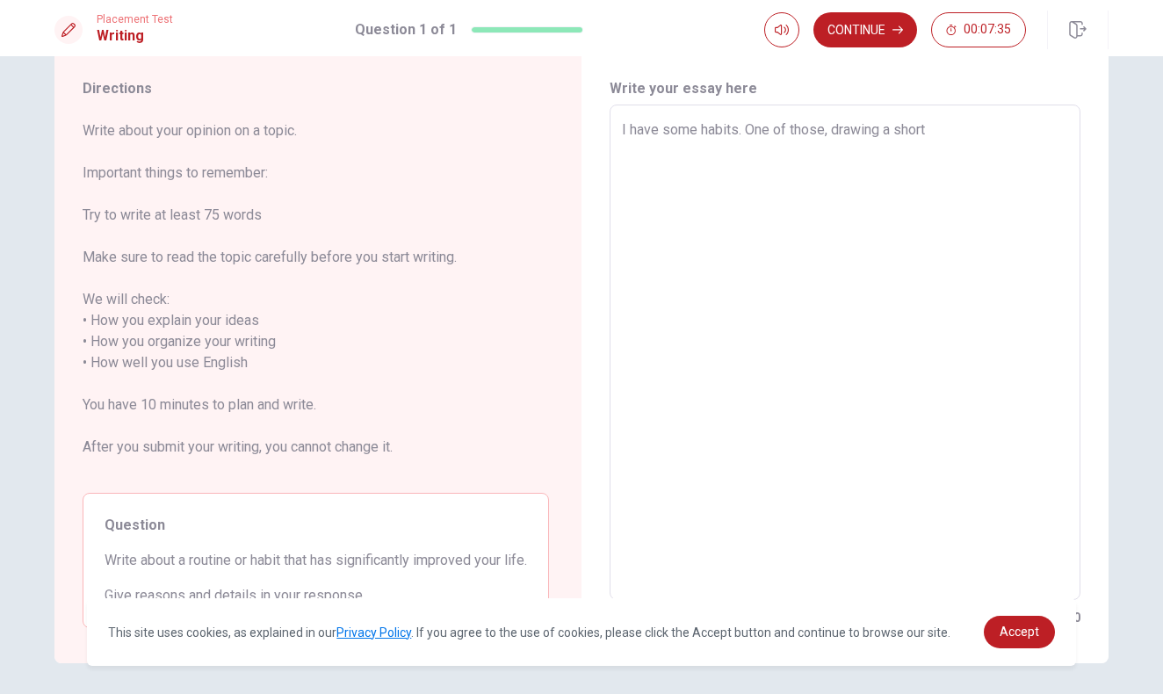
type textarea "I have some habits. One of those, drawing a short"
type textarea "x"
type textarea "I have some habits. One of those, drawing a short s"
type textarea "x"
type textarea "I have some habits. One of those, drawing a short sc"
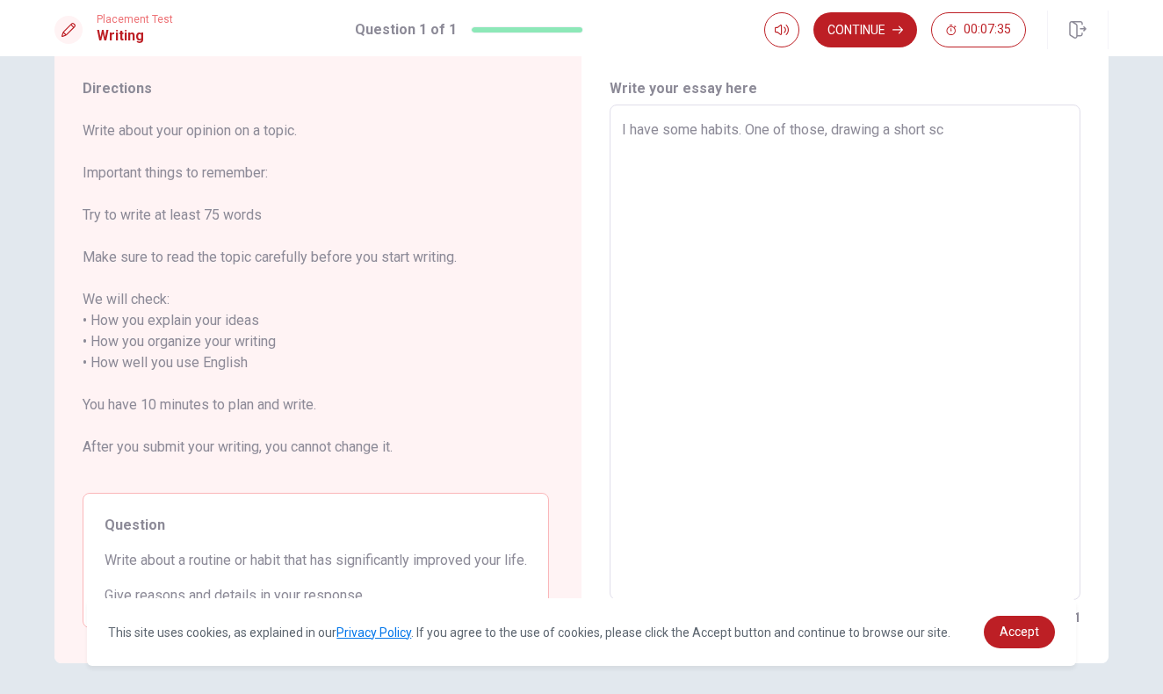
type textarea "x"
type textarea "I have some habits. One of those, drawing a short sch"
type textarea "x"
type textarea "I have some habits. One of those, drawing a short sche"
type textarea "x"
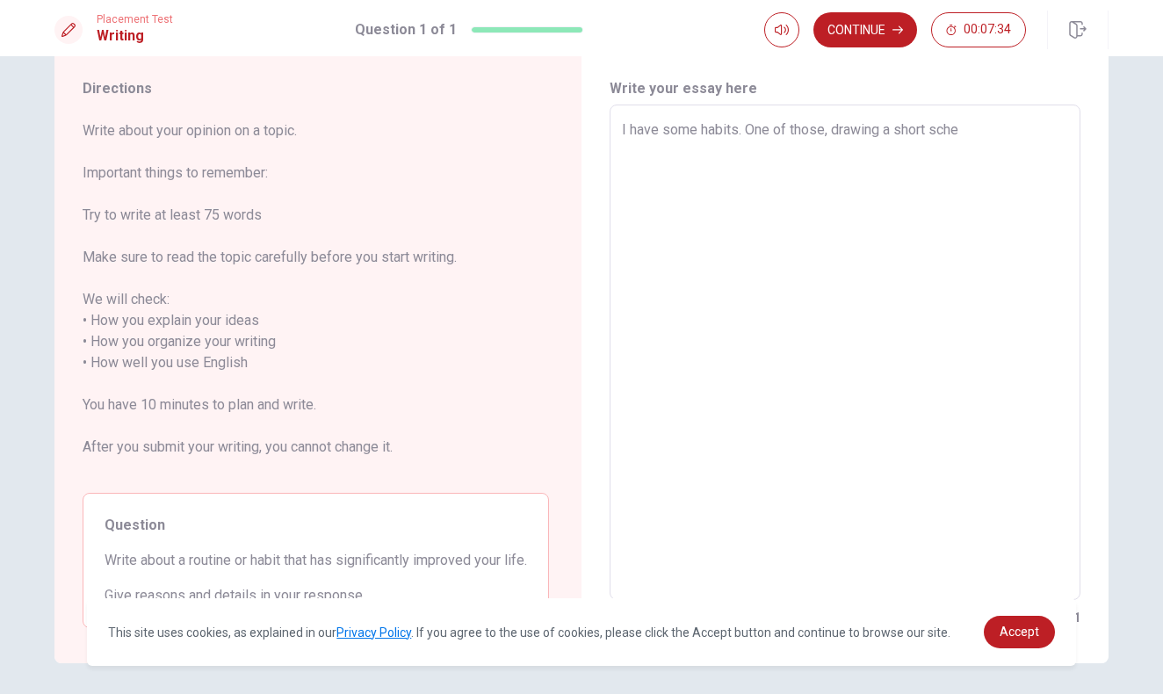
type textarea "I have some habits. One of those, drawing a short schet"
type textarea "x"
type textarea "I have some habits. One of those, drawing a short schetc"
type textarea "x"
type textarea "I have some habits. One of those, drawing a short schetch"
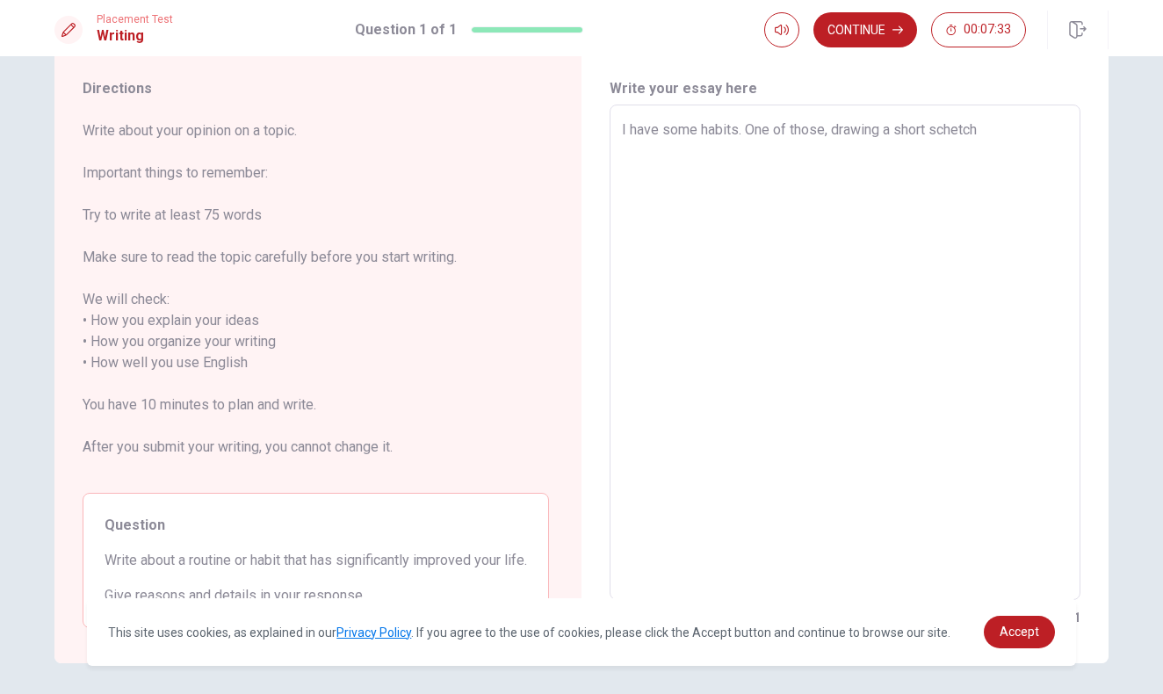
type textarea "x"
type textarea "I have some habits. One of those, drawing a short schetc"
type textarea "x"
type textarea "I have some habits. One of those, drawing a short schet"
type textarea "x"
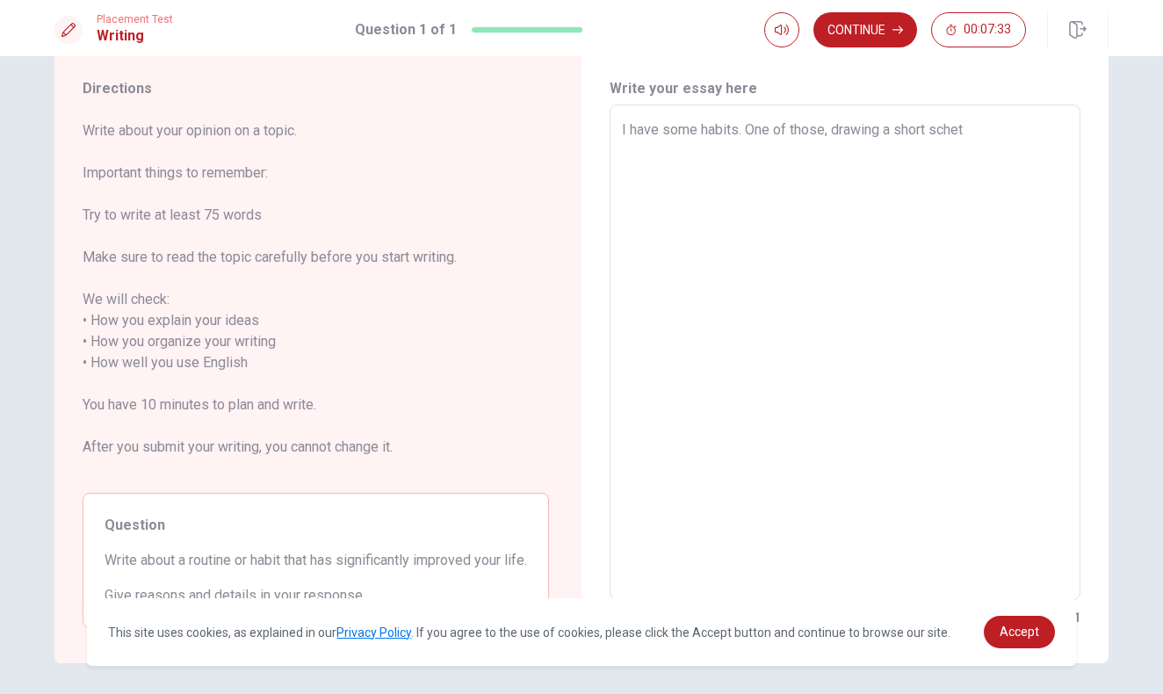
type textarea "I have some habits. One of those, drawing a short sche"
type textarea "x"
type textarea "I have some habits. One of those, drawing a short sch"
type textarea "x"
type textarea "I have some habits. One of those, drawing a short sc"
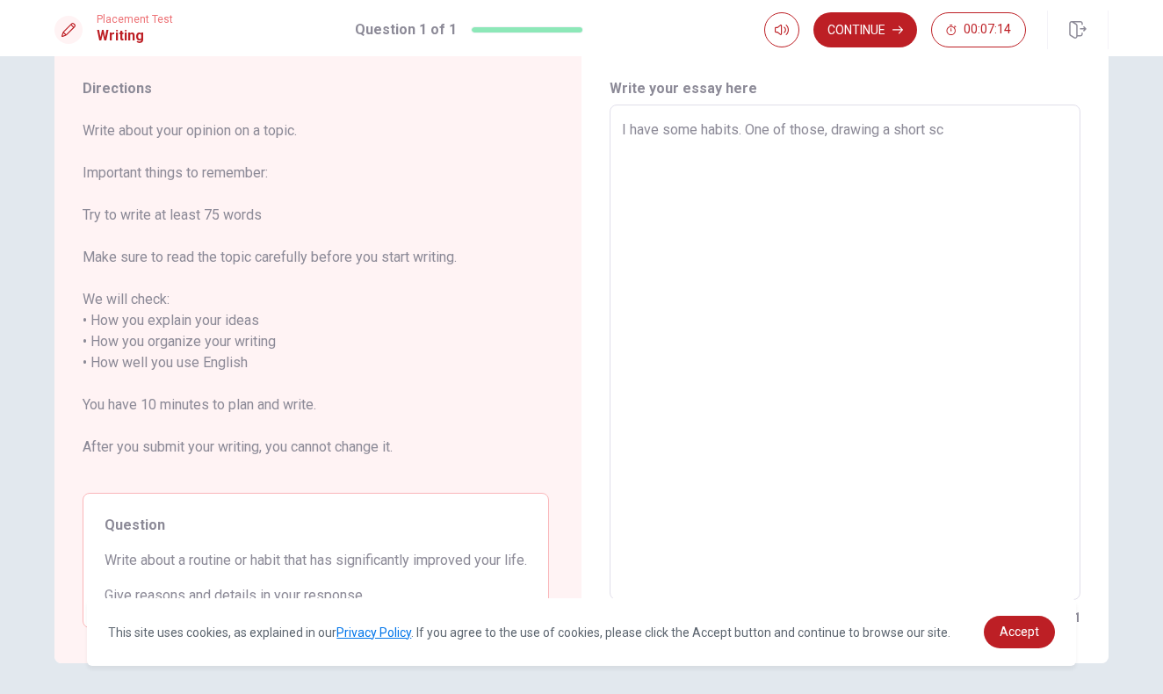
type textarea "x"
type textarea "I have some habits. One of those, drawing a short s"
type textarea "x"
type textarea "I have some habits. One of those, drawing a short sk"
type textarea "x"
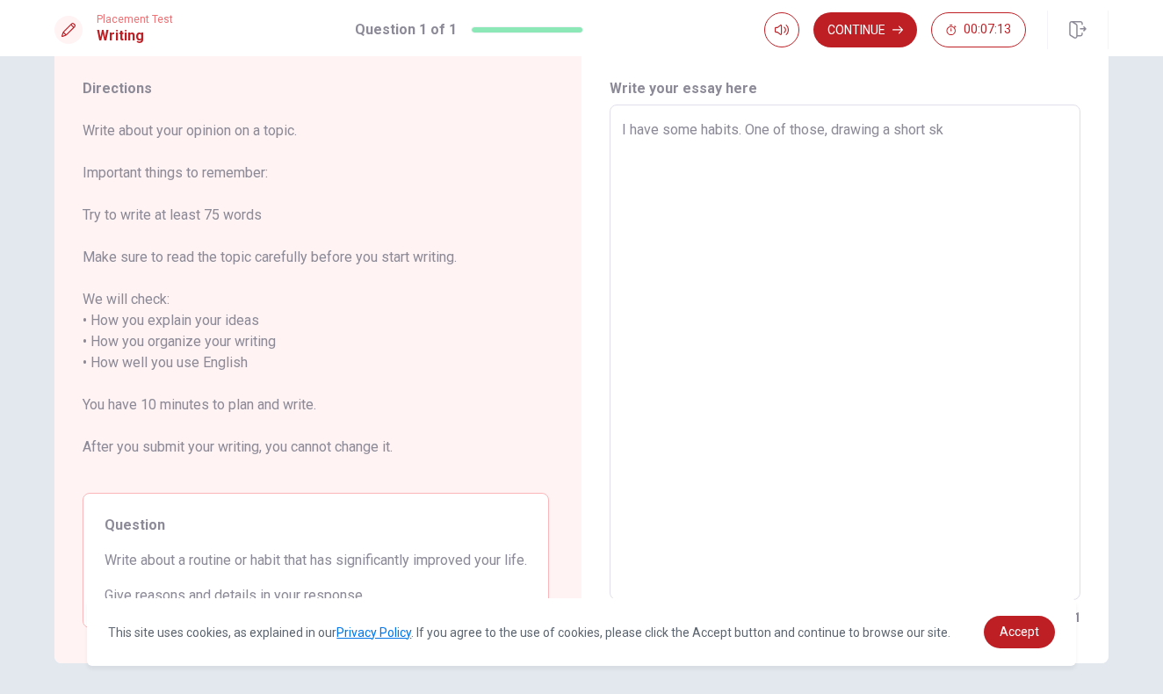
type textarea "I have some habits. One of those, drawing a short ske"
type textarea "x"
type textarea "I have some habits. One of those, drawing a short sket"
type textarea "x"
type textarea "I have some habits. One of those, drawing a short sketc"
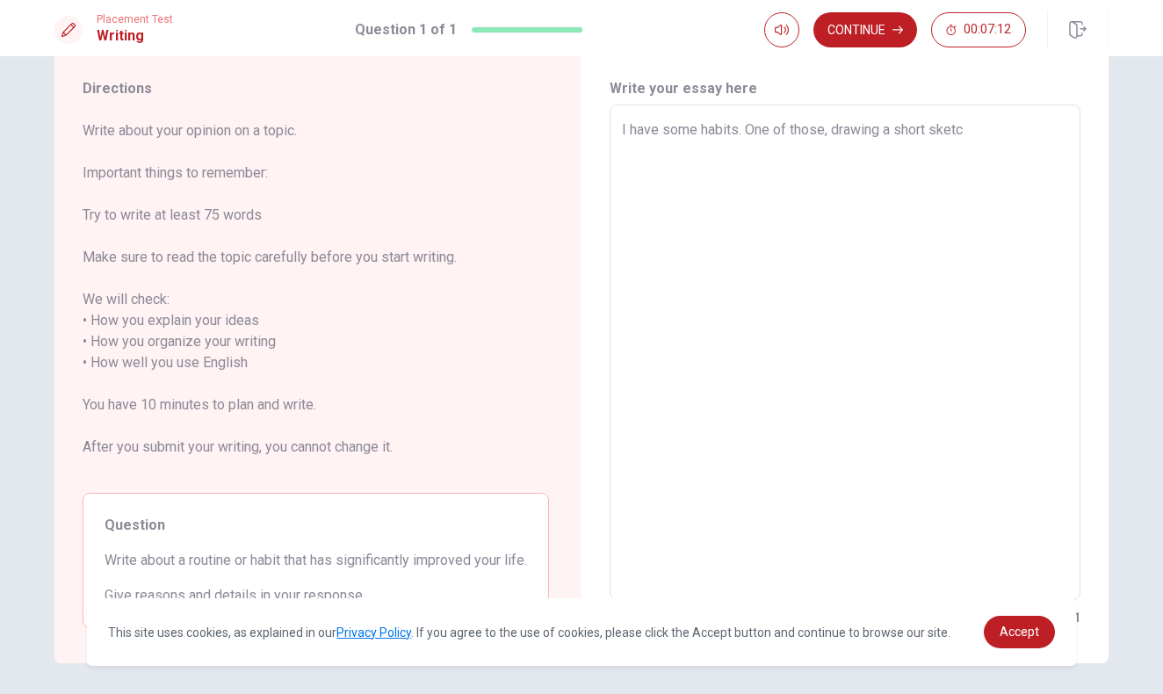
type textarea "x"
type textarea "I have some habits. One of those, drawing a short sketch"
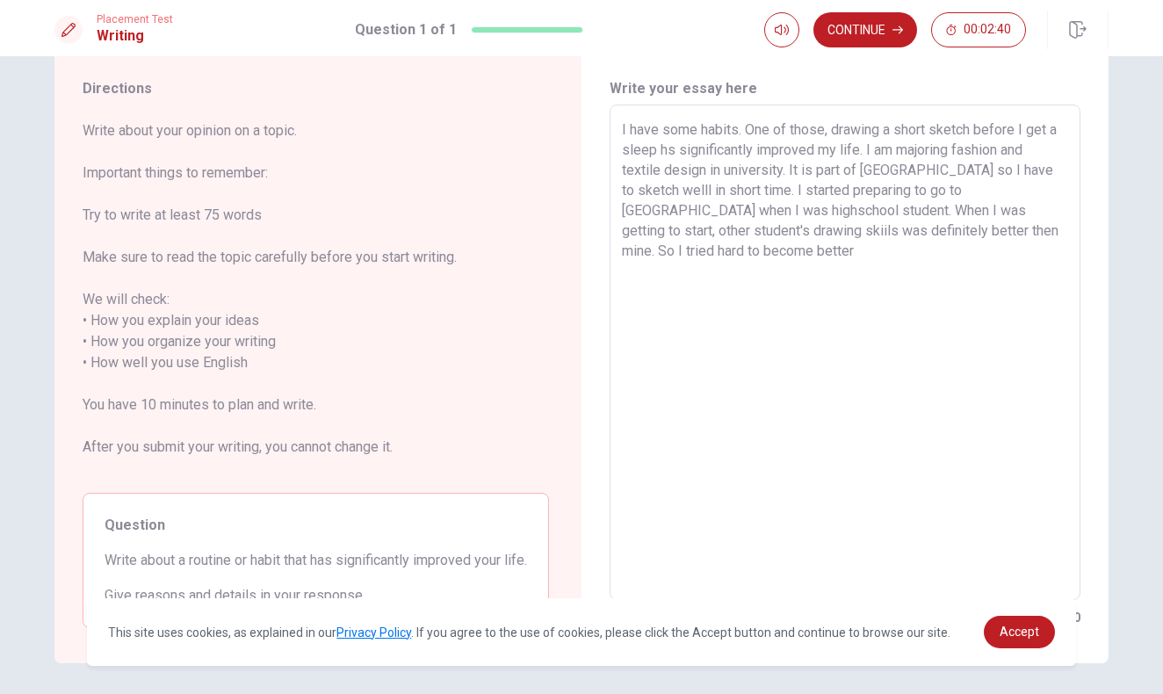
click at [983, 231] on textarea "I have some habits. One of those, drawing a short sketch before I get a sleep h…" at bounding box center [845, 352] width 446 height 466
click at [935, 249] on textarea "I have some habits. One of those, drawing a short sketch before I get a sleep h…" at bounding box center [845, 352] width 446 height 466
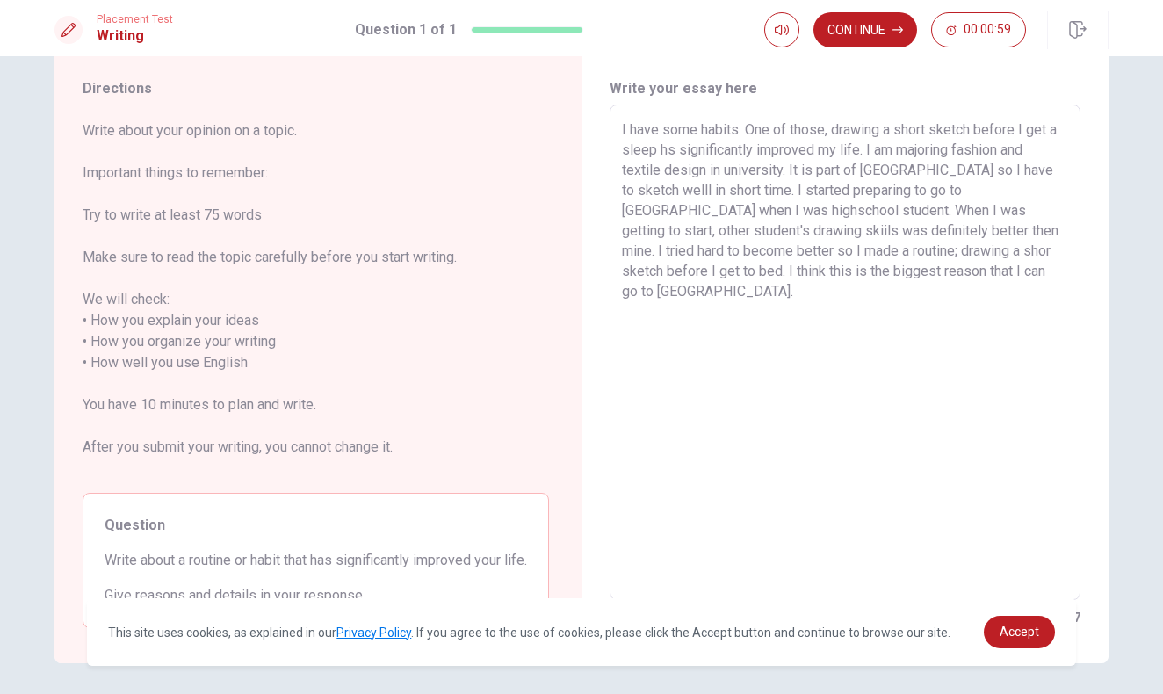
click at [947, 270] on textarea "I have some habits. One of those, drawing a short sketch before I get a sleep h…" at bounding box center [845, 352] width 446 height 466
